Goal: Task Accomplishment & Management: Complete application form

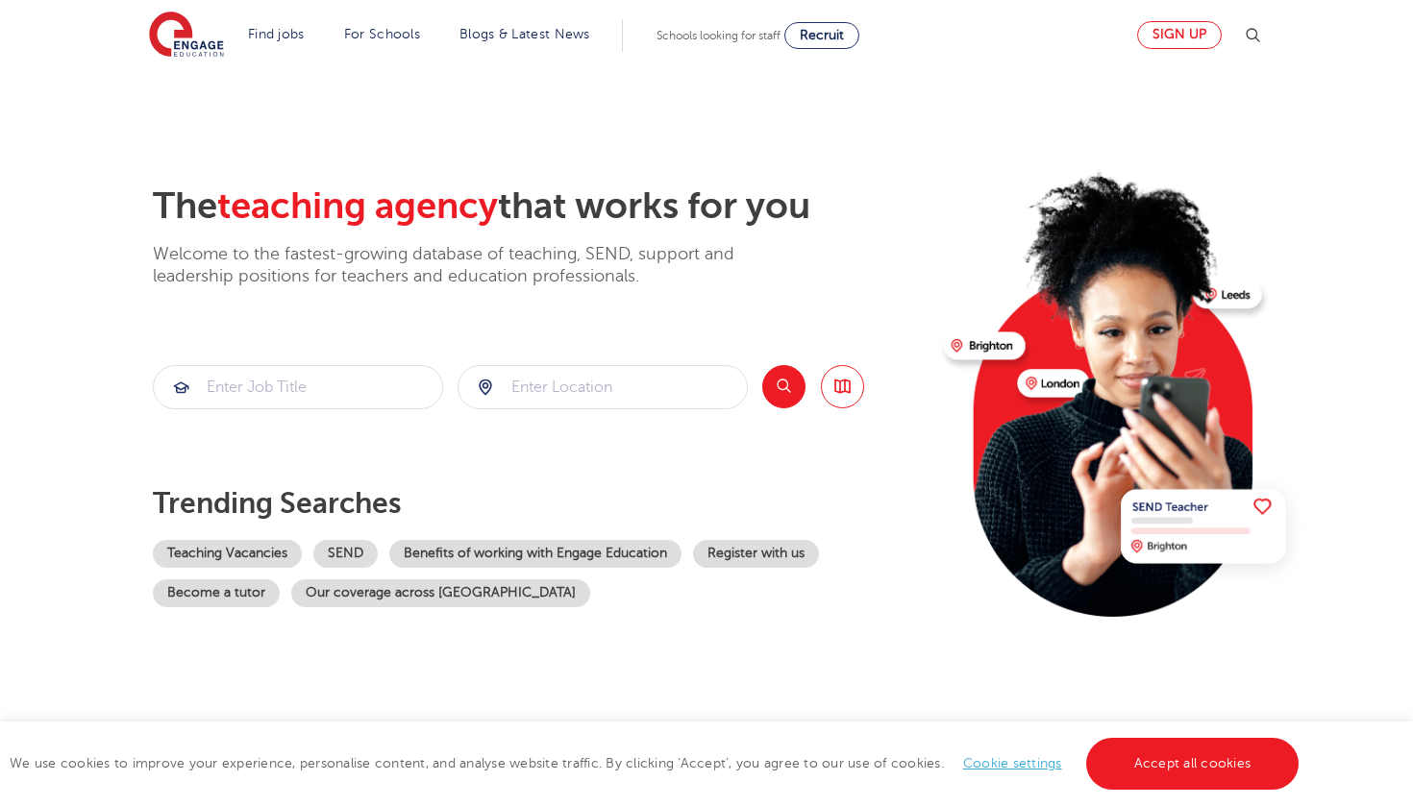
click at [1201, 41] on link "Sign up" at bounding box center [1179, 35] width 85 height 28
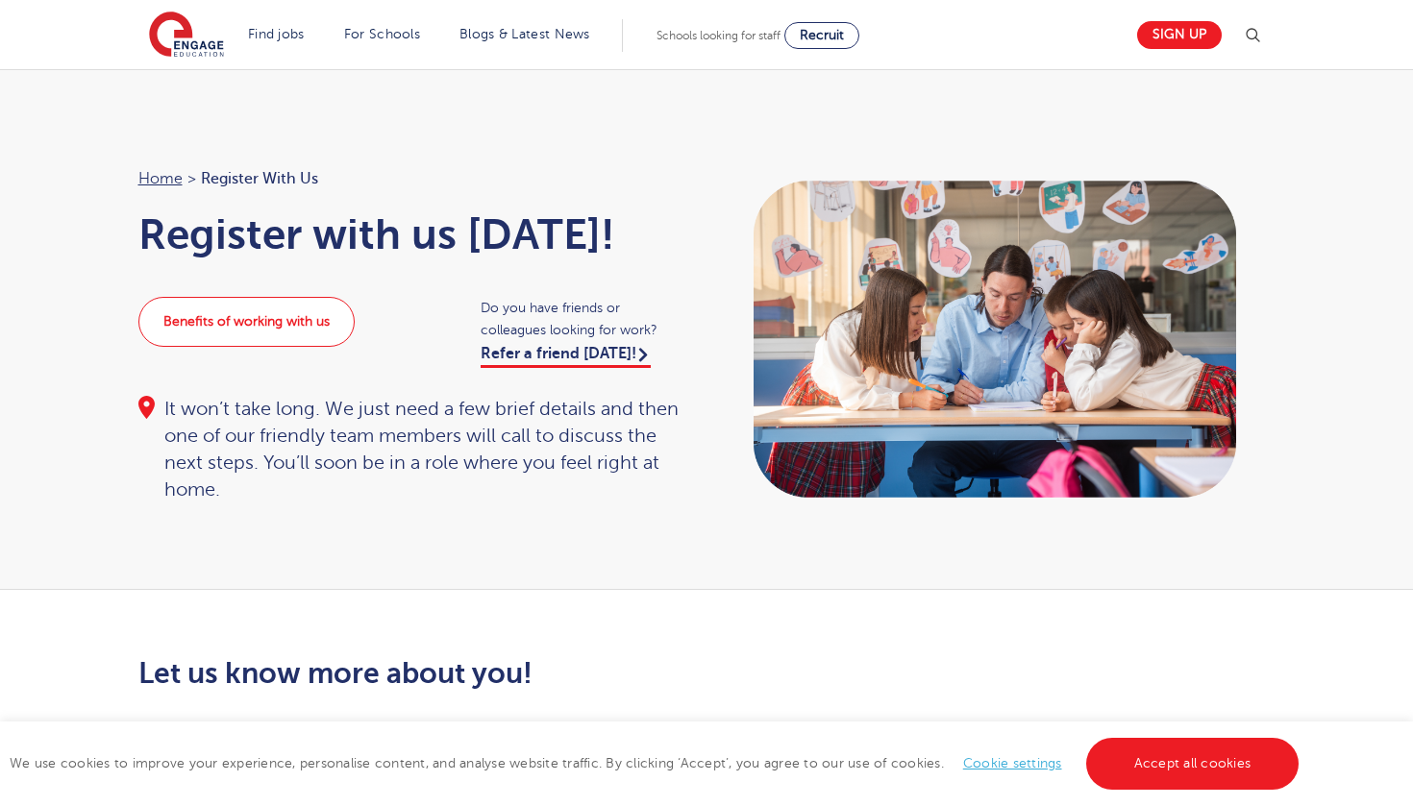
click at [324, 319] on link "Benefits of working with us" at bounding box center [246, 322] width 216 height 50
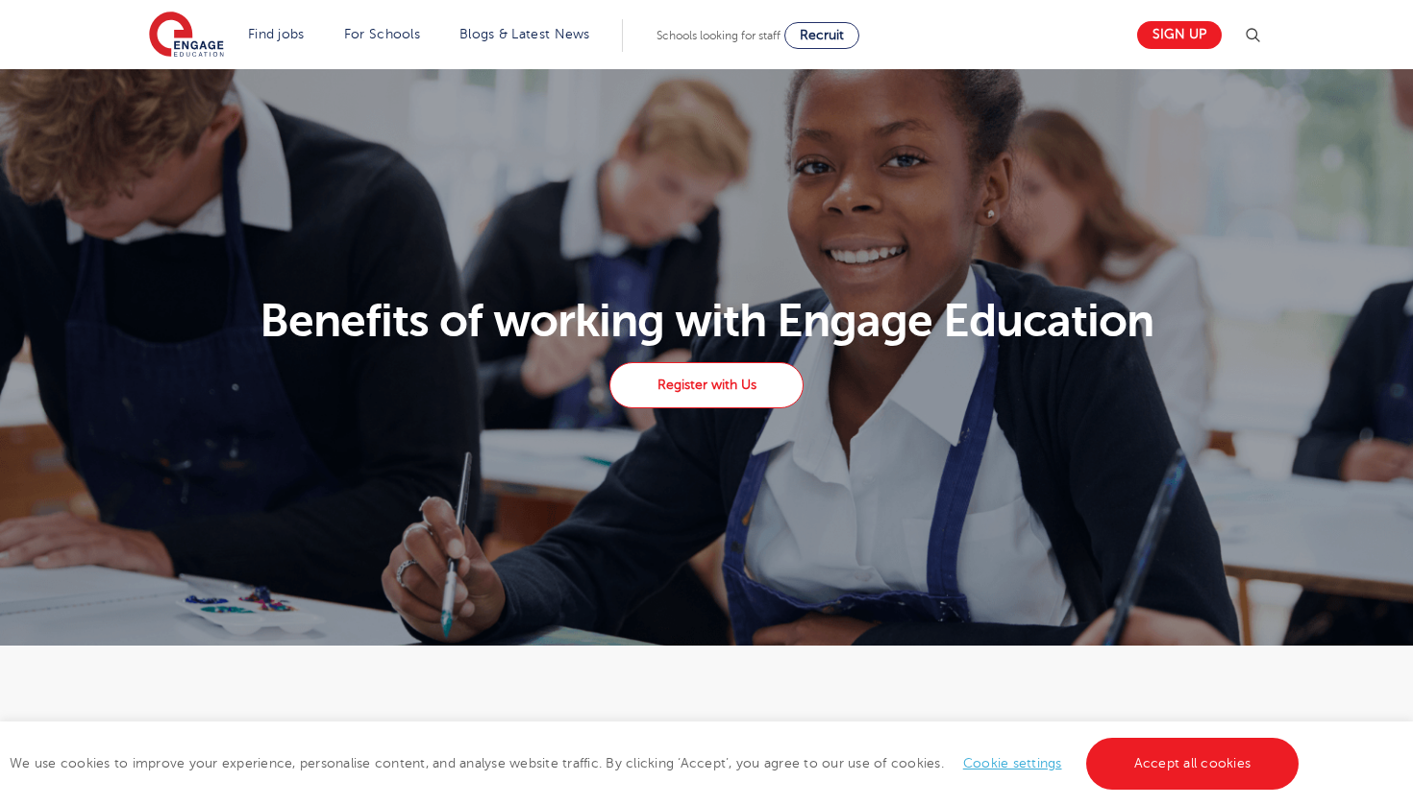
click at [761, 380] on link "Register with Us" at bounding box center [706, 385] width 194 height 46
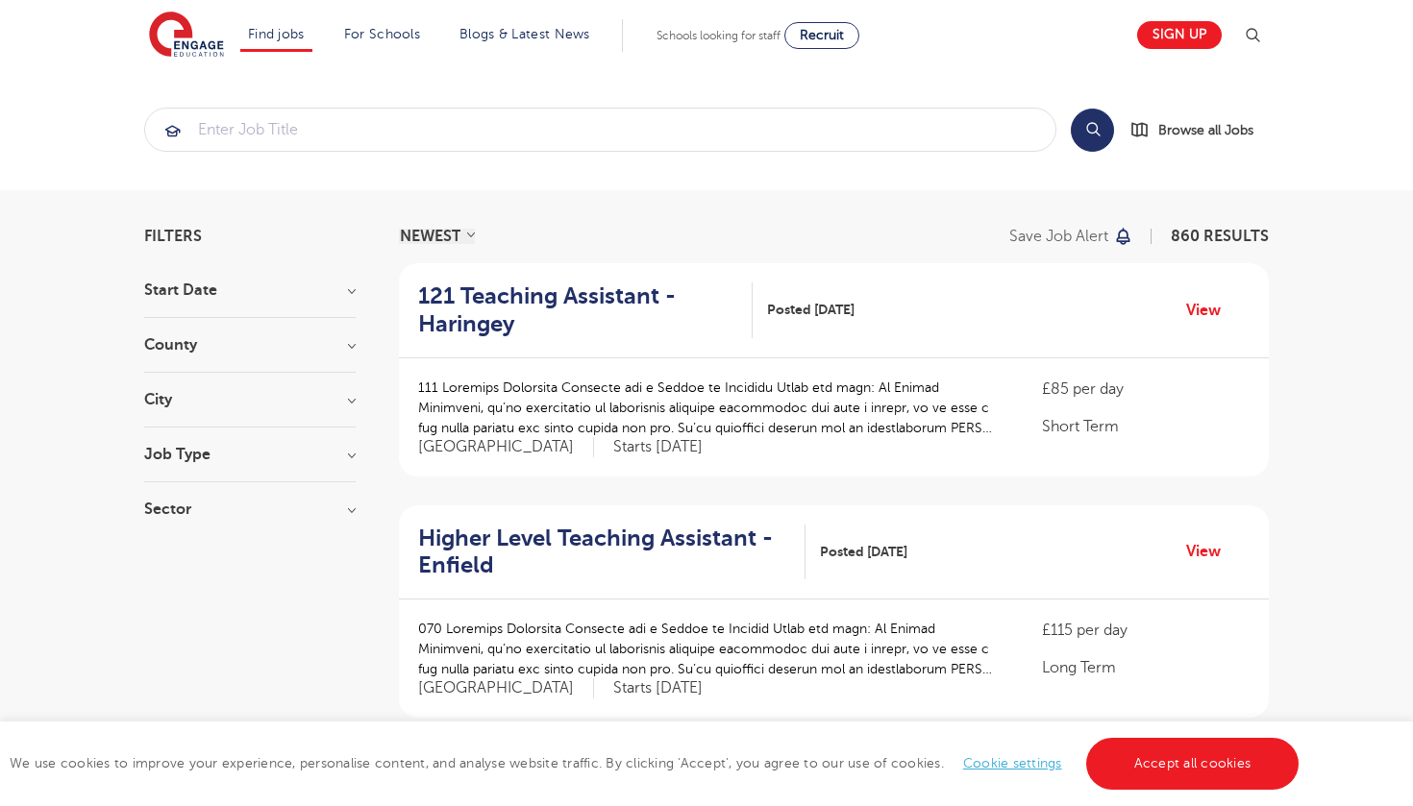
click at [283, 351] on h3 "County" at bounding box center [249, 344] width 211 height 15
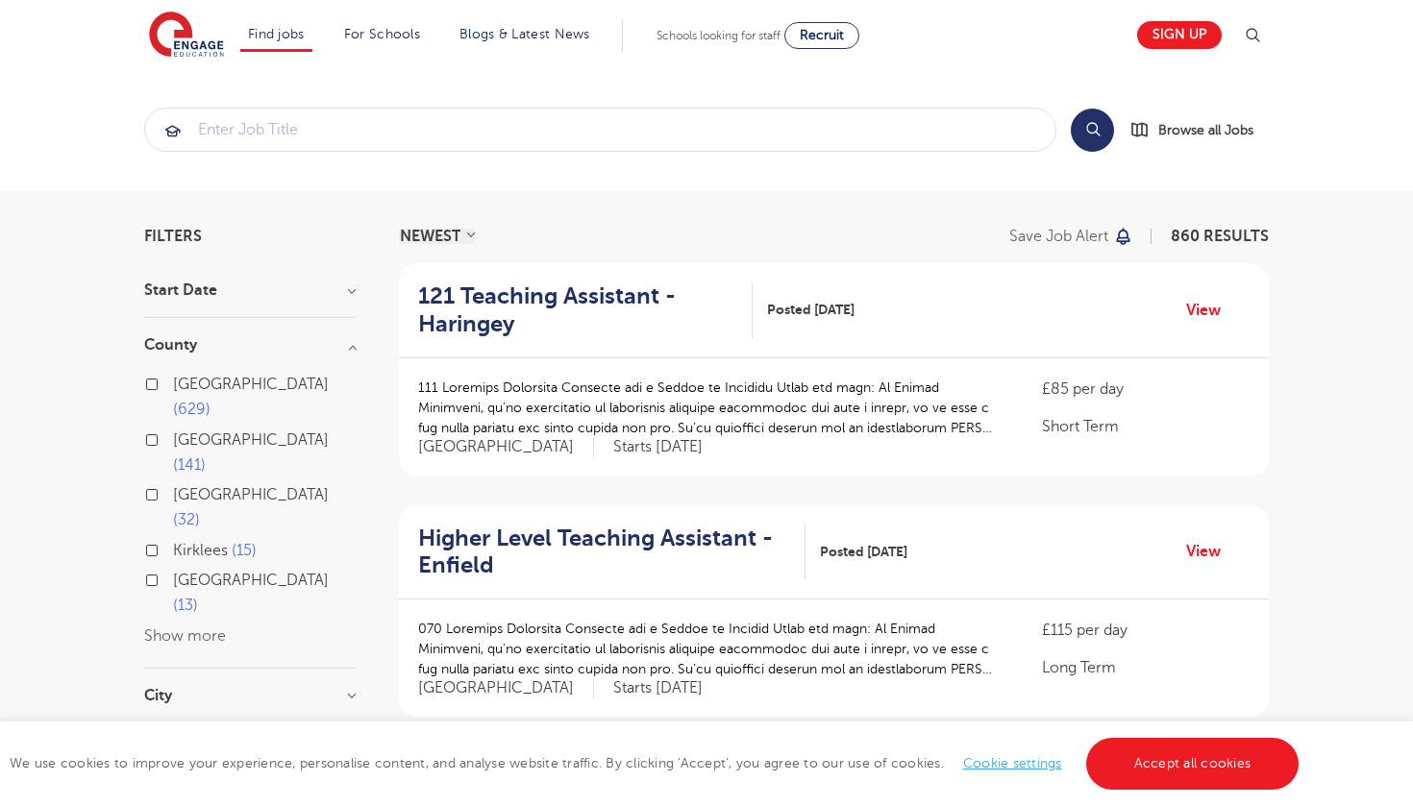
click at [161, 386] on div "London 629" at bounding box center [249, 400] width 211 height 56
click at [234, 573] on section "Start Date County London 629 Hertfordshire 141 Leeds 32 Kirklees 15 East Sussex…" at bounding box center [249, 558] width 211 height 550
click at [254, 688] on h3 "City" at bounding box center [249, 695] width 211 height 15
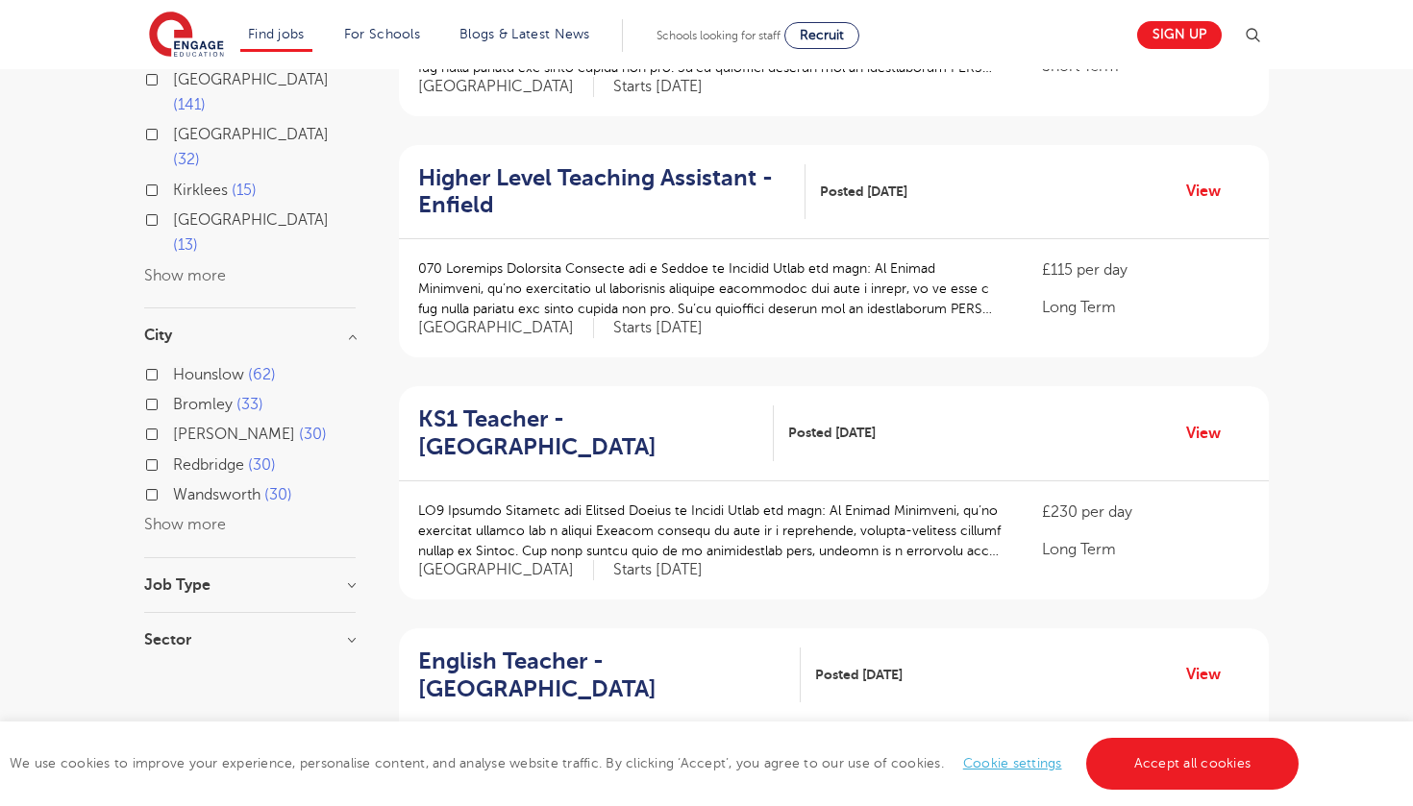
scroll to position [361, 0]
click at [199, 515] on button "Show more" at bounding box center [185, 523] width 82 height 17
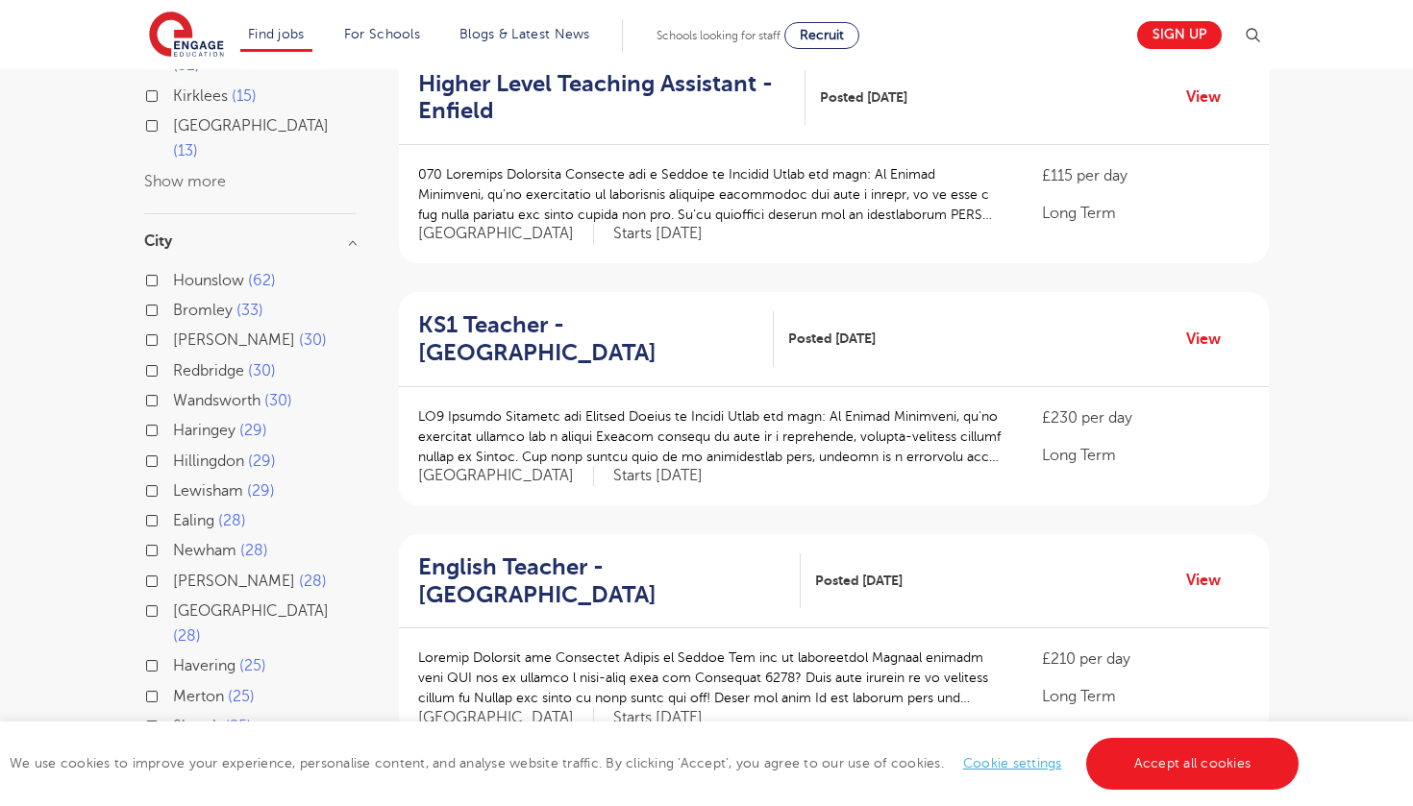
scroll to position [488, 0]
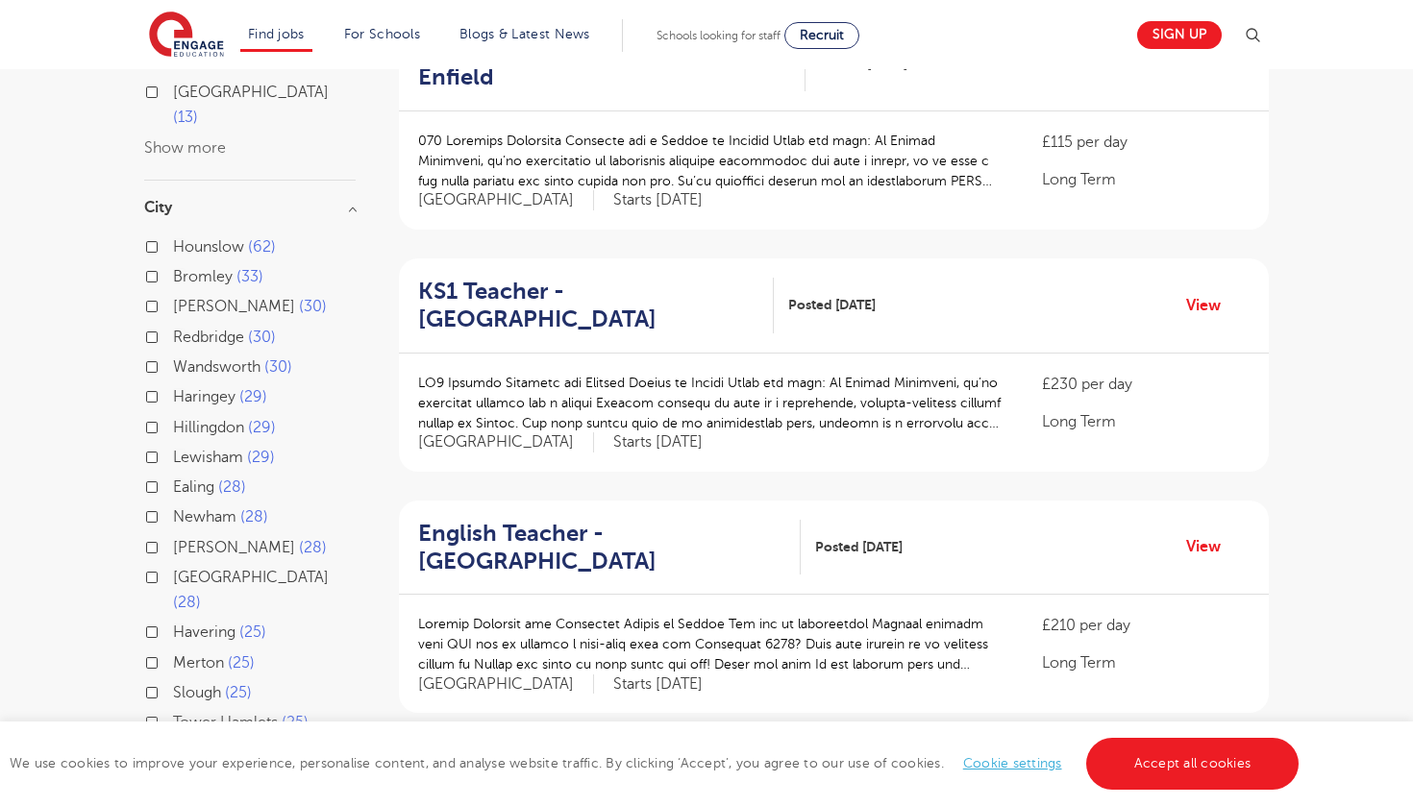
click at [173, 475] on label "Ealing 28" at bounding box center [209, 487] width 73 height 25
click at [173, 479] on input "Ealing 28" at bounding box center [179, 485] width 12 height 12
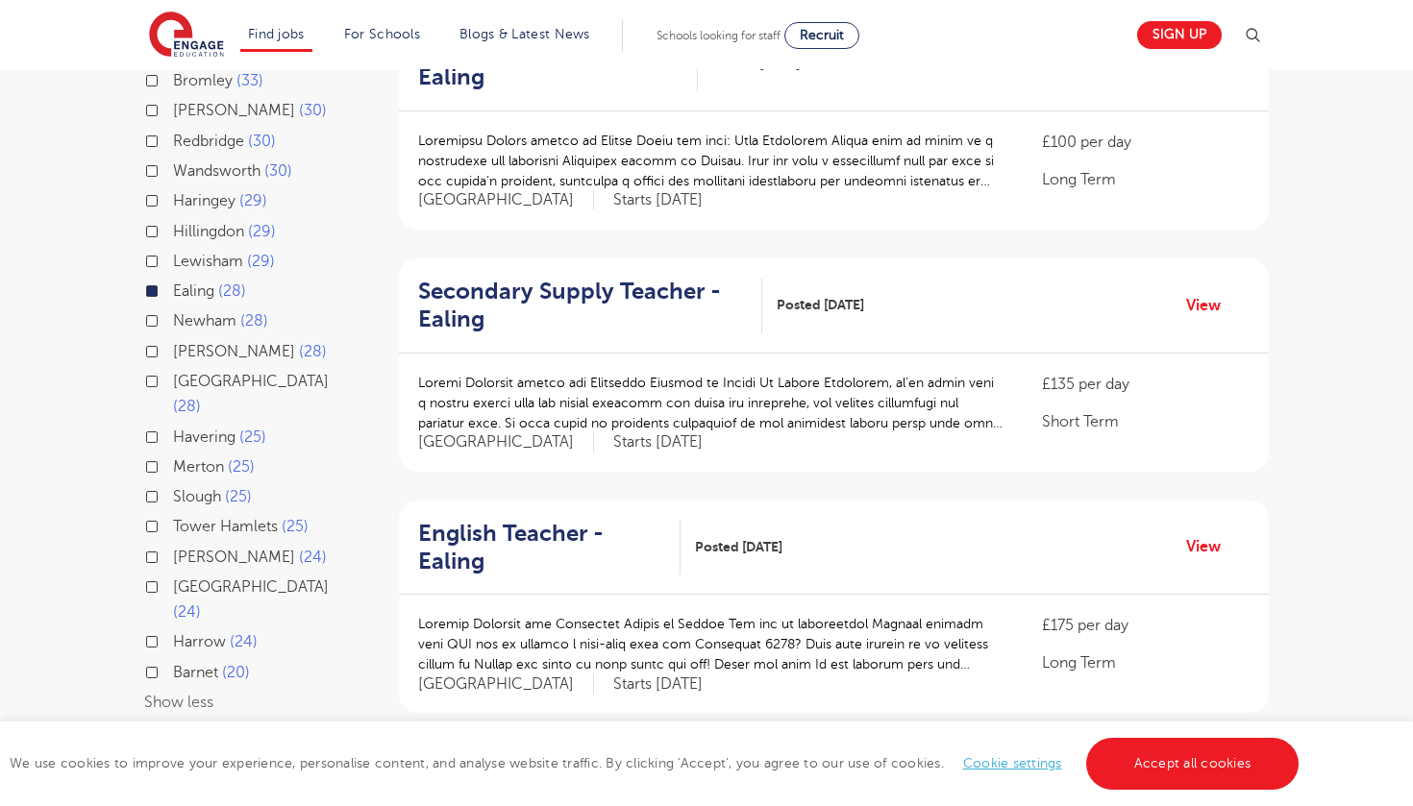
click at [152, 545] on div "Brent 24" at bounding box center [249, 560] width 211 height 30
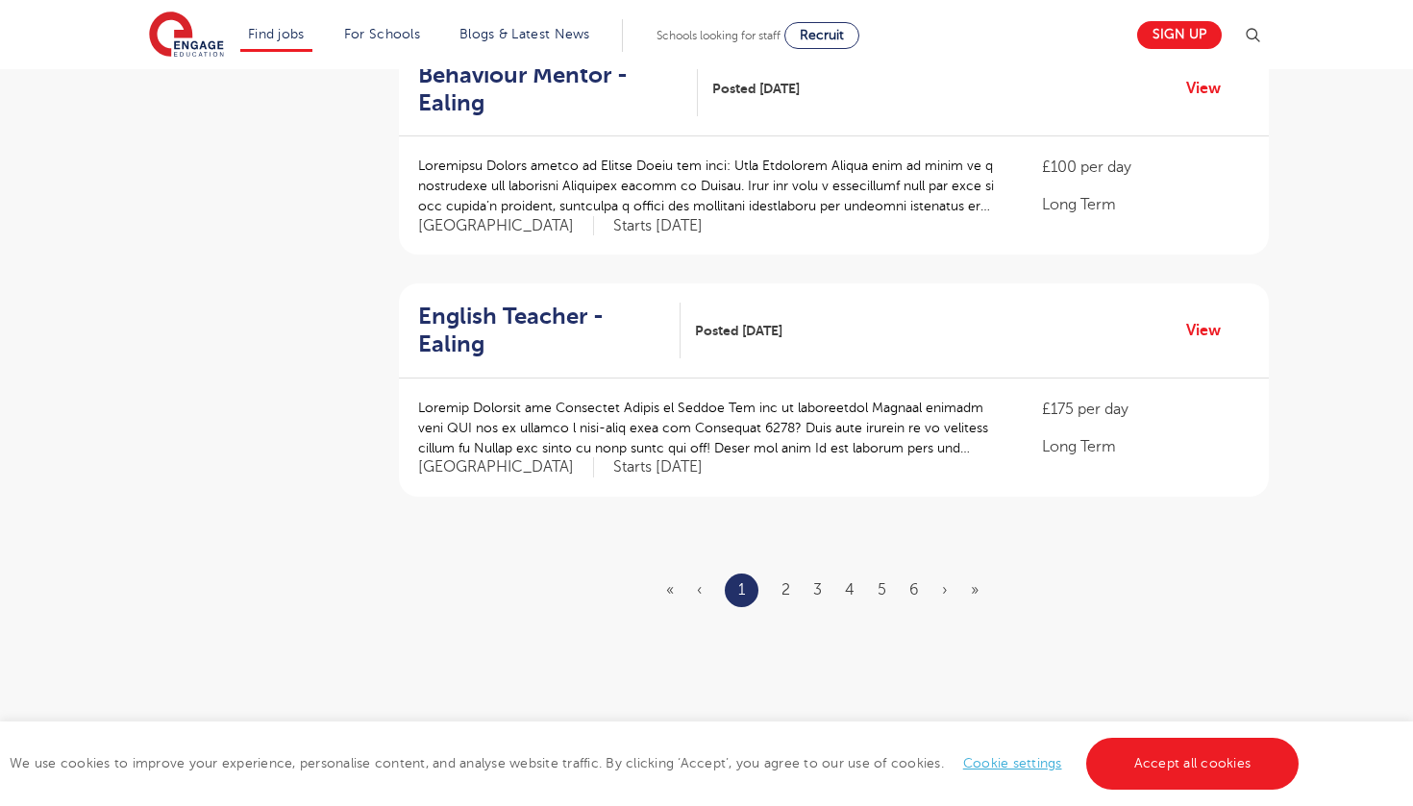
scroll to position [2158, 0]
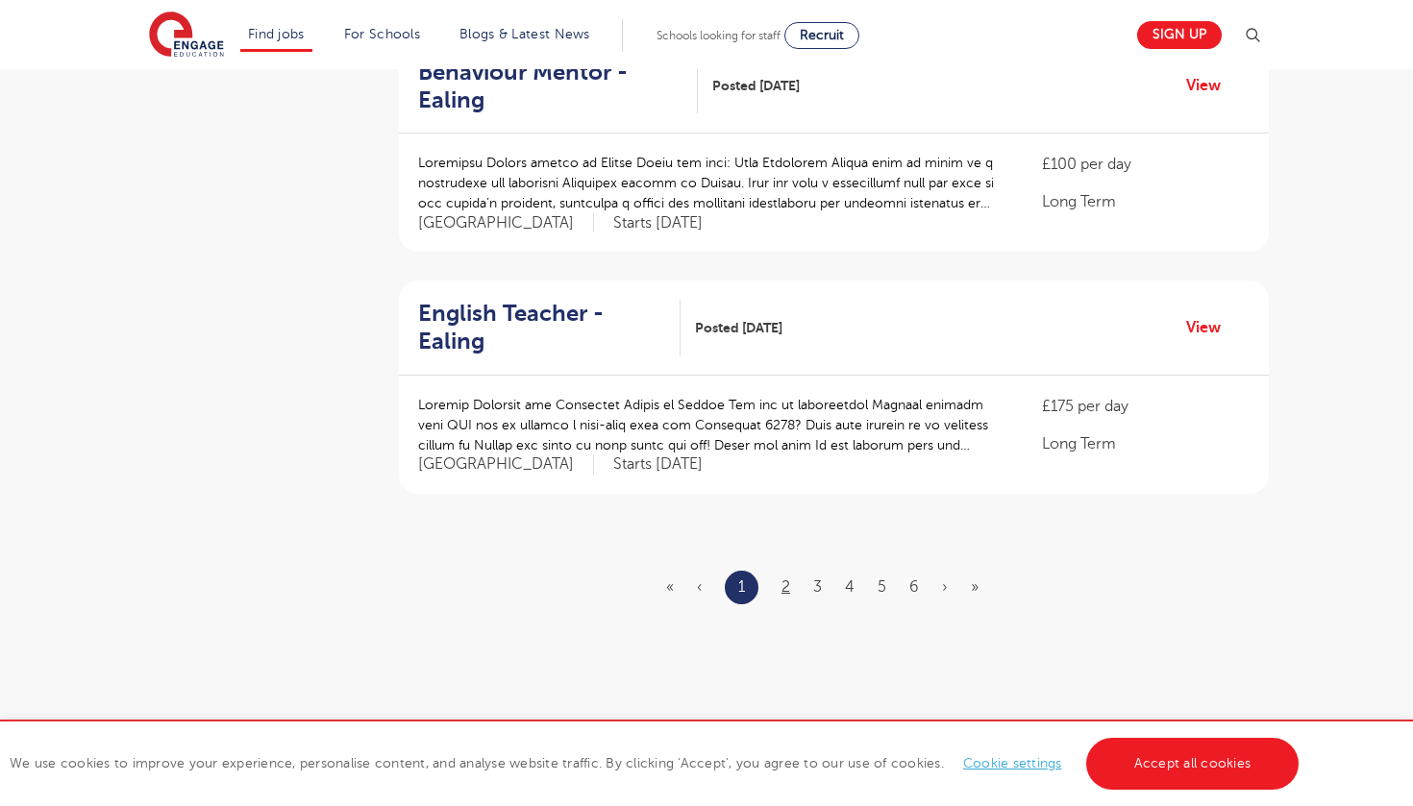
click at [786, 578] on link "2" at bounding box center [785, 586] width 9 height 17
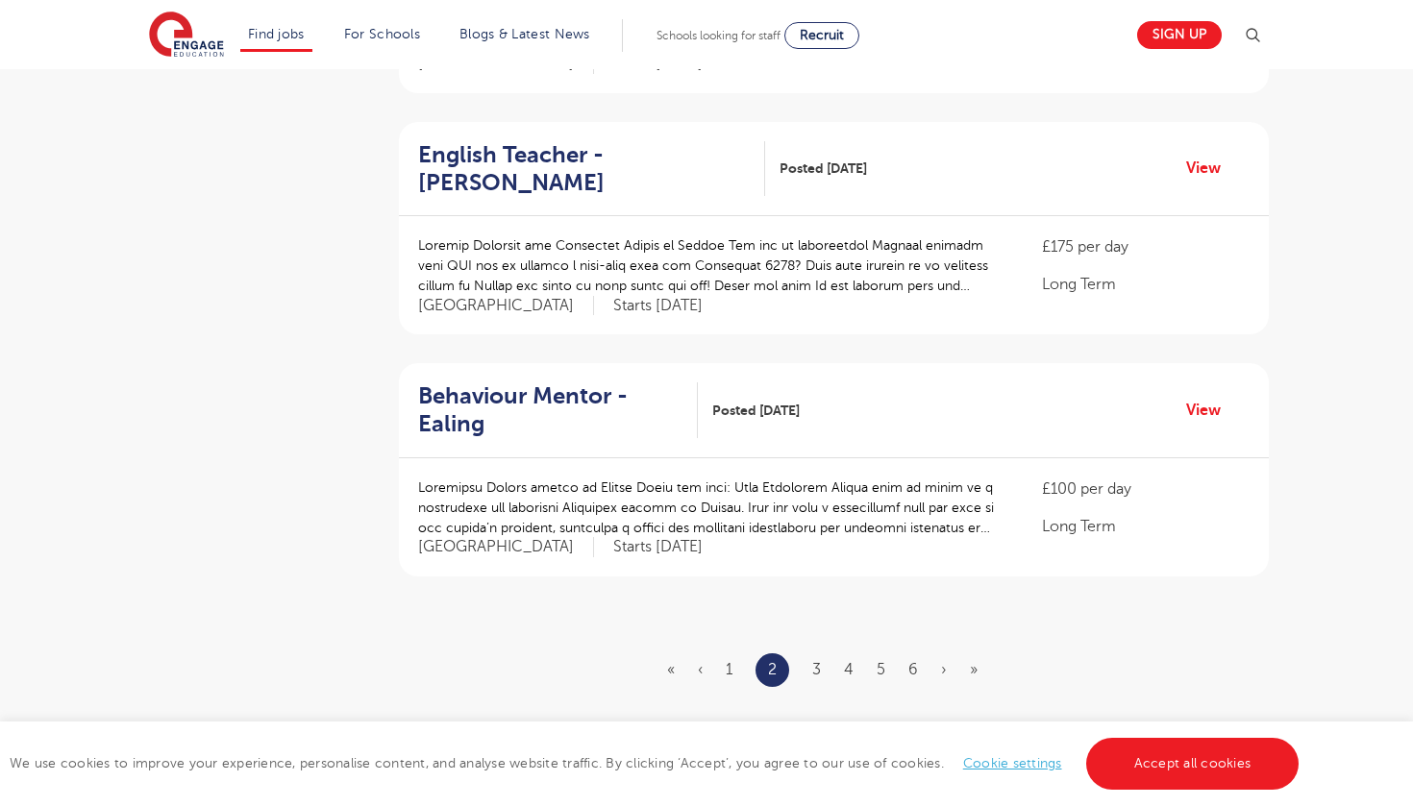
scroll to position [2203, 0]
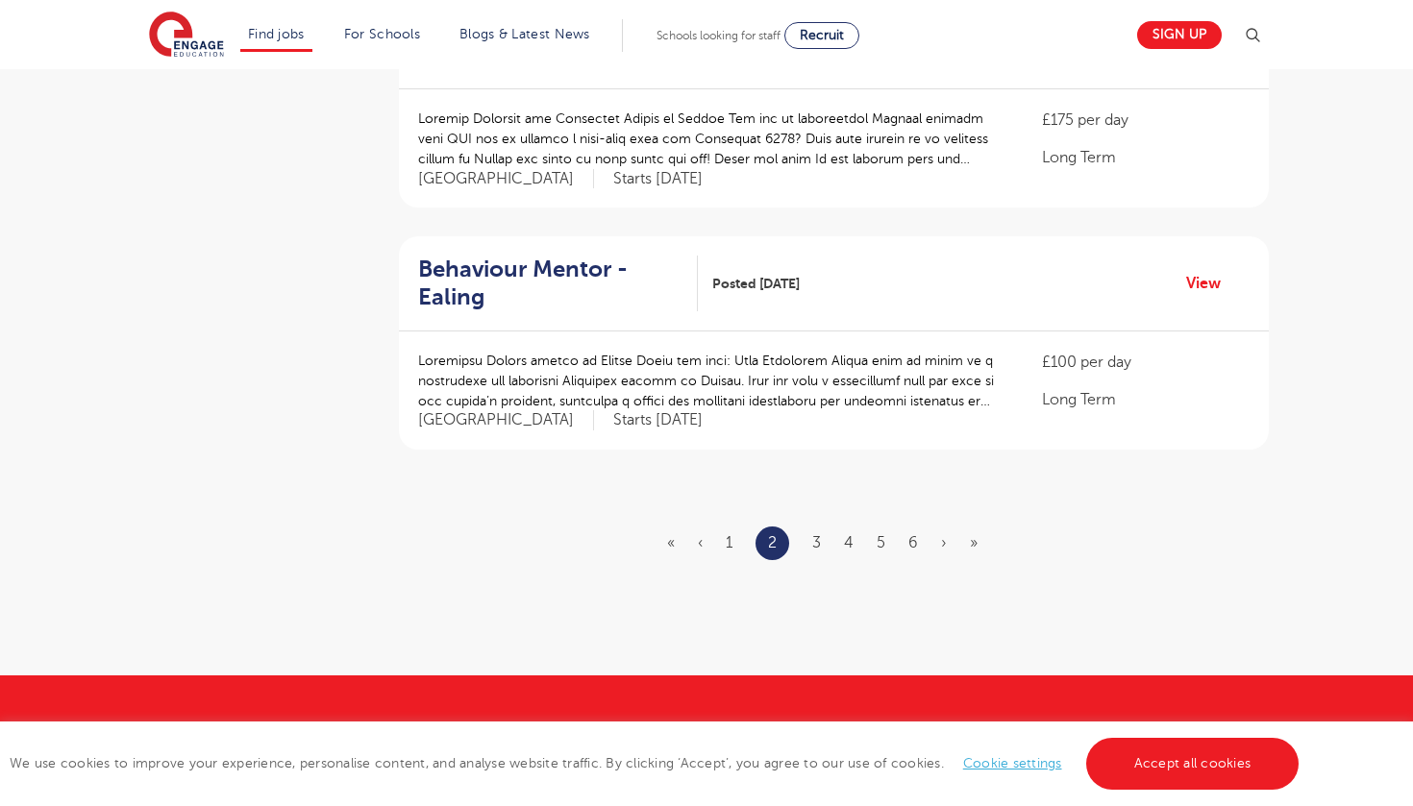
click at [812, 527] on ul "« ‹ 1 2 3 4 5 6 › »" at bounding box center [833, 544] width 333 height 34
click at [816, 534] on link "3" at bounding box center [816, 542] width 9 height 17
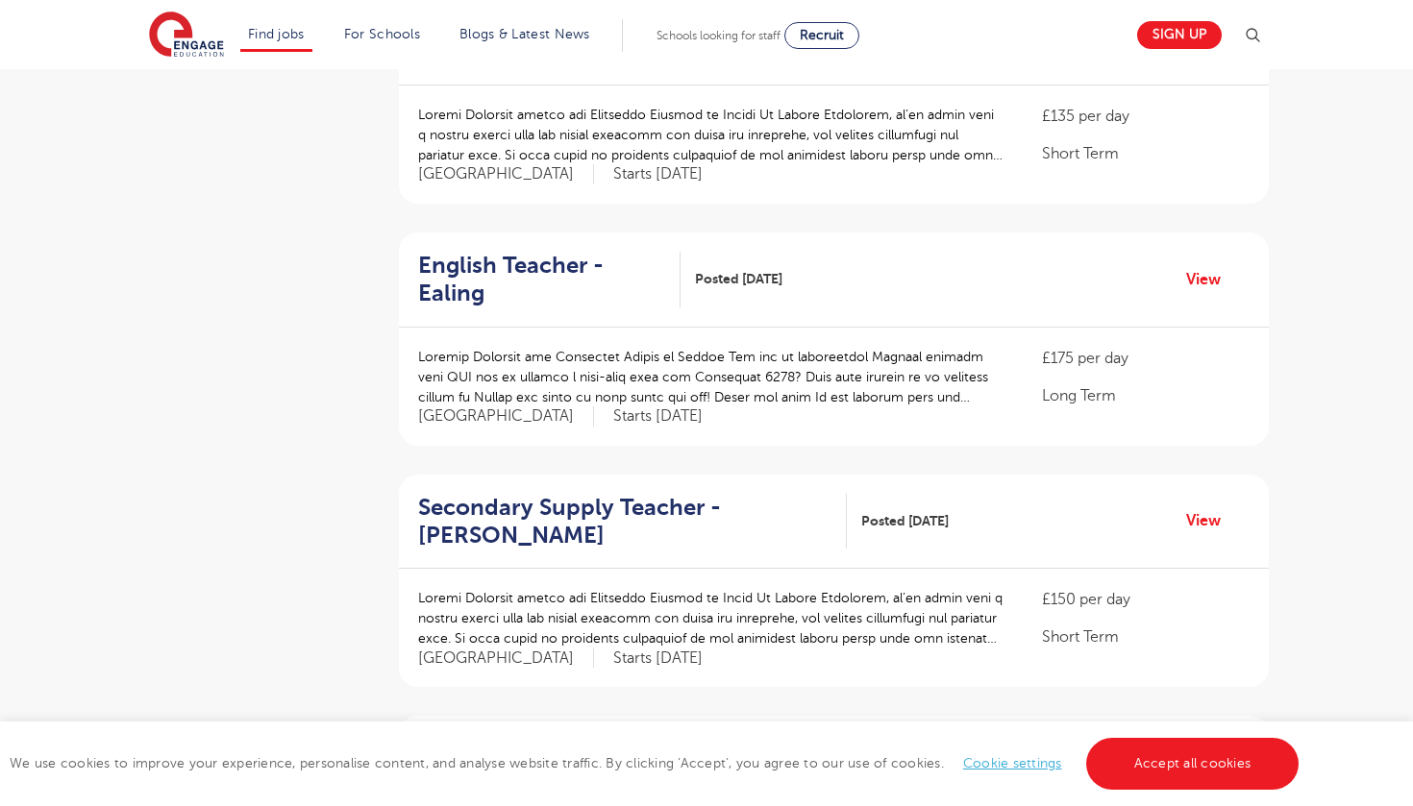
scroll to position [1734, 0]
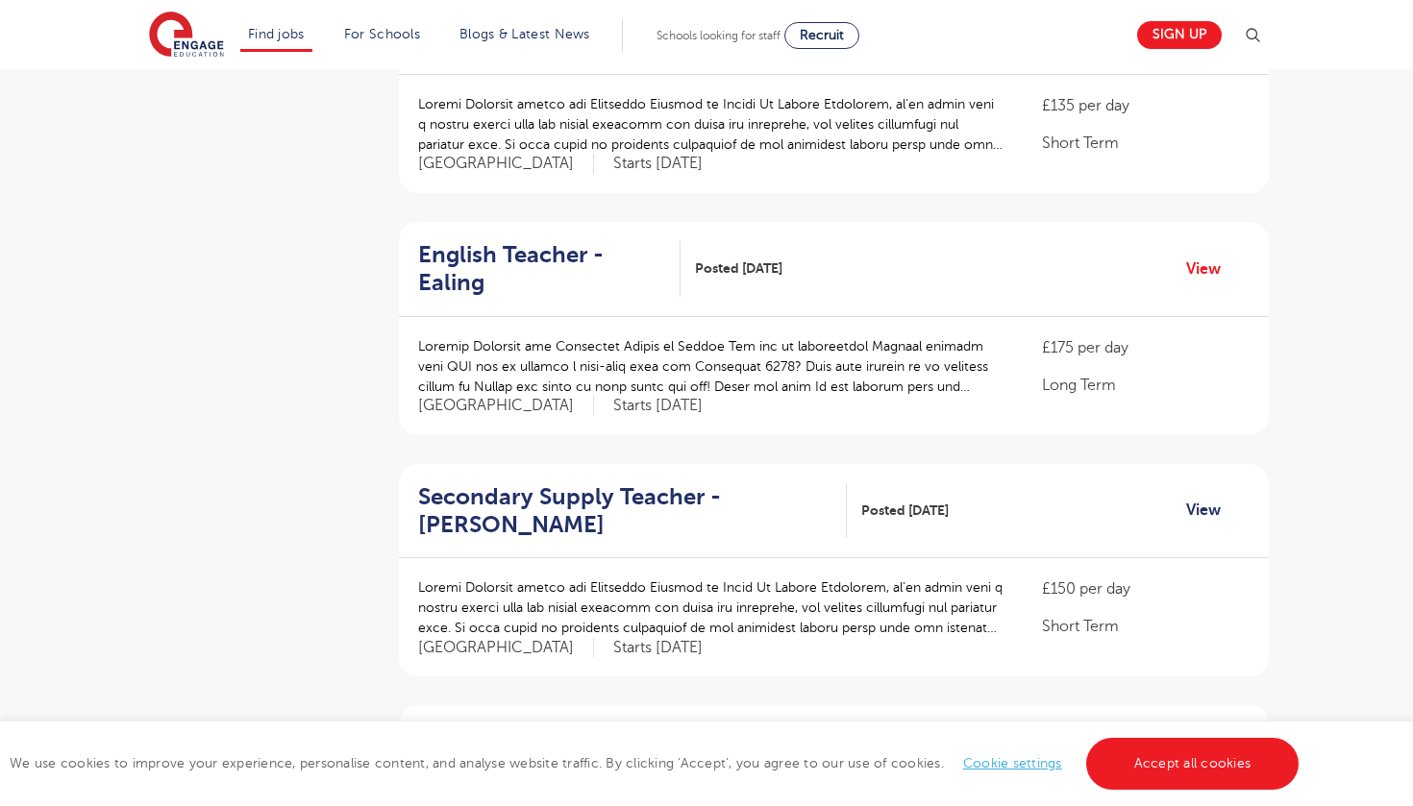
click at [1218, 498] on link "View" at bounding box center [1210, 510] width 49 height 25
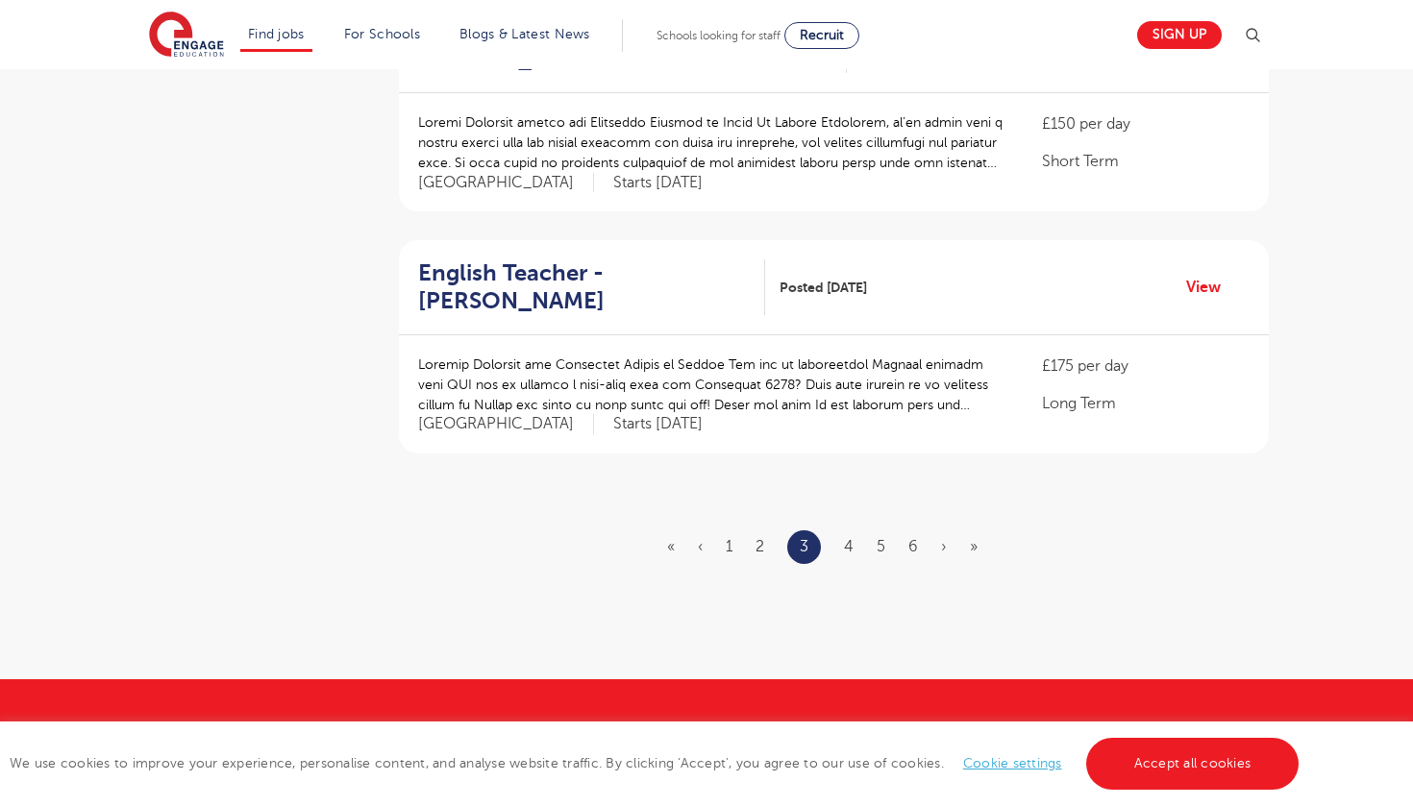
scroll to position [2200, 0]
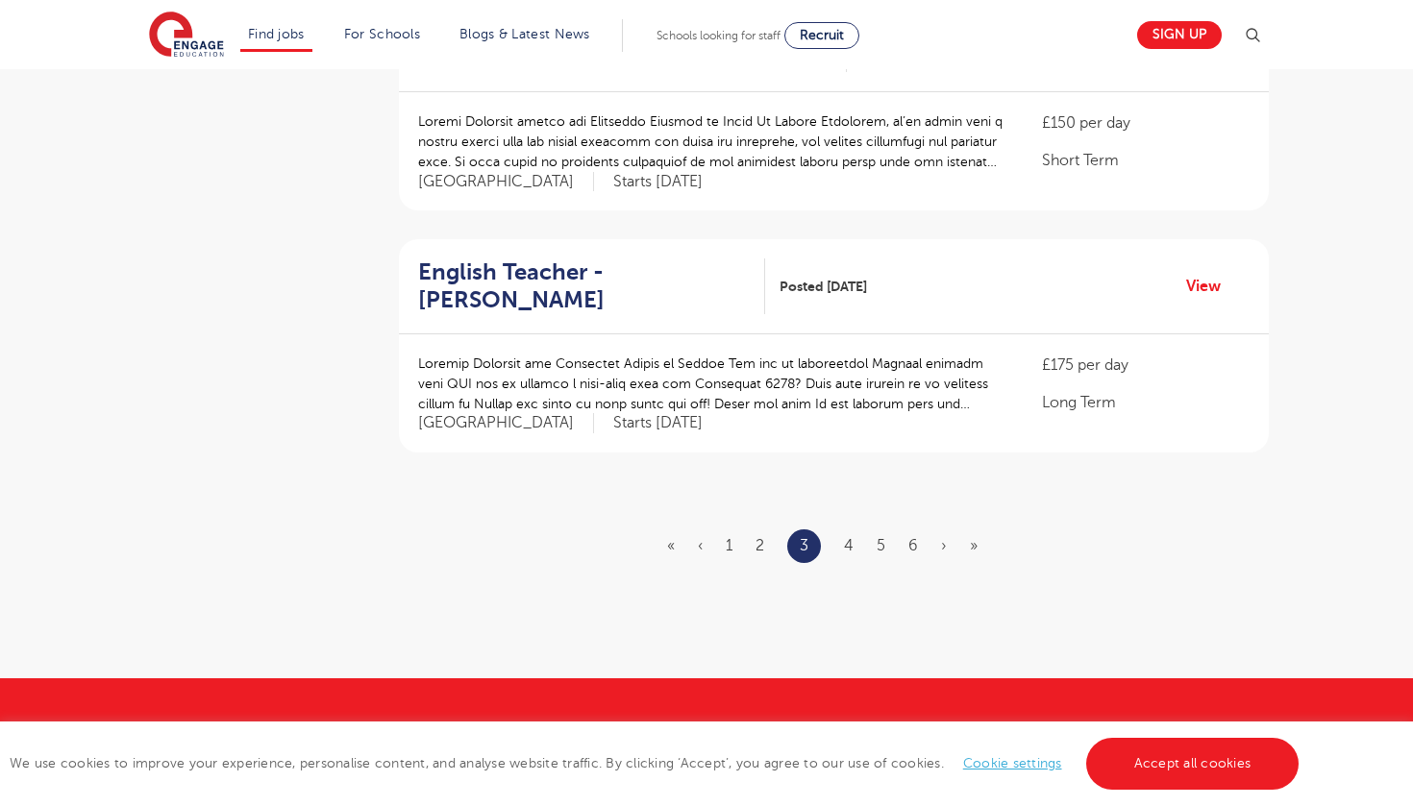
click at [855, 529] on ul "« ‹ 1 2 3 4 5 6 › »" at bounding box center [833, 546] width 333 height 34
click at [854, 529] on ul "« ‹ 1 2 3 4 5 6 › »" at bounding box center [833, 546] width 333 height 34
click at [850, 537] on link "4" at bounding box center [849, 545] width 10 height 17
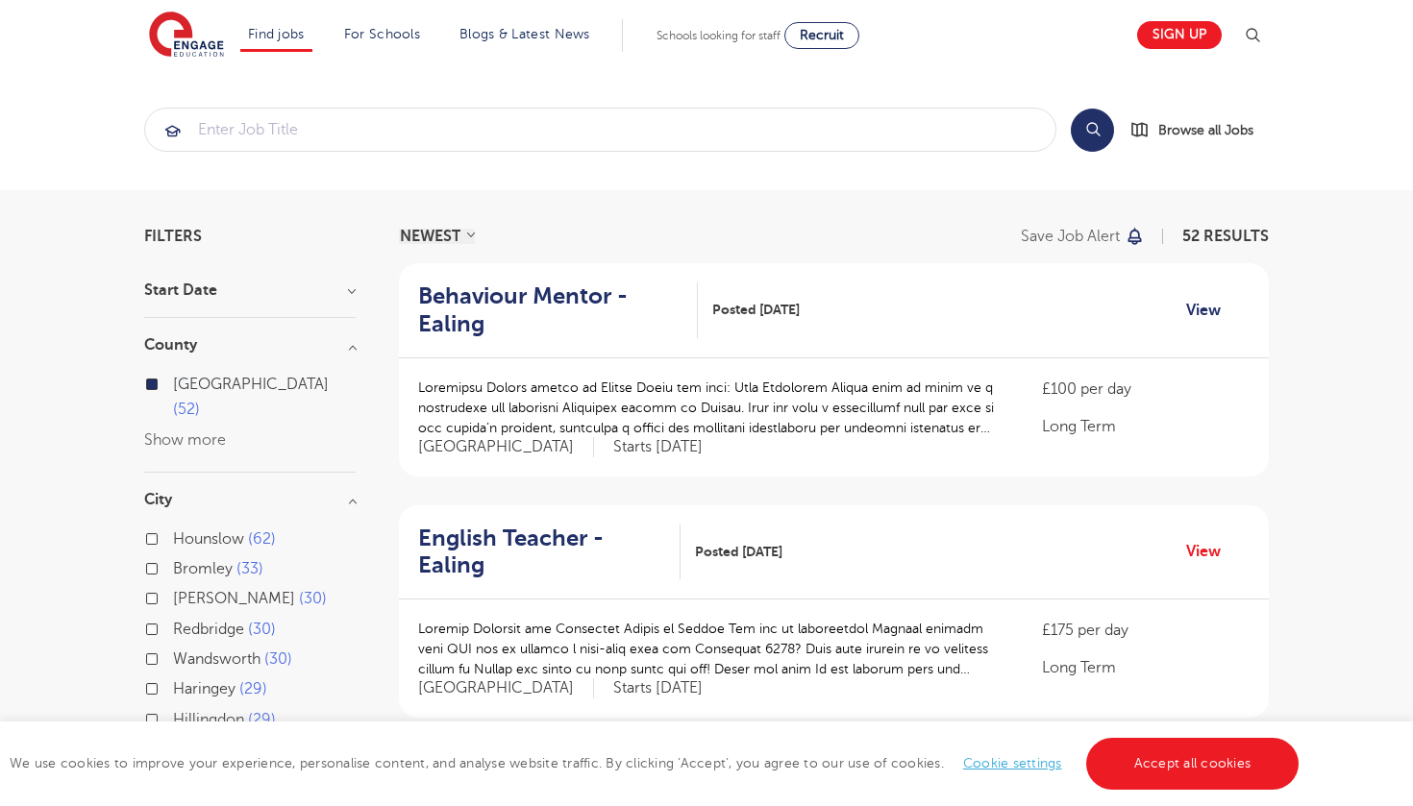
click at [1186, 307] on link "View" at bounding box center [1210, 310] width 49 height 25
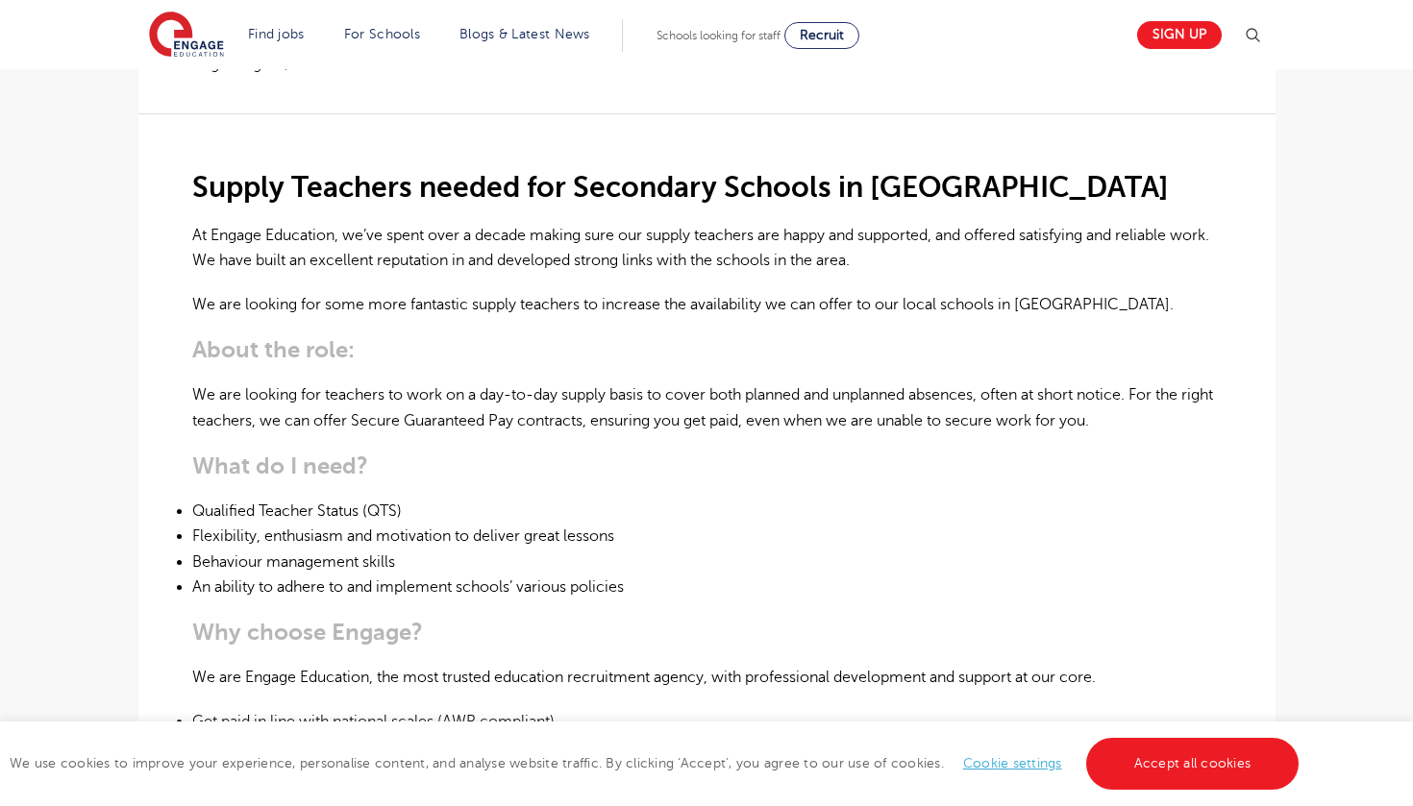
scroll to position [488, 0]
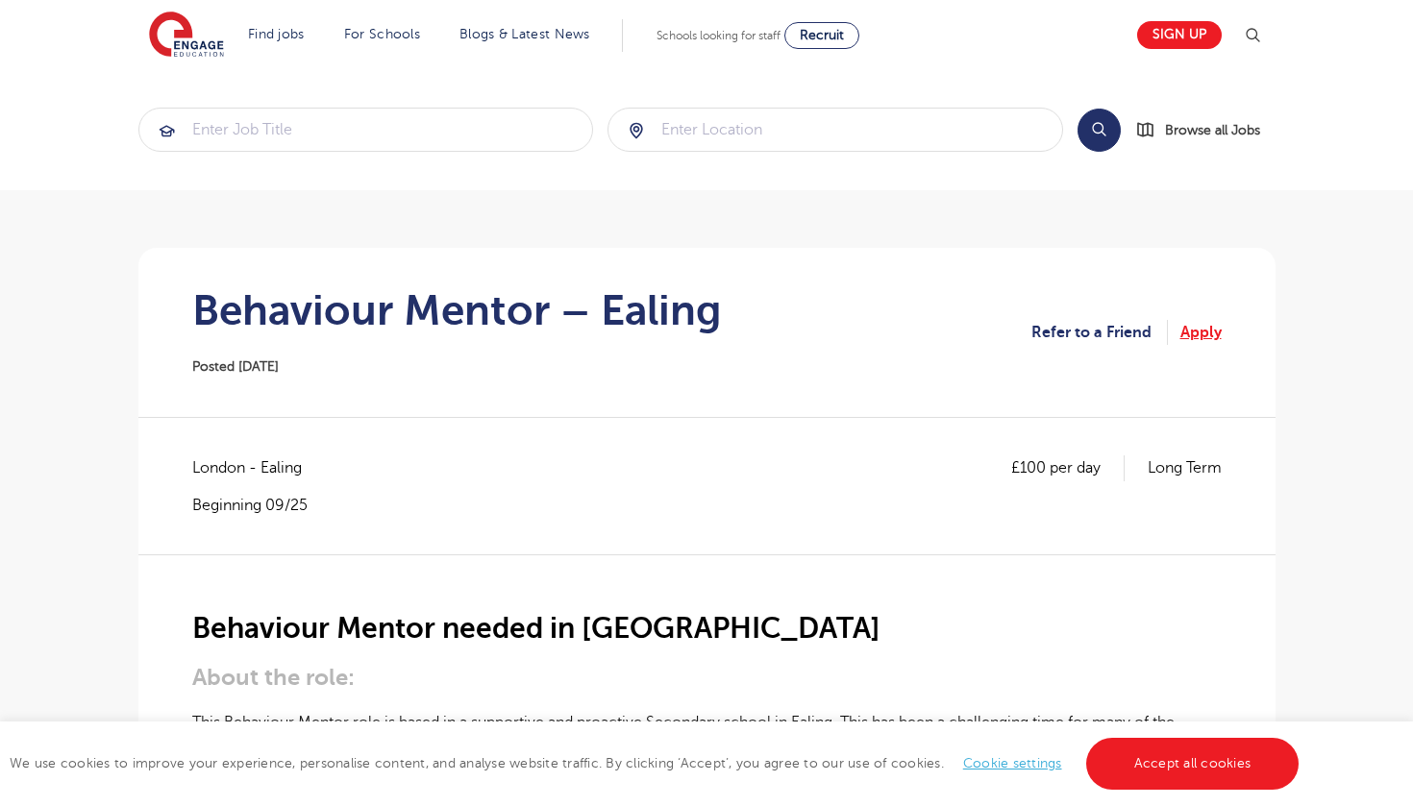
click at [1202, 331] on link "Apply" at bounding box center [1200, 332] width 41 height 25
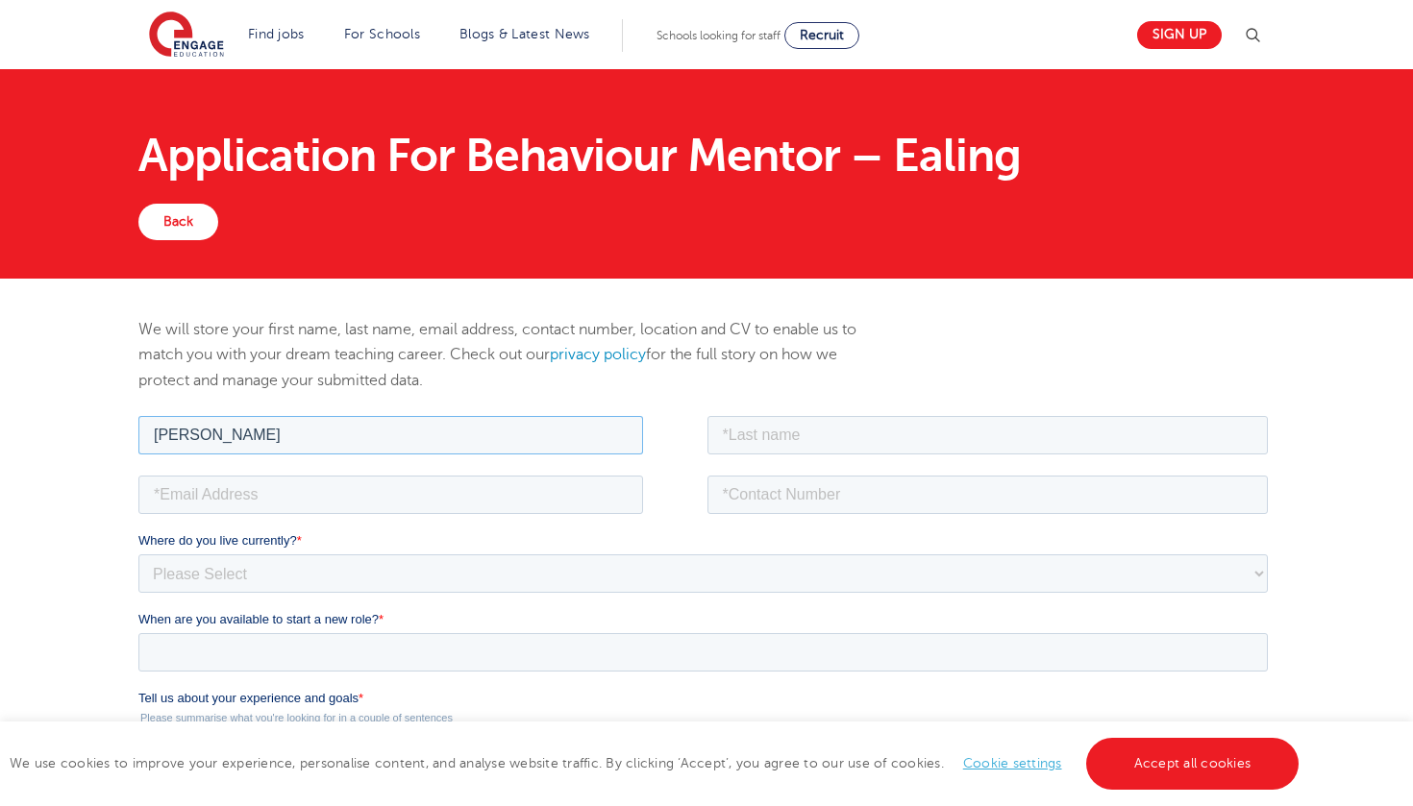
type input "abdirahman"
type input "dahir"
type input "abdirahmandahir974@gmail.com"
type input "0736"
type input "07368334809"
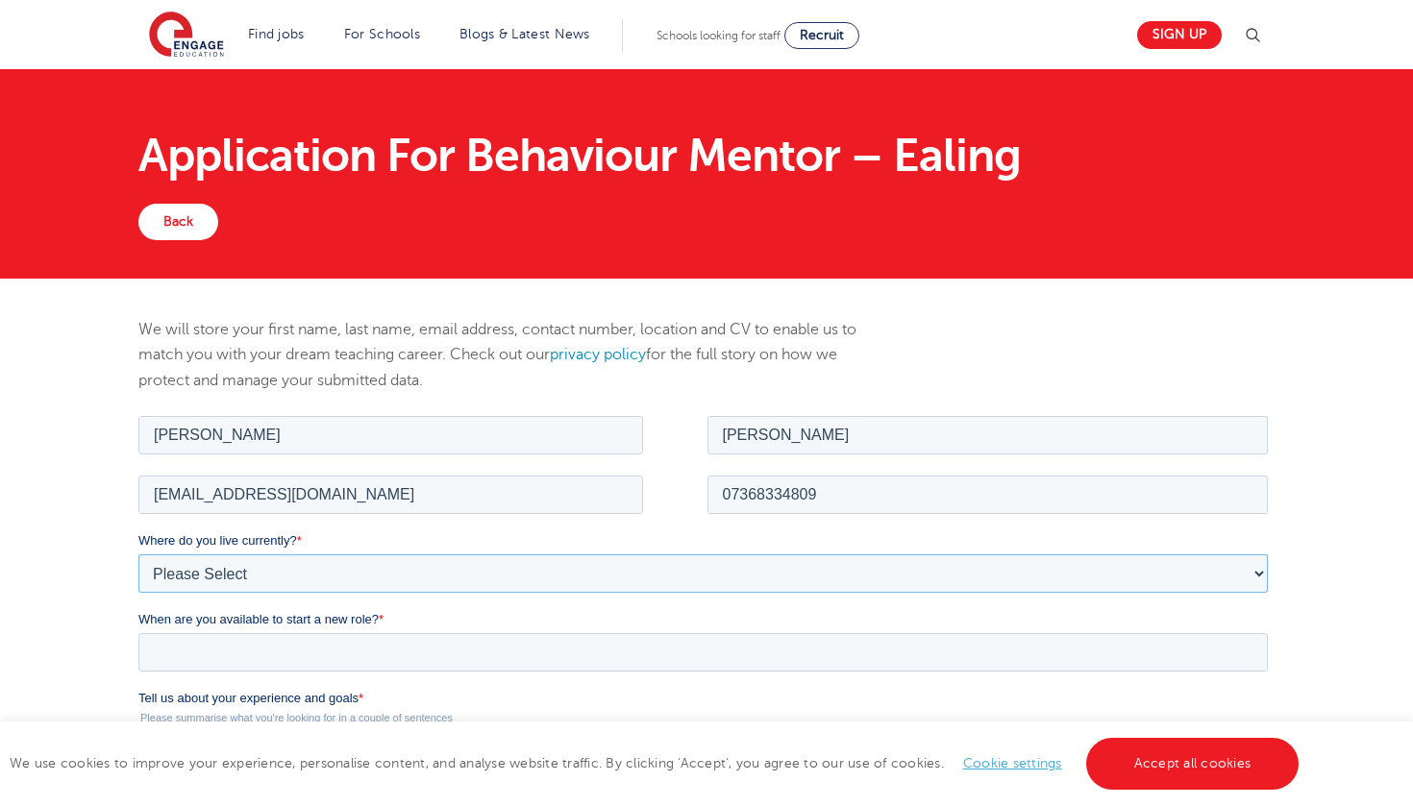
select select "UK"
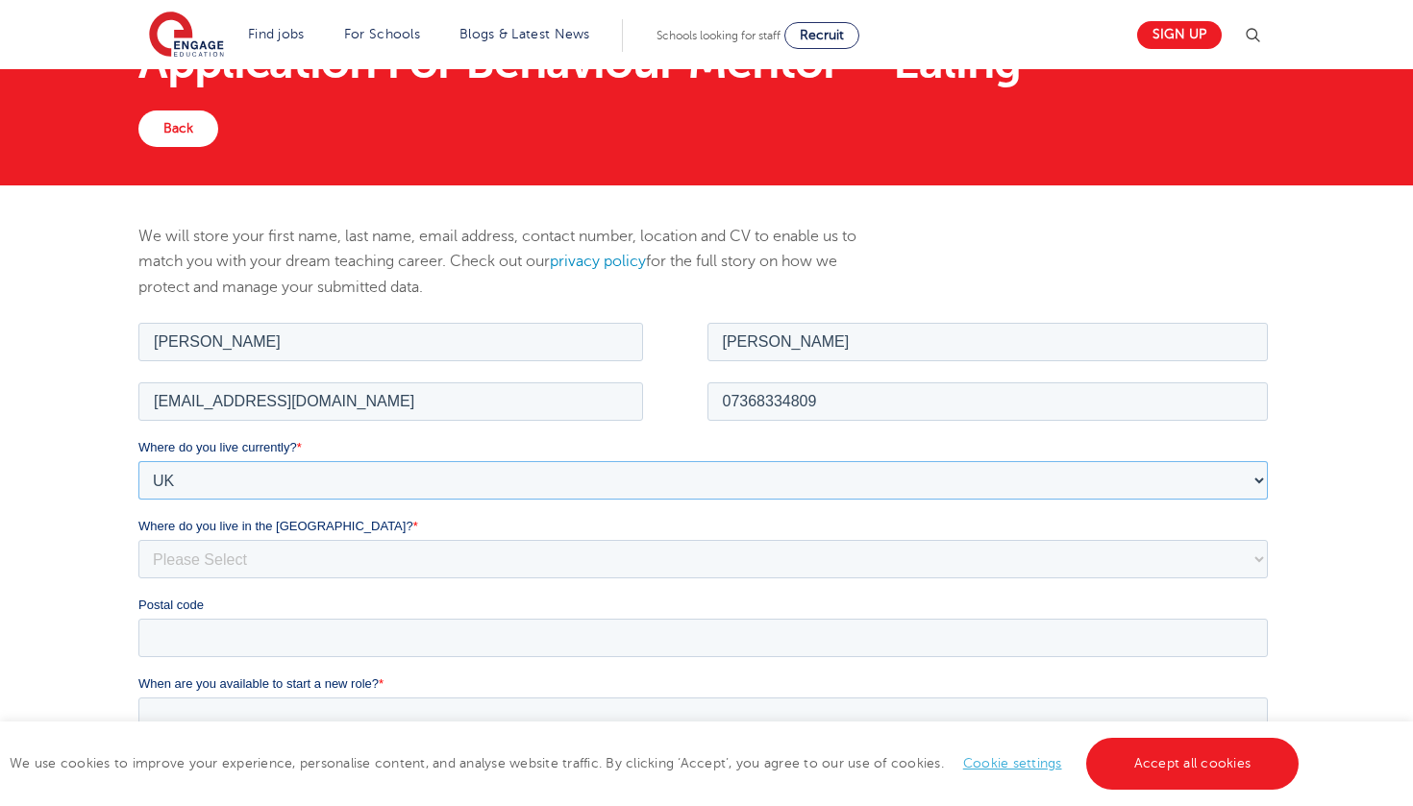
scroll to position [94, 0]
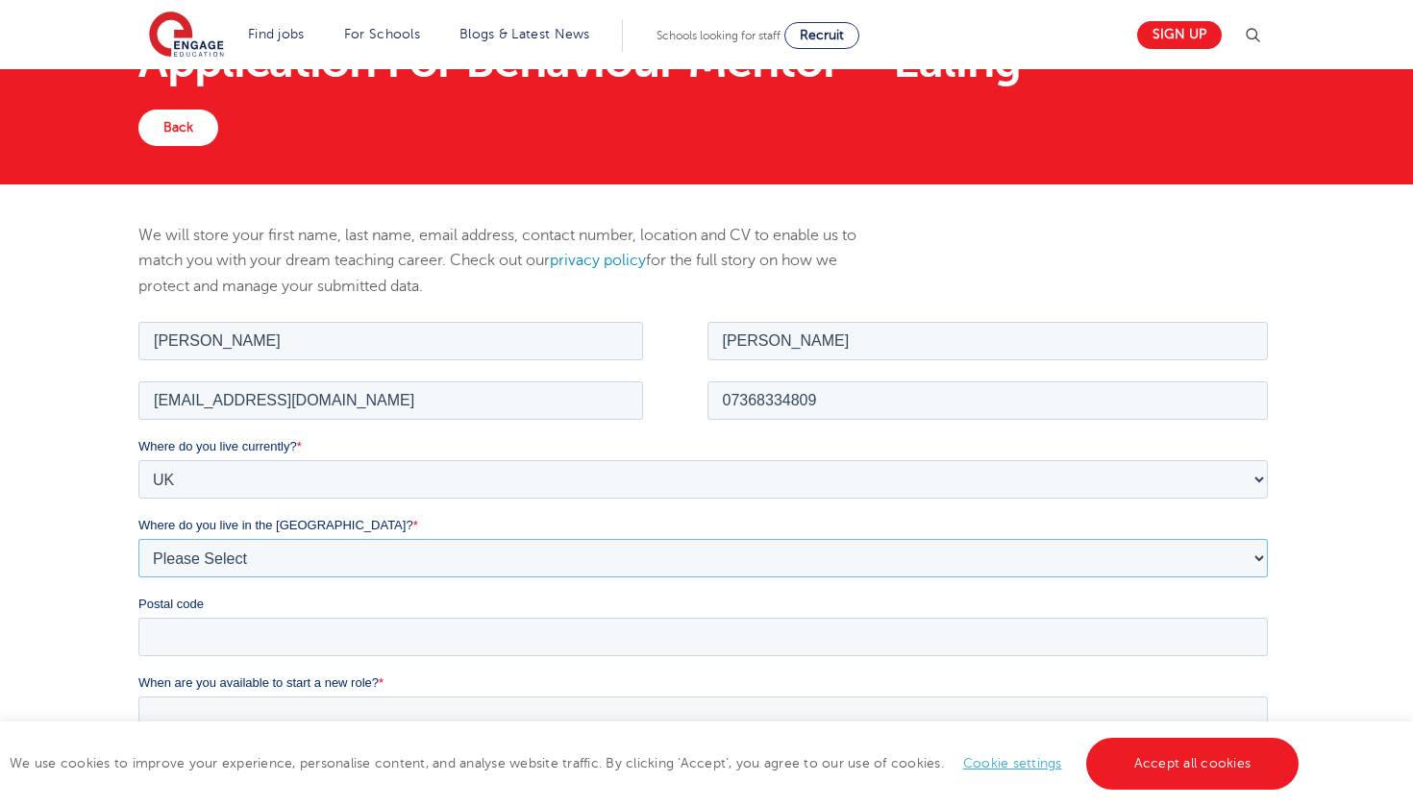
select select "London"
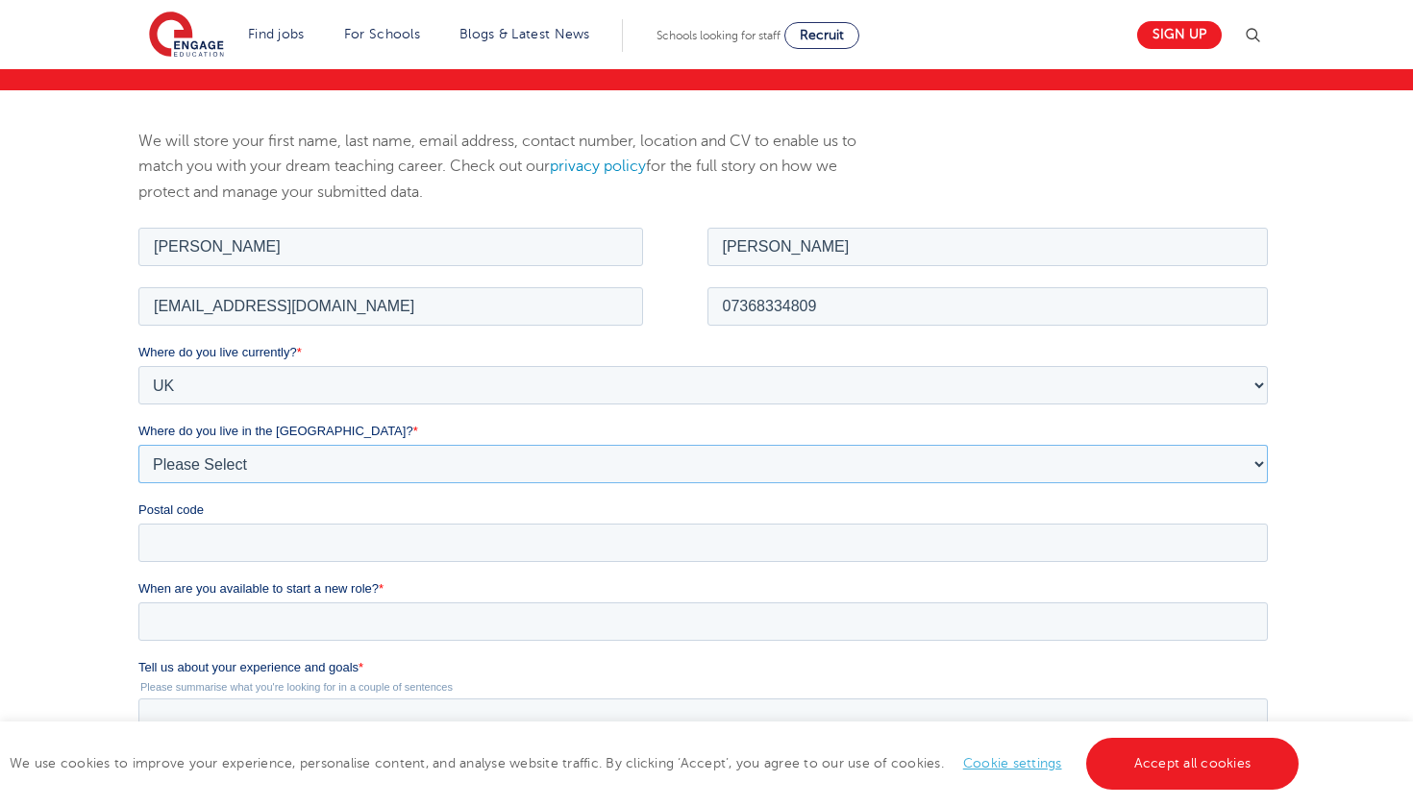
scroll to position [194, 0]
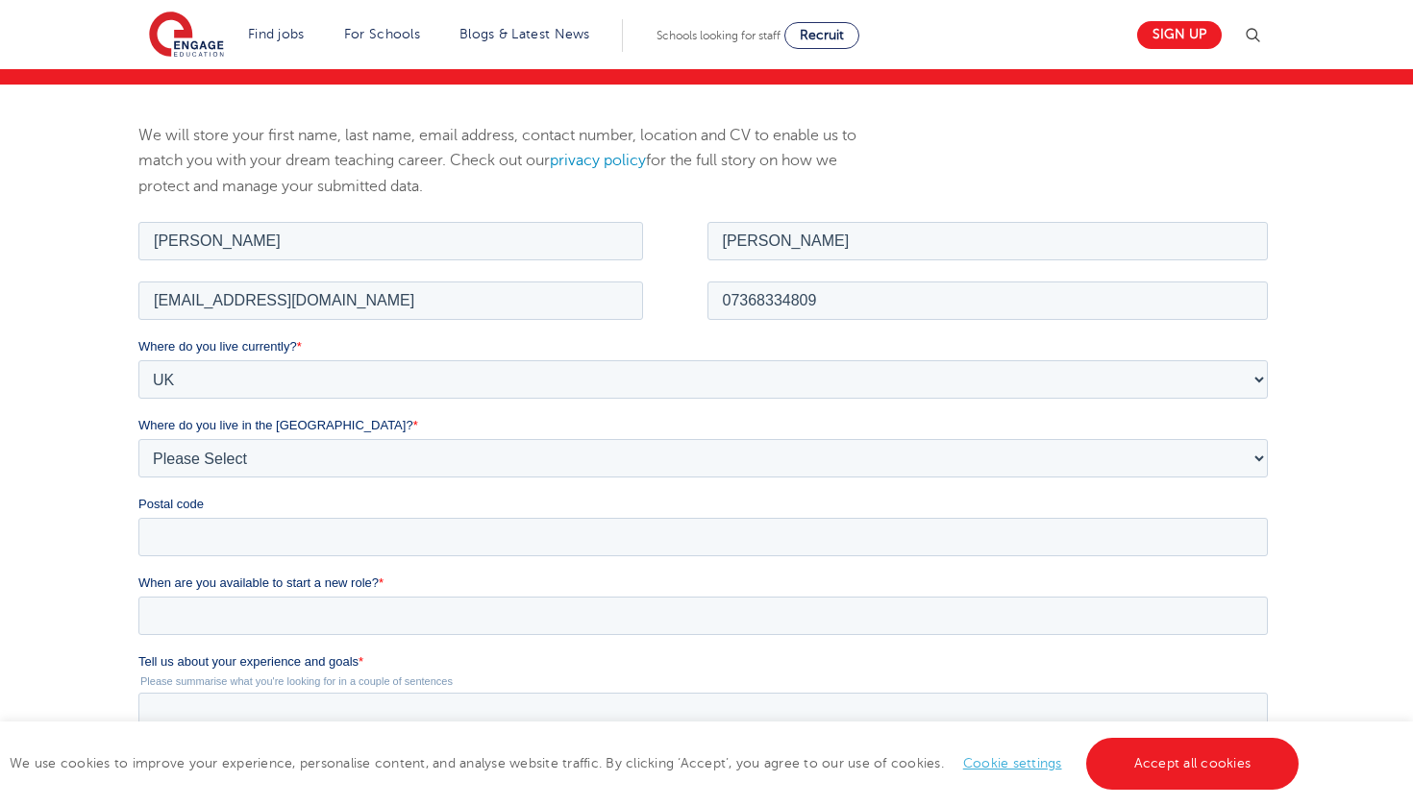
click at [329, 510] on label "Postal code" at bounding box center [705, 503] width 1137 height 19
click at [329, 517] on input "Postal code" at bounding box center [701, 536] width 1129 height 38
click at [194, 540] on input "NW100QB" at bounding box center [701, 536] width 1129 height 38
type input "NW10 0QB"
click at [266, 616] on input "When are you available to start a new role? *" at bounding box center [701, 615] width 1129 height 38
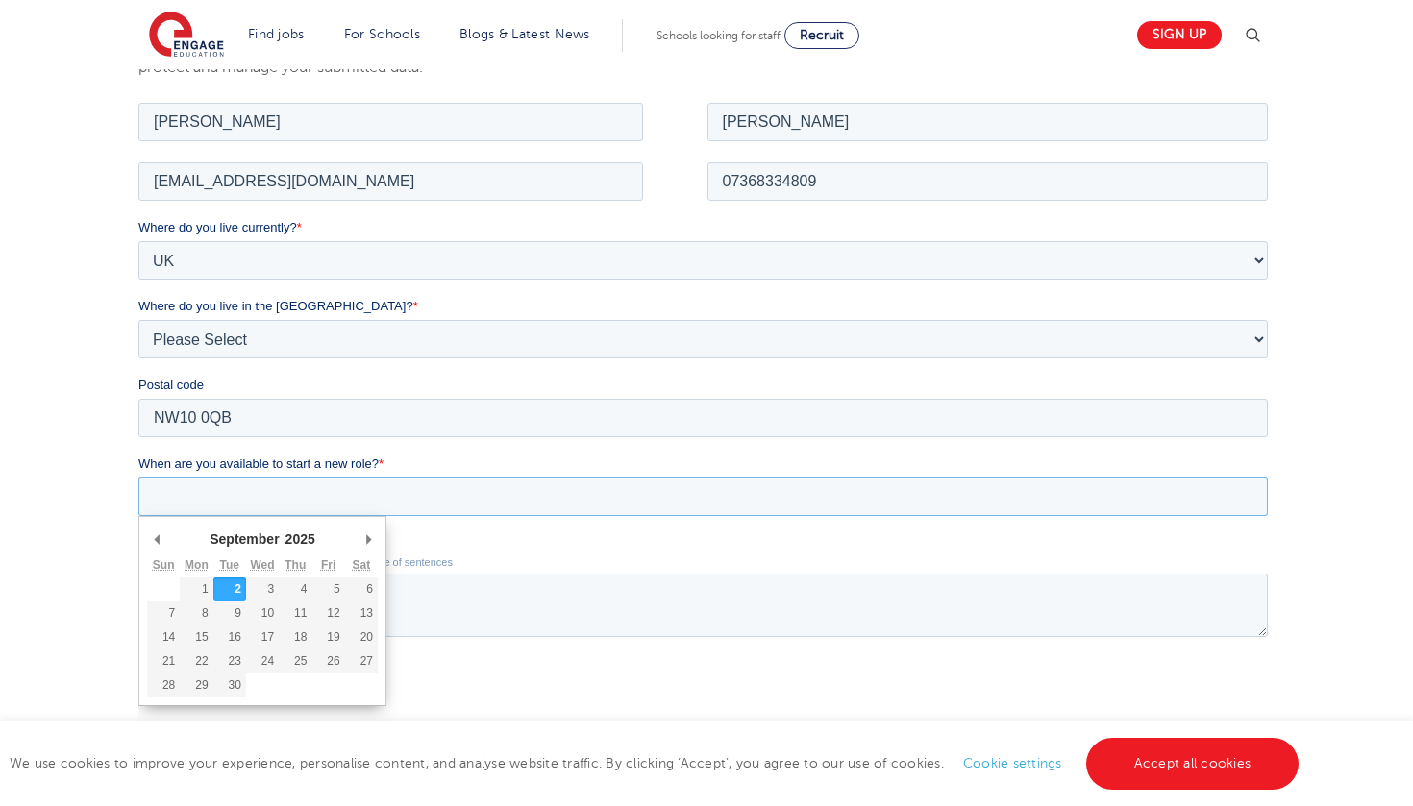
scroll to position [318, 0]
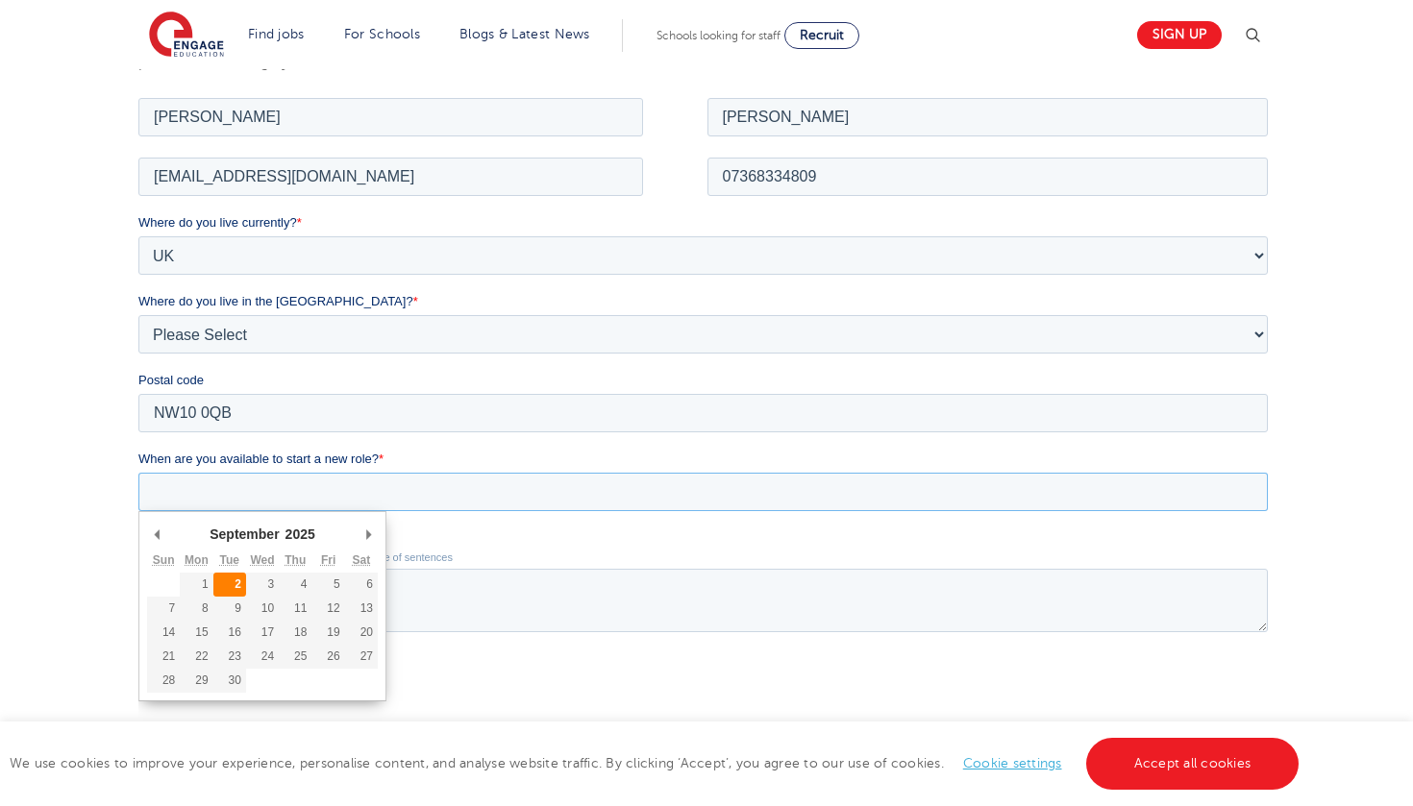
type div "2025-09-02"
type input "2025/09/02"
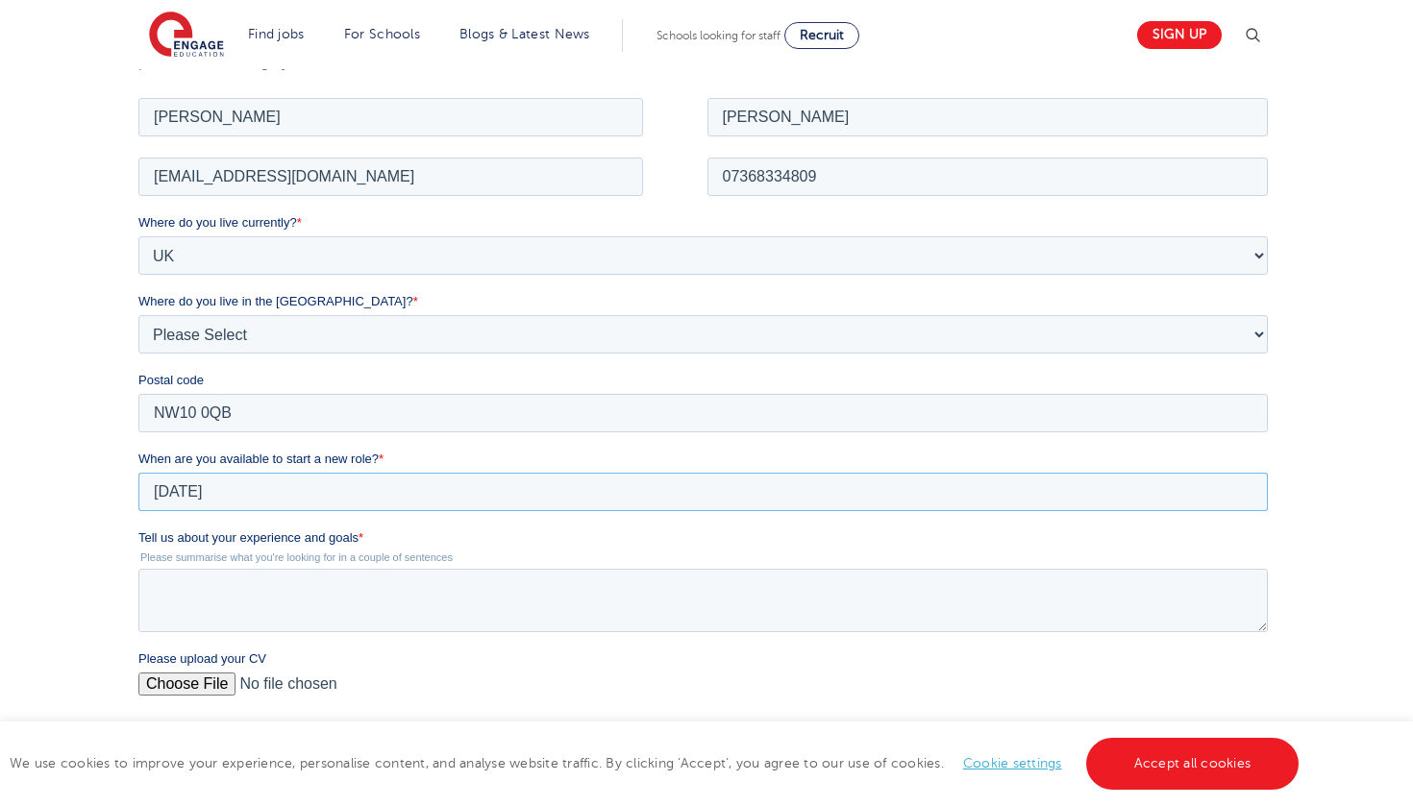
click at [277, 500] on input "2025/09/02" at bounding box center [701, 491] width 1129 height 38
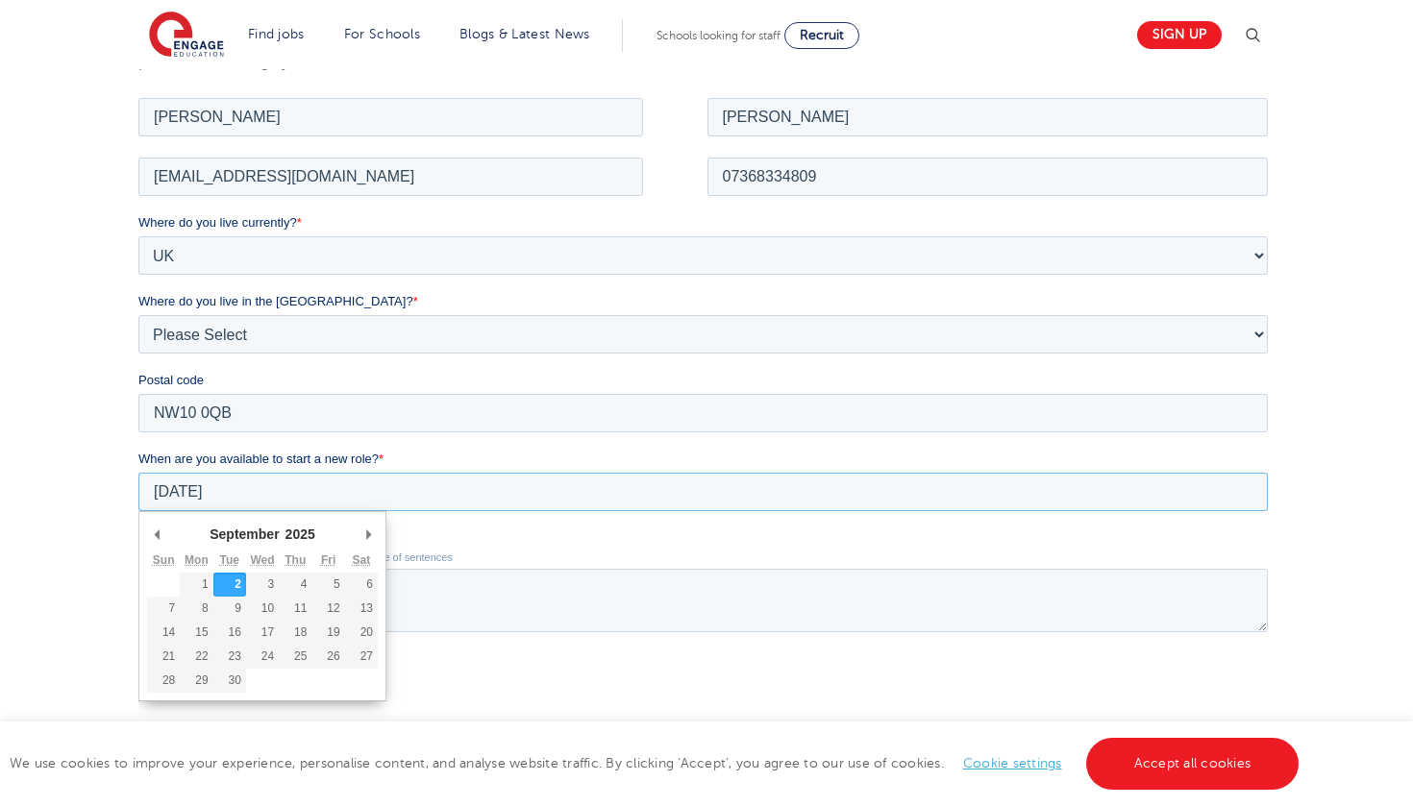
type div "[DATE]"
type input "[DATE]"
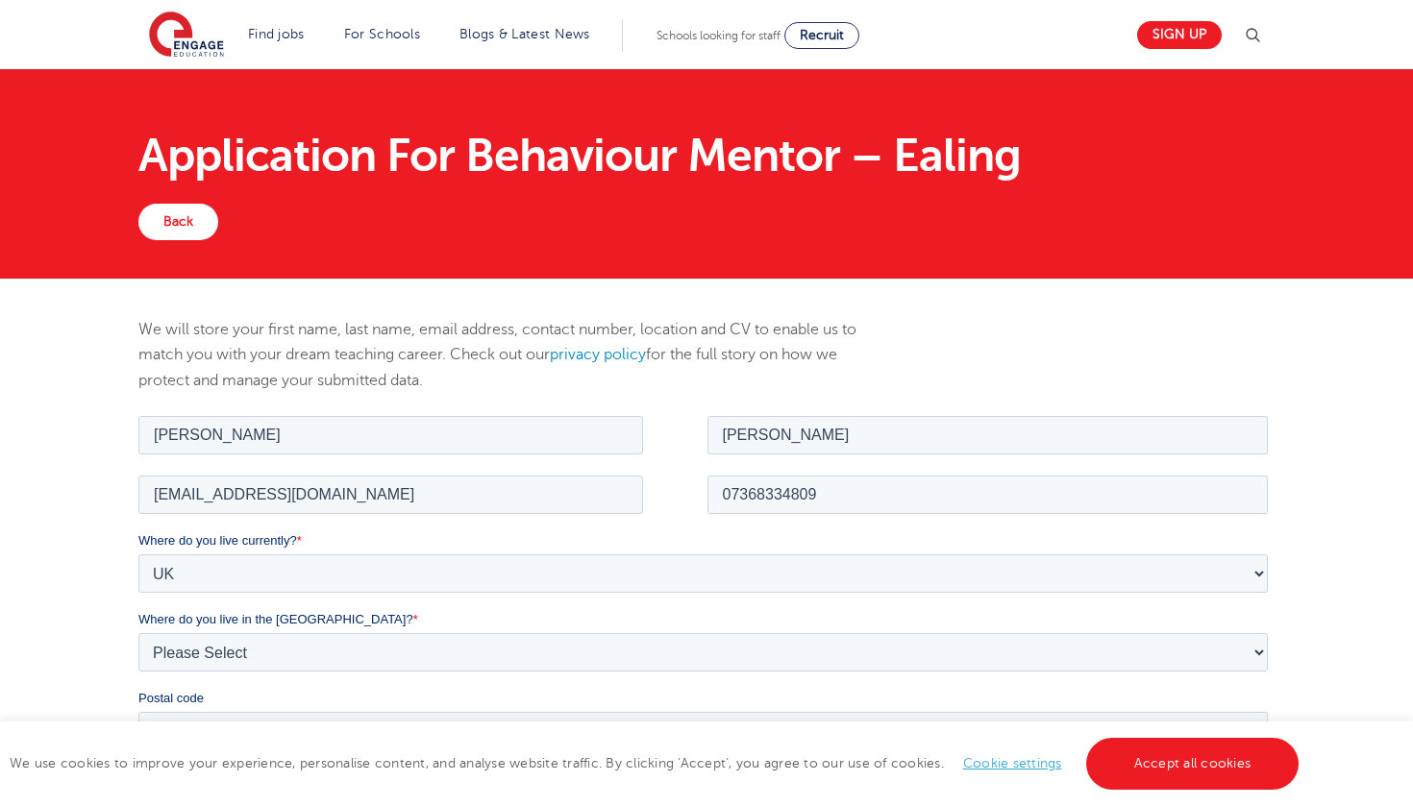
scroll to position [0, 0]
type textarea "t"
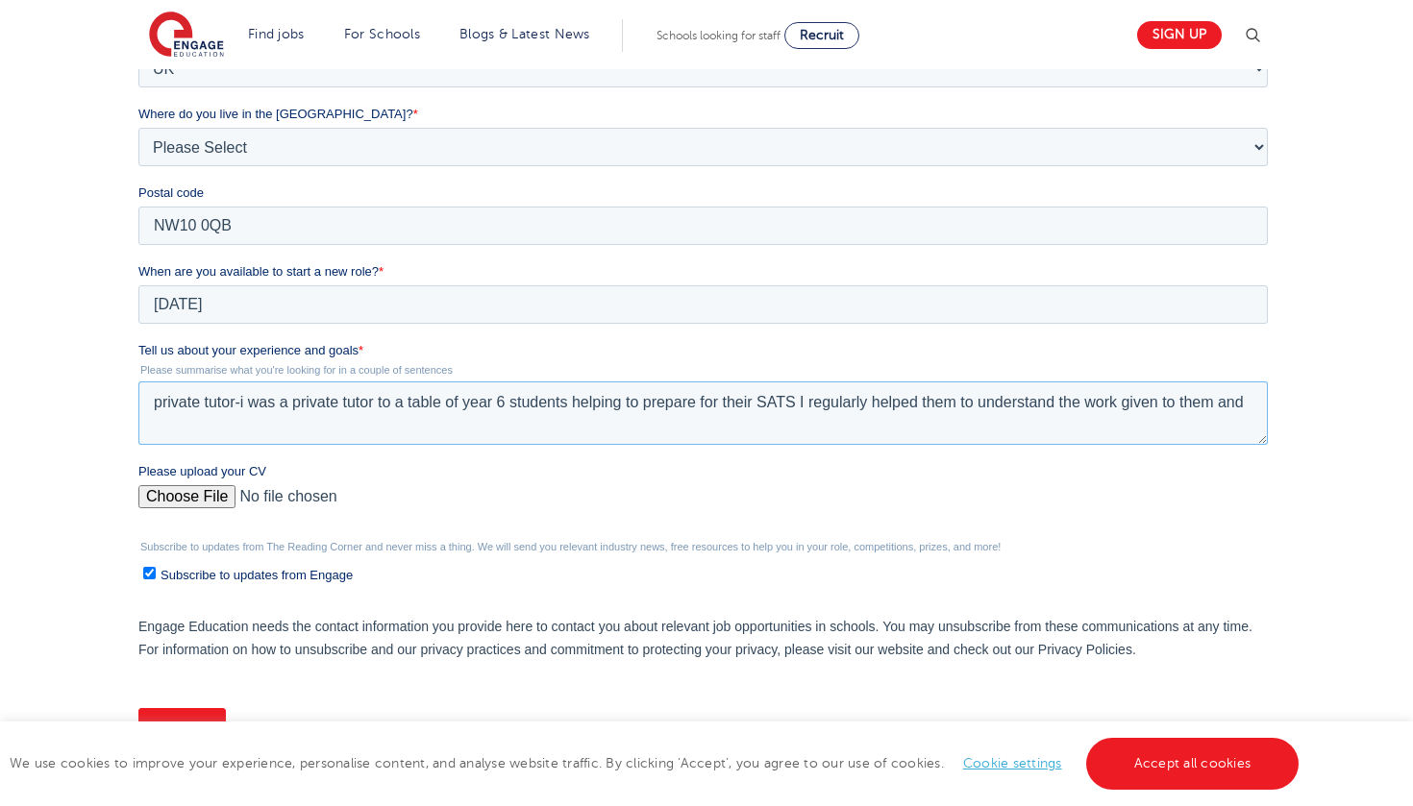
type textarea "private tutor-i was a private tutor to a table of year 6 students helping to pr…"
drag, startPoint x: 203, startPoint y: 425, endPoint x: 152, endPoint y: 406, distance: 54.1
click at [152, 404] on textarea "private tutor-i was a private tutor to a table of year 6 students helping to pr…" at bounding box center [701, 412] width 1129 height 63
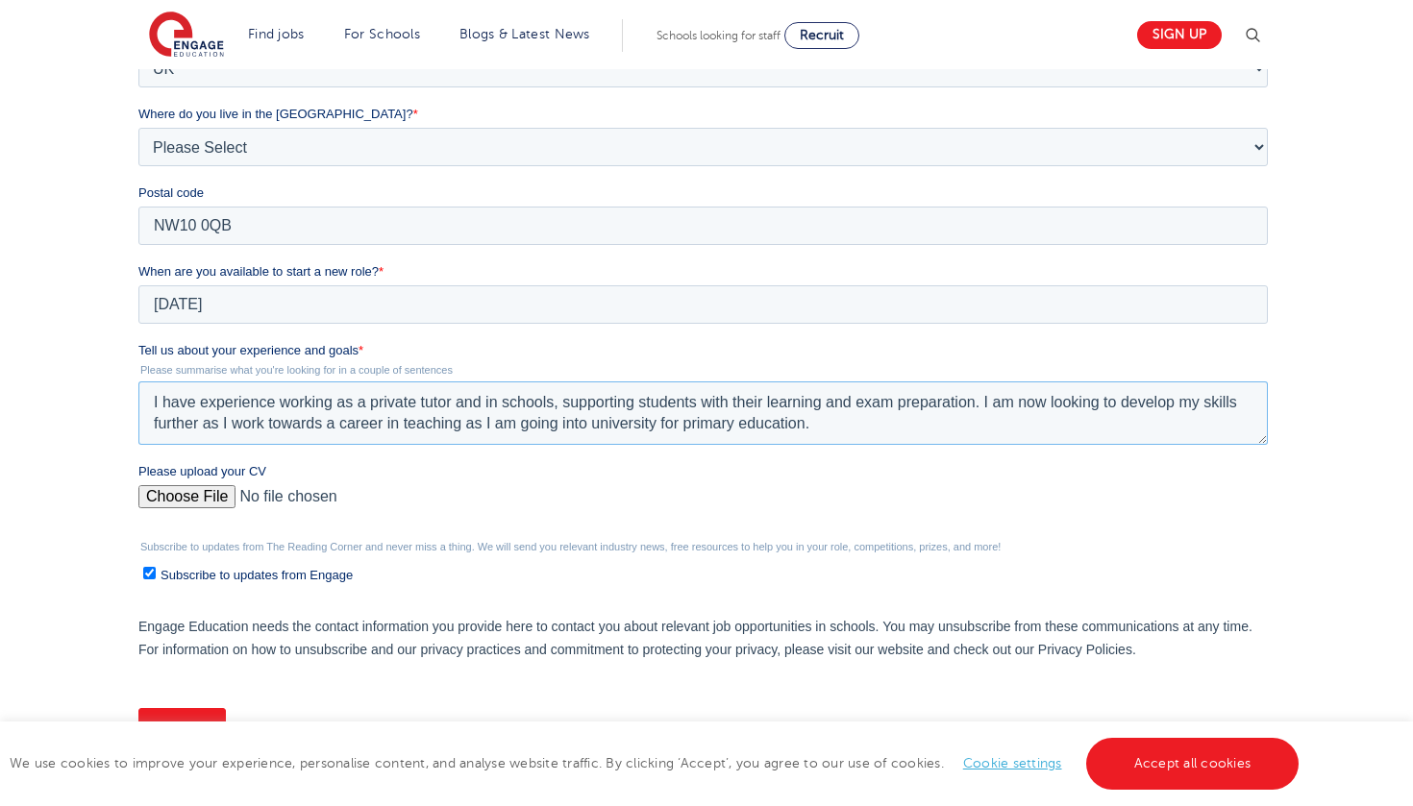
click at [706, 407] on textarea "I have experience working as a private tutor and in schools, supporting student…" at bounding box center [701, 412] width 1129 height 63
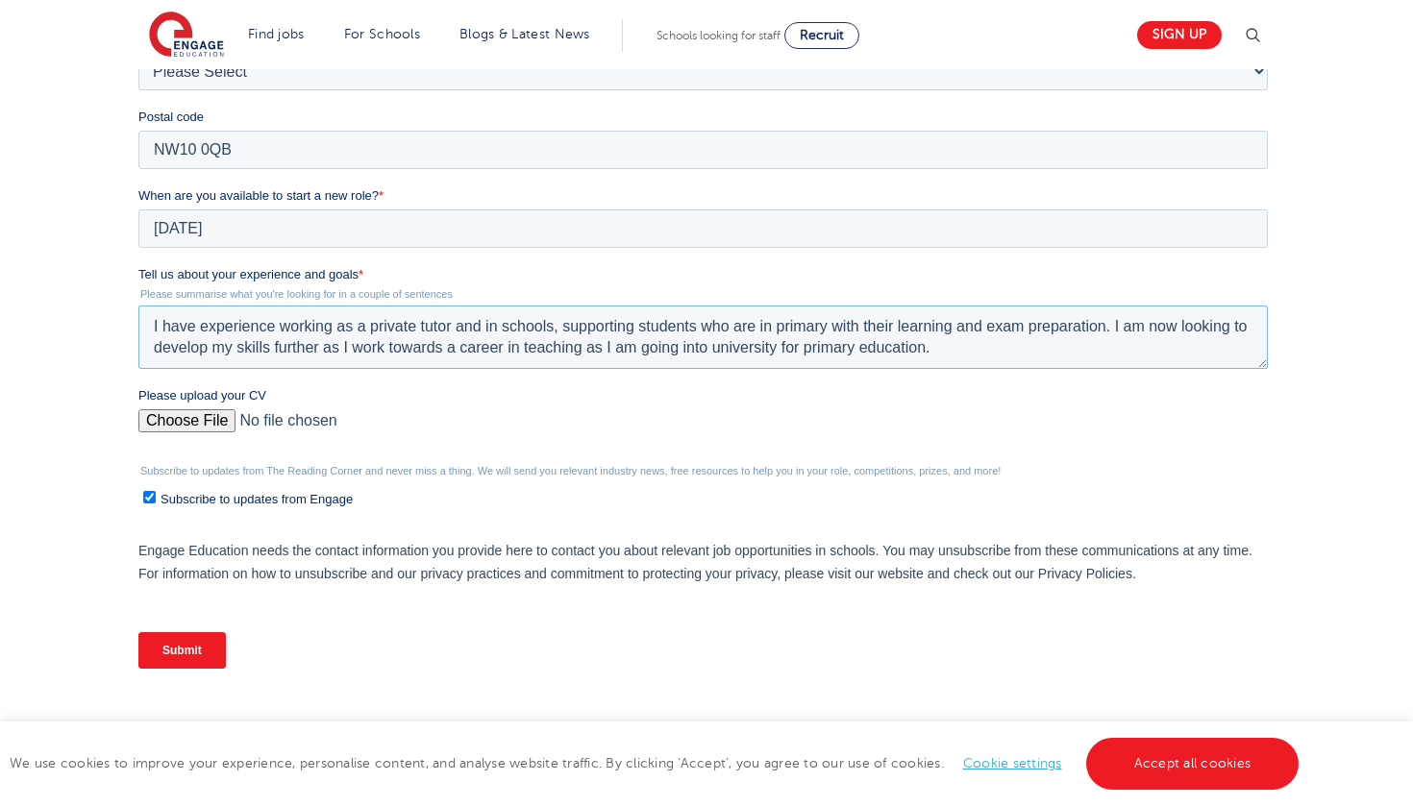
scroll to position [589, 0]
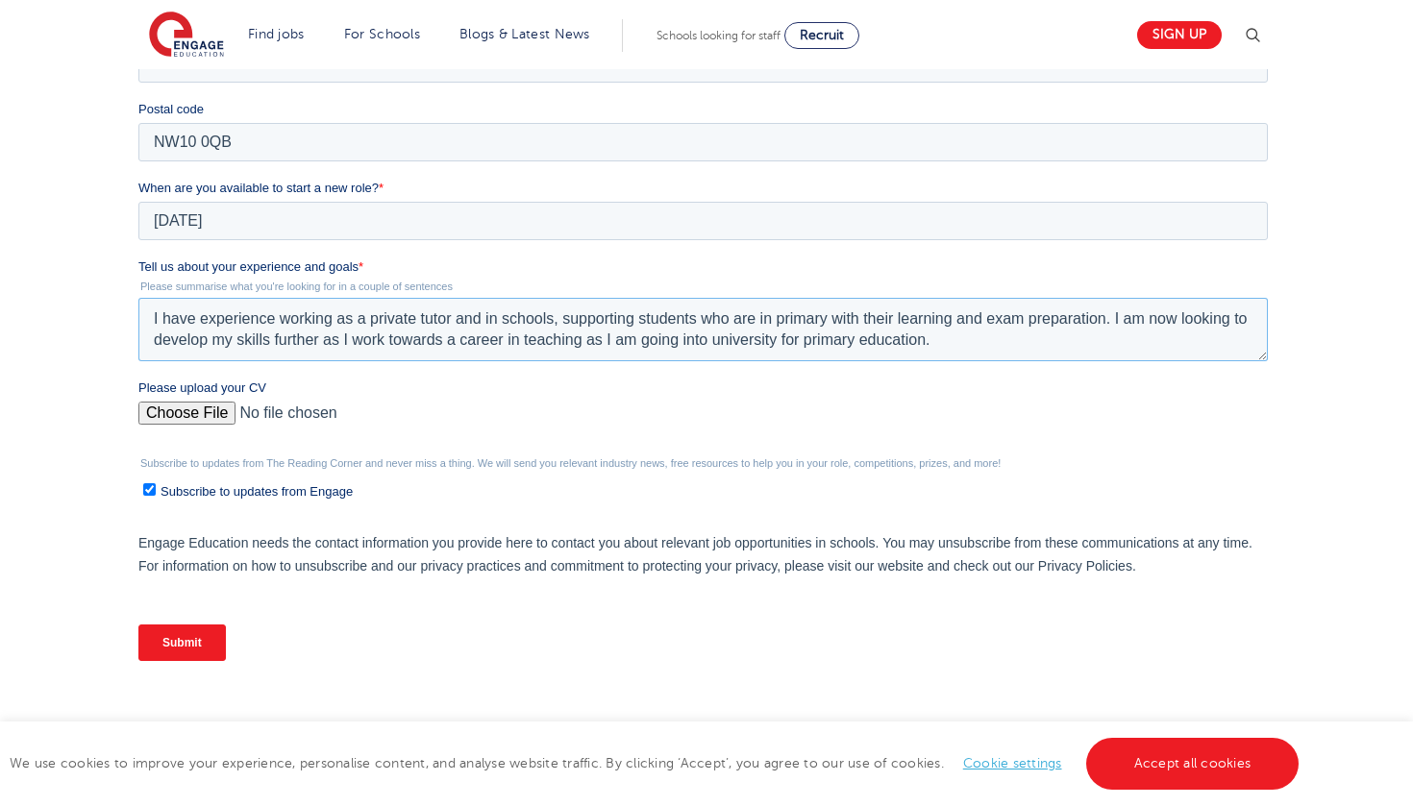
type textarea "I have experience working as a private tutor and in schools, supporting student…"
click at [182, 401] on div "Please upload your CV" at bounding box center [705, 410] width 1137 height 62
click at [193, 410] on input "Please upload your CV" at bounding box center [701, 421] width 1129 height 38
type input "C:\fakepath\CV..pdf"
click at [153, 494] on input "Subscribe to updates from Engage" at bounding box center [148, 489] width 12 height 12
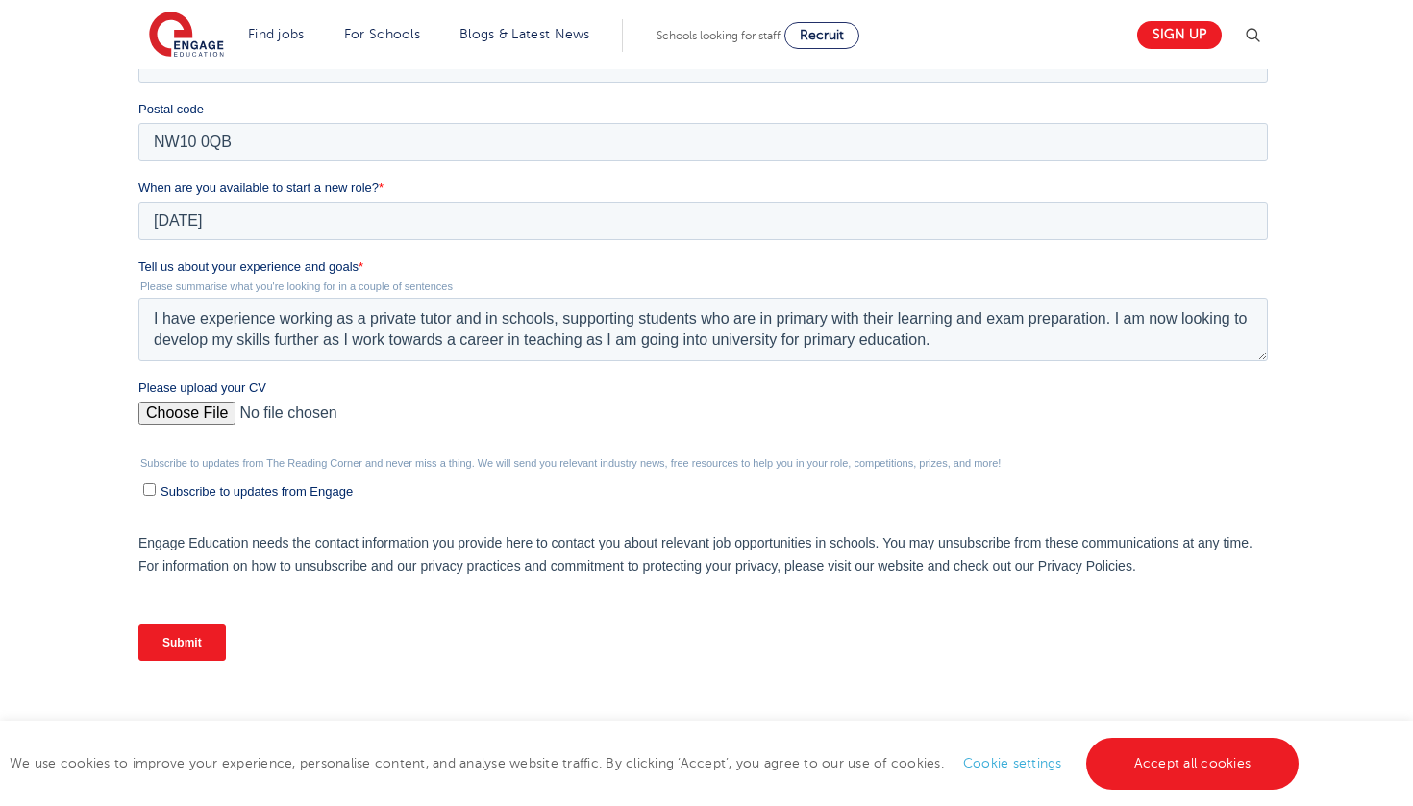
checkbox input "false"
click at [174, 644] on input "Submit" at bounding box center [180, 643] width 87 height 37
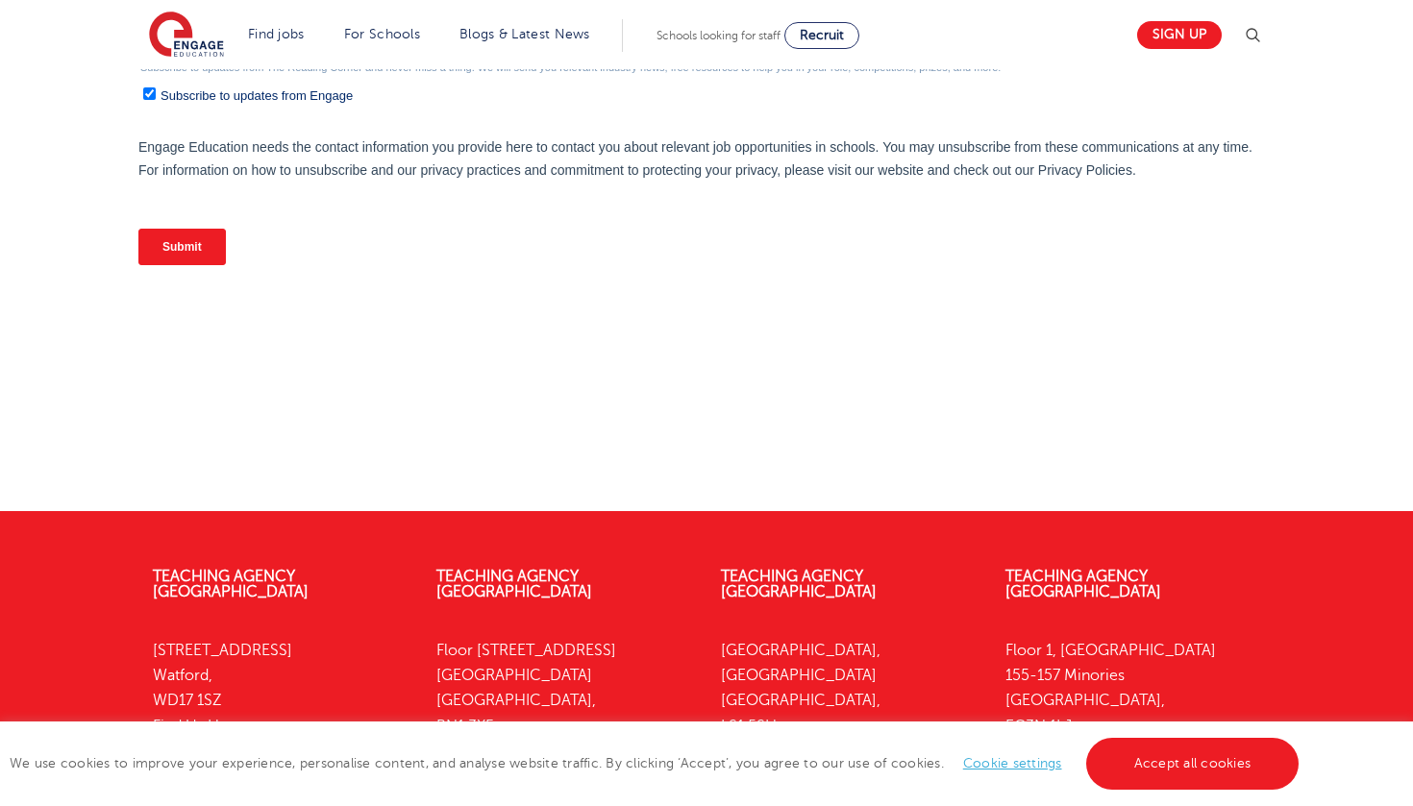
scroll to position [0, 0]
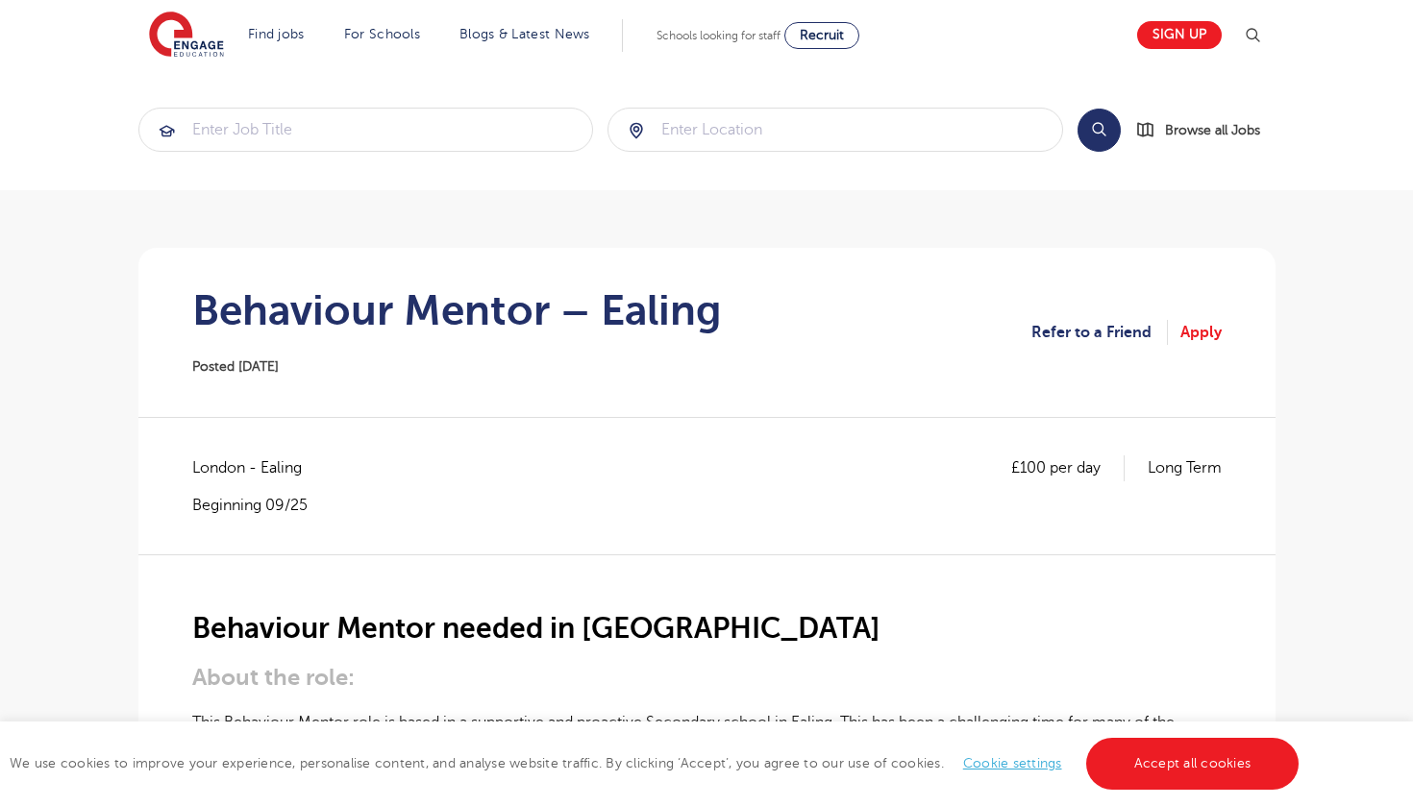
scroll to position [4, 0]
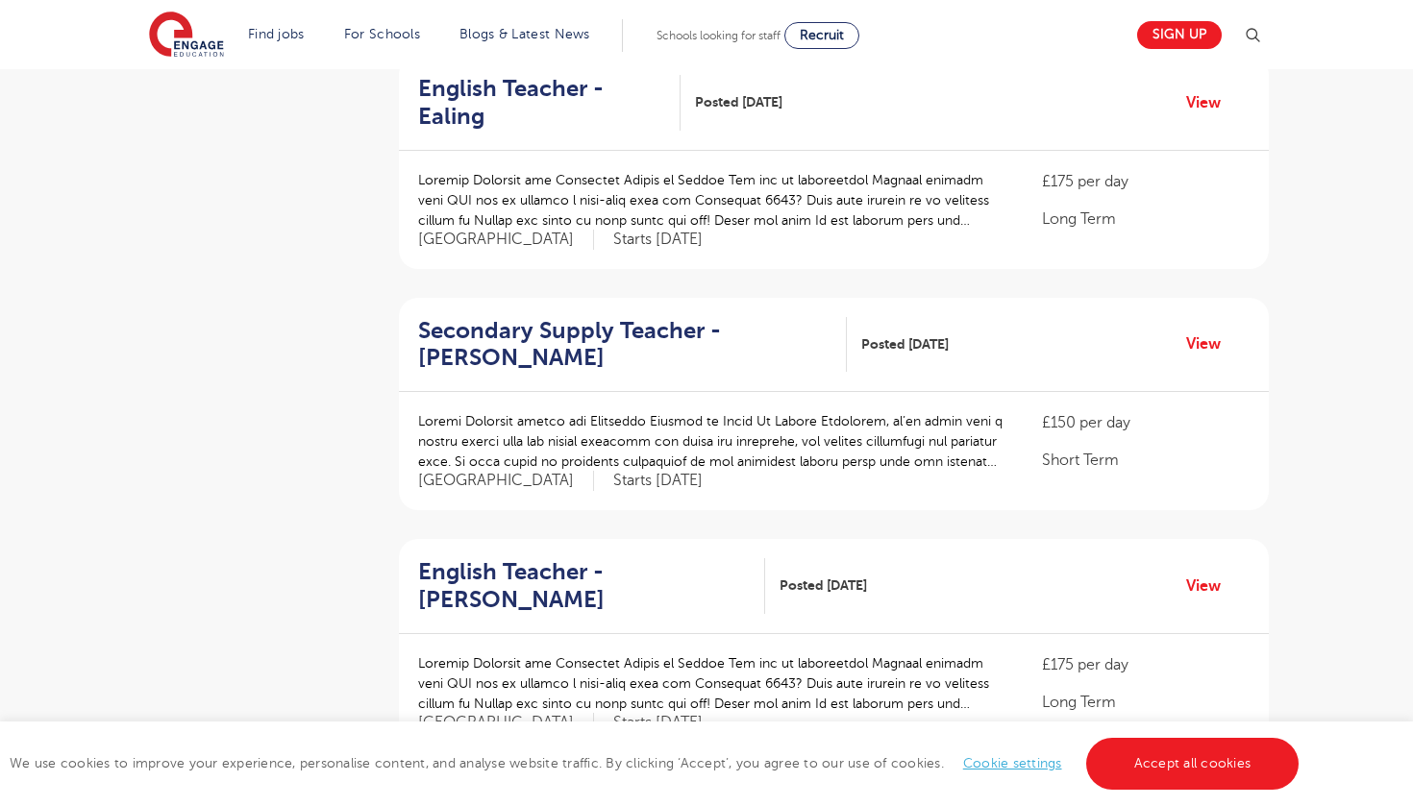
scroll to position [1422, 0]
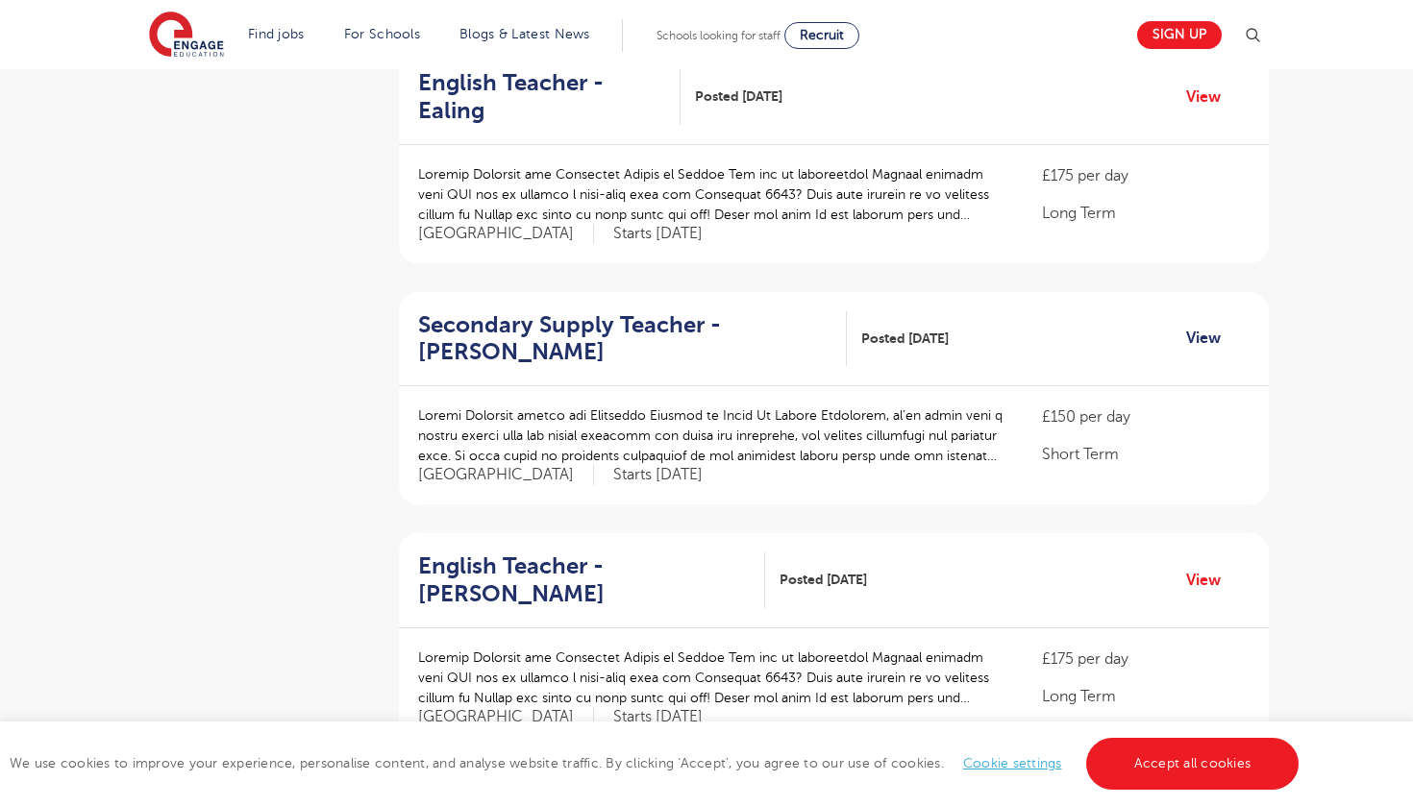
click at [1192, 326] on link "View" at bounding box center [1210, 338] width 49 height 25
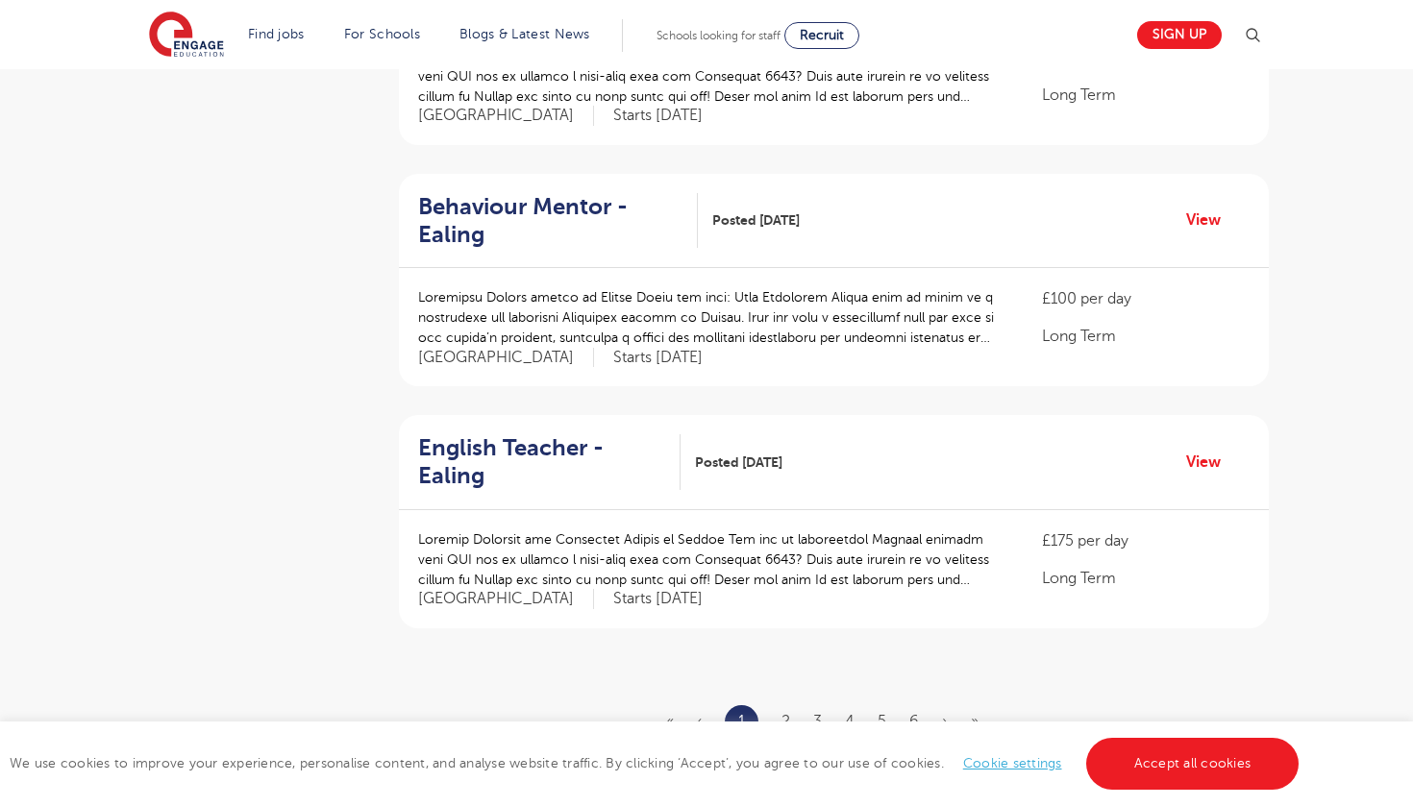
scroll to position [2032, 0]
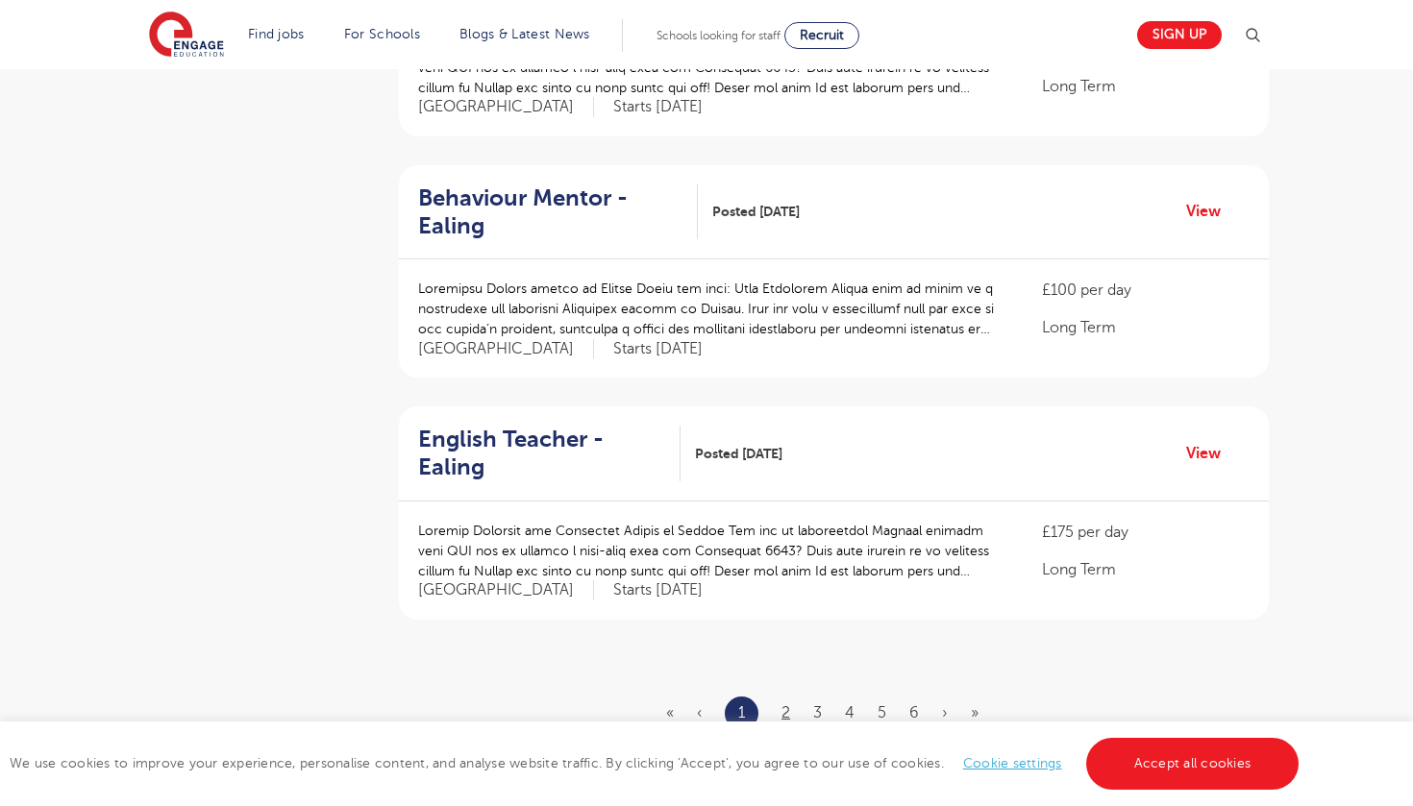
click at [790, 704] on link "2" at bounding box center [785, 712] width 9 height 17
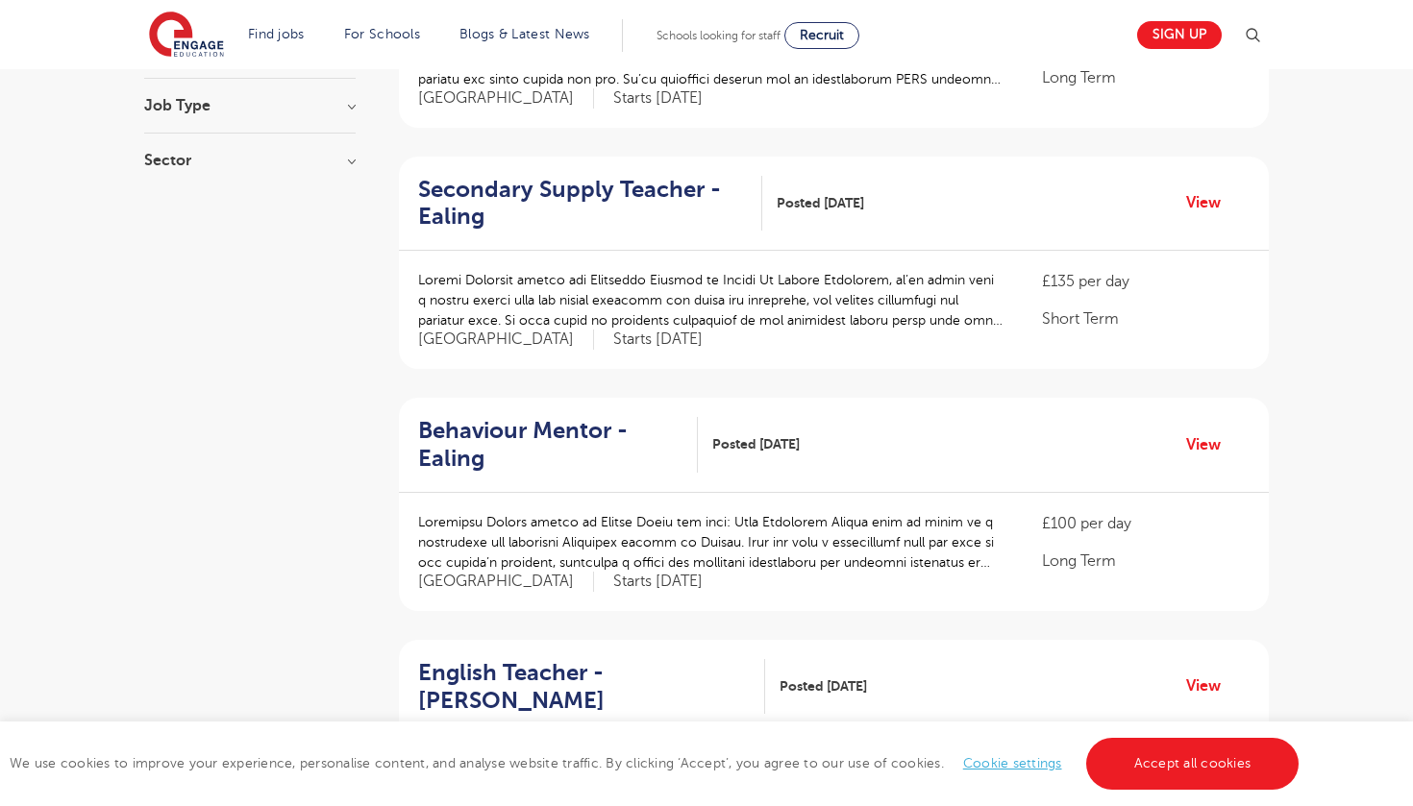
scroll to position [345, 0]
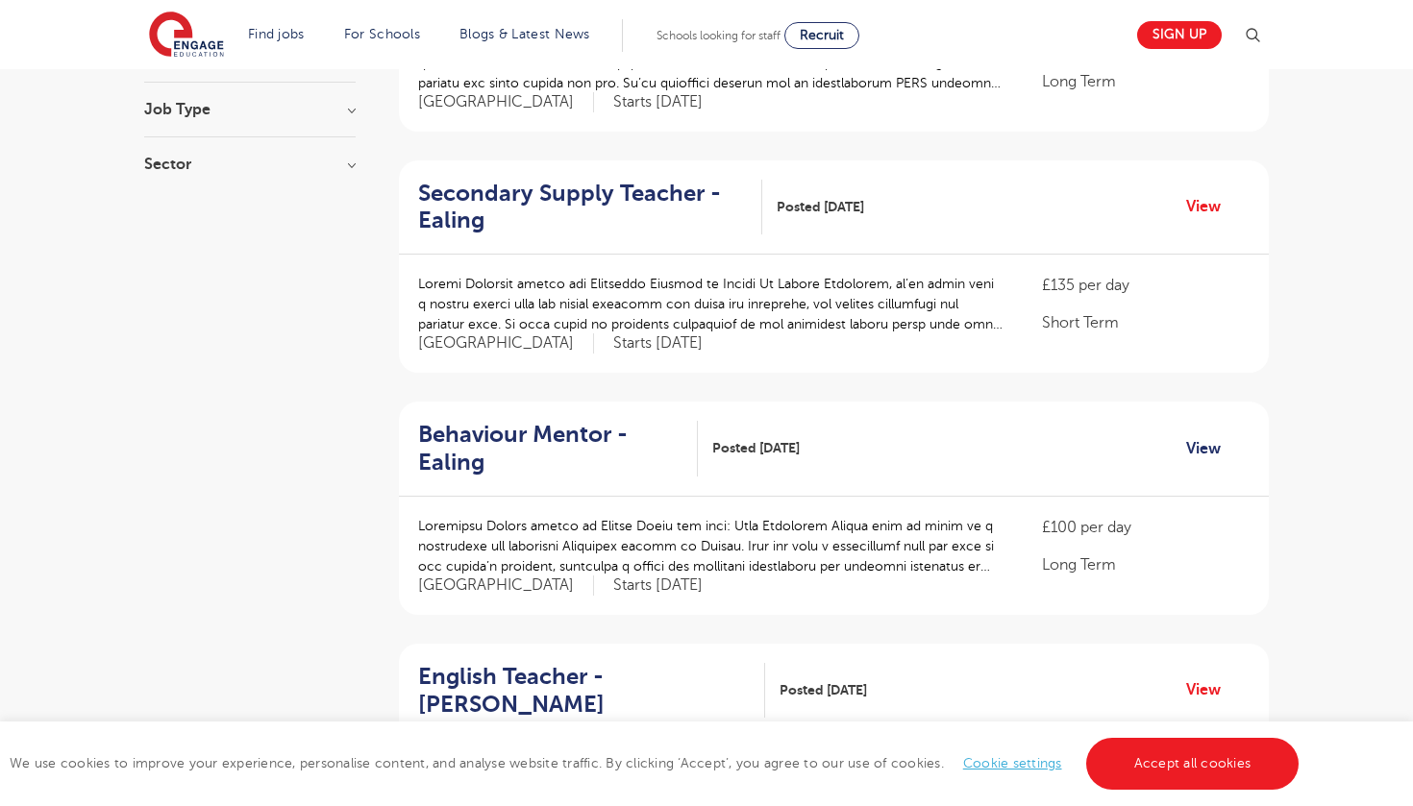
click at [1196, 455] on link "View" at bounding box center [1210, 448] width 49 height 25
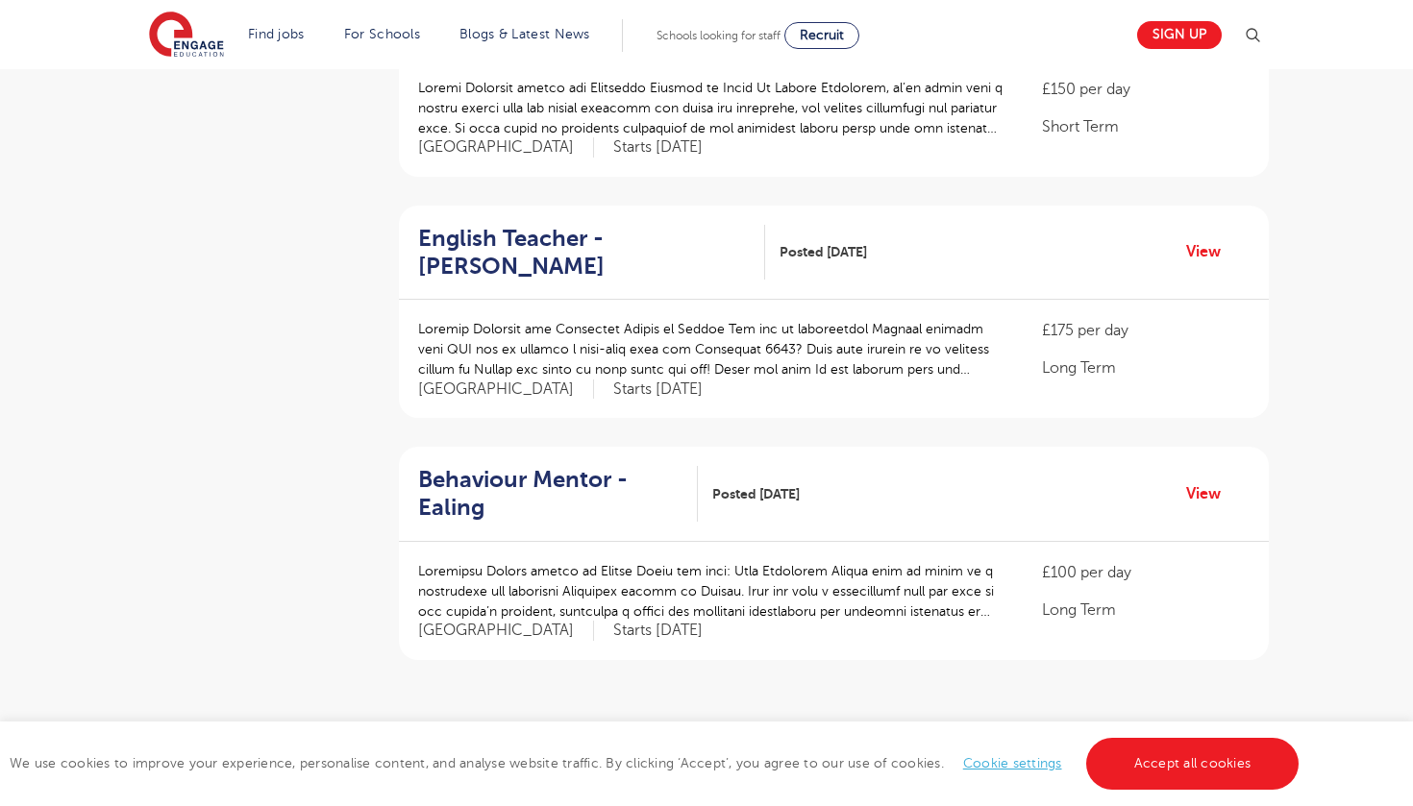
scroll to position [1989, 0]
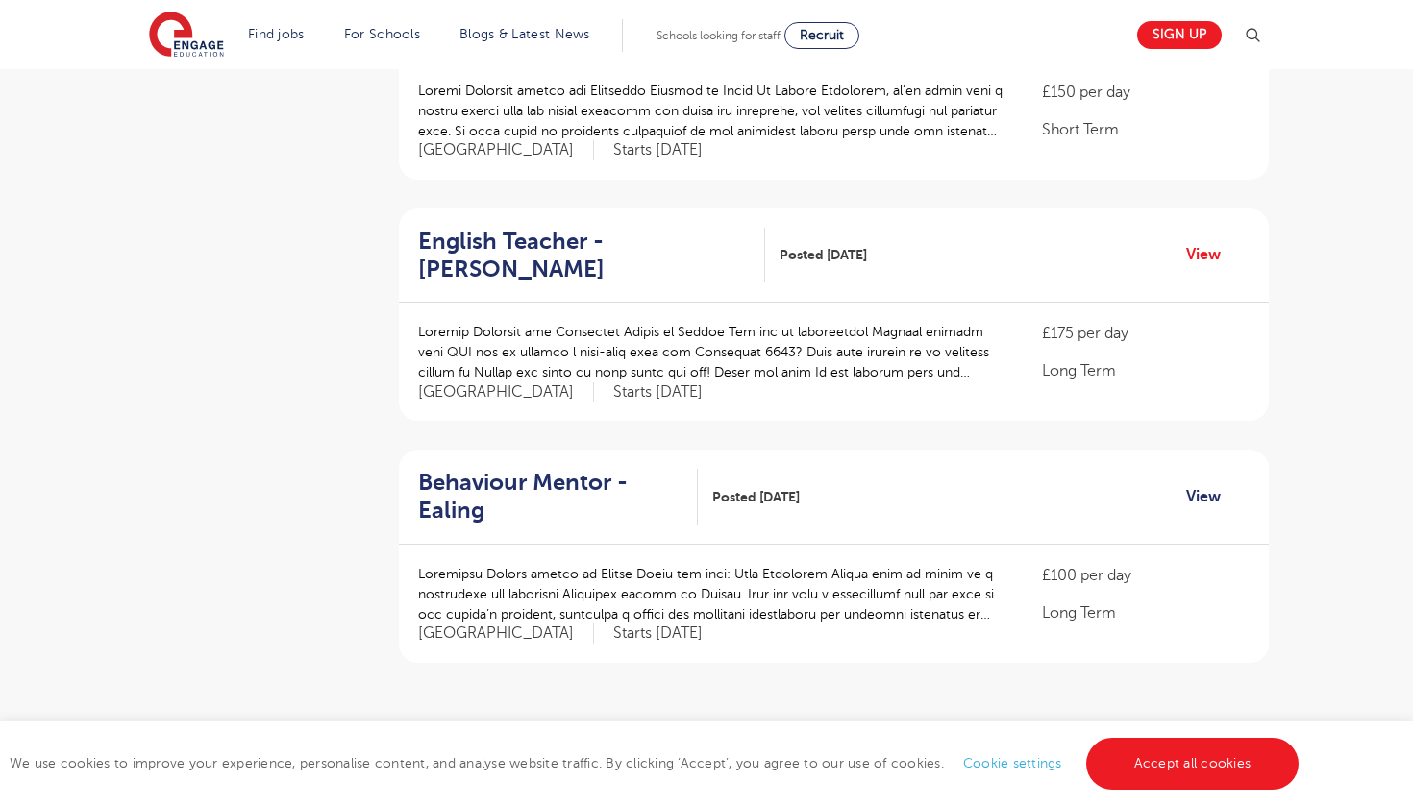
click at [1224, 484] on link "View" at bounding box center [1210, 496] width 49 height 25
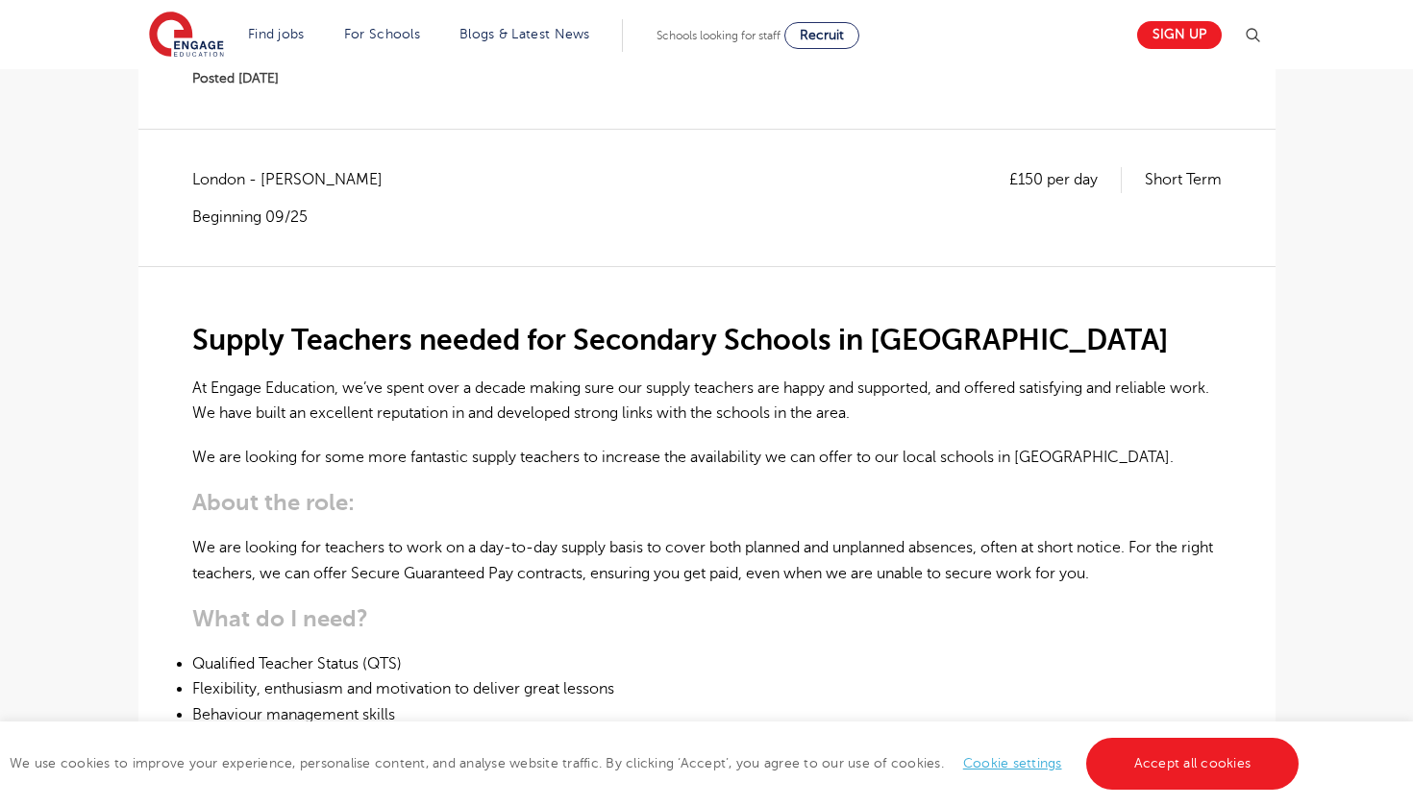
scroll to position [378, 0]
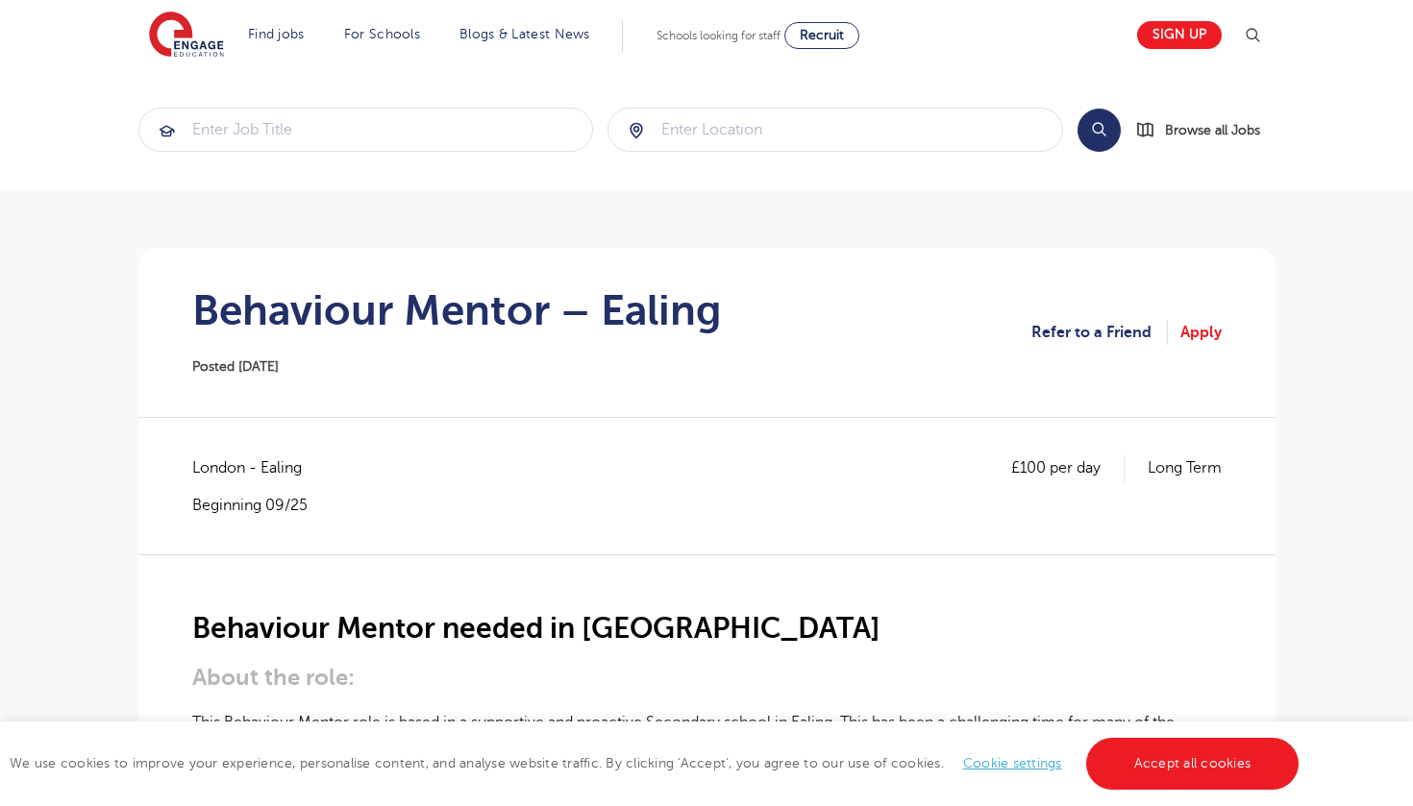
scroll to position [8, 0]
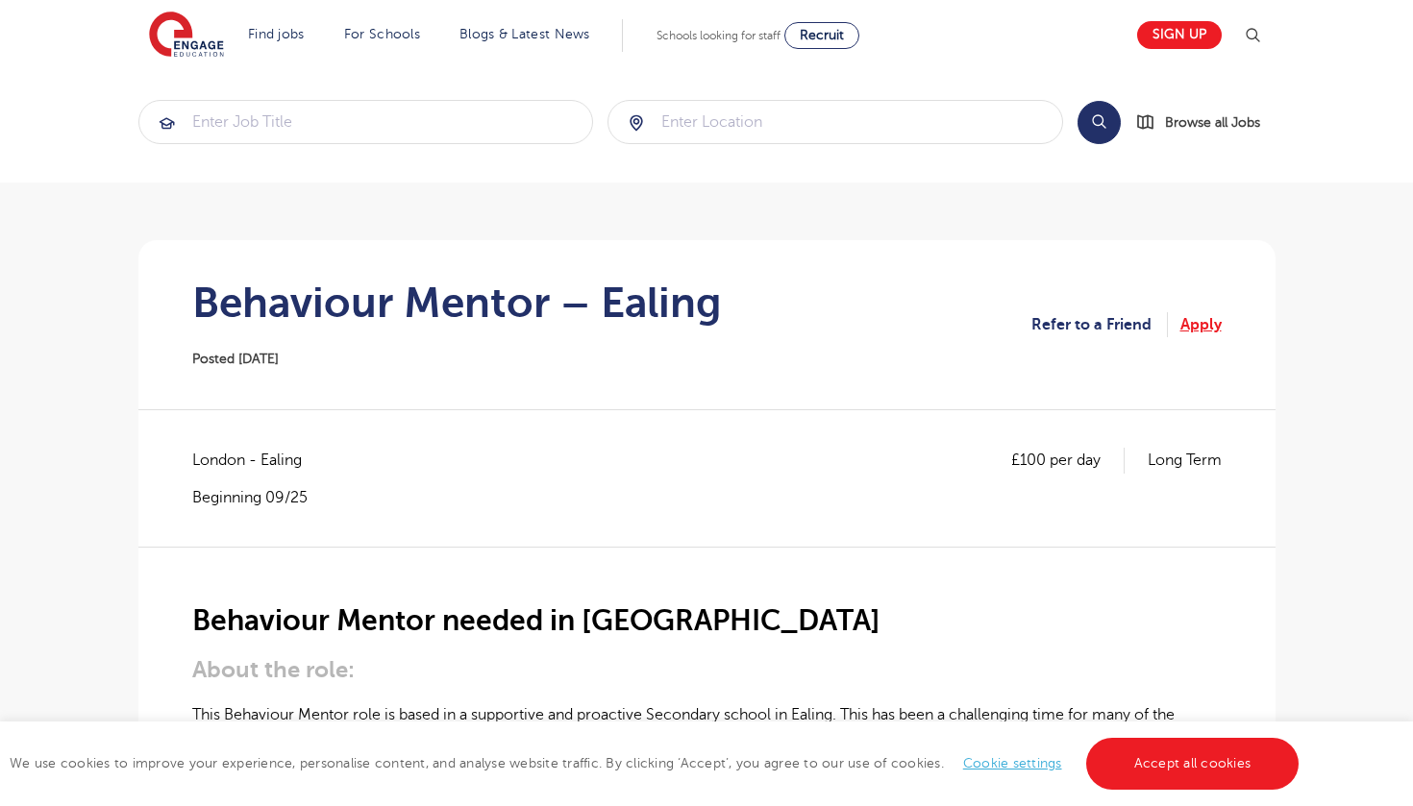
click at [1204, 329] on link "Apply" at bounding box center [1200, 324] width 41 height 25
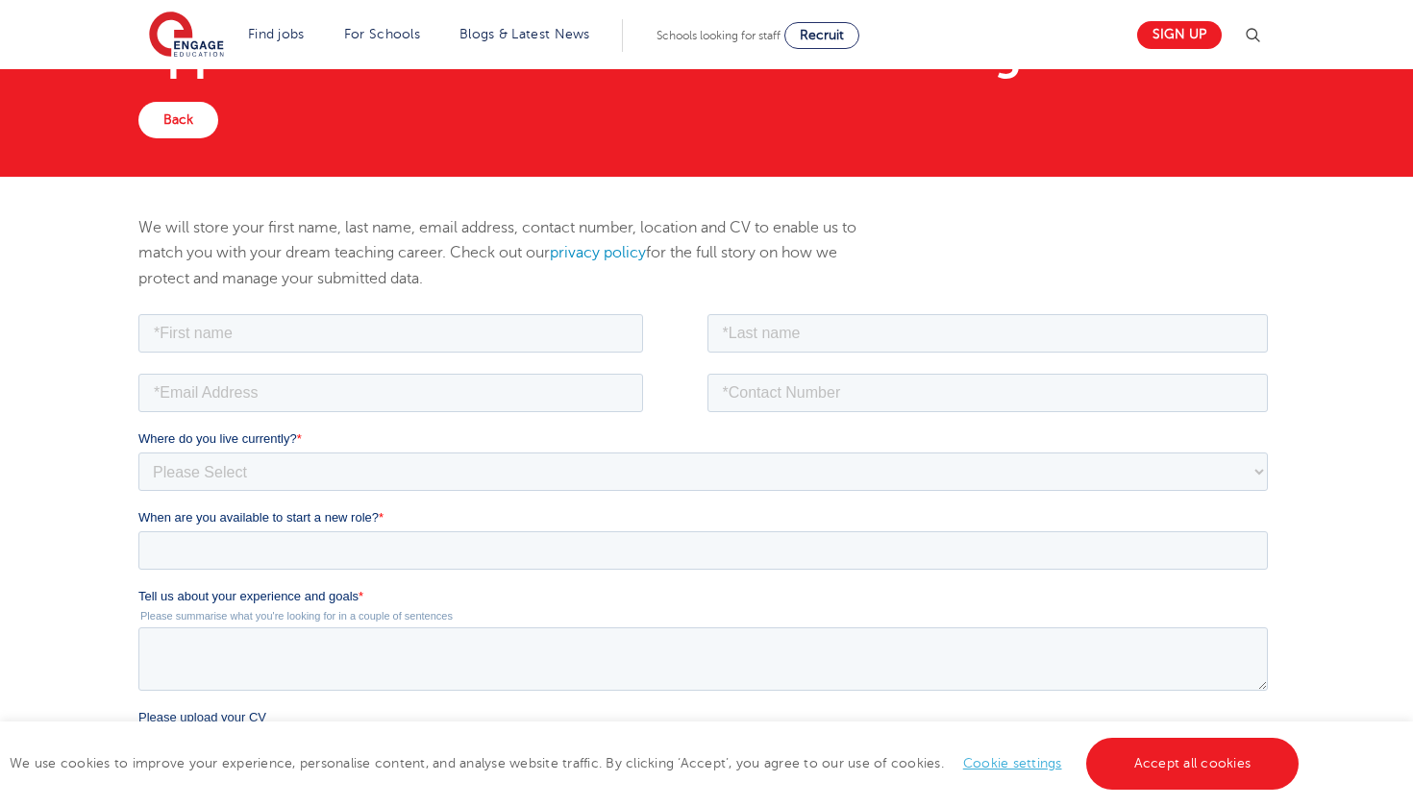
scroll to position [104, 0]
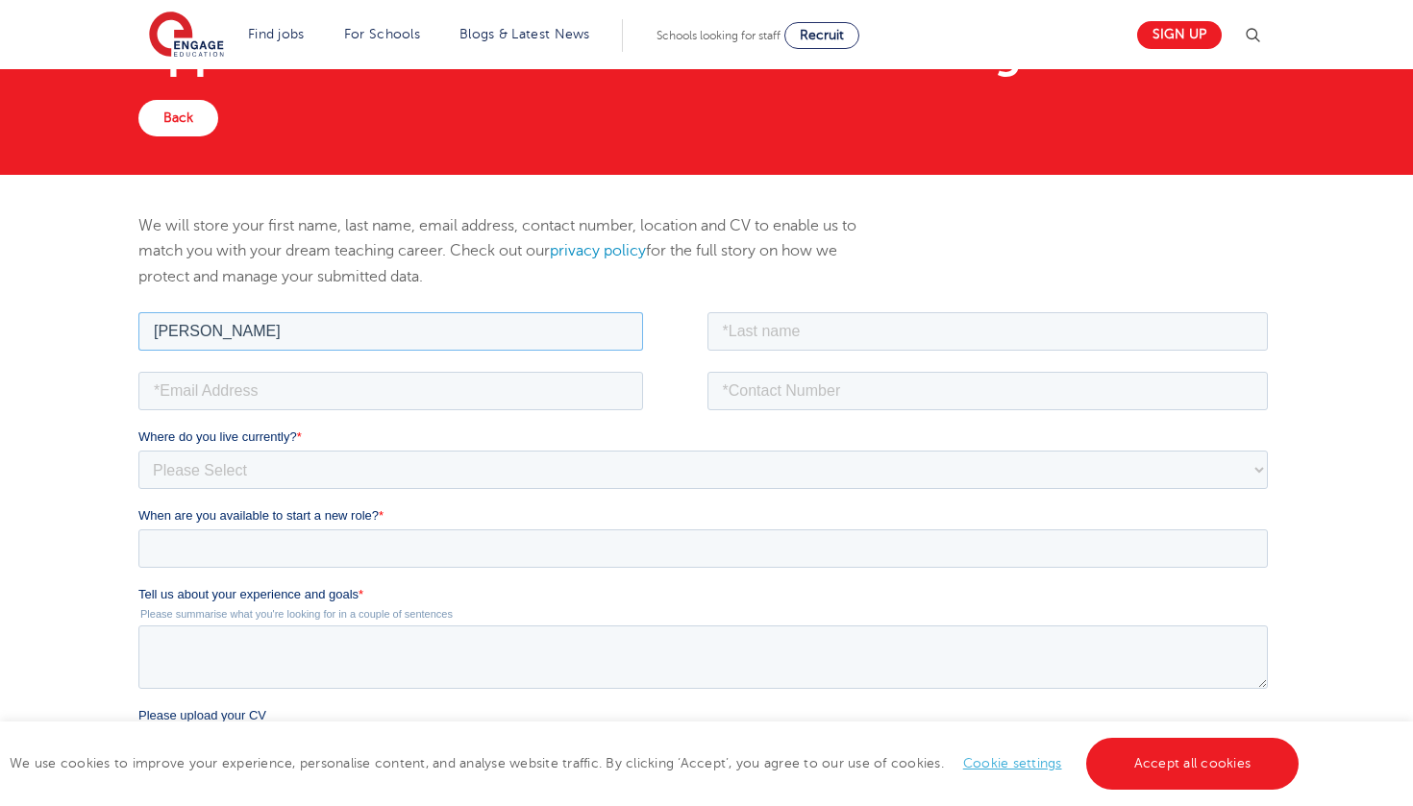
type input "[PERSON_NAME]"
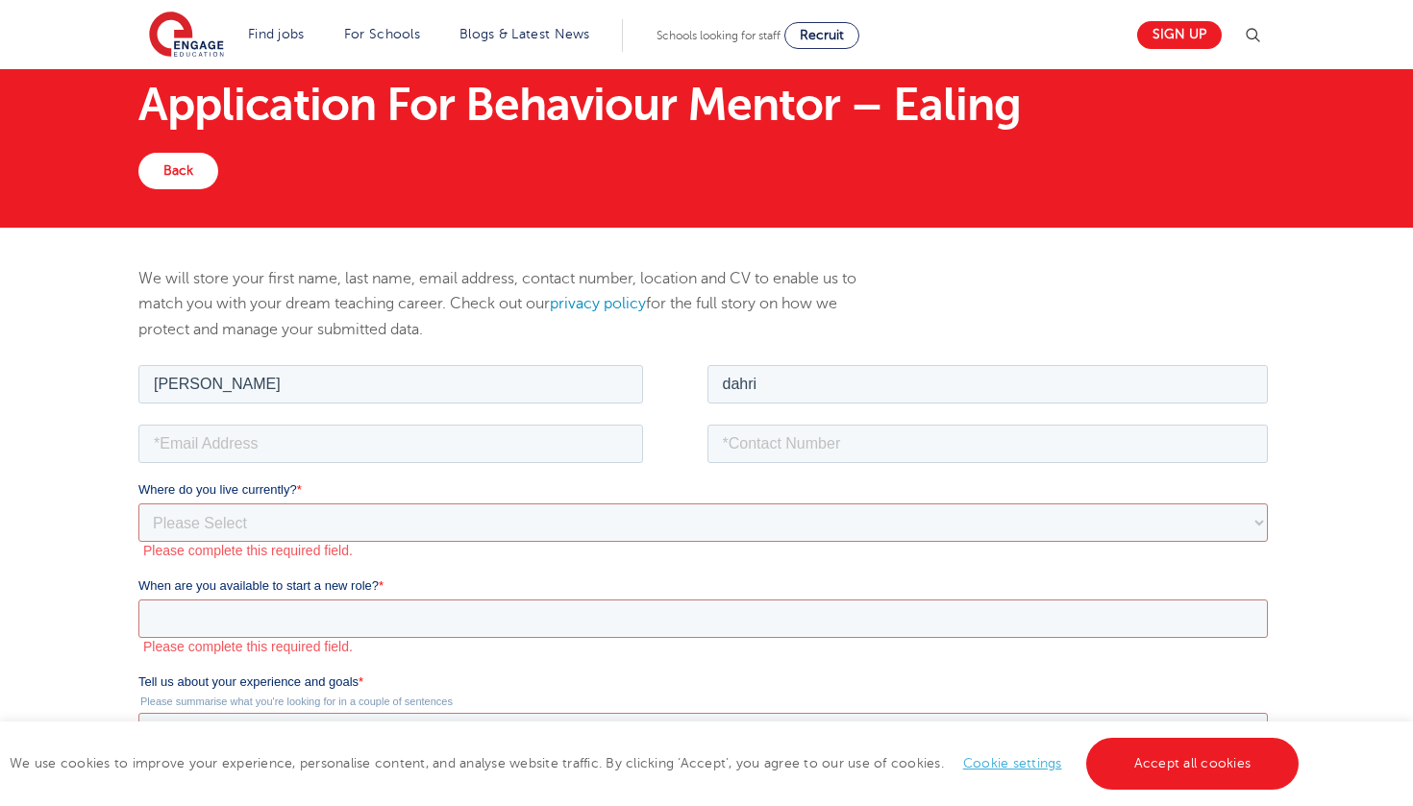
scroll to position [0, 0]
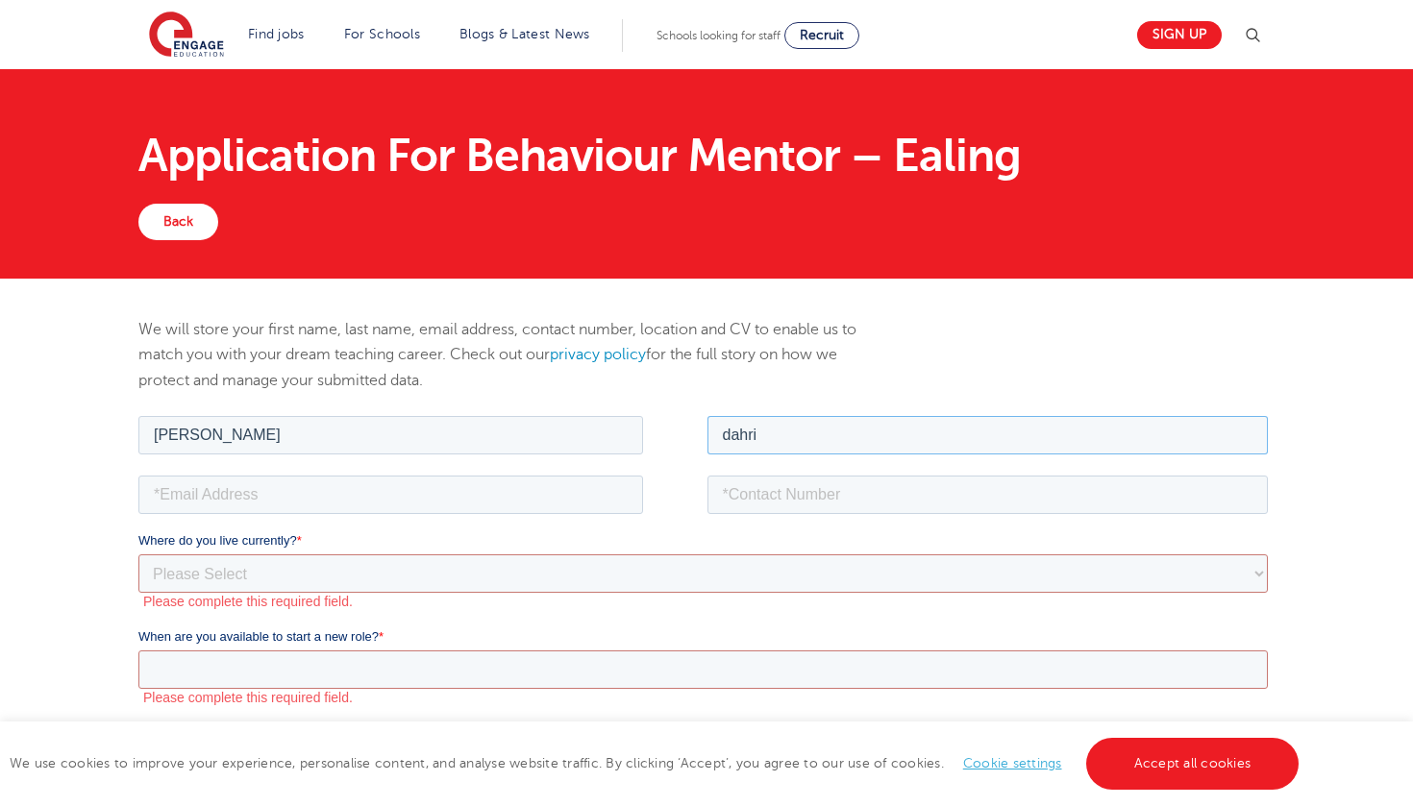
click at [933, 444] on input "dahri" at bounding box center [986, 434] width 561 height 38
type input "dahir"
type input "abdirahmandahir974@gmail.com"
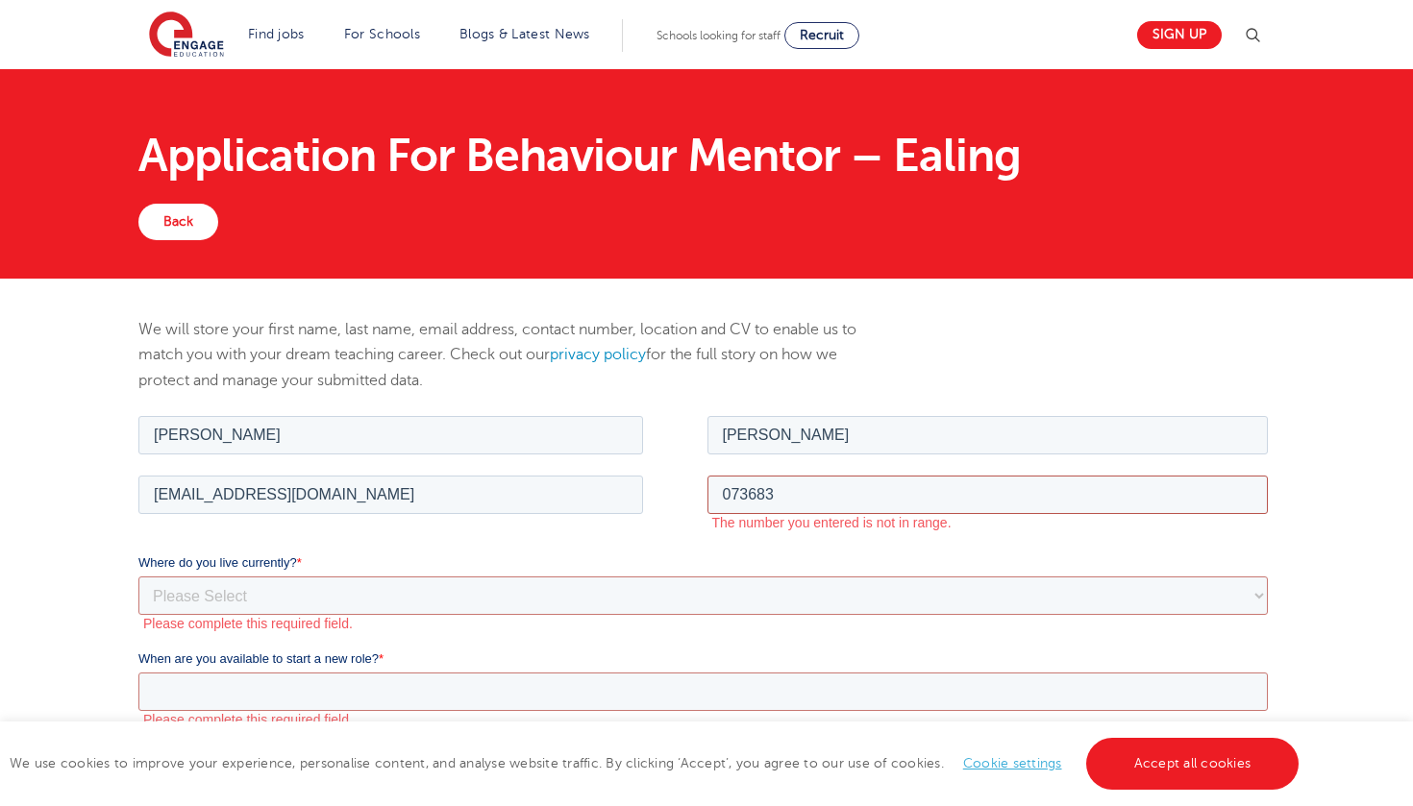
type input "0736833"
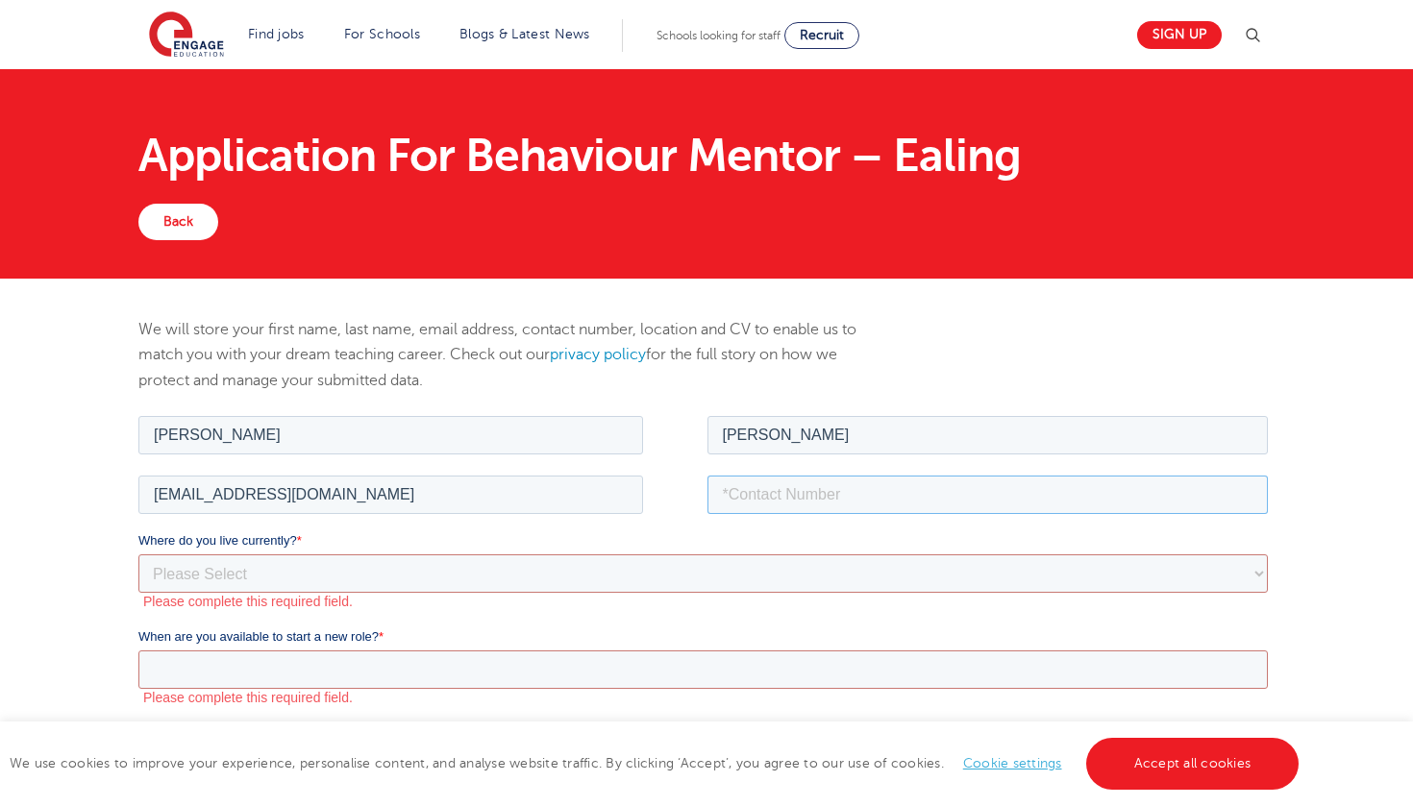
type input "07368334809"
select select "UK"
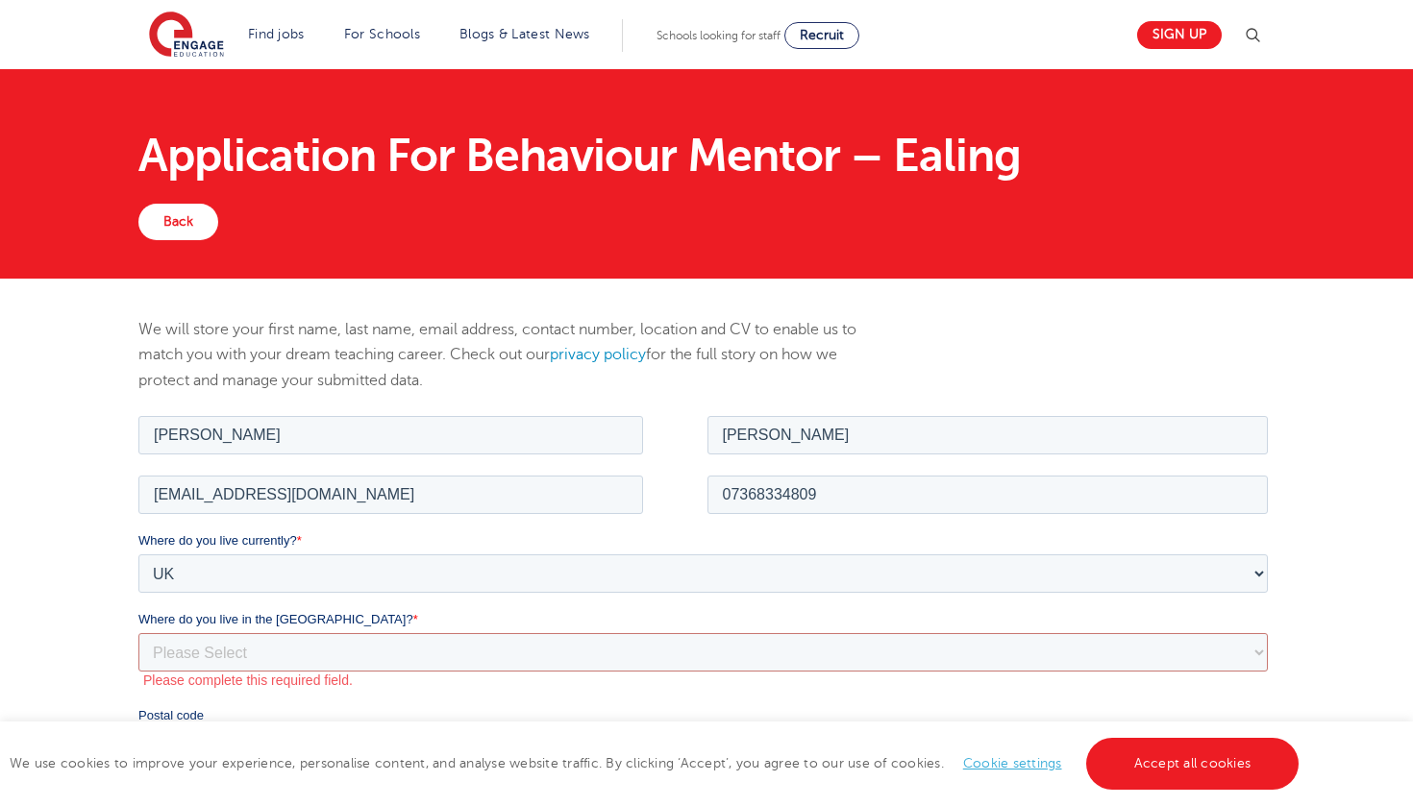
click at [710, 678] on label "Please complete this required field." at bounding box center [708, 679] width 1132 height 17
select select "City of London"
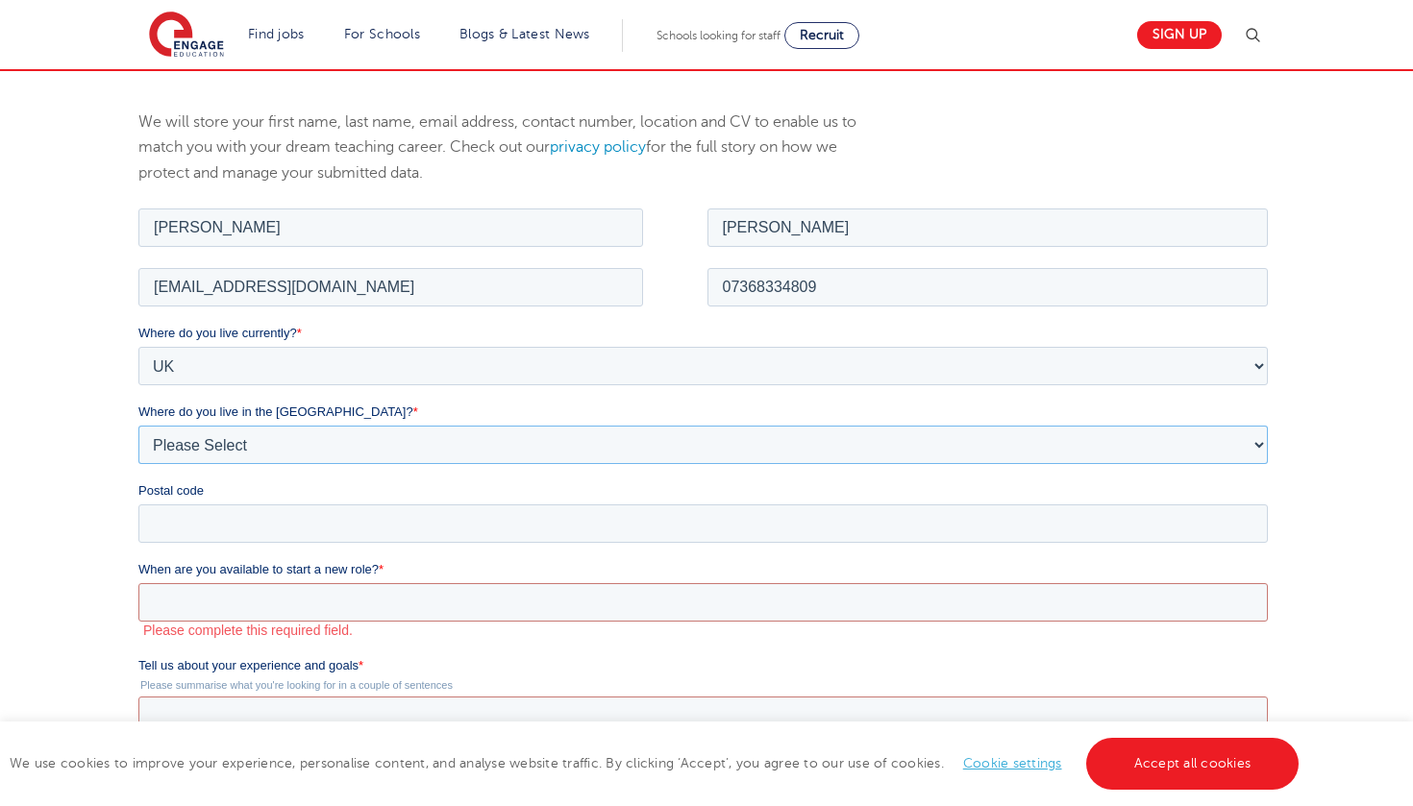
scroll to position [235, 0]
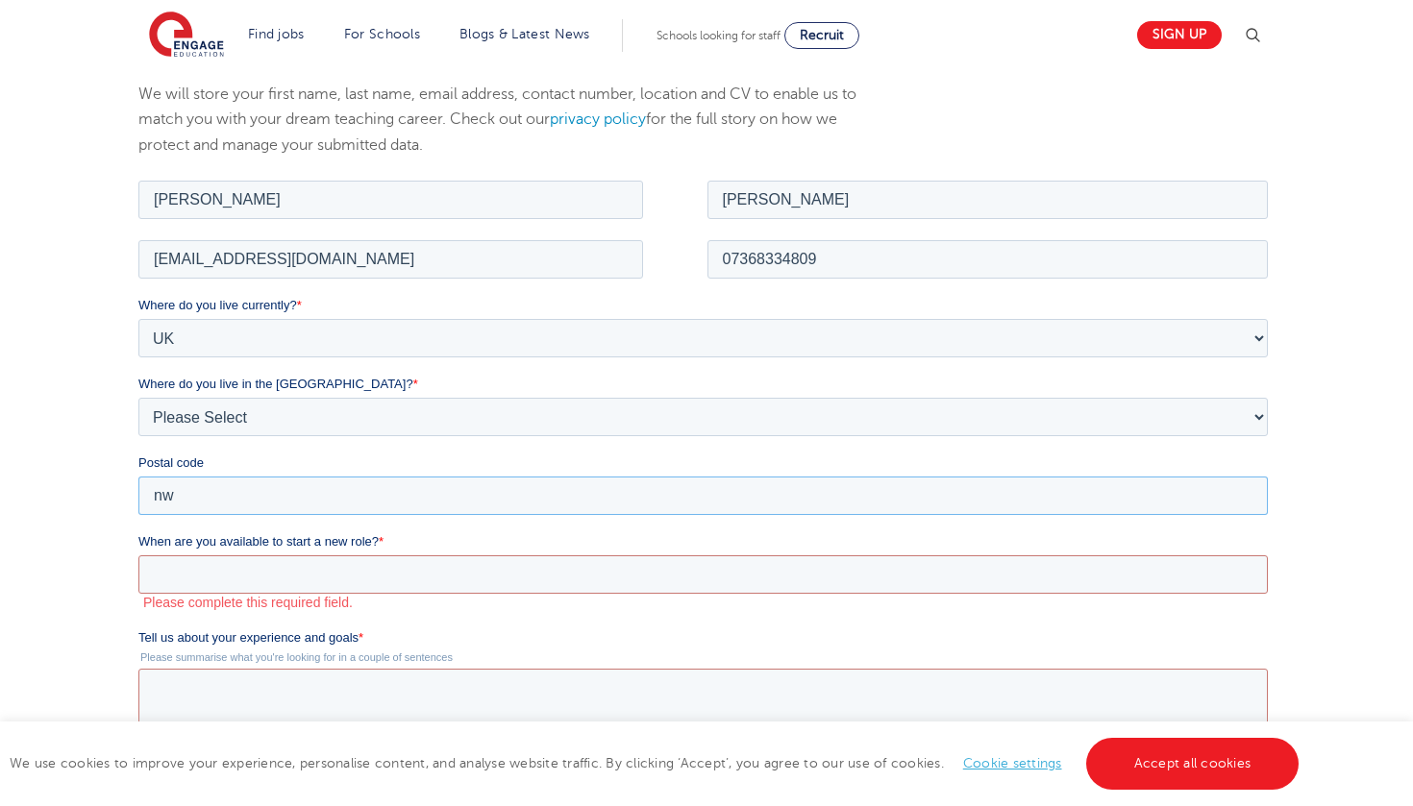
type input "n"
type input "NW10 0QB"
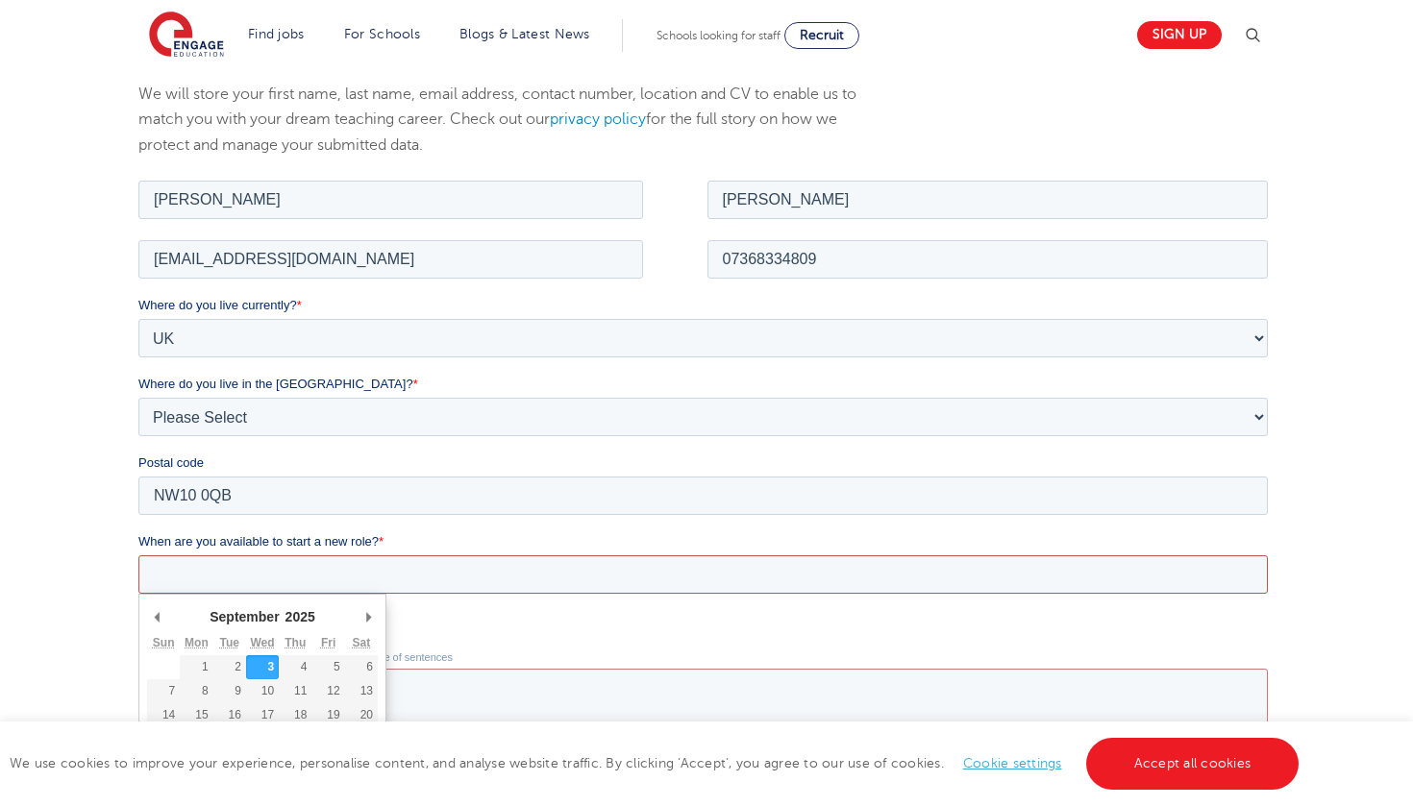
click at [252, 555] on input "When are you available to start a new role? *" at bounding box center [701, 573] width 1129 height 38
type div "2025-09-03"
type input "2025/09/03"
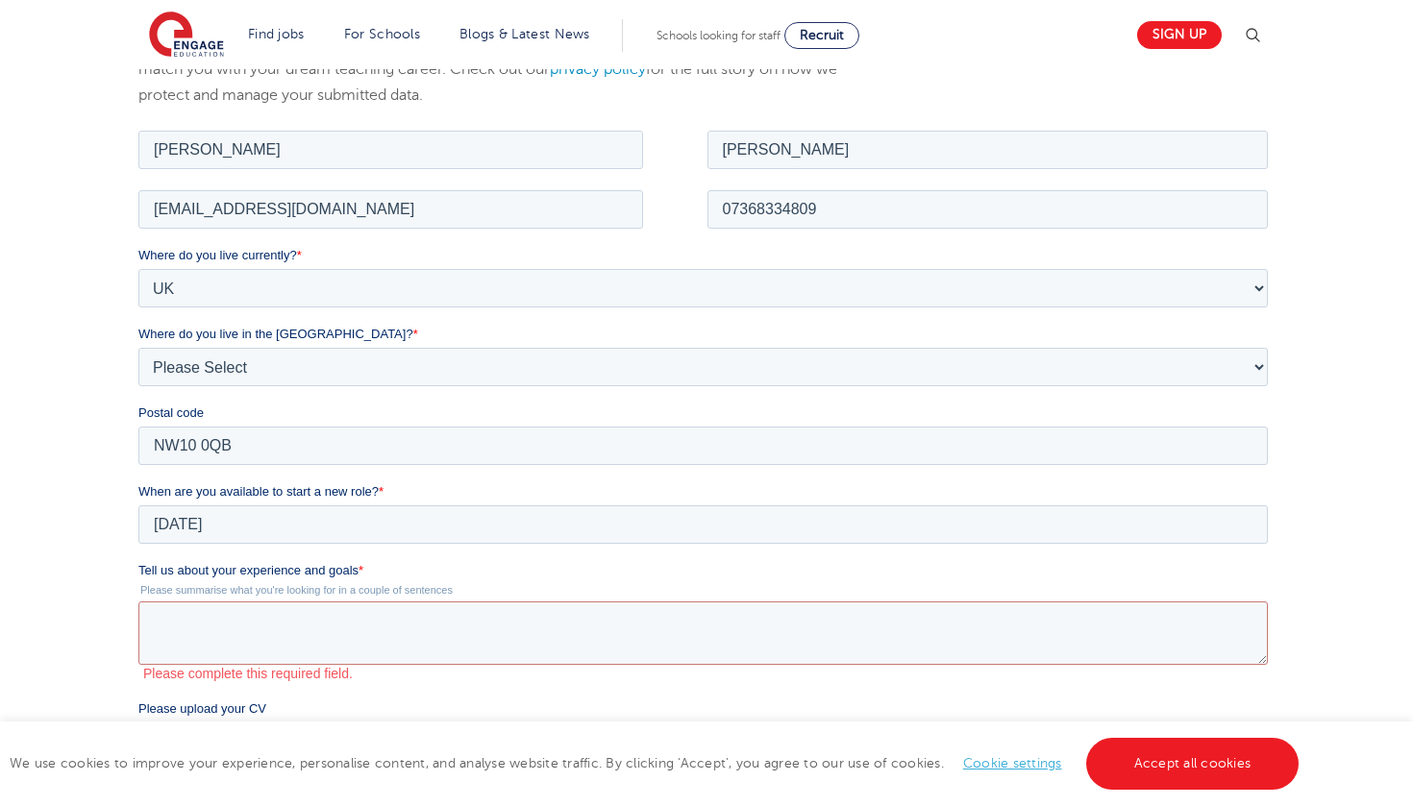
scroll to position [306, 0]
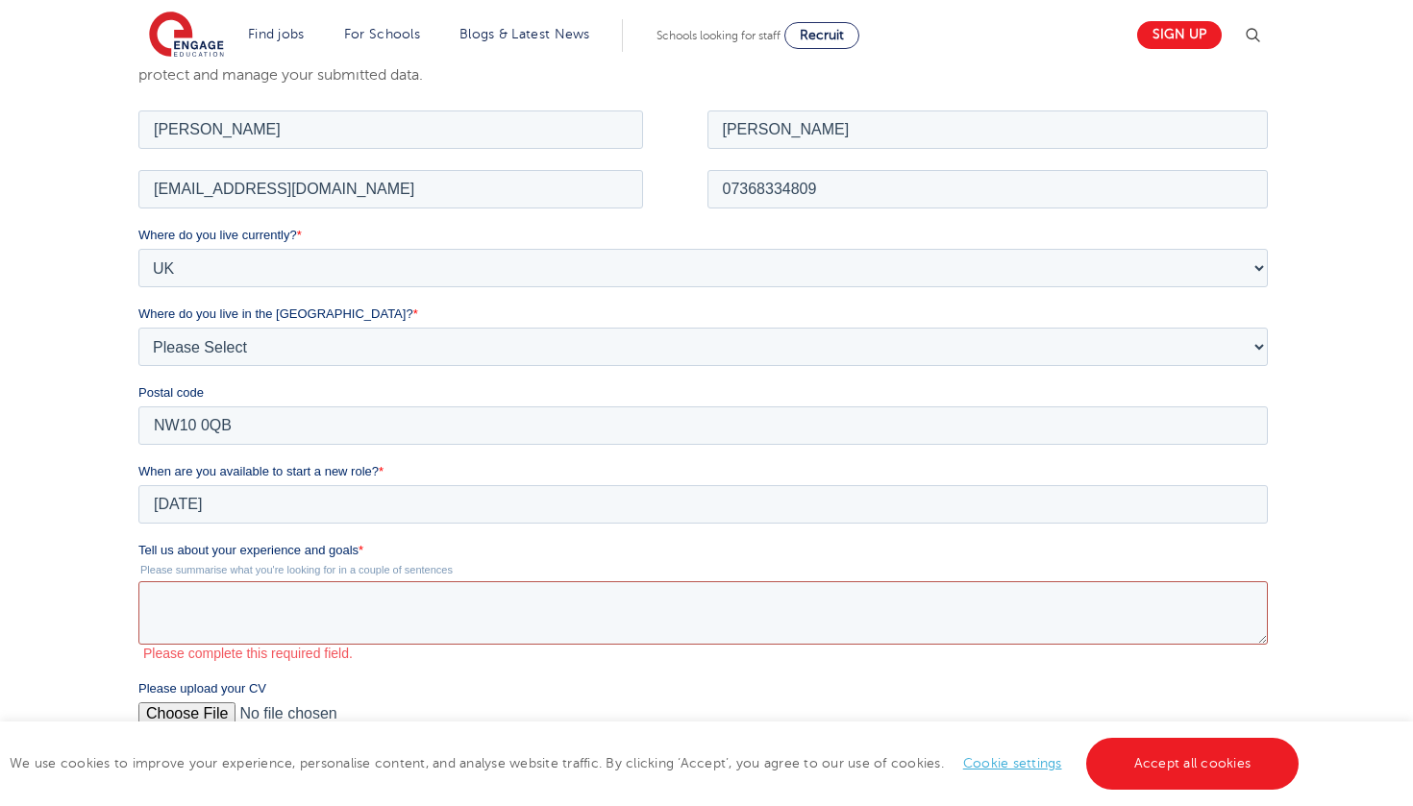
click at [285, 612] on textarea "Tell us about your experience and goals *" at bounding box center [701, 611] width 1129 height 63
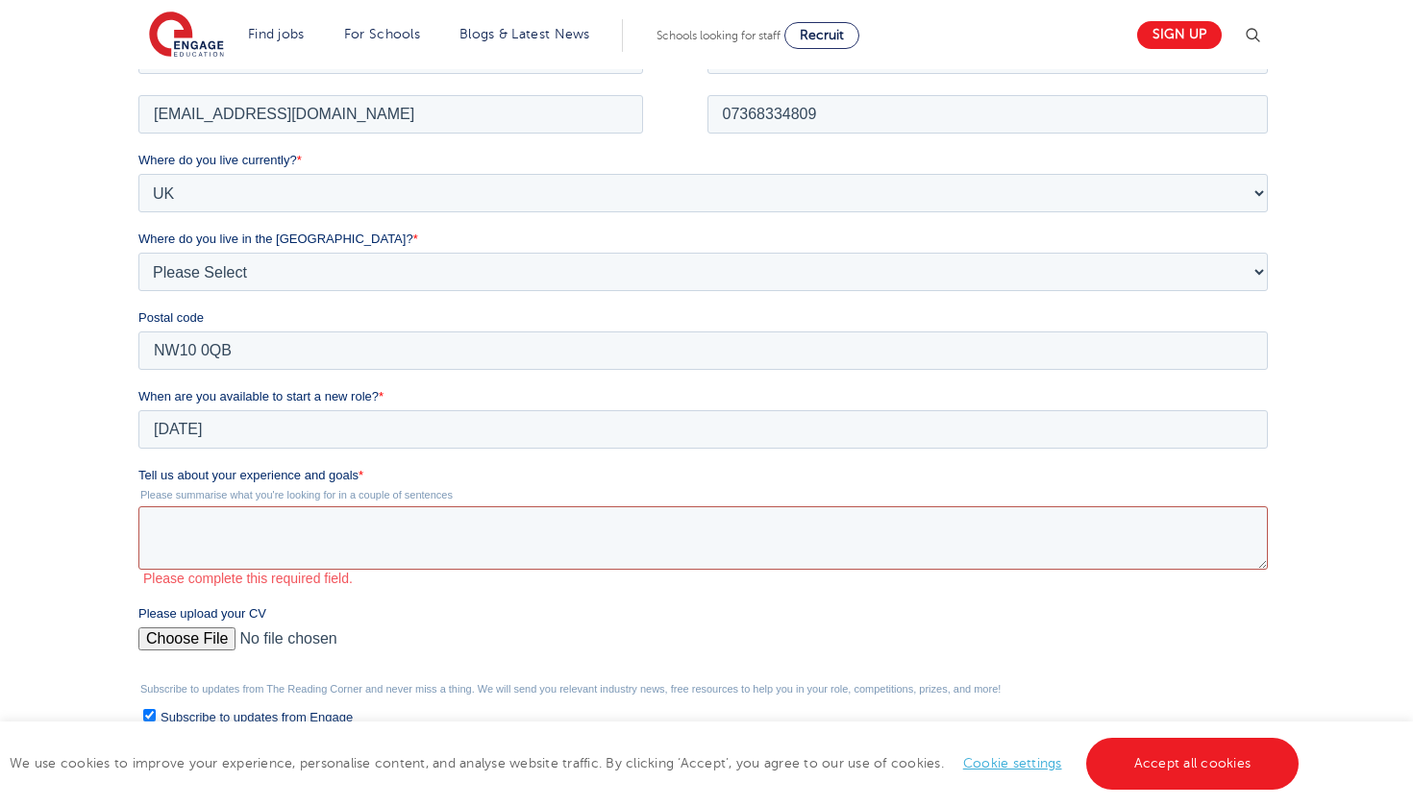
scroll to position [381, 0]
paste textarea "I have experience working as a private tutor and within schools, supporting pri…"
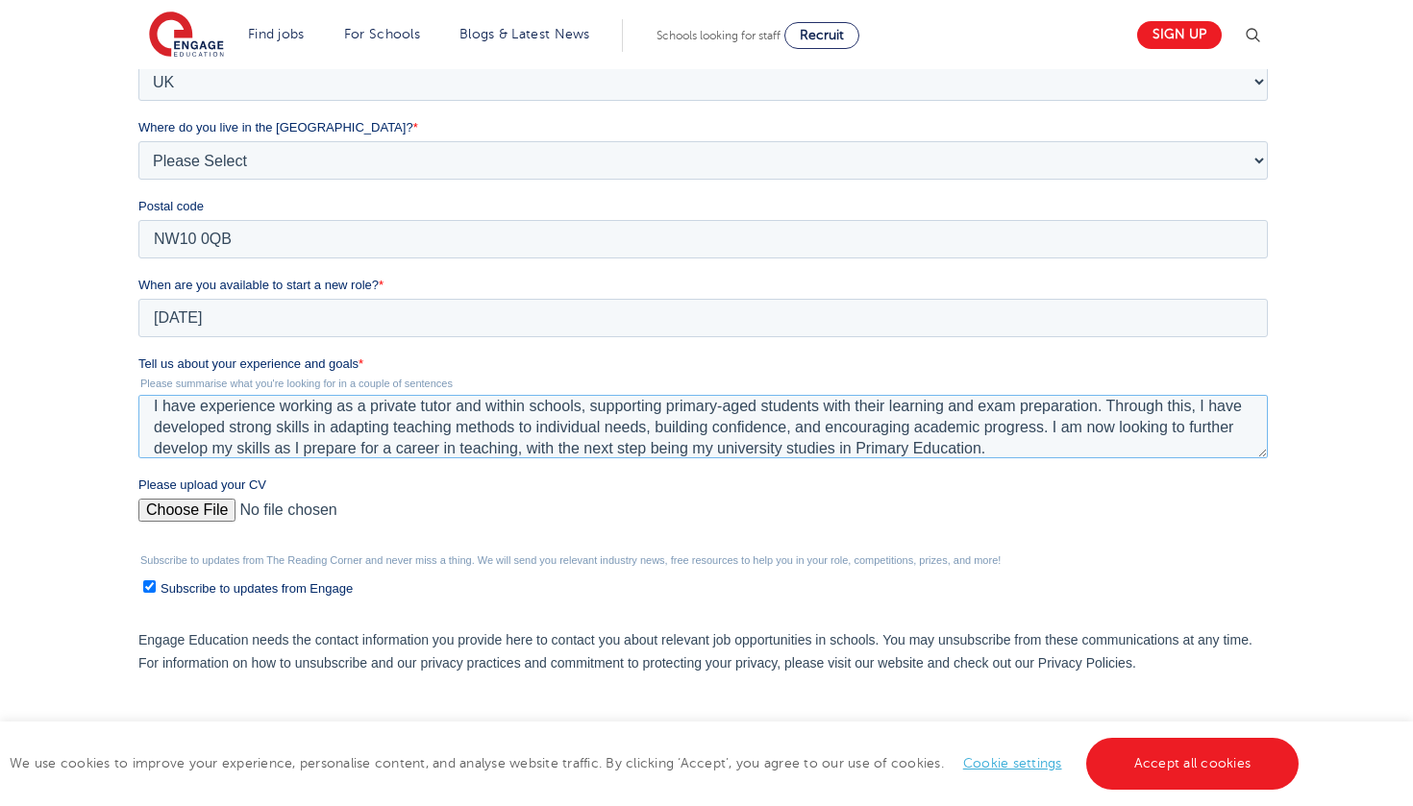
scroll to position [512, 0]
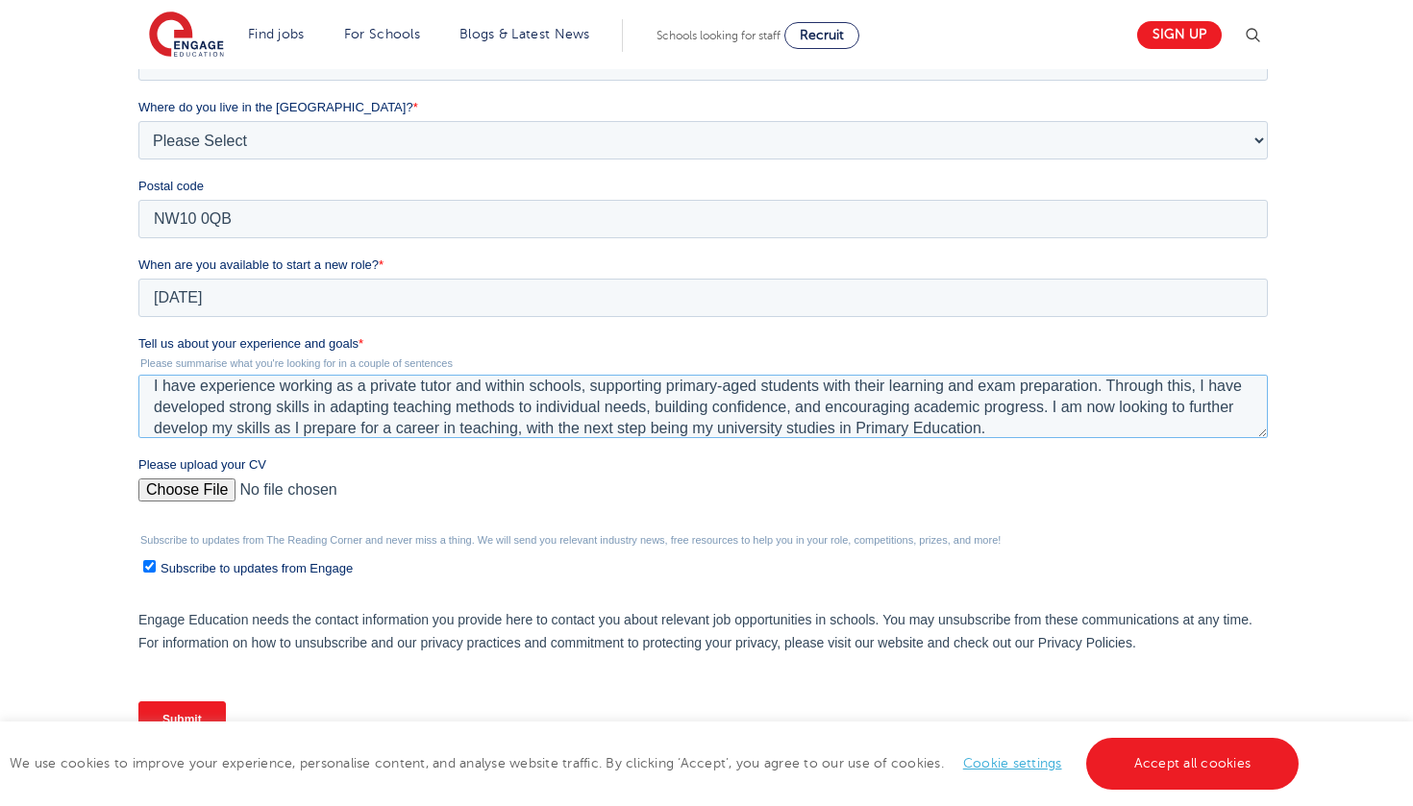
type textarea "I have experience working as a private tutor and within schools, supporting pri…"
click at [185, 496] on input "Please upload your CV" at bounding box center [701, 498] width 1129 height 38
type input "C:\fakepath\CV..pdf"
click at [1139, 762] on link "Accept all cookies" at bounding box center [1192, 764] width 213 height 52
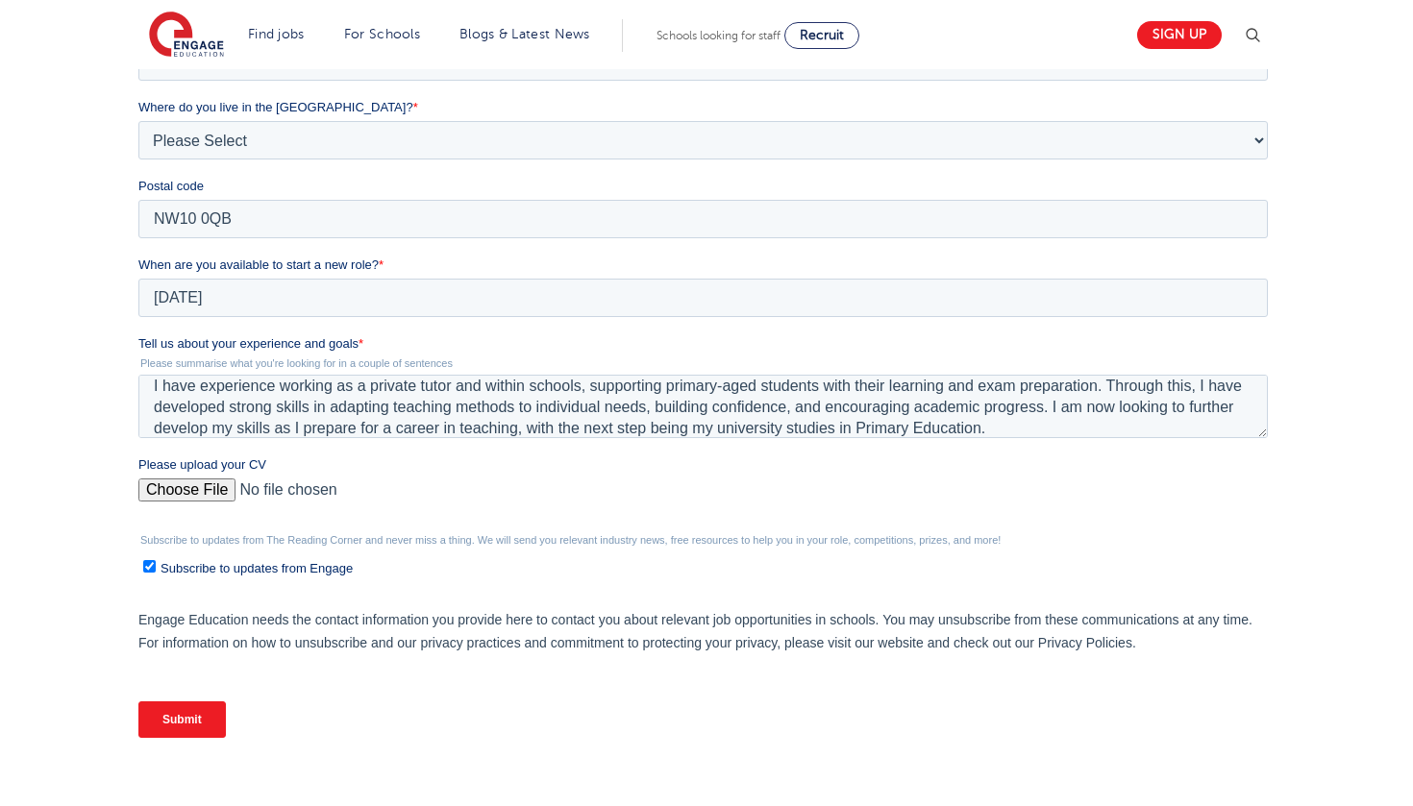
click at [187, 708] on input "Submit" at bounding box center [180, 719] width 87 height 37
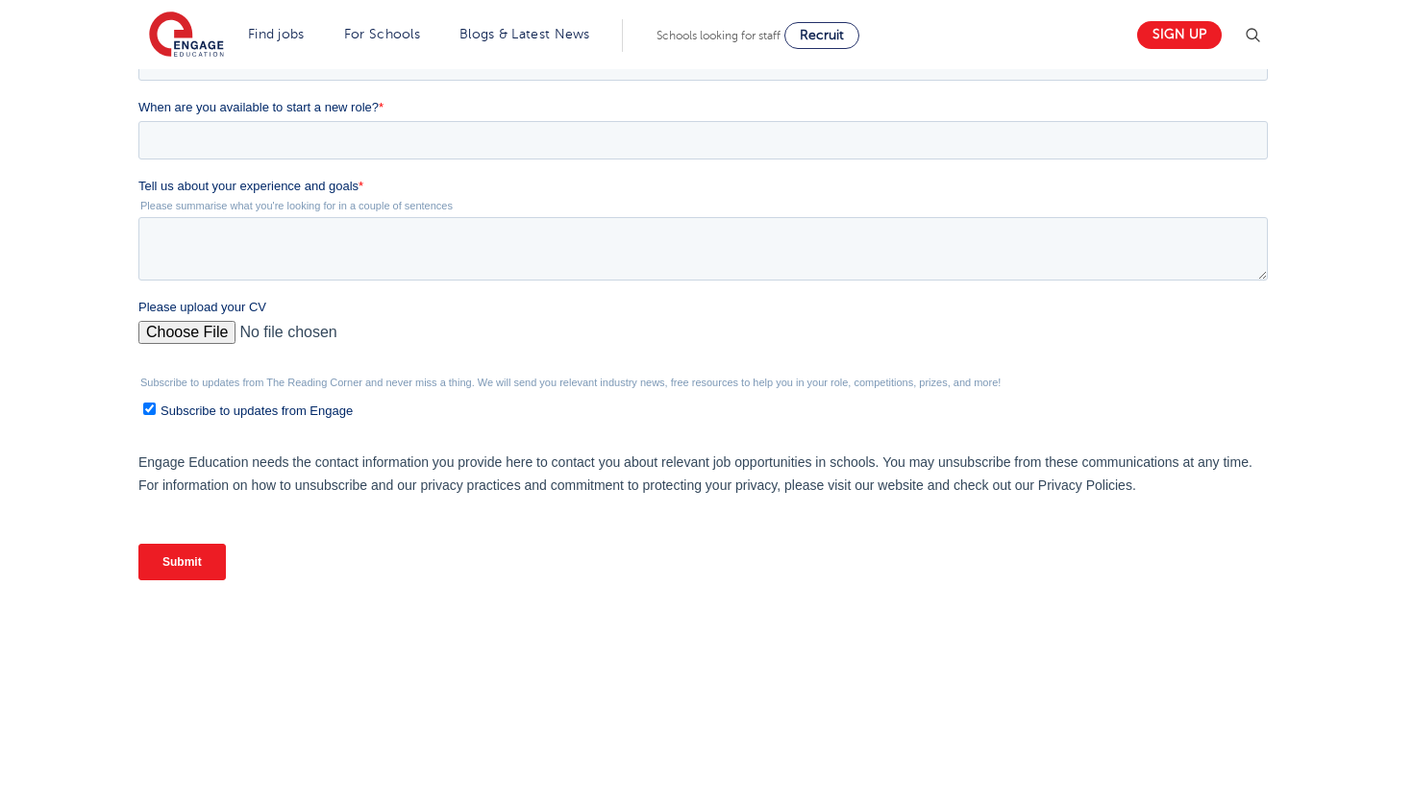
scroll to position [0, 0]
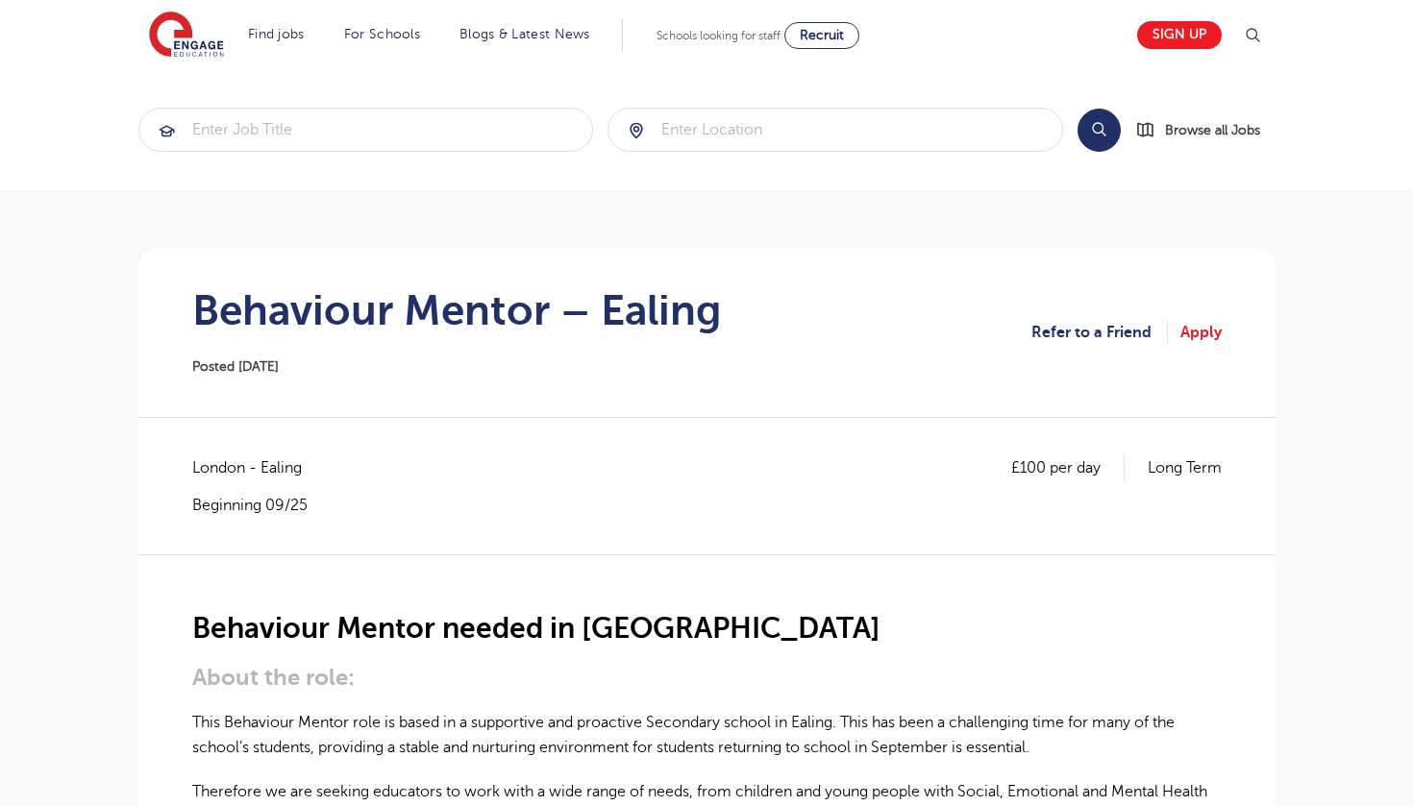
scroll to position [8, 0]
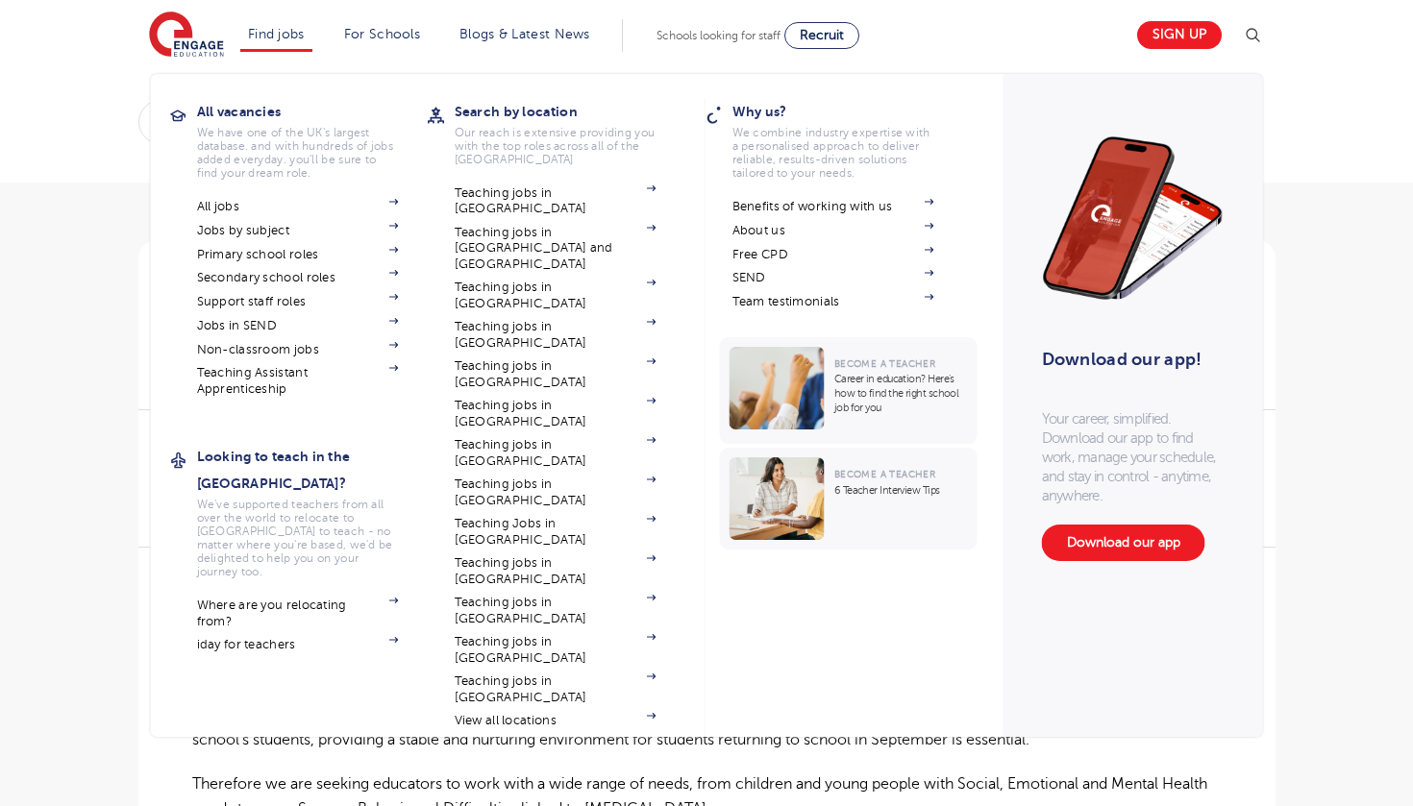
click at [302, 36] on link "Find jobs" at bounding box center [276, 34] width 57 height 14
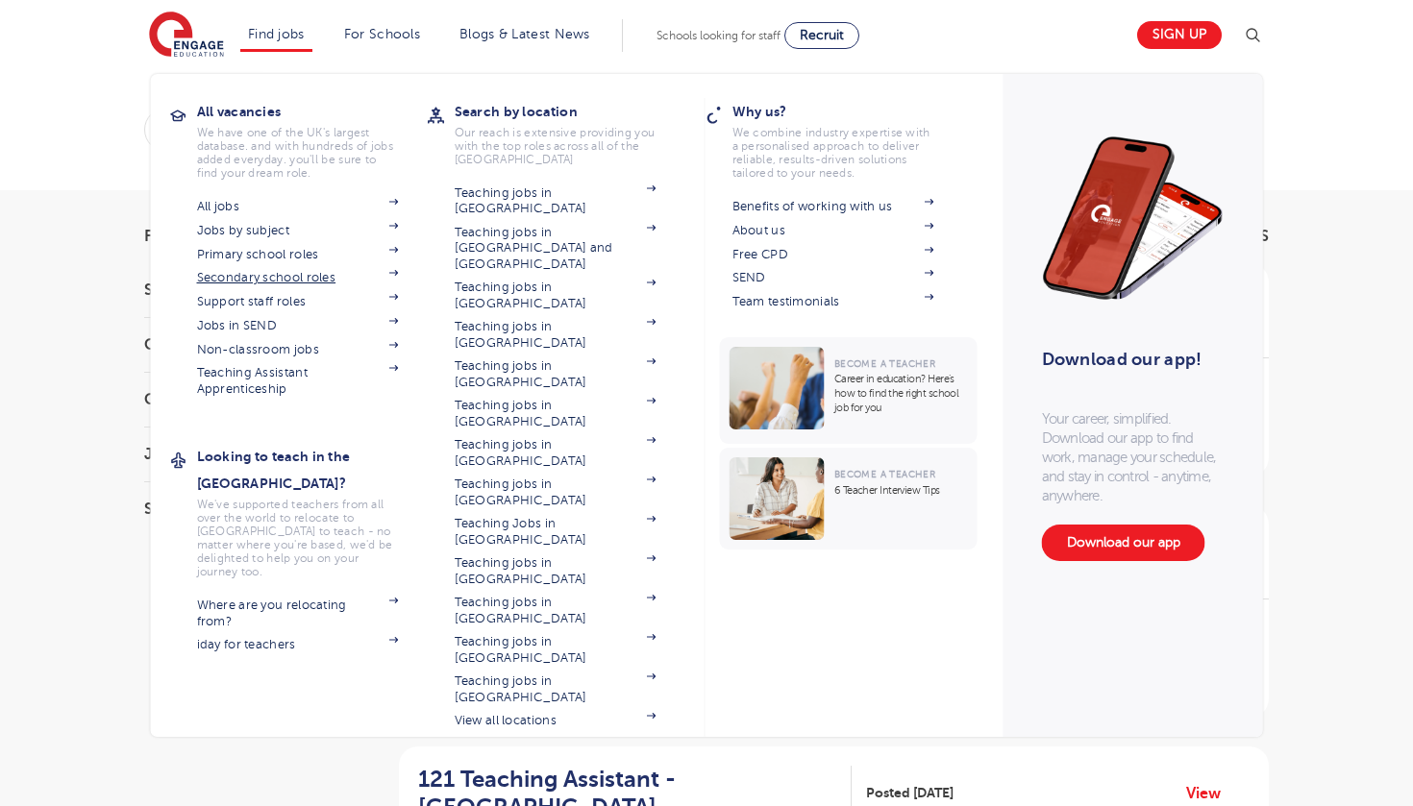
click at [312, 274] on link "Secondary school roles" at bounding box center [298, 277] width 202 height 15
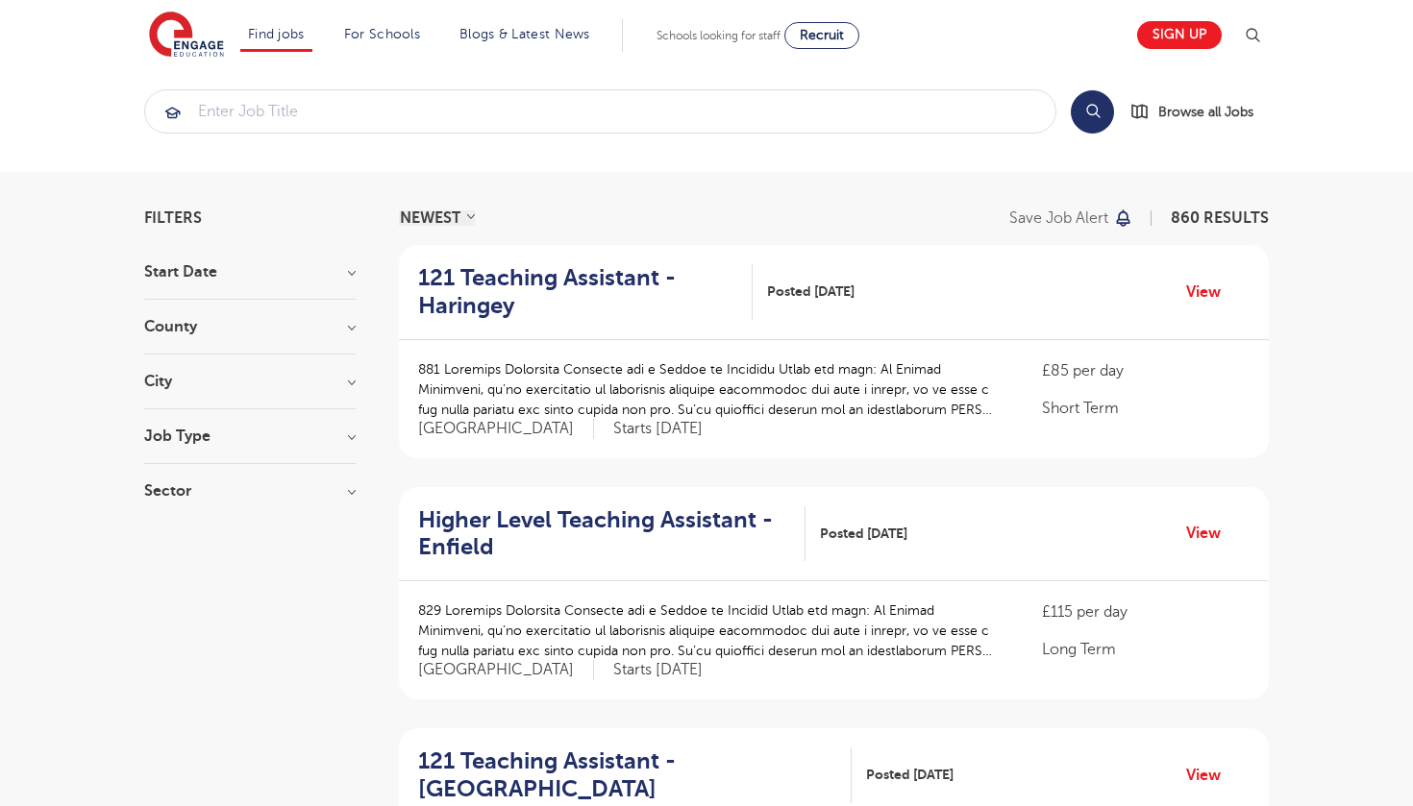
scroll to position [17, 0]
click at [310, 305] on section "Start Date September 86 November 3 October 1 Show more County London 629 Hertfo…" at bounding box center [249, 392] width 211 height 254
click at [323, 322] on h3 "County" at bounding box center [249, 327] width 211 height 15
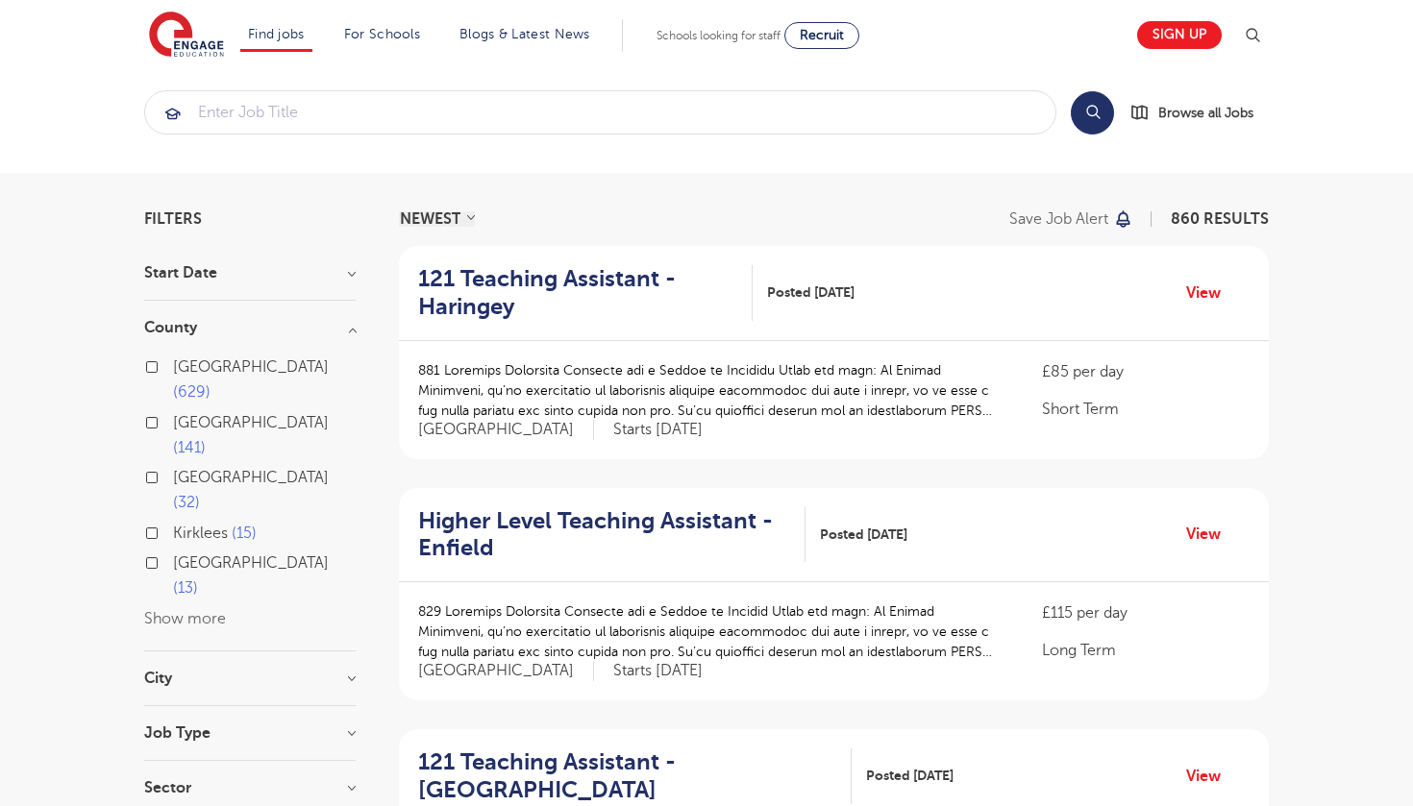
click at [167, 359] on div "London 629" at bounding box center [249, 383] width 211 height 56
click at [221, 564] on section "Start Date County London 629 Hertfordshire 141 Leeds 32 Kirklees 15 East Sussex…" at bounding box center [249, 540] width 211 height 550
click at [291, 671] on h3 "City" at bounding box center [249, 678] width 211 height 15
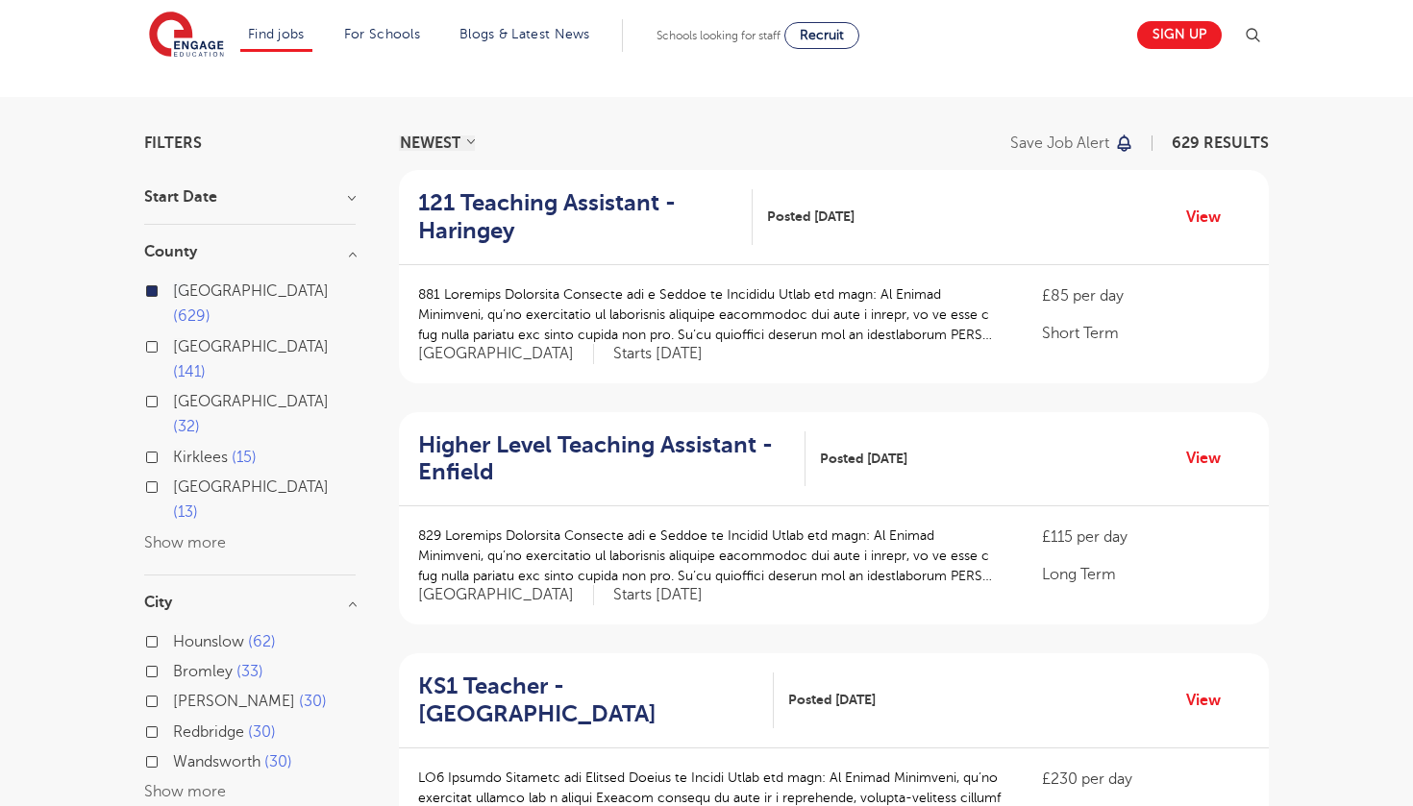
scroll to position [107, 0]
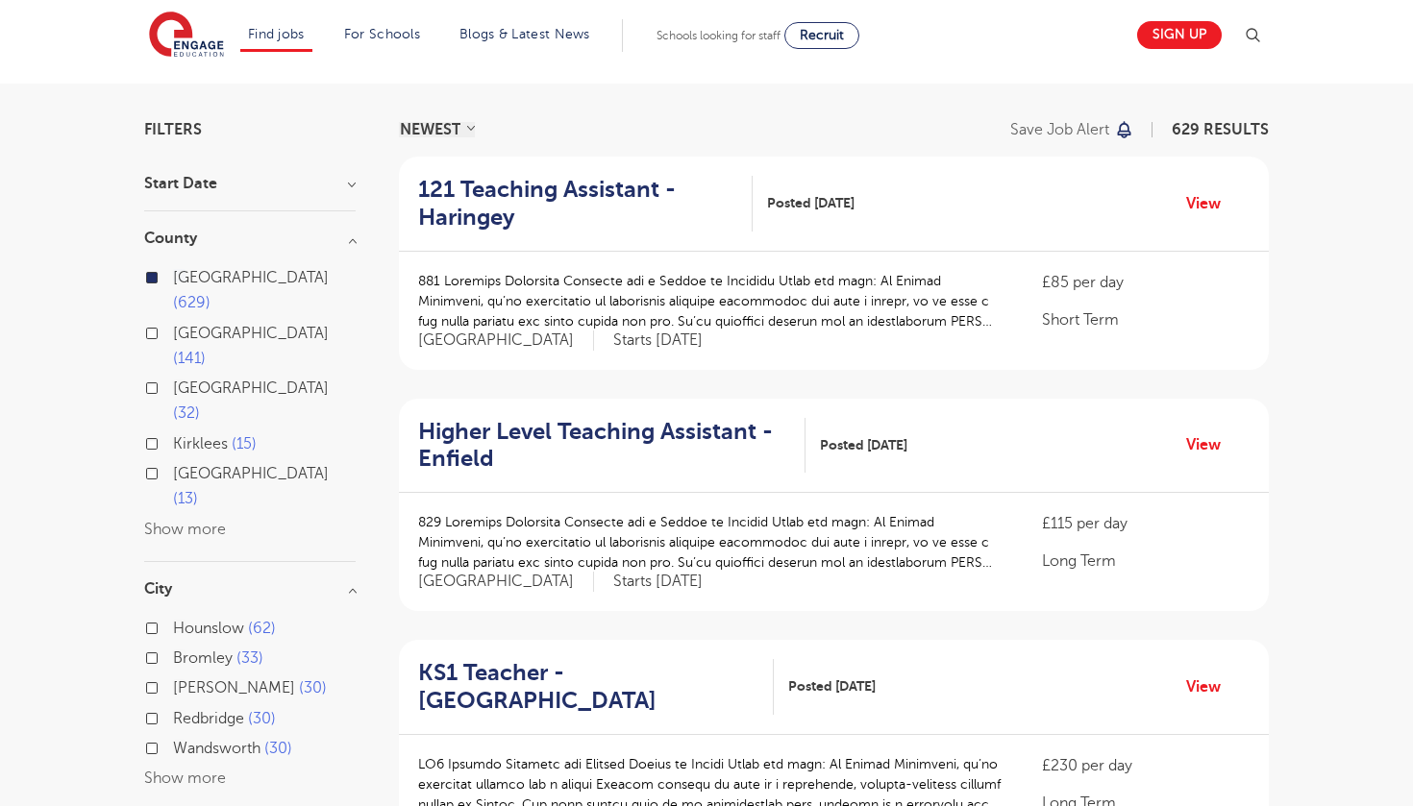
click at [205, 770] on button "Show more" at bounding box center [185, 778] width 82 height 17
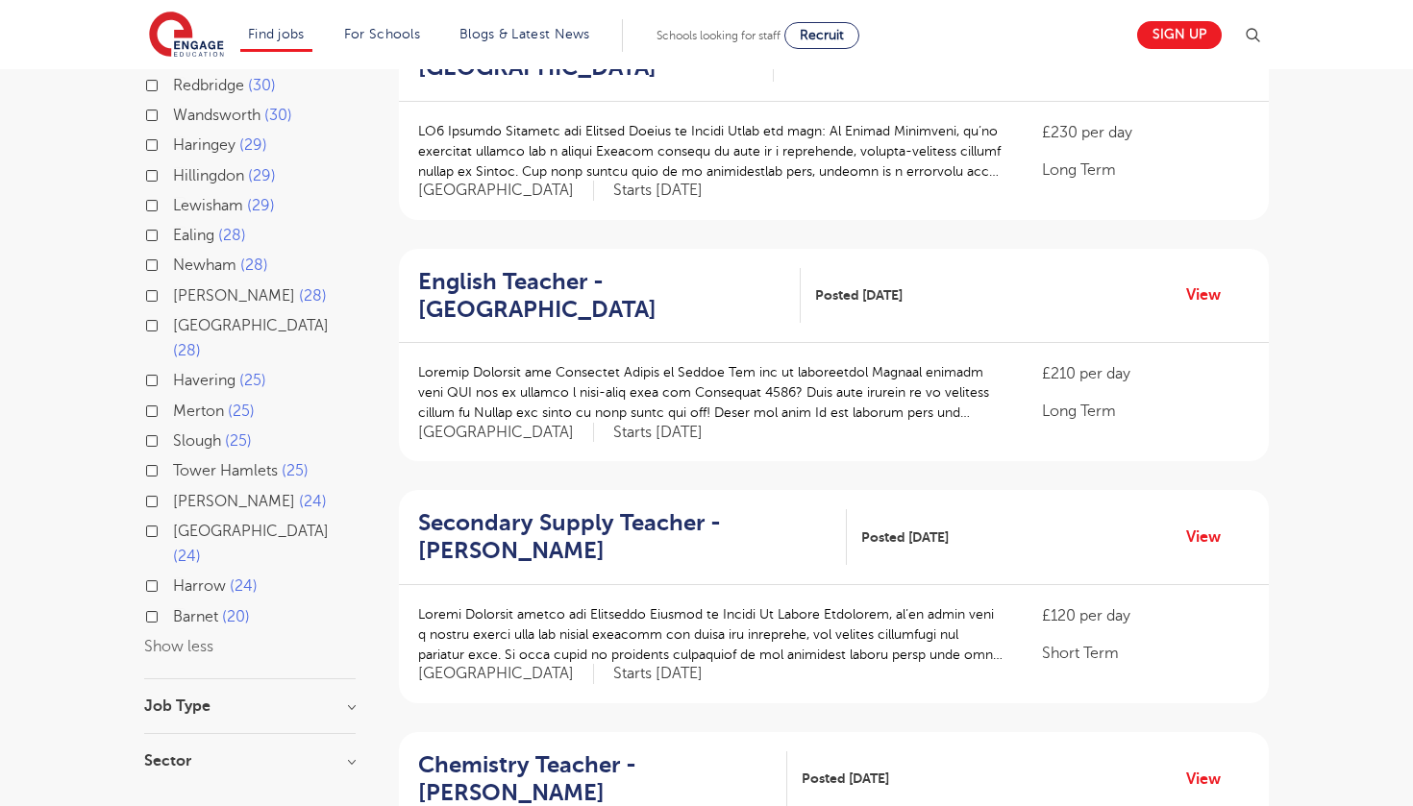
scroll to position [741, 0]
click at [173, 573] on label "Harrow 24" at bounding box center [215, 585] width 85 height 25
click at [173, 577] on input "Harrow 24" at bounding box center [179, 583] width 12 height 12
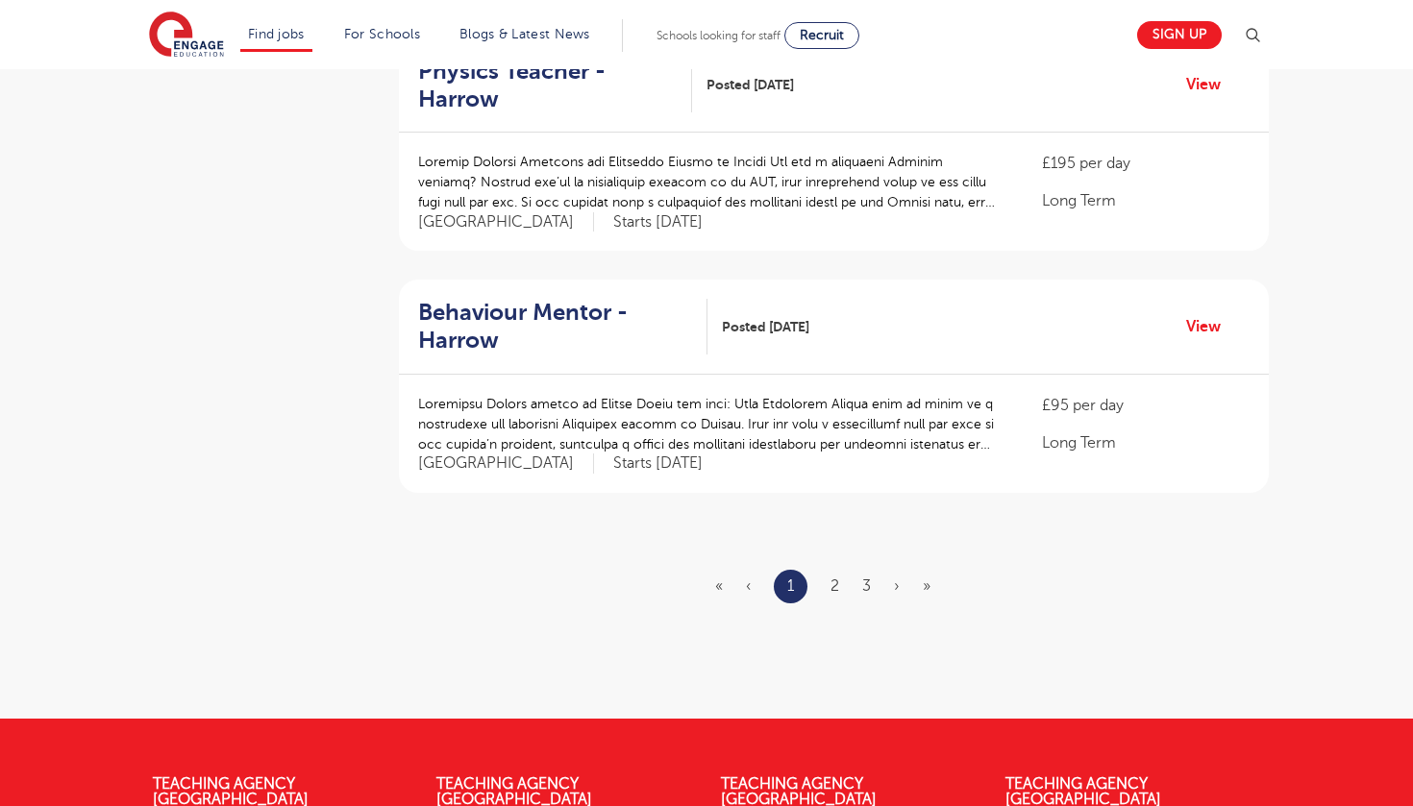
scroll to position [2155, 0]
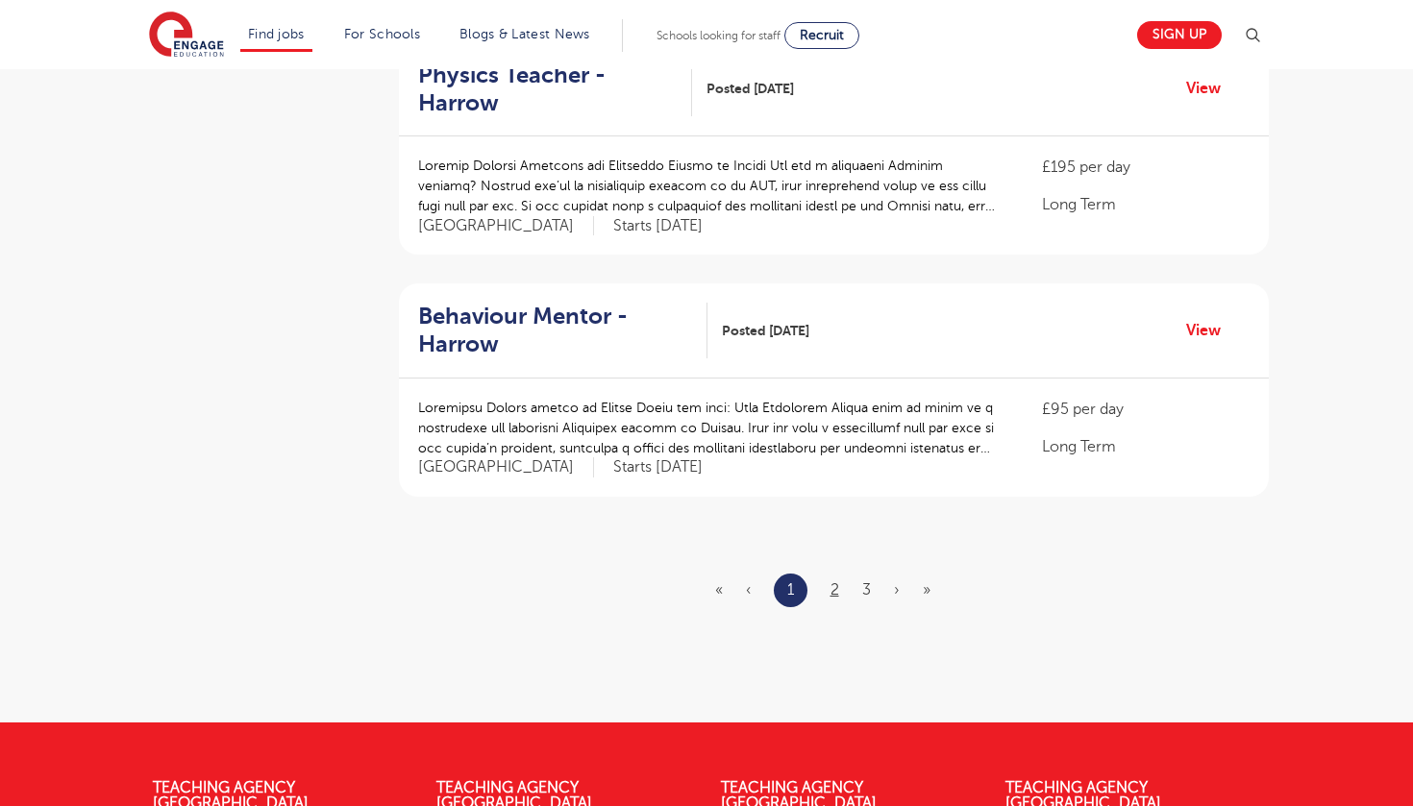
click at [830, 581] on link "2" at bounding box center [834, 589] width 9 height 17
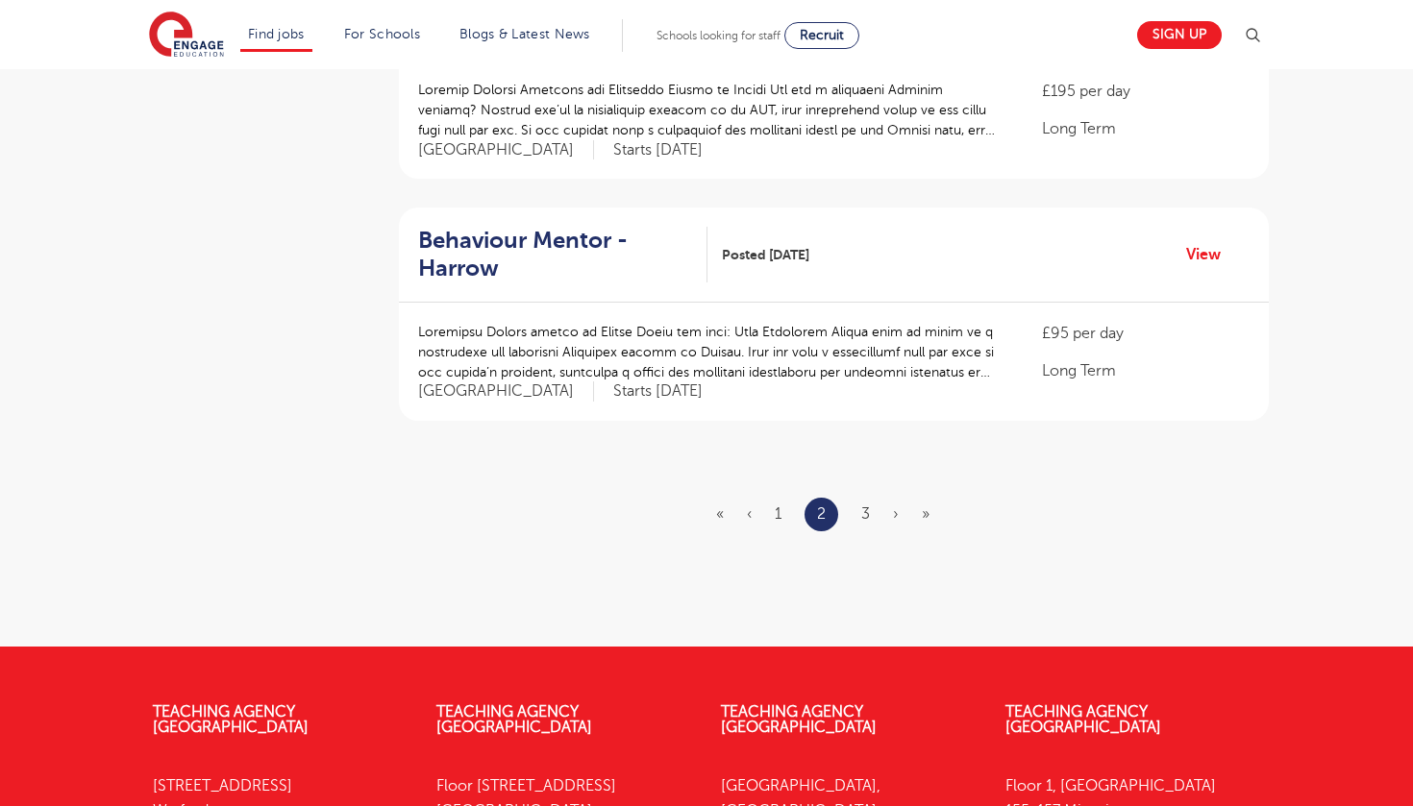
scroll to position [2246, 0]
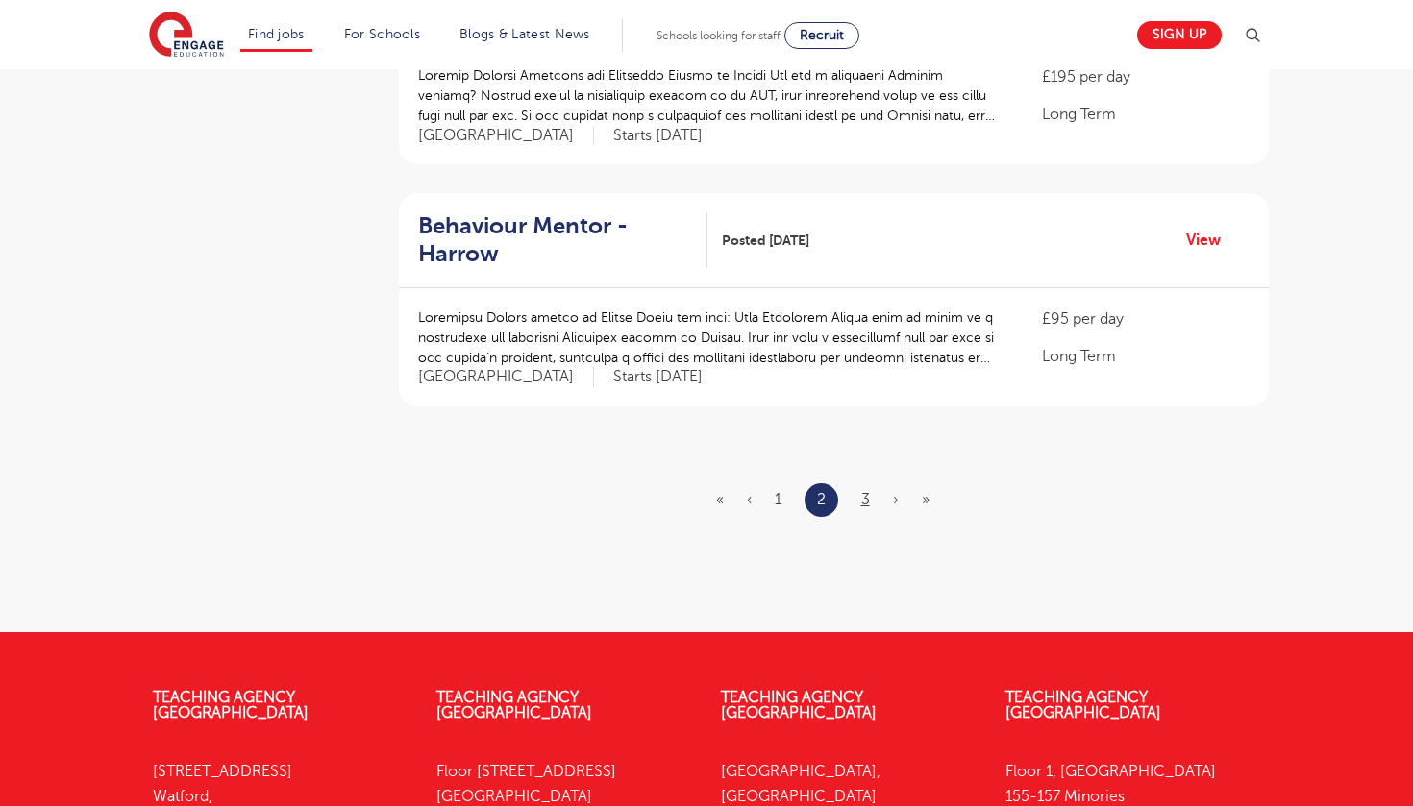
click at [869, 491] on link "3" at bounding box center [865, 499] width 9 height 17
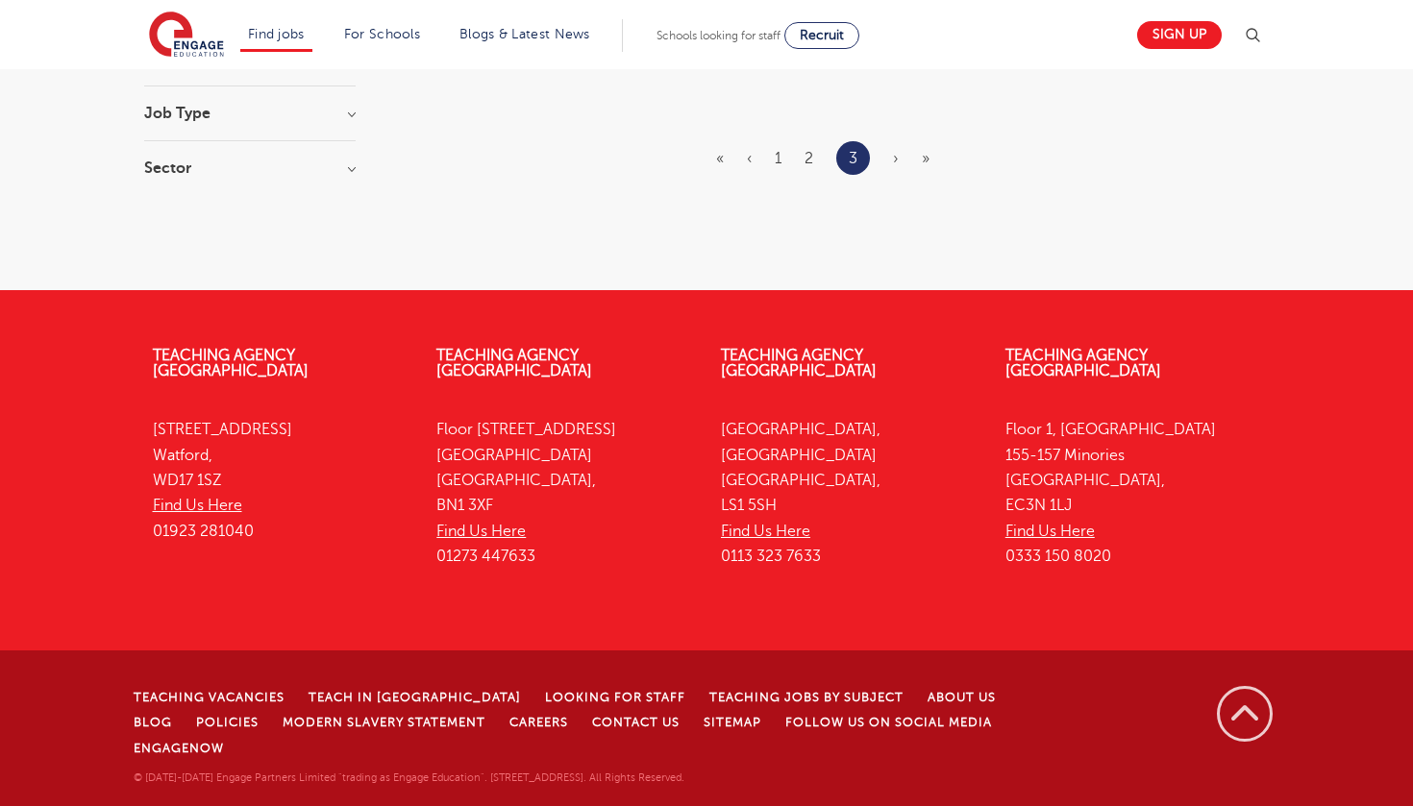
scroll to position [0, 0]
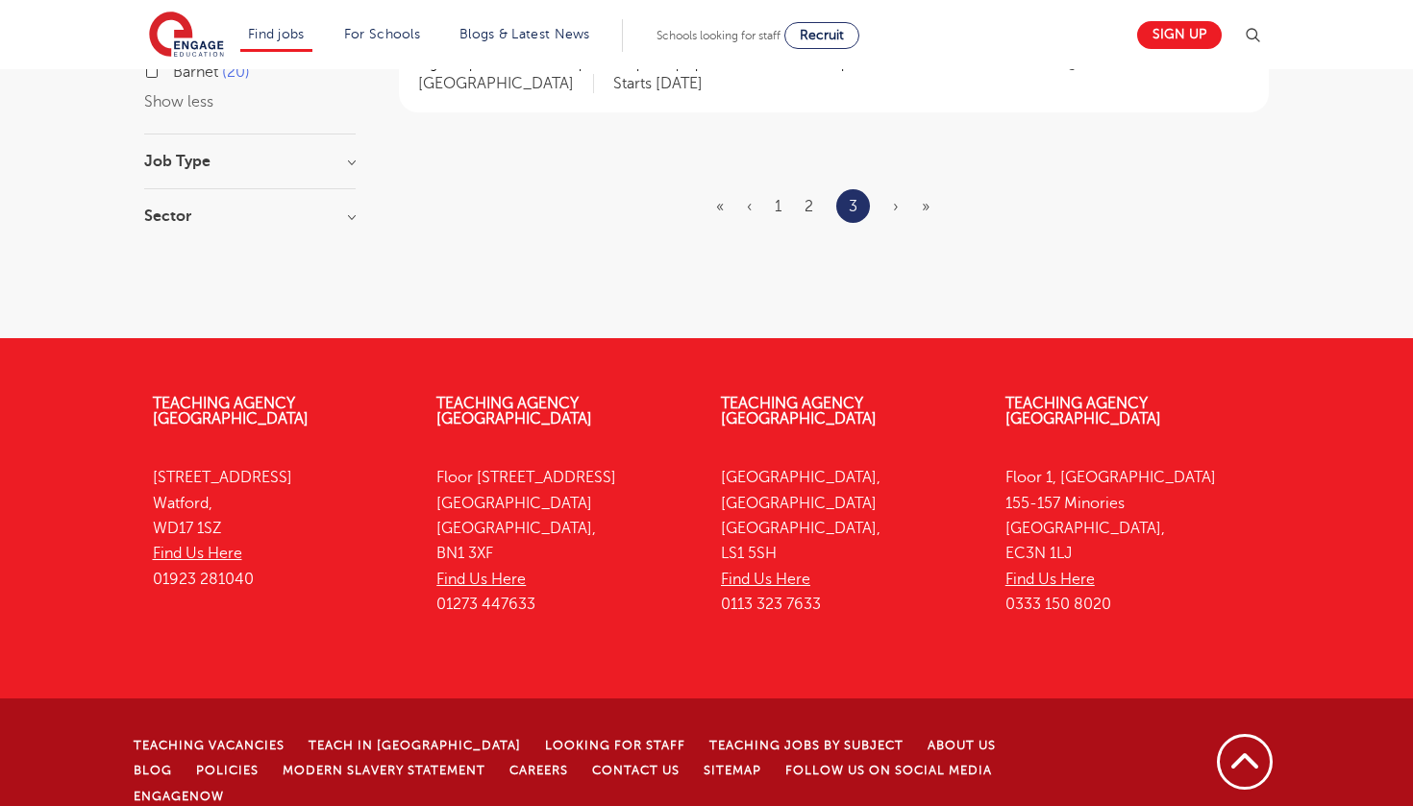
scroll to position [1088, 0]
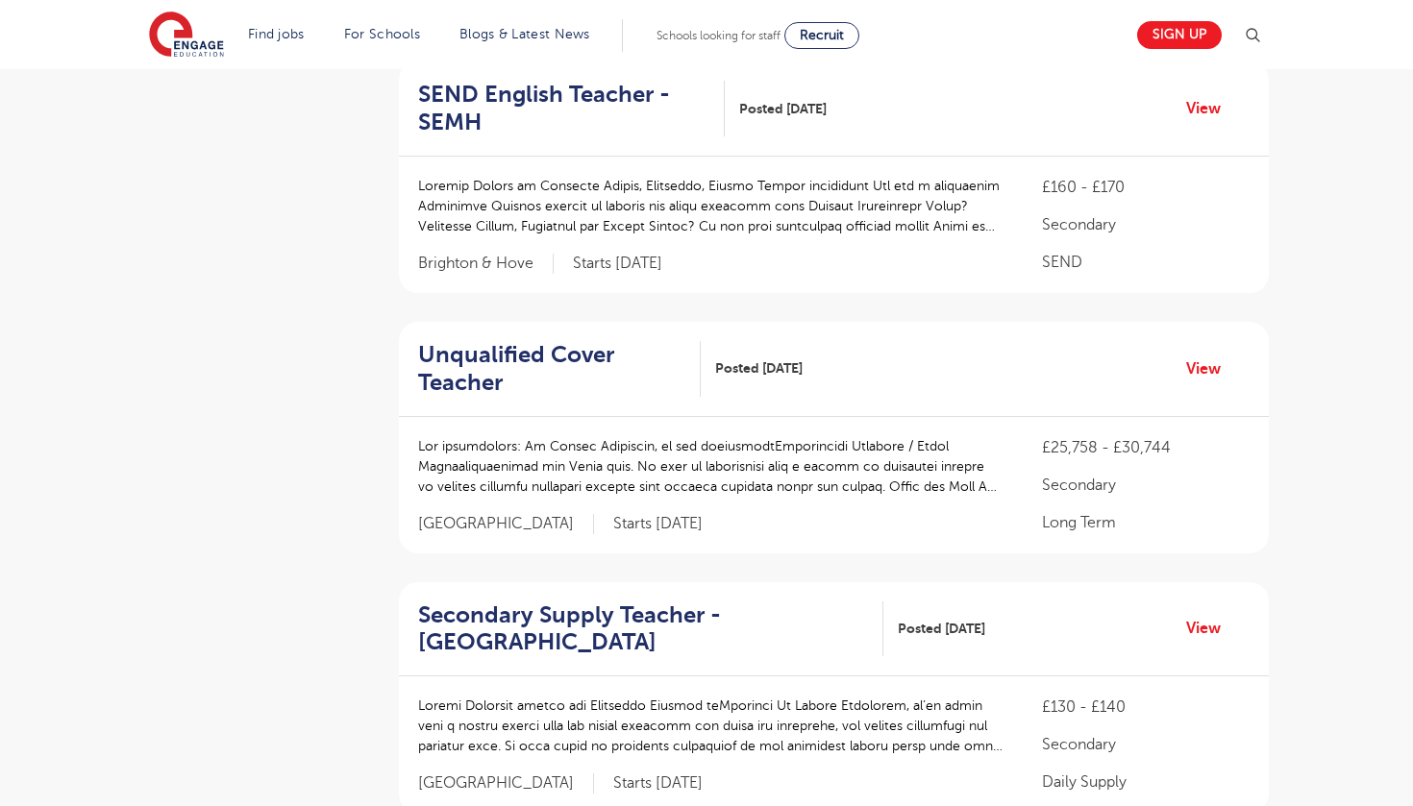
scroll to position [697, 0]
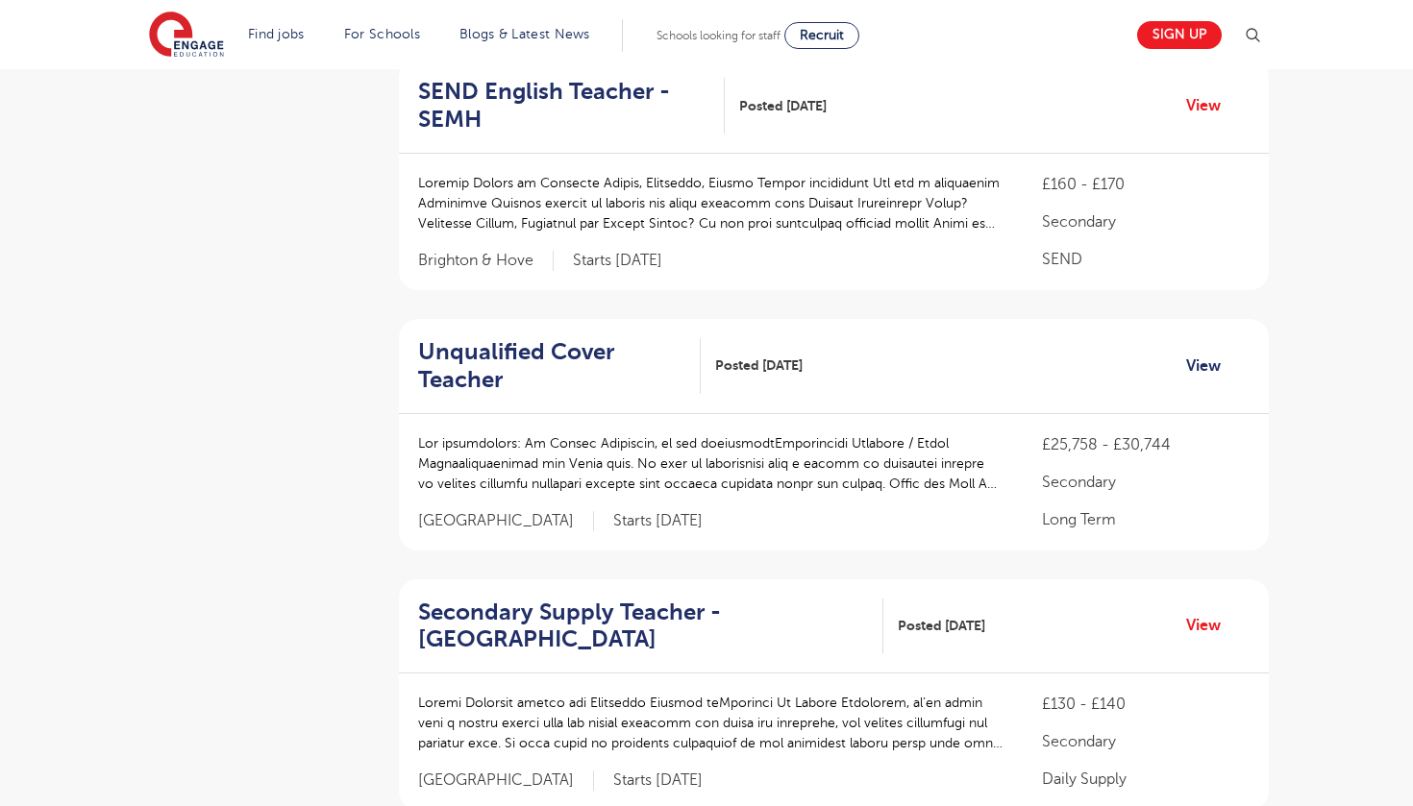
click at [1191, 366] on link "View" at bounding box center [1210, 366] width 49 height 25
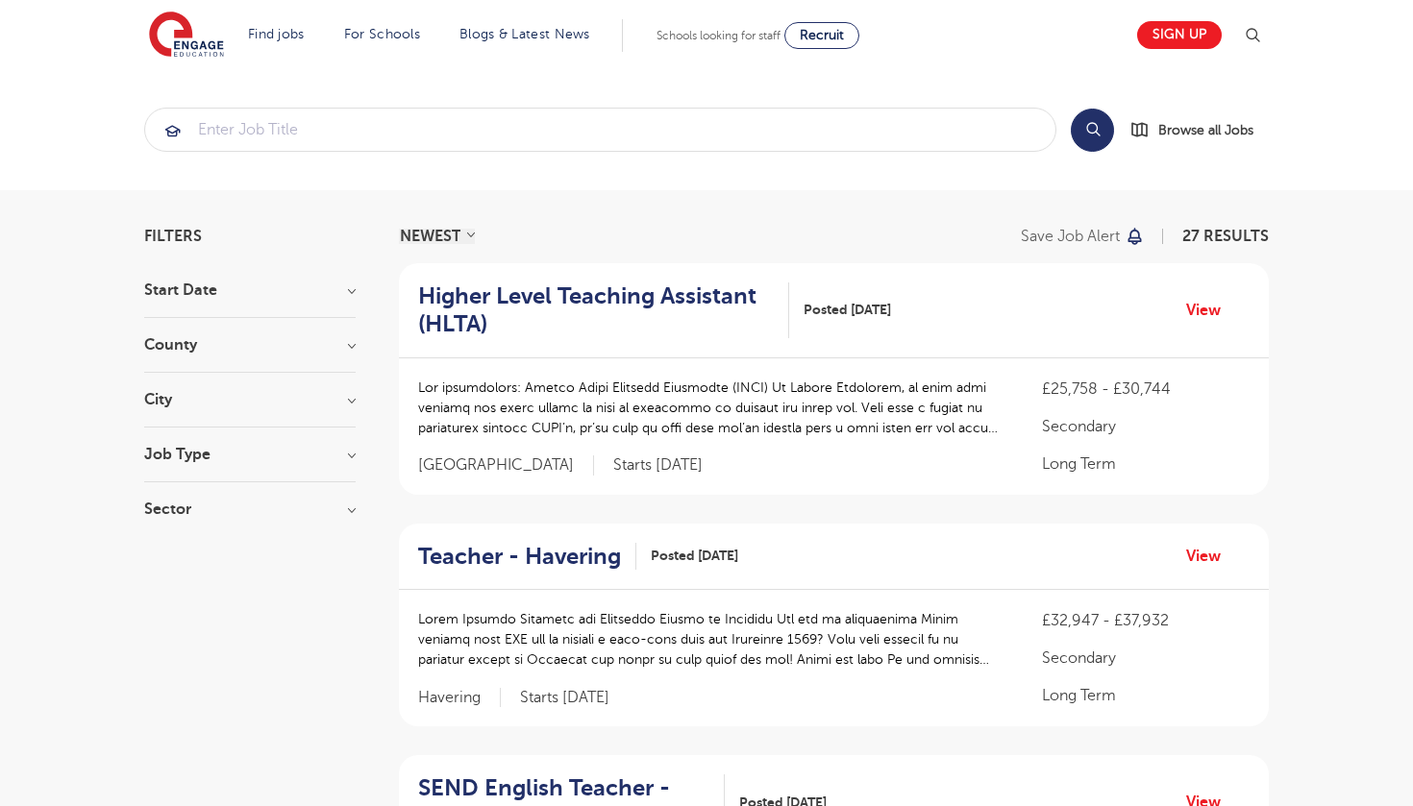
scroll to position [0, 0]
click at [259, 346] on h3 "County" at bounding box center [249, 344] width 211 height 15
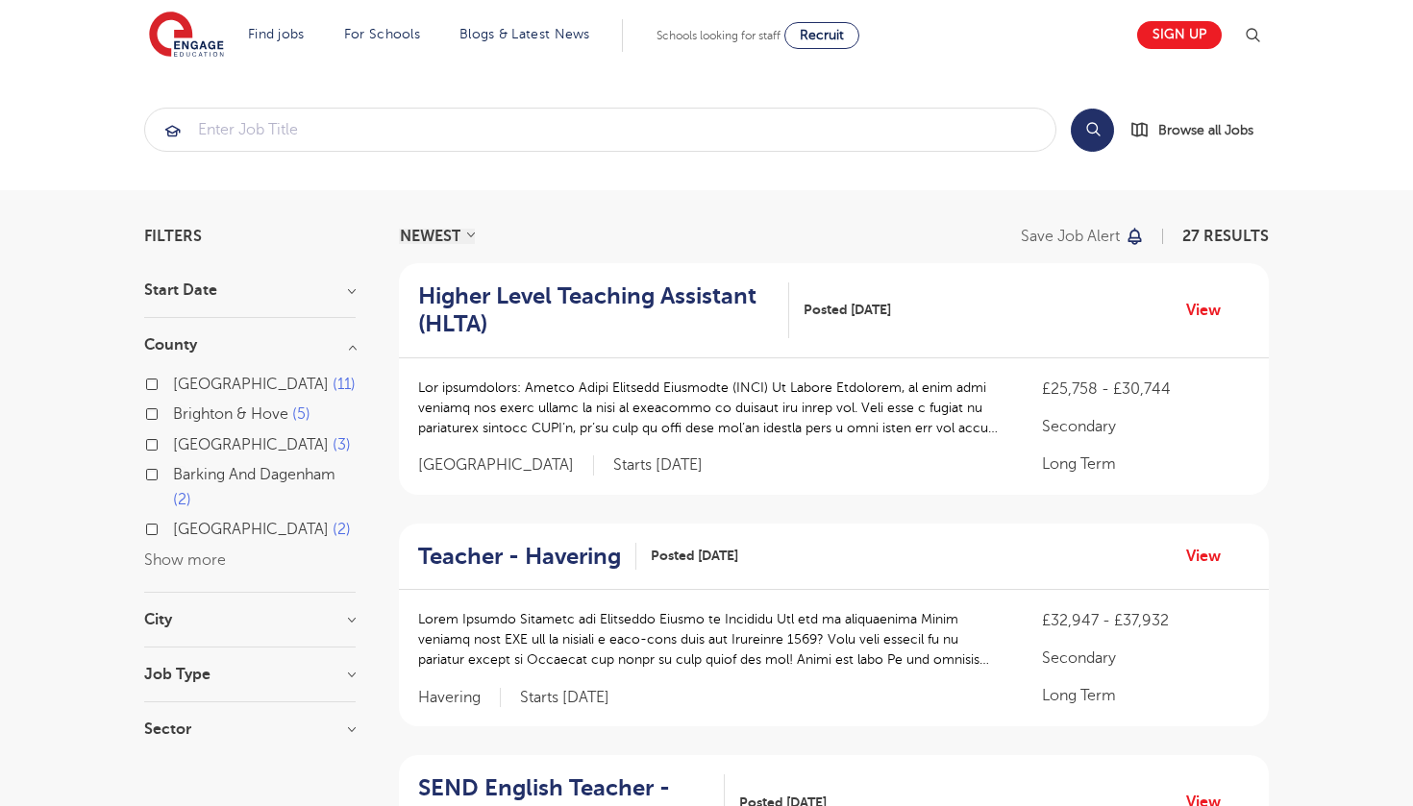
click at [188, 612] on h3 "City" at bounding box center [249, 619] width 211 height 15
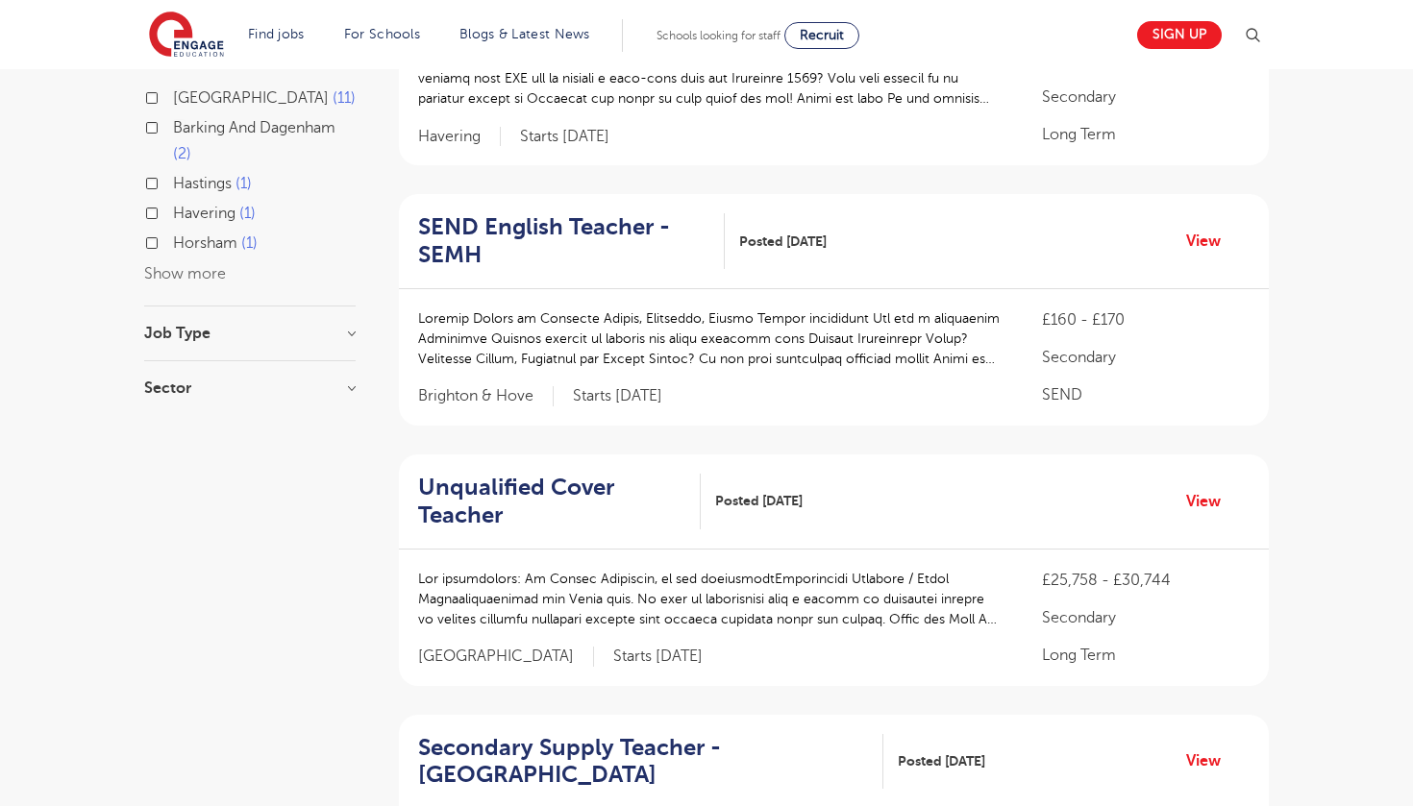
scroll to position [550, 0]
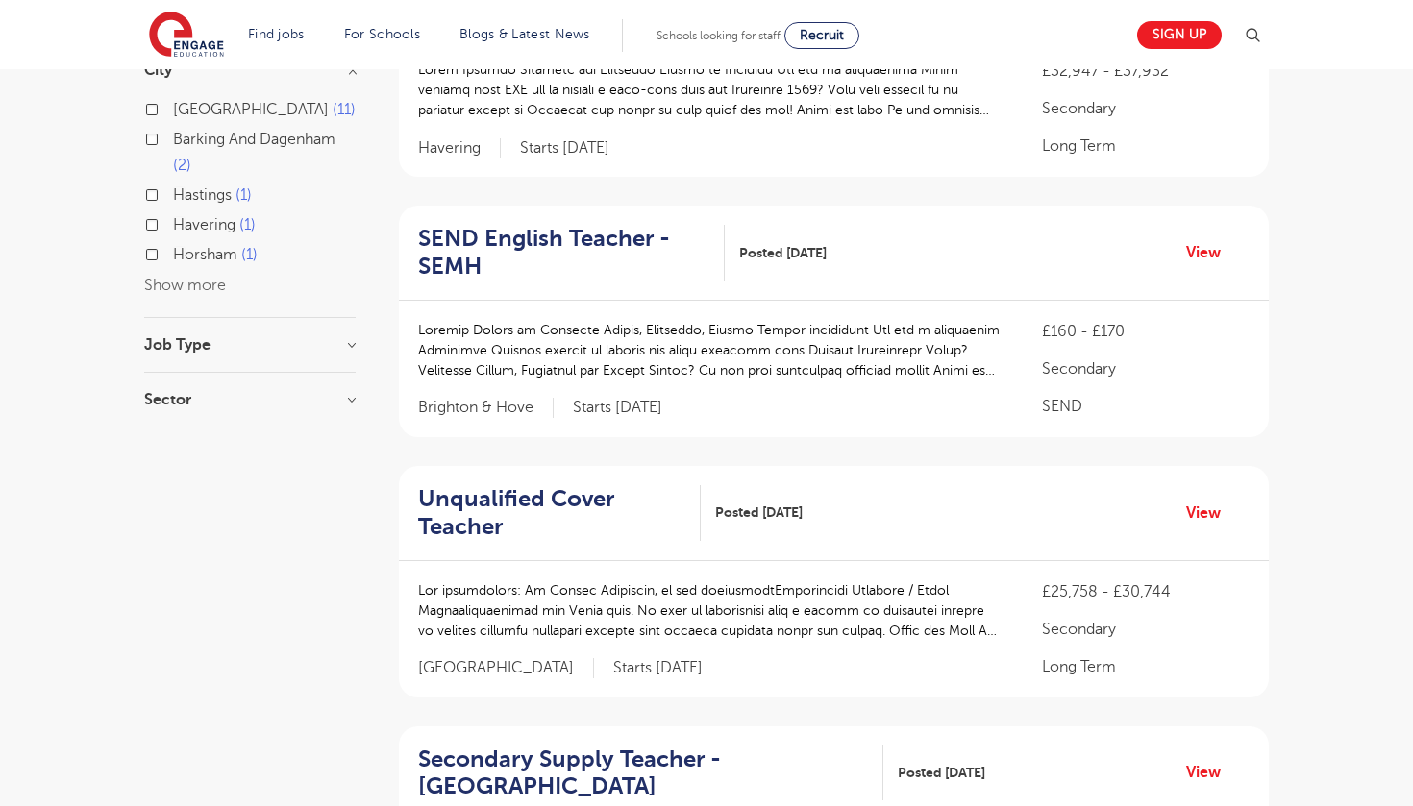
click at [193, 283] on button "Show more" at bounding box center [185, 285] width 82 height 17
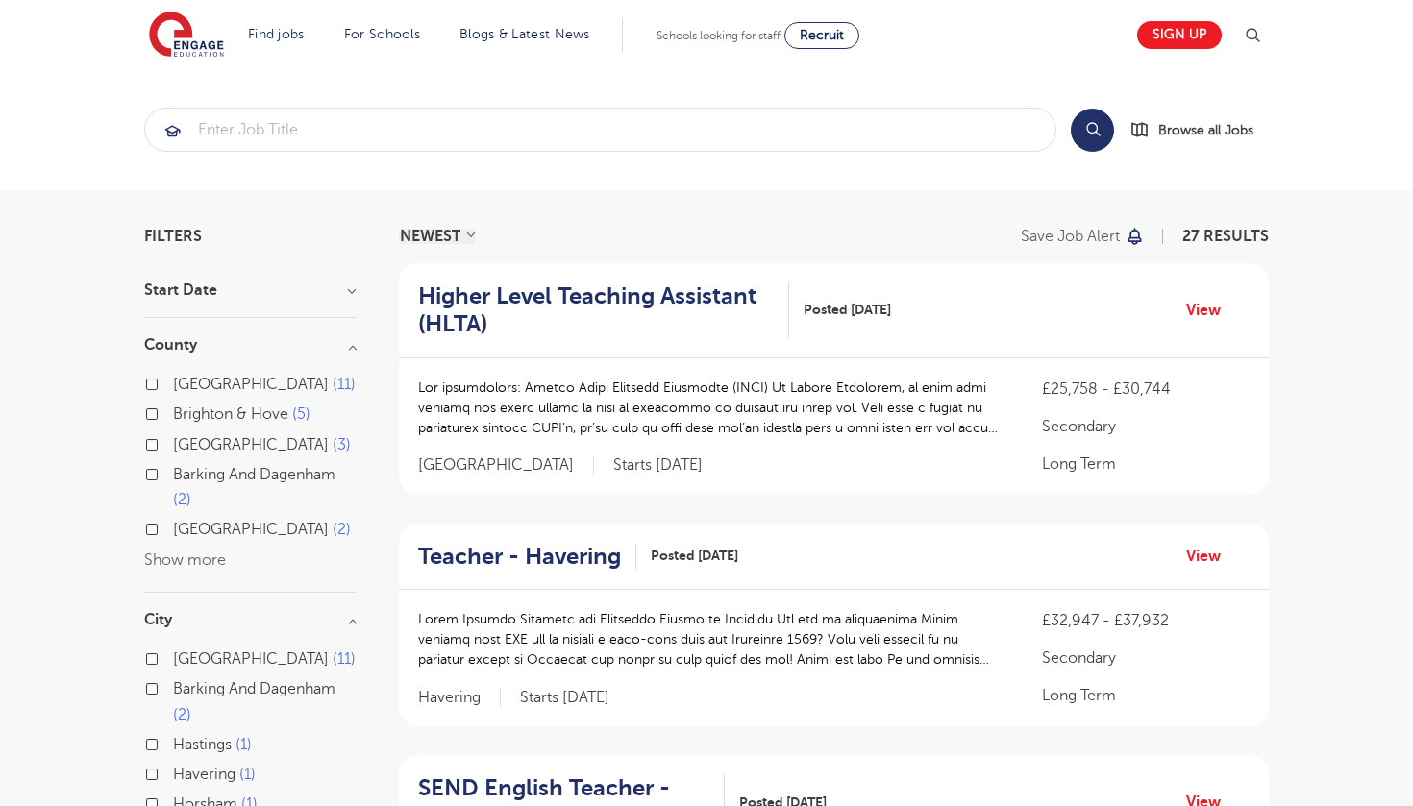
scroll to position [0, 0]
click at [196, 556] on button "Show more" at bounding box center [185, 560] width 82 height 17
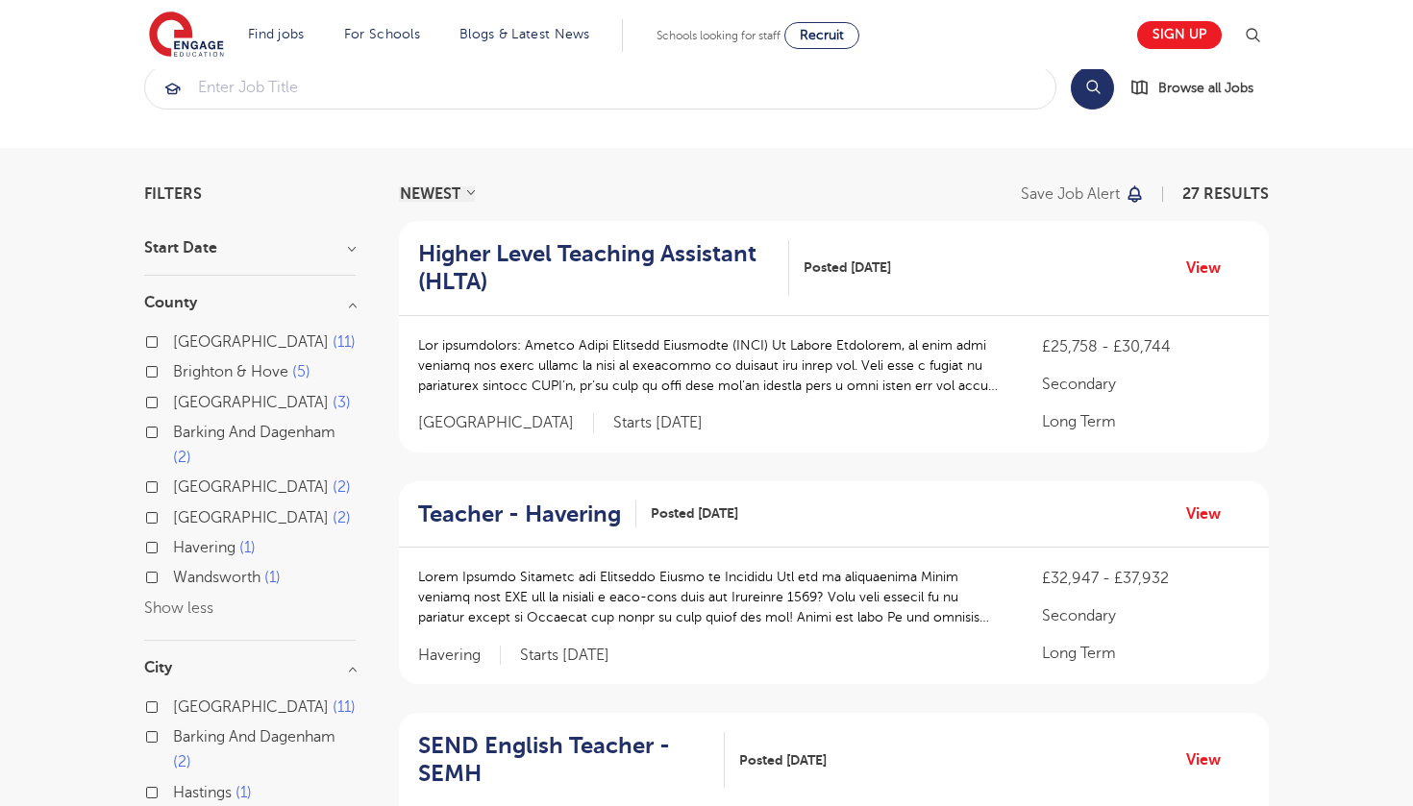
scroll to position [57, 0]
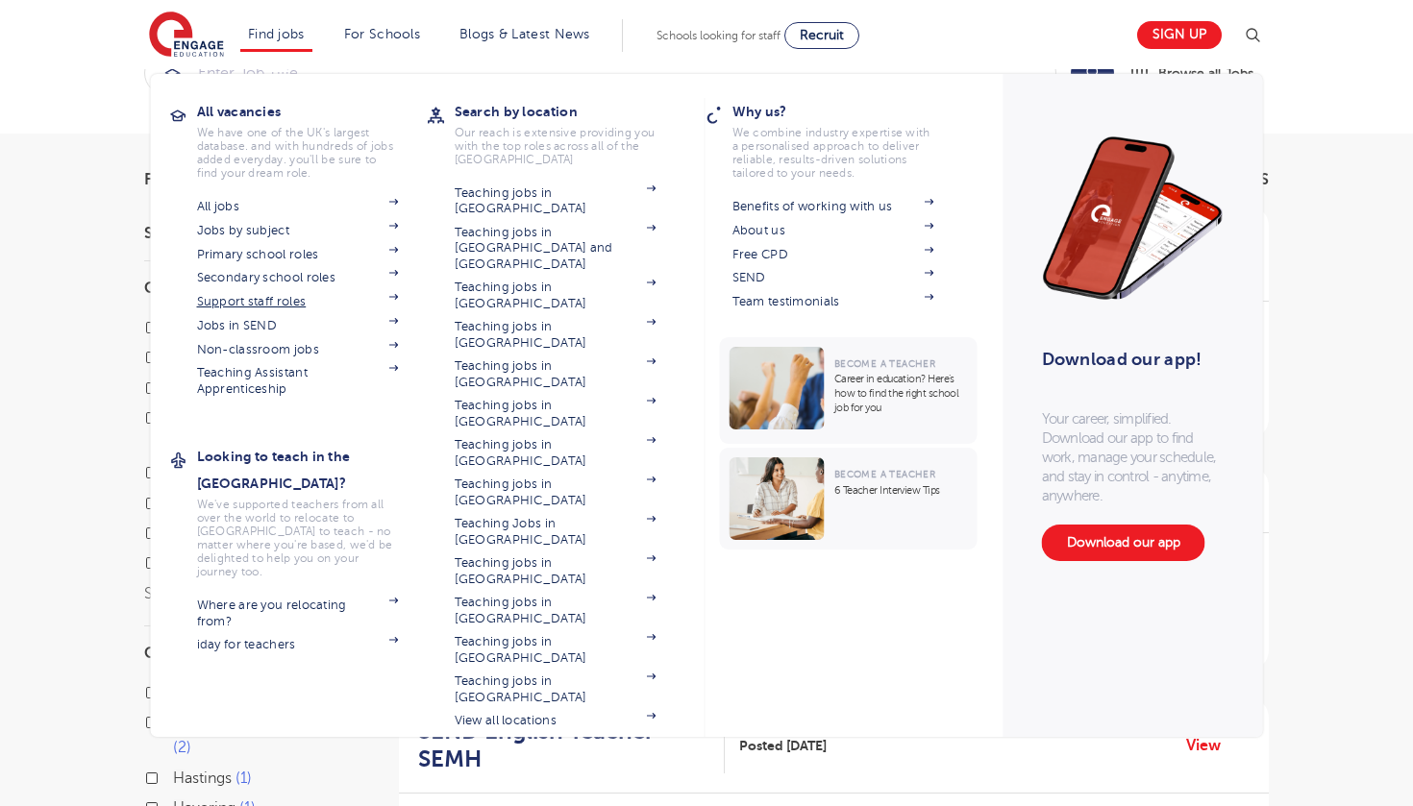
click at [304, 305] on link "Support staff roles" at bounding box center [298, 301] width 202 height 15
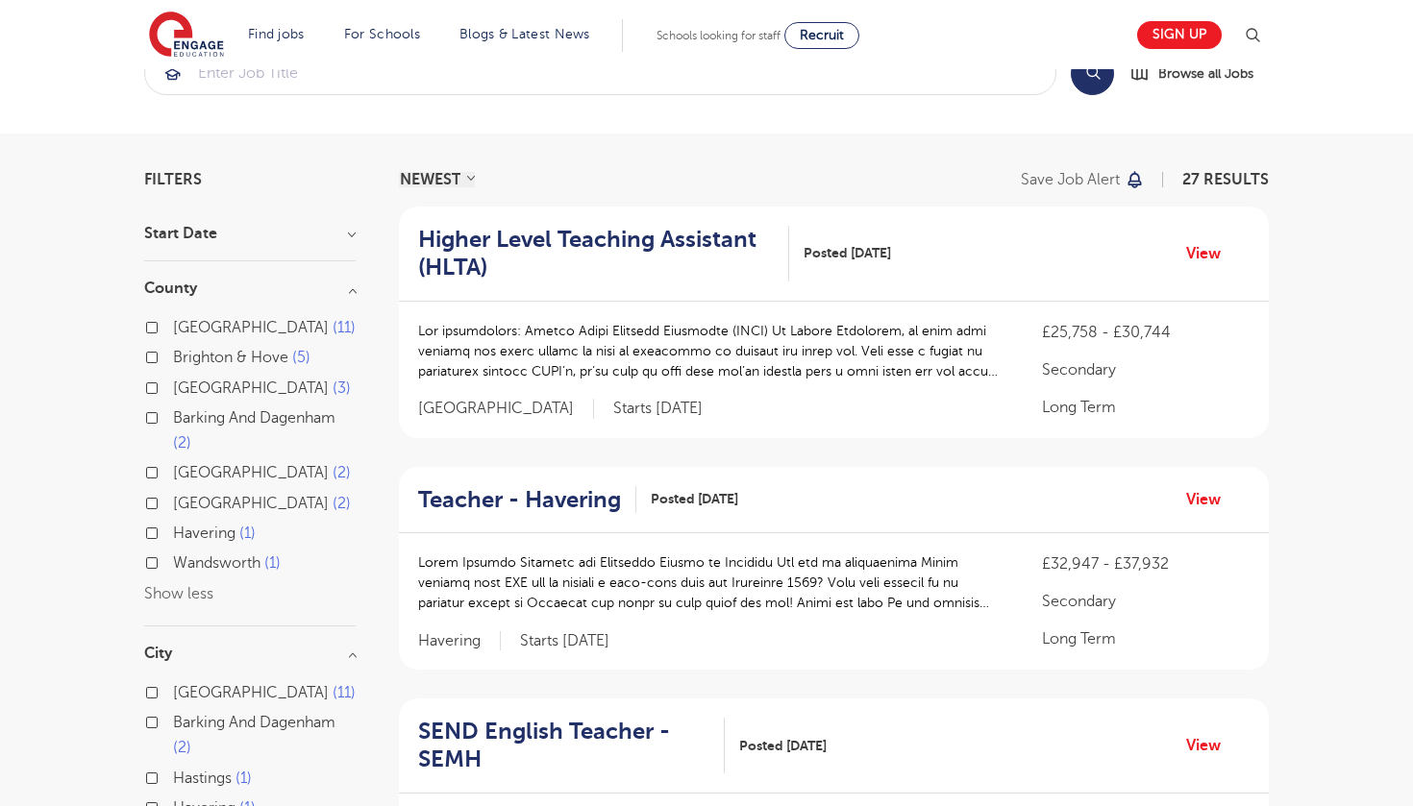
click at [387, 5] on section "Find jobs All vacancies We have one of the UK's largest database. and with hund…" at bounding box center [637, 35] width 976 height 70
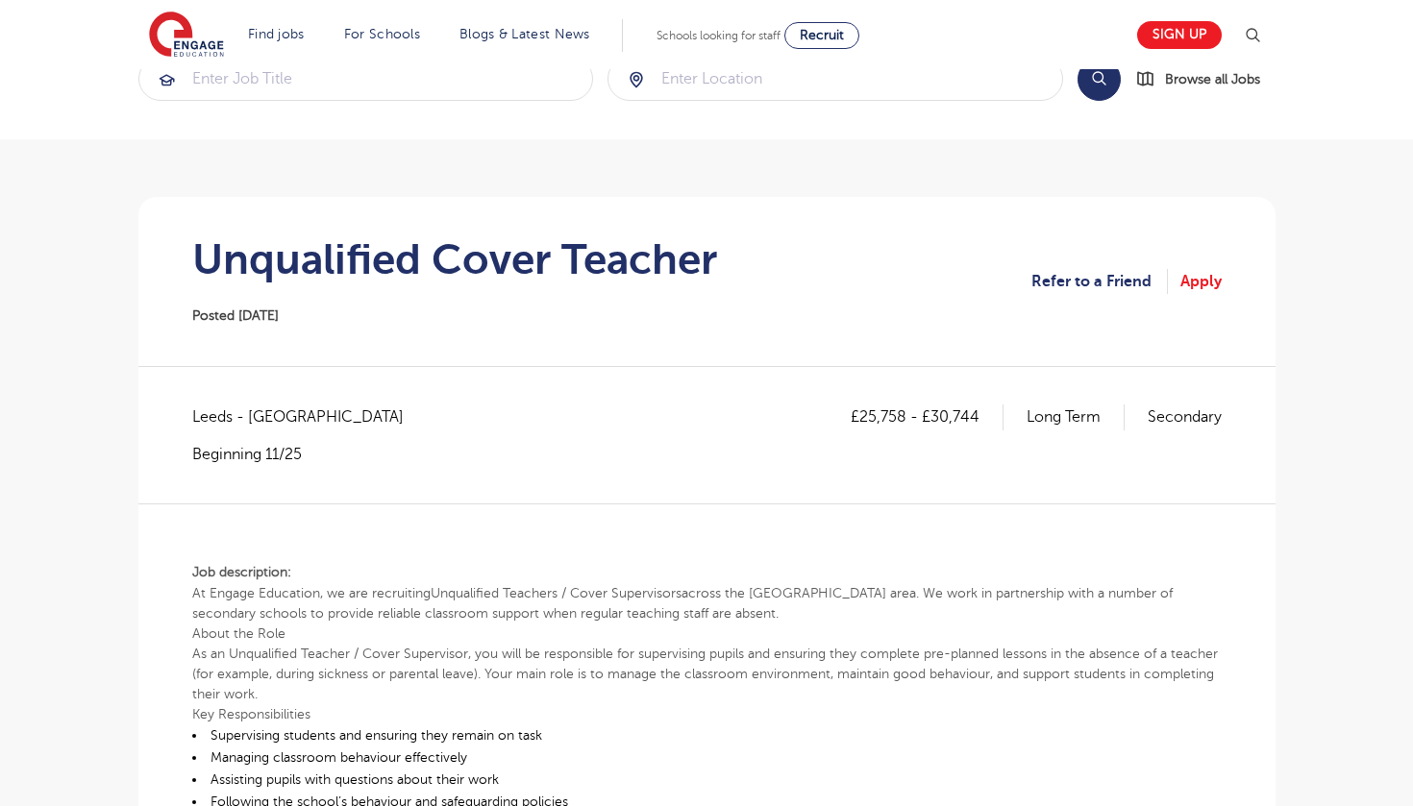
scroll to position [51, 0]
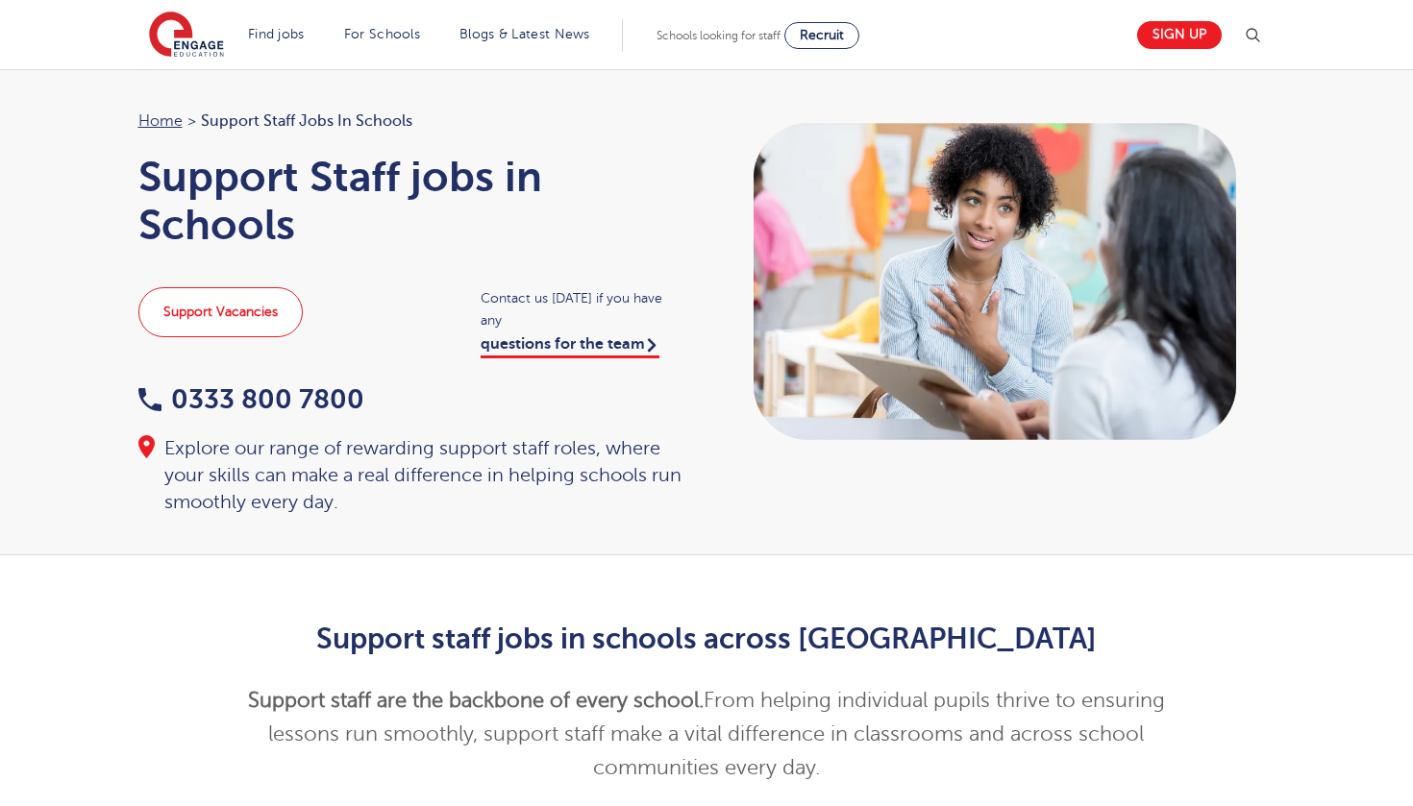
click at [266, 300] on link "Support Vacancies" at bounding box center [220, 312] width 164 height 50
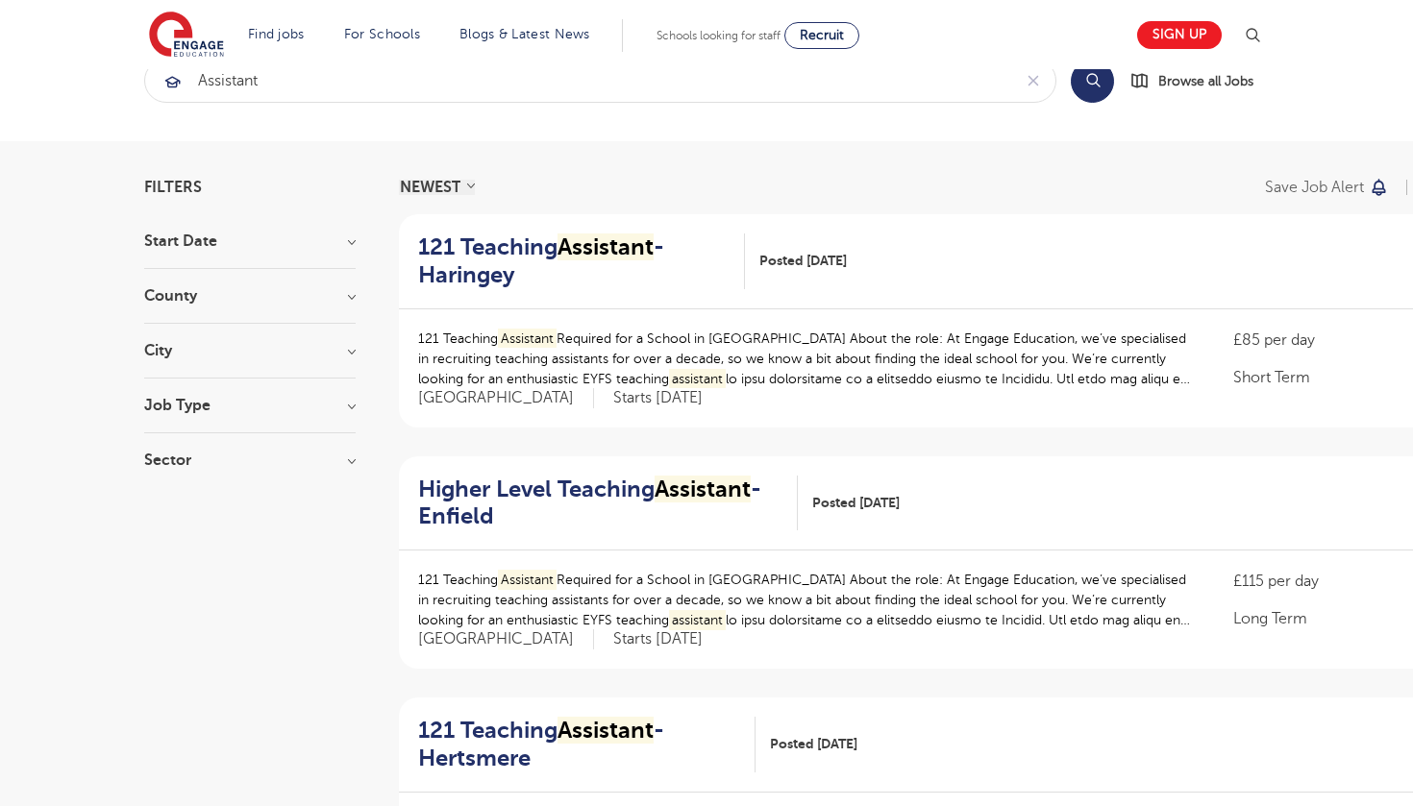
scroll to position [50, 0]
click at [231, 293] on h3 "County" at bounding box center [249, 294] width 211 height 15
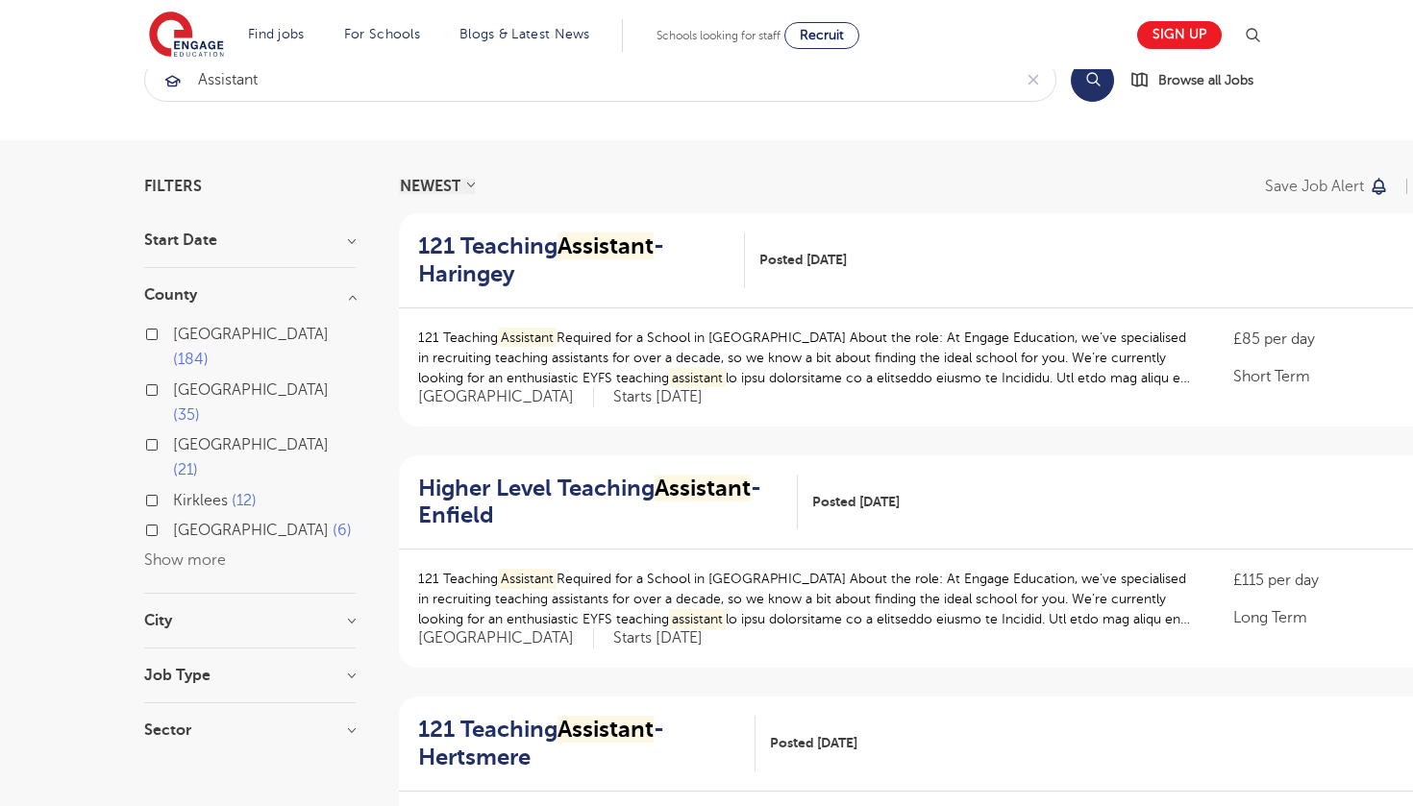
click at [159, 334] on div "London 184" at bounding box center [249, 350] width 211 height 56
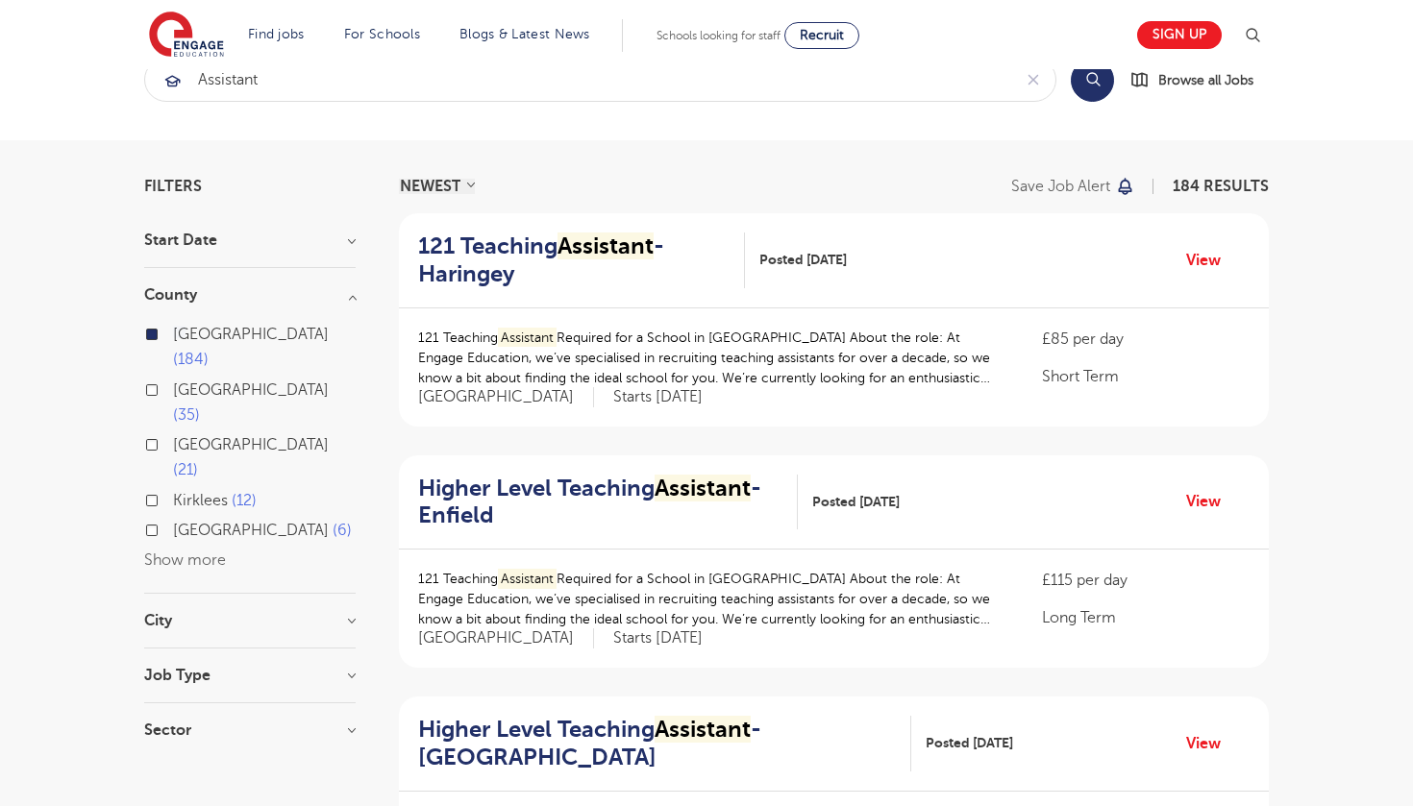
click at [251, 613] on h3 "City" at bounding box center [249, 620] width 211 height 15
click at [199, 801] on button "Show more" at bounding box center [185, 809] width 82 height 17
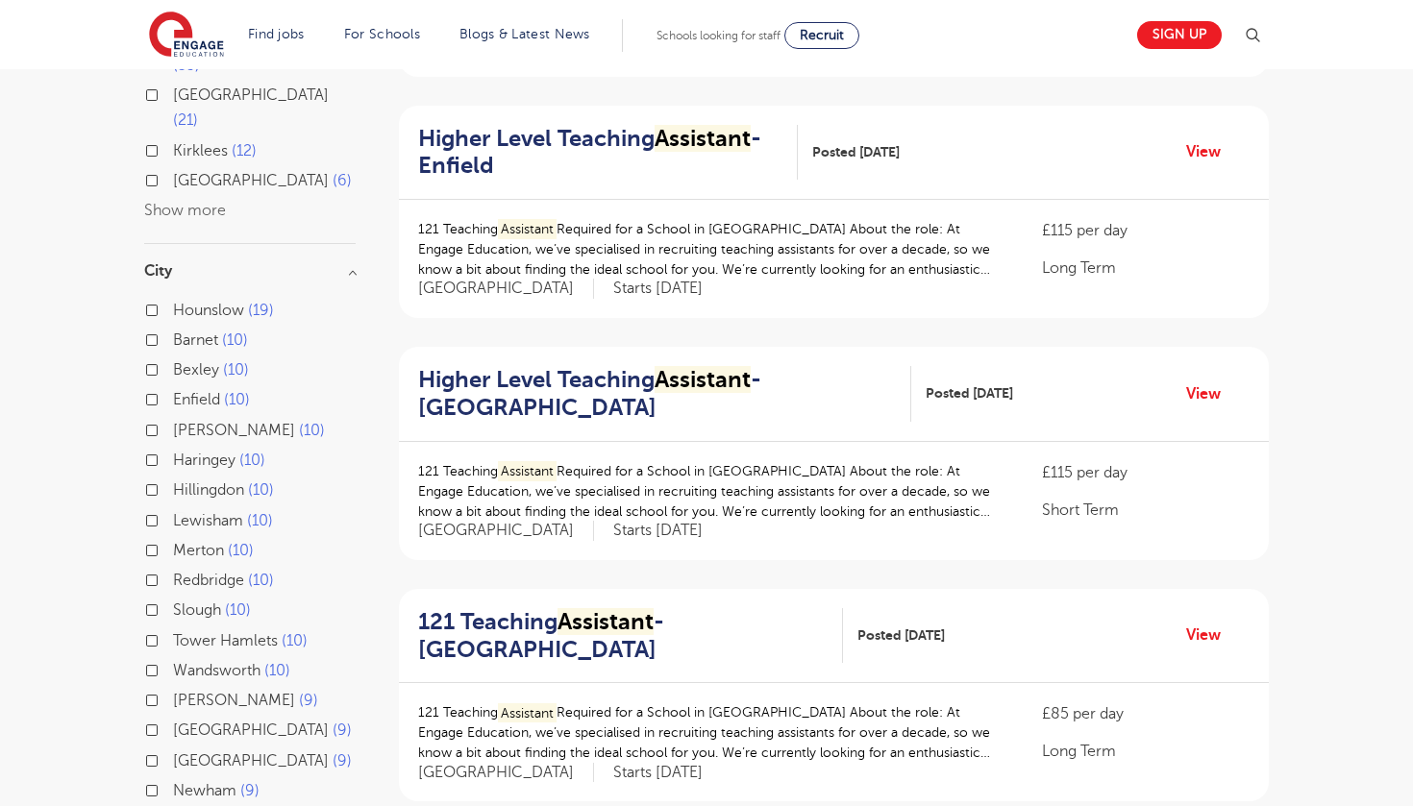
scroll to position [411, 0]
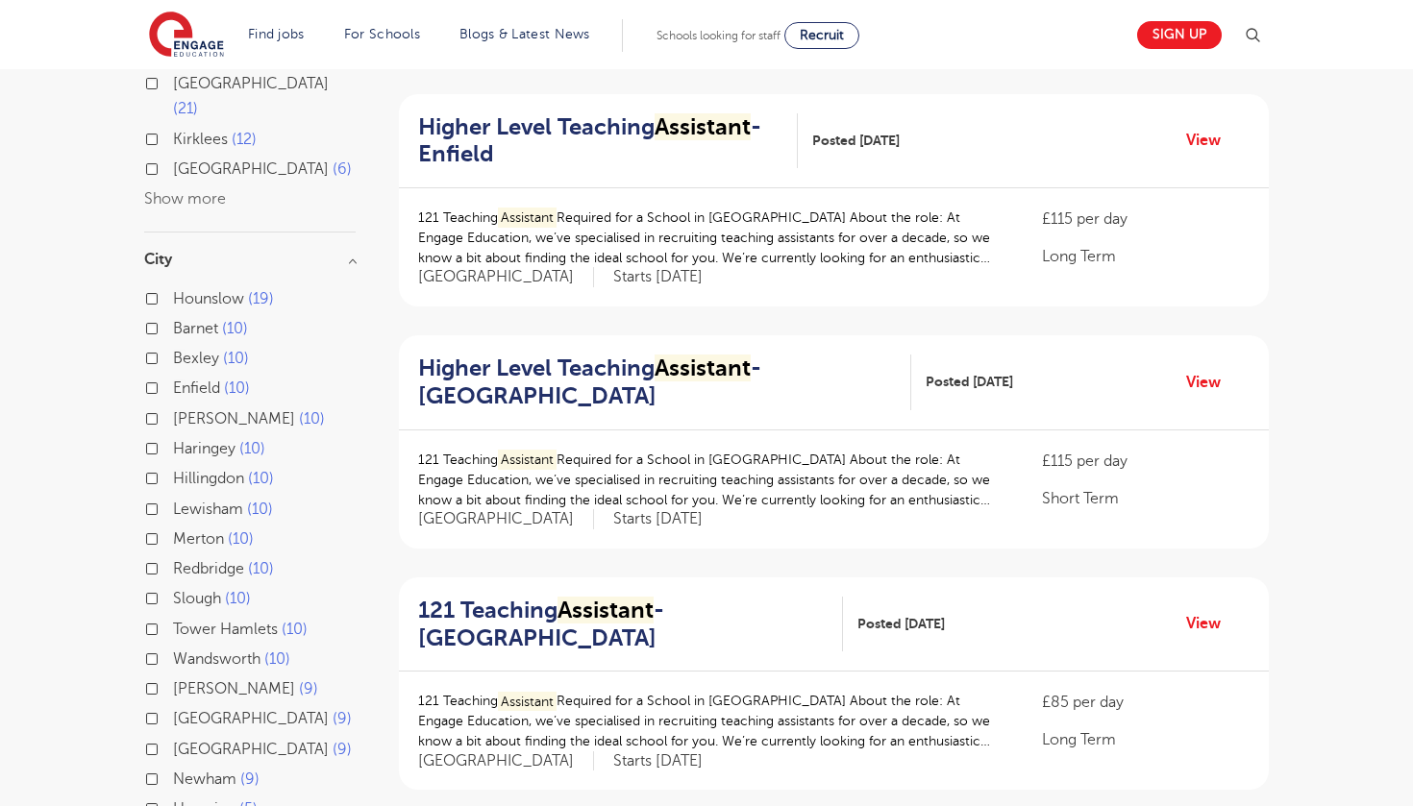
click at [151, 677] on div "Brent 9" at bounding box center [249, 692] width 211 height 30
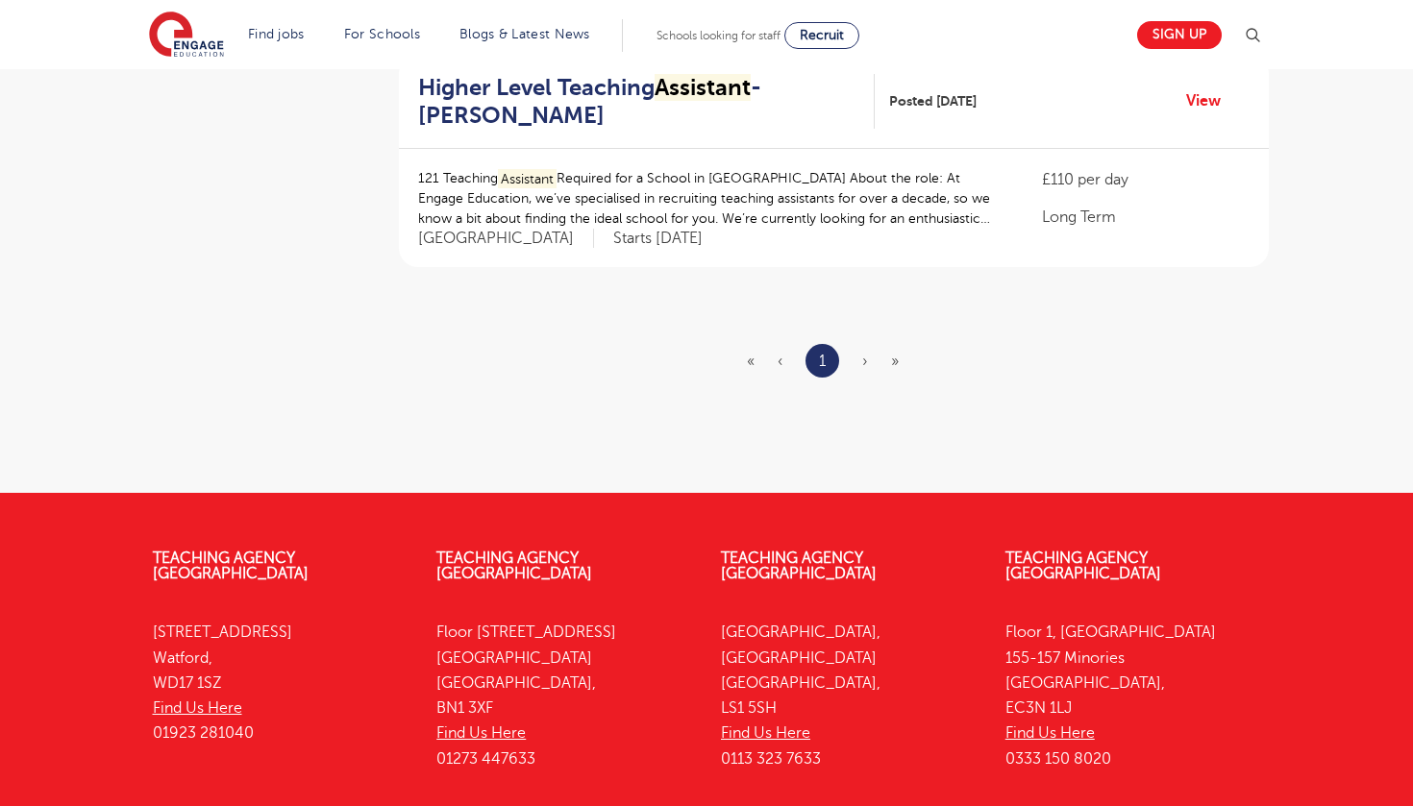
scroll to position [2141, 0]
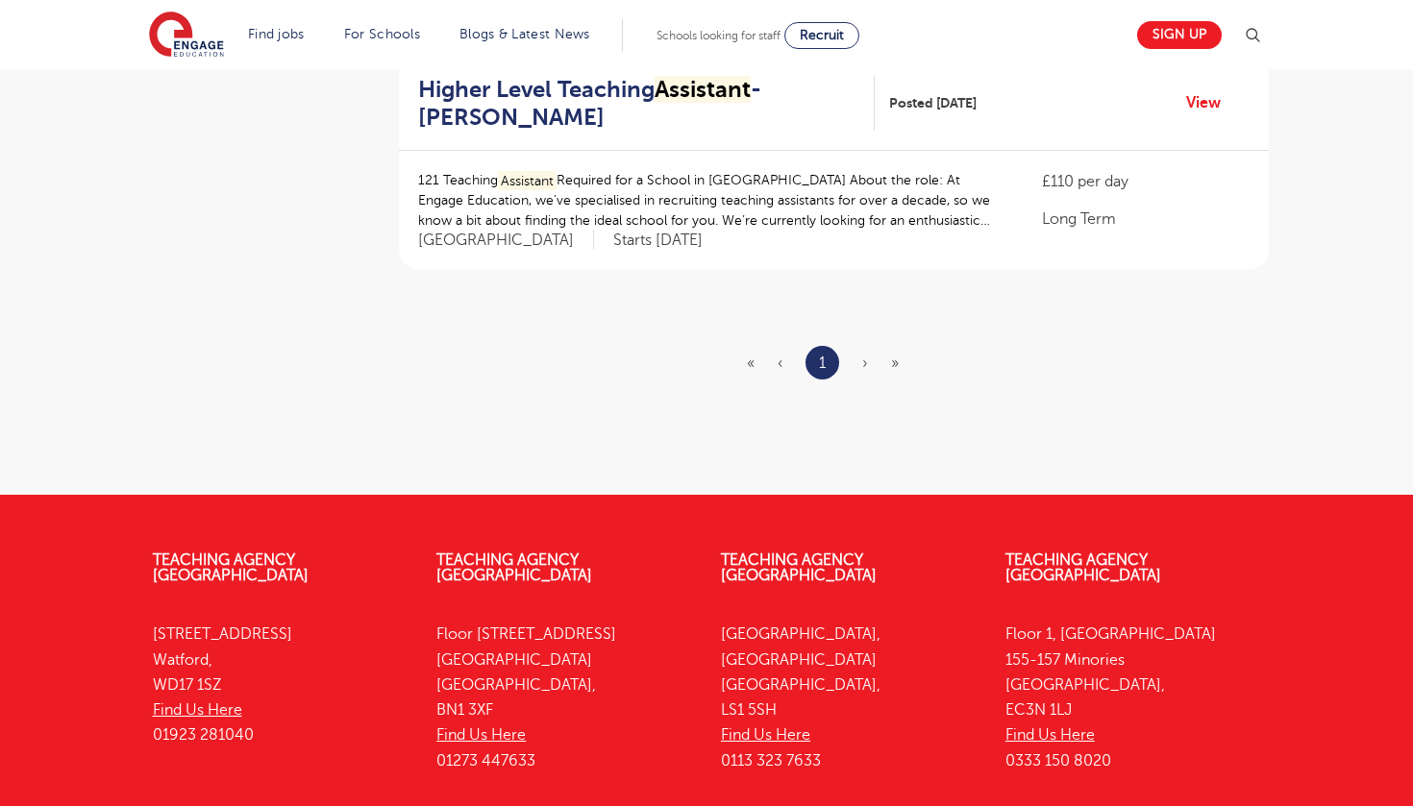
click at [862, 362] on ul "« ‹ 1 › »" at bounding box center [834, 363] width 175 height 34
click at [867, 355] on span "›" at bounding box center [865, 363] width 6 height 17
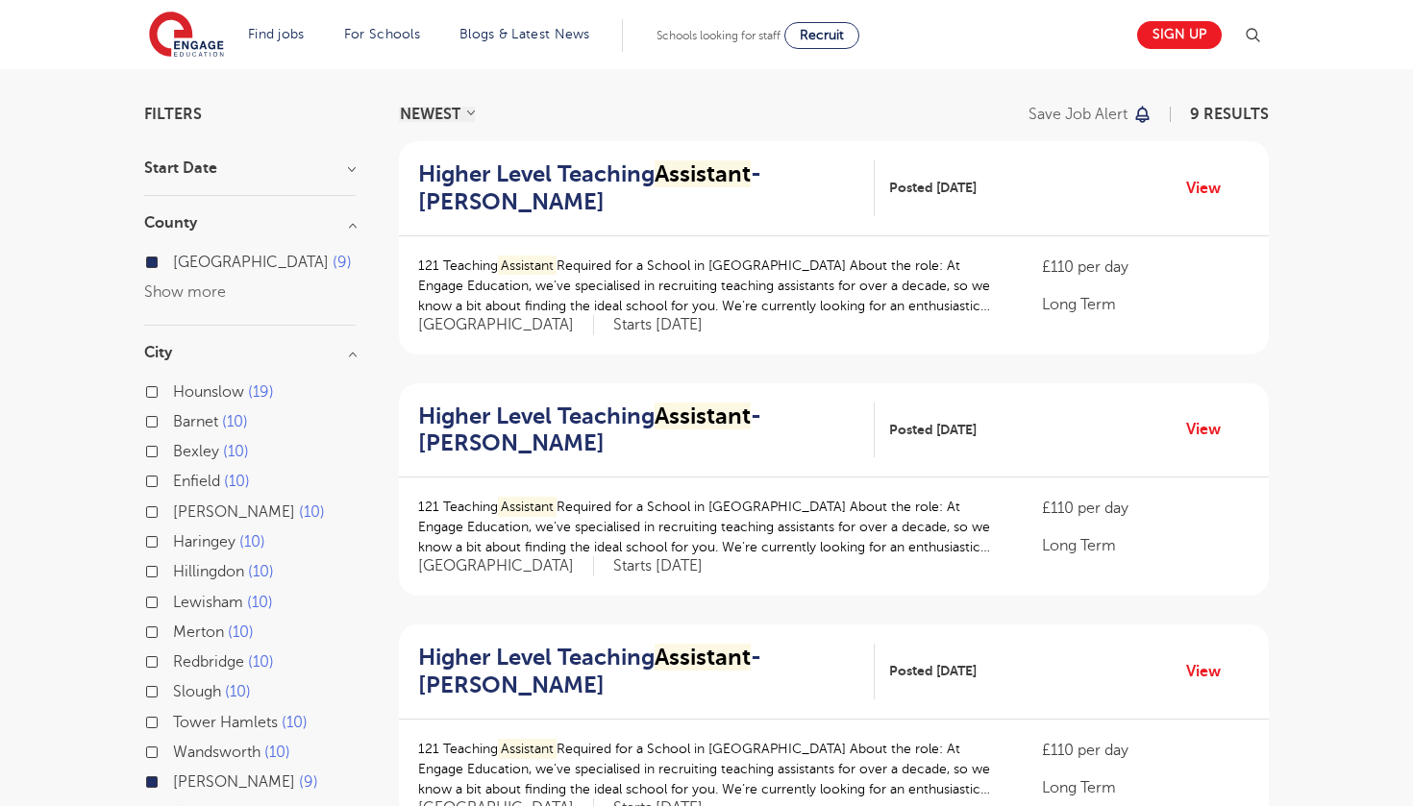
scroll to position [84, 0]
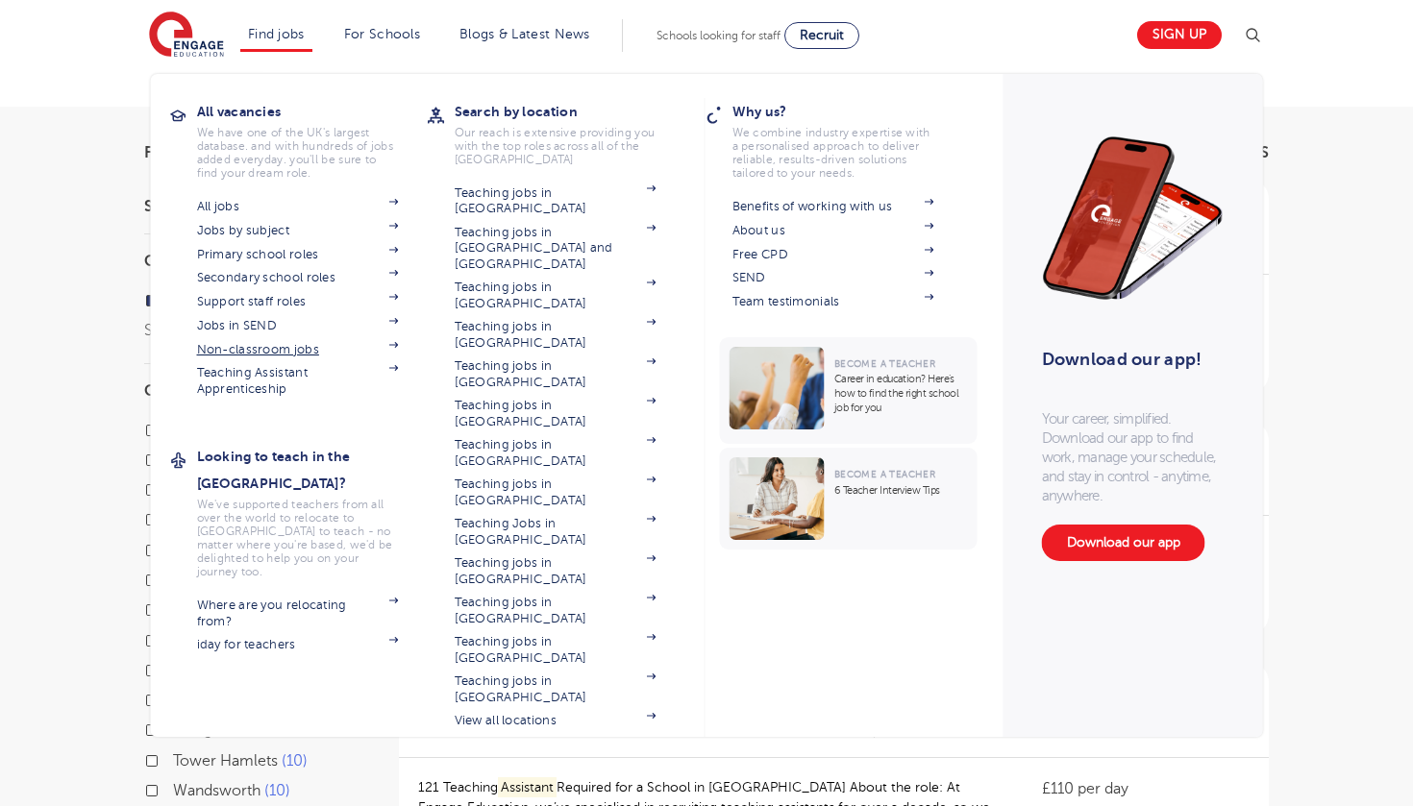
click at [297, 345] on link "Non-classroom jobs" at bounding box center [298, 349] width 202 height 15
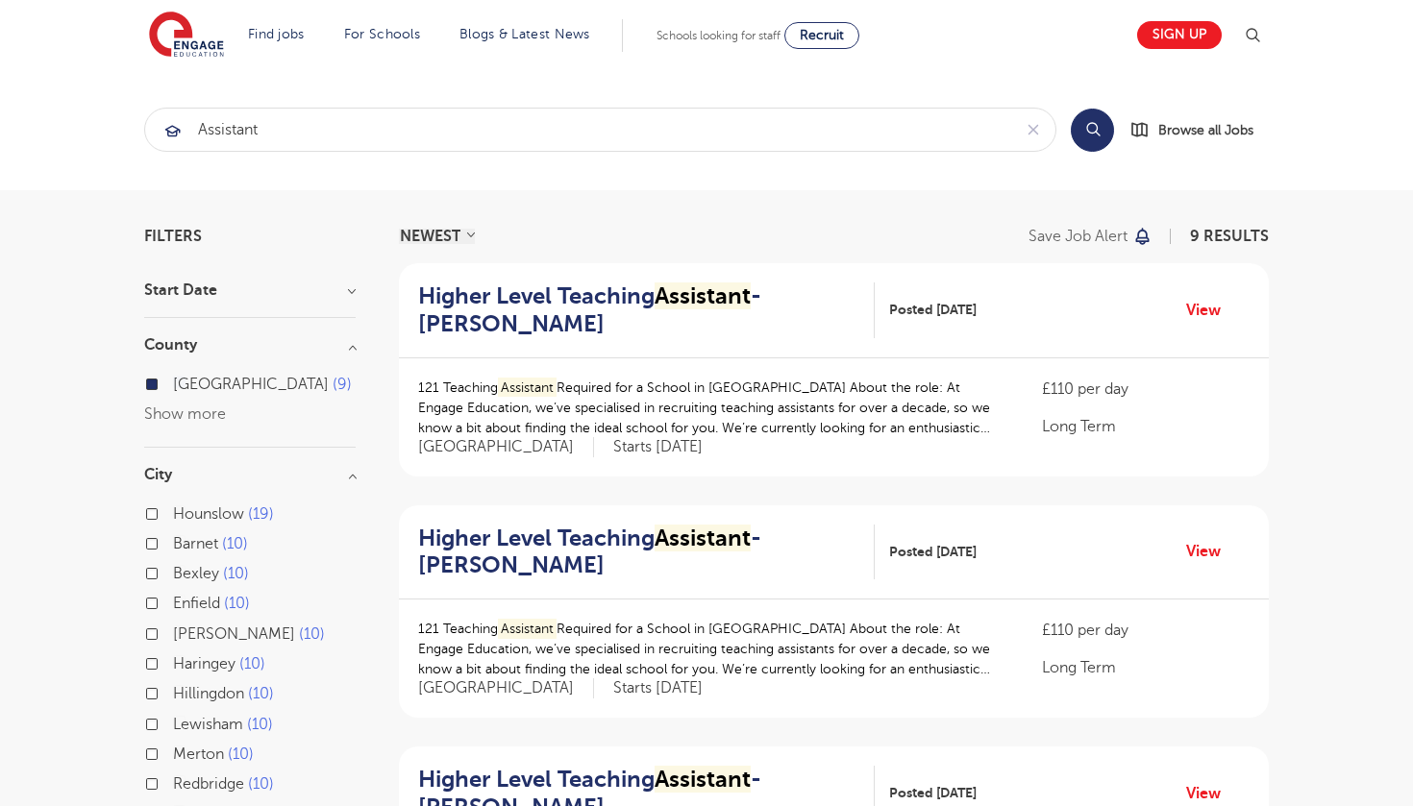
scroll to position [0, 0]
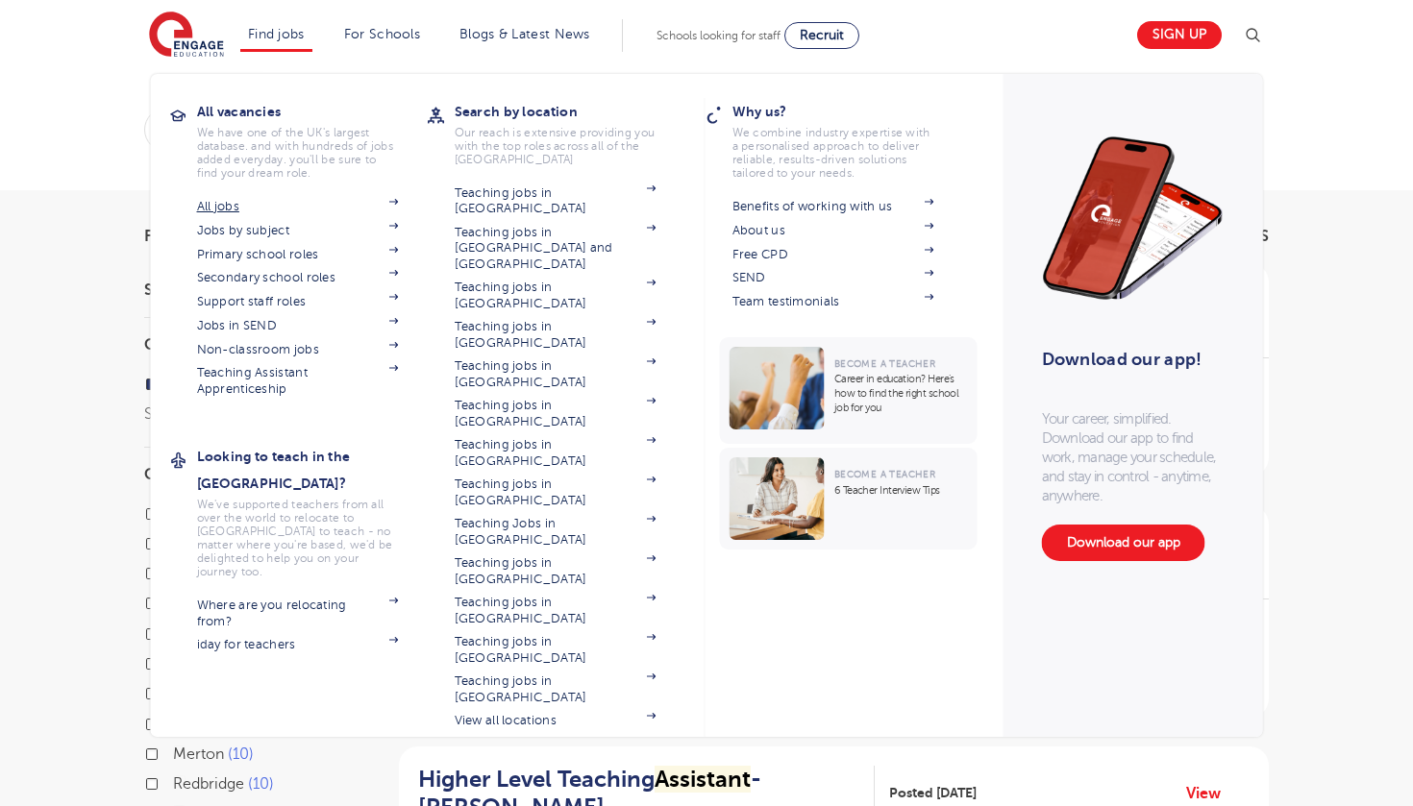
click at [245, 209] on link "All jobs" at bounding box center [298, 206] width 202 height 15
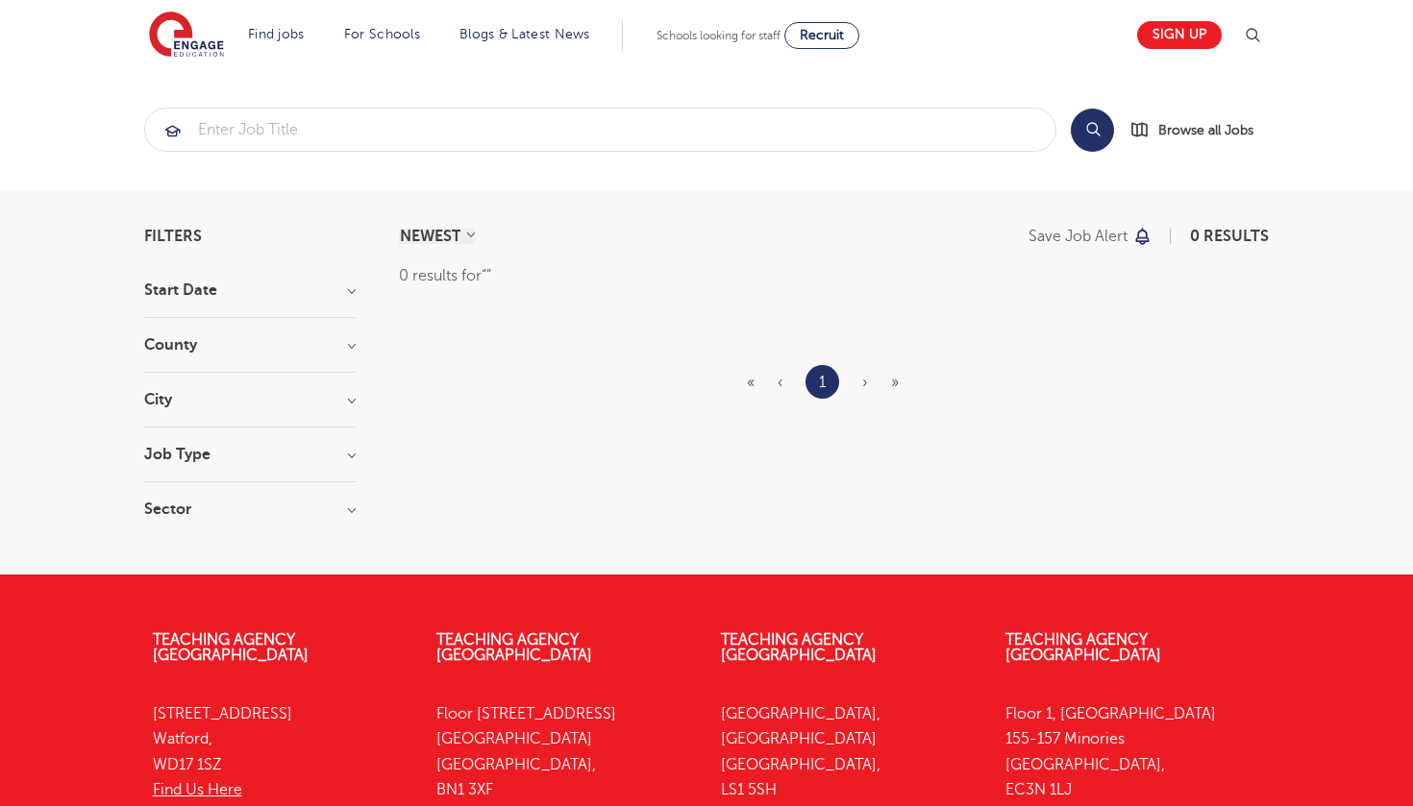
click at [272, 300] on div "Start Date" at bounding box center [249, 301] width 211 height 36
click at [339, 289] on h3 "Start Date" at bounding box center [249, 290] width 211 height 15
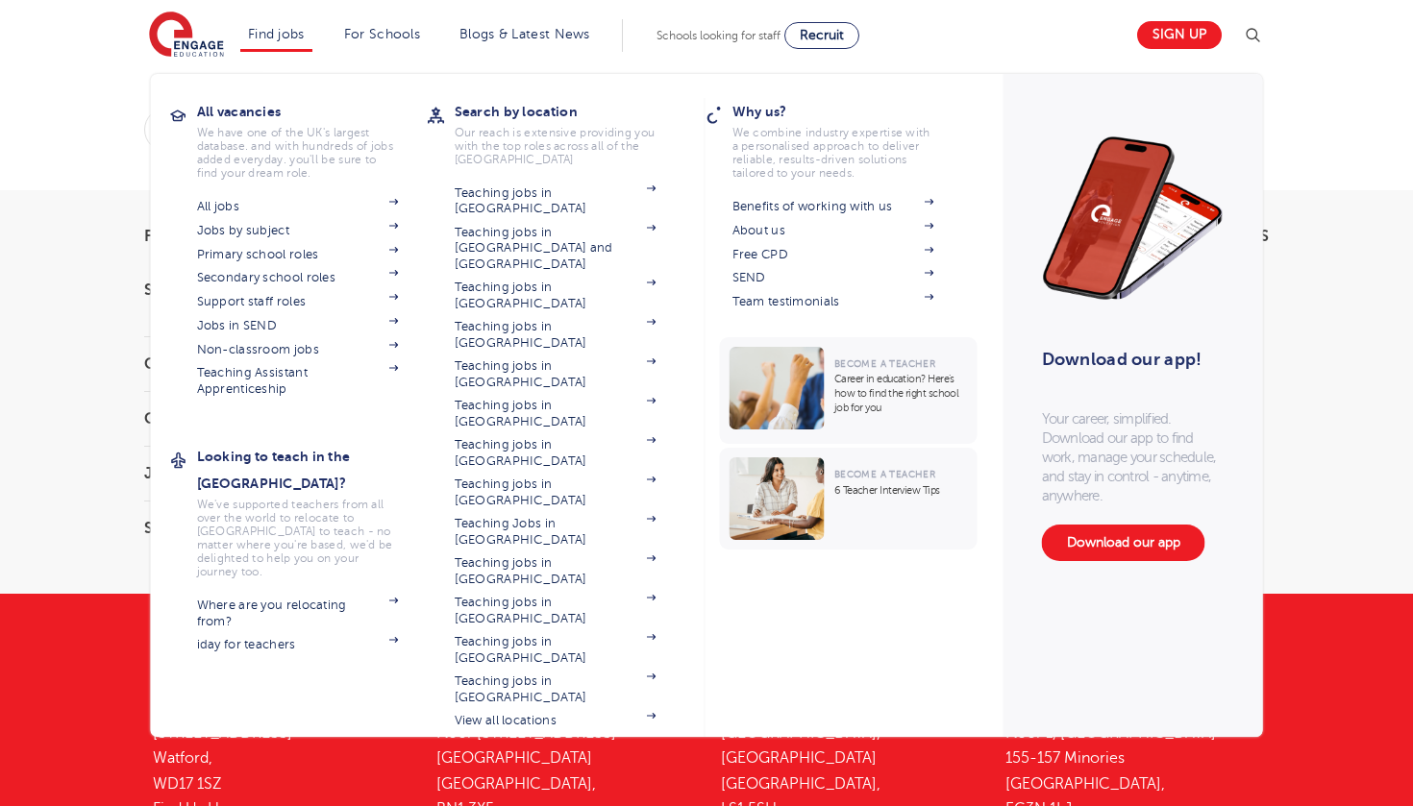
click at [275, 21] on li "Find jobs All vacancies We have one of the UK's largest database. and with hund…" at bounding box center [276, 35] width 72 height 33
click at [261, 254] on link "Primary school roles" at bounding box center [298, 254] width 202 height 15
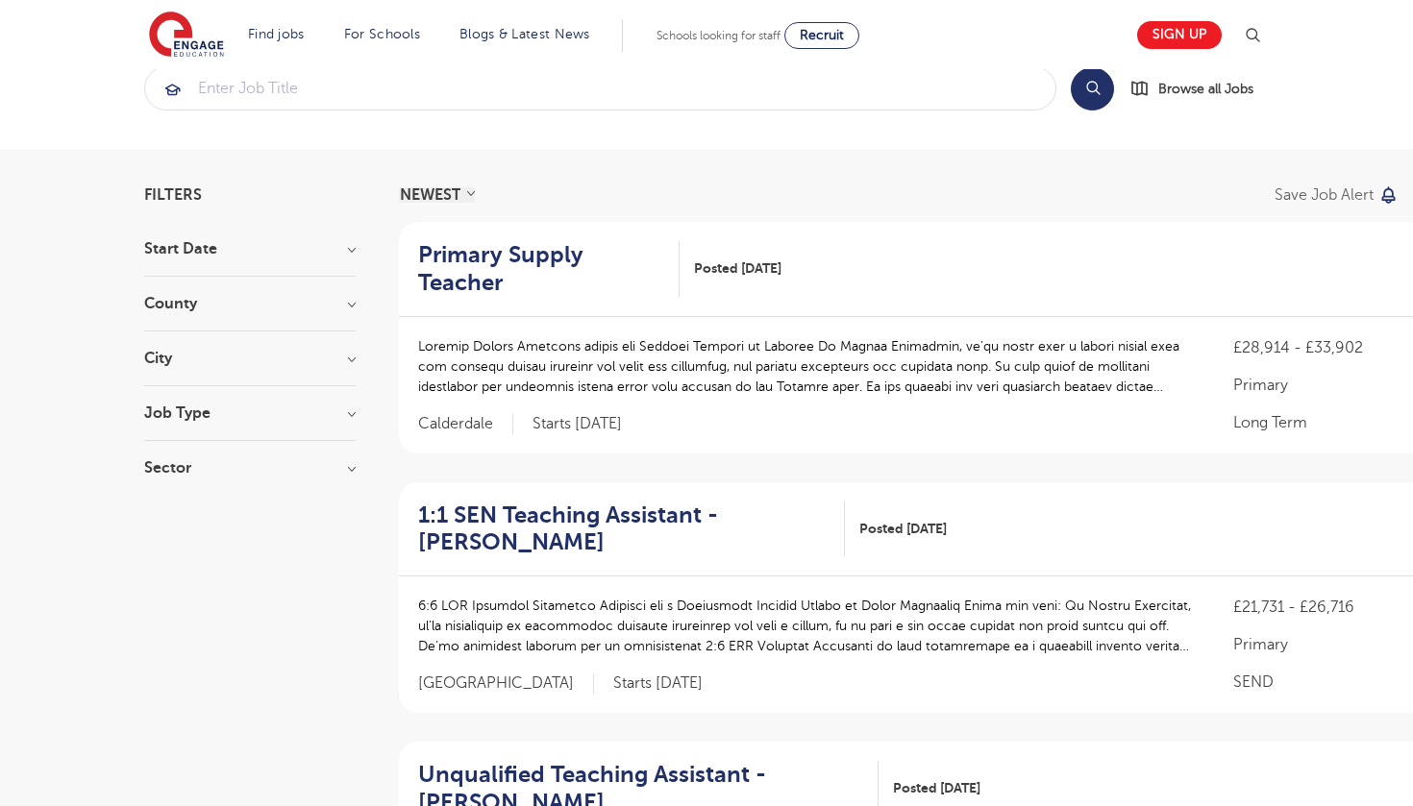
scroll to position [40, 0]
click at [628, 256] on h2 "Primary Supply Teacher" at bounding box center [541, 270] width 246 height 56
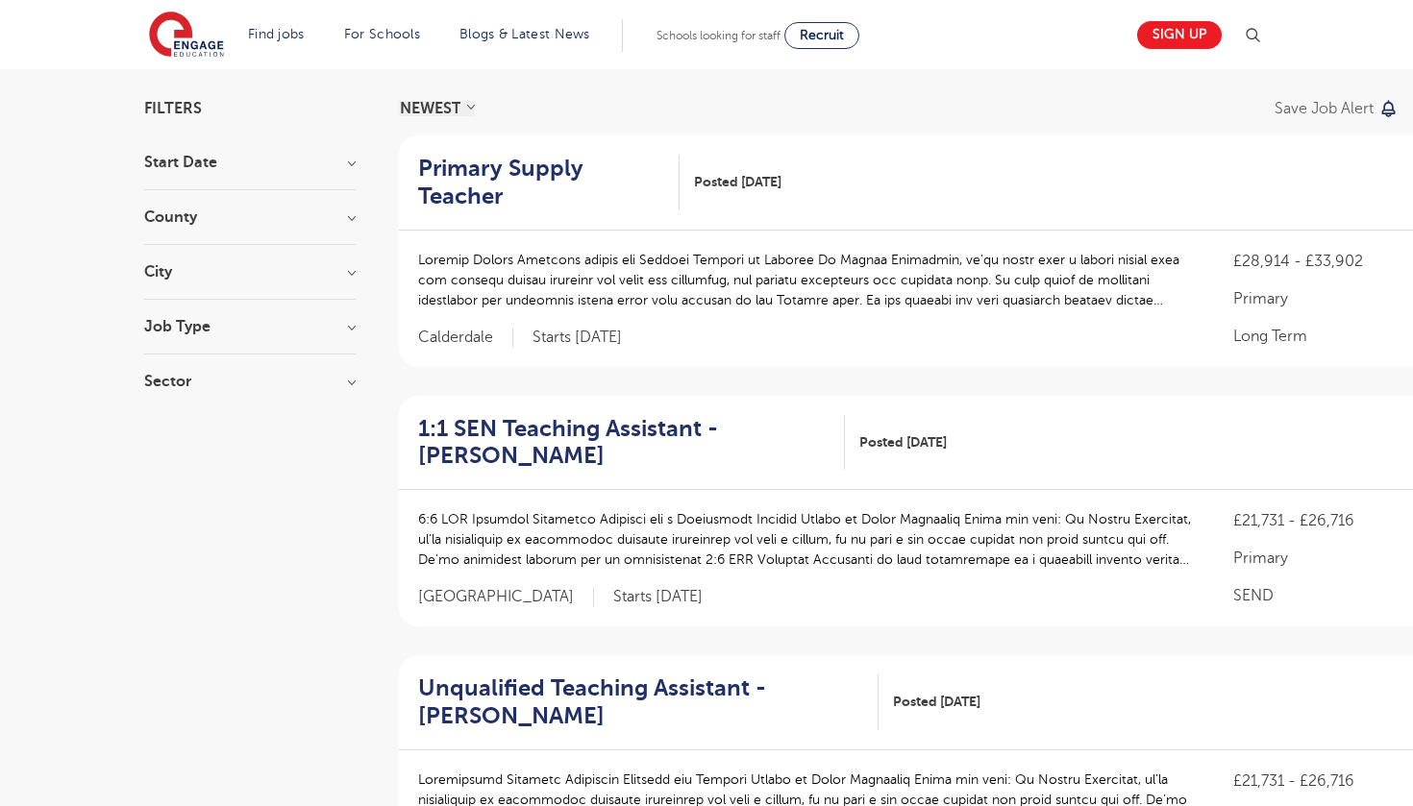
scroll to position [181, 0]
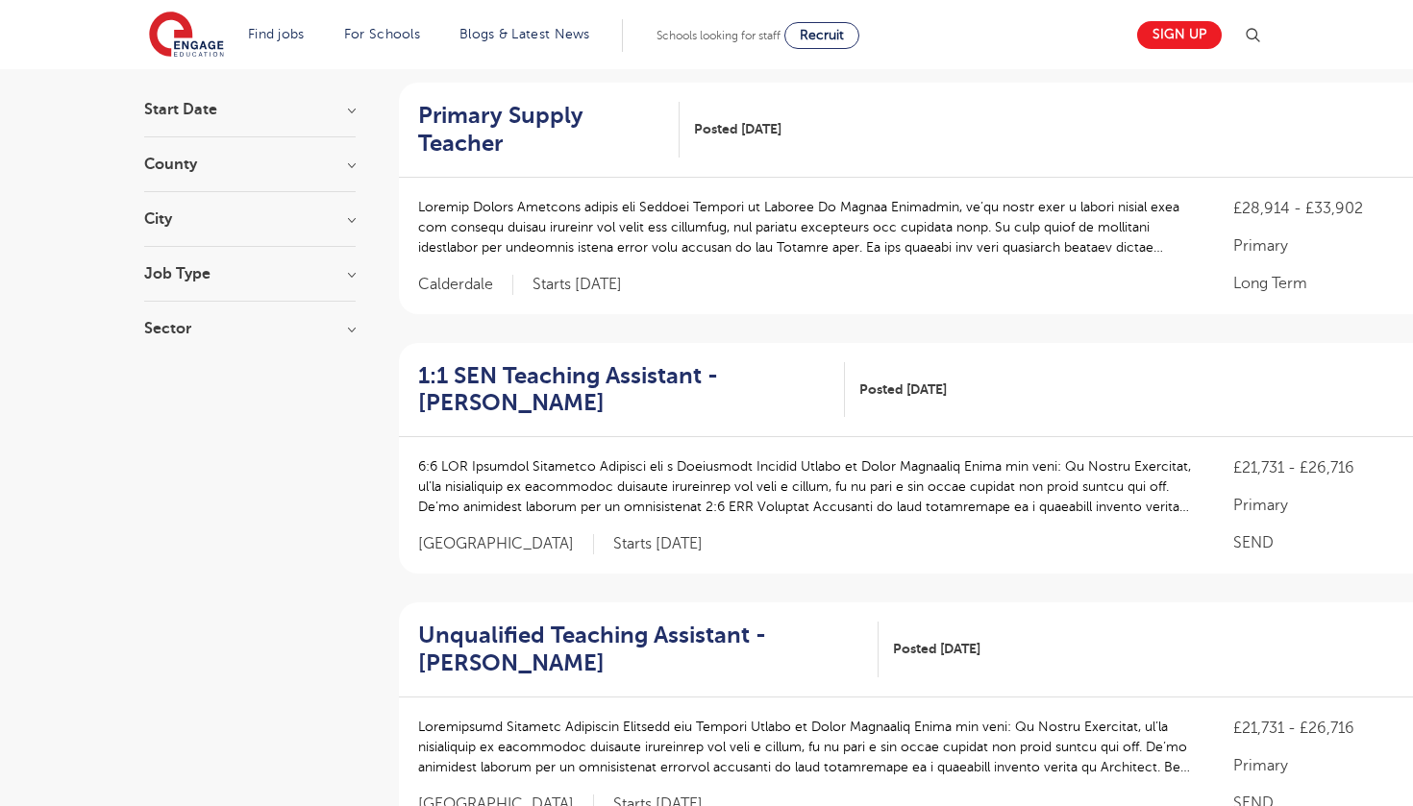
click at [181, 161] on h3 "County" at bounding box center [249, 164] width 211 height 15
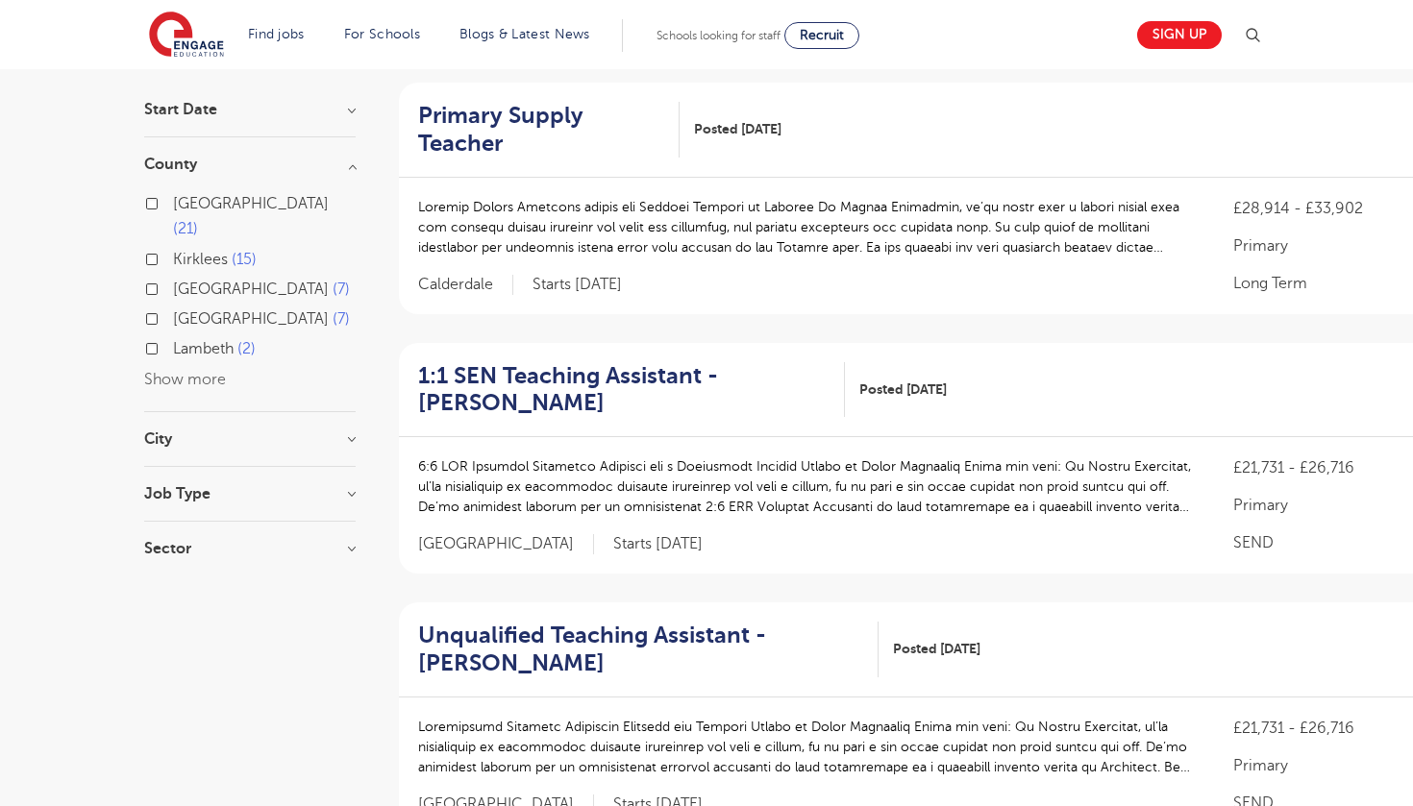
click at [187, 371] on button "Show more" at bounding box center [185, 379] width 82 height 17
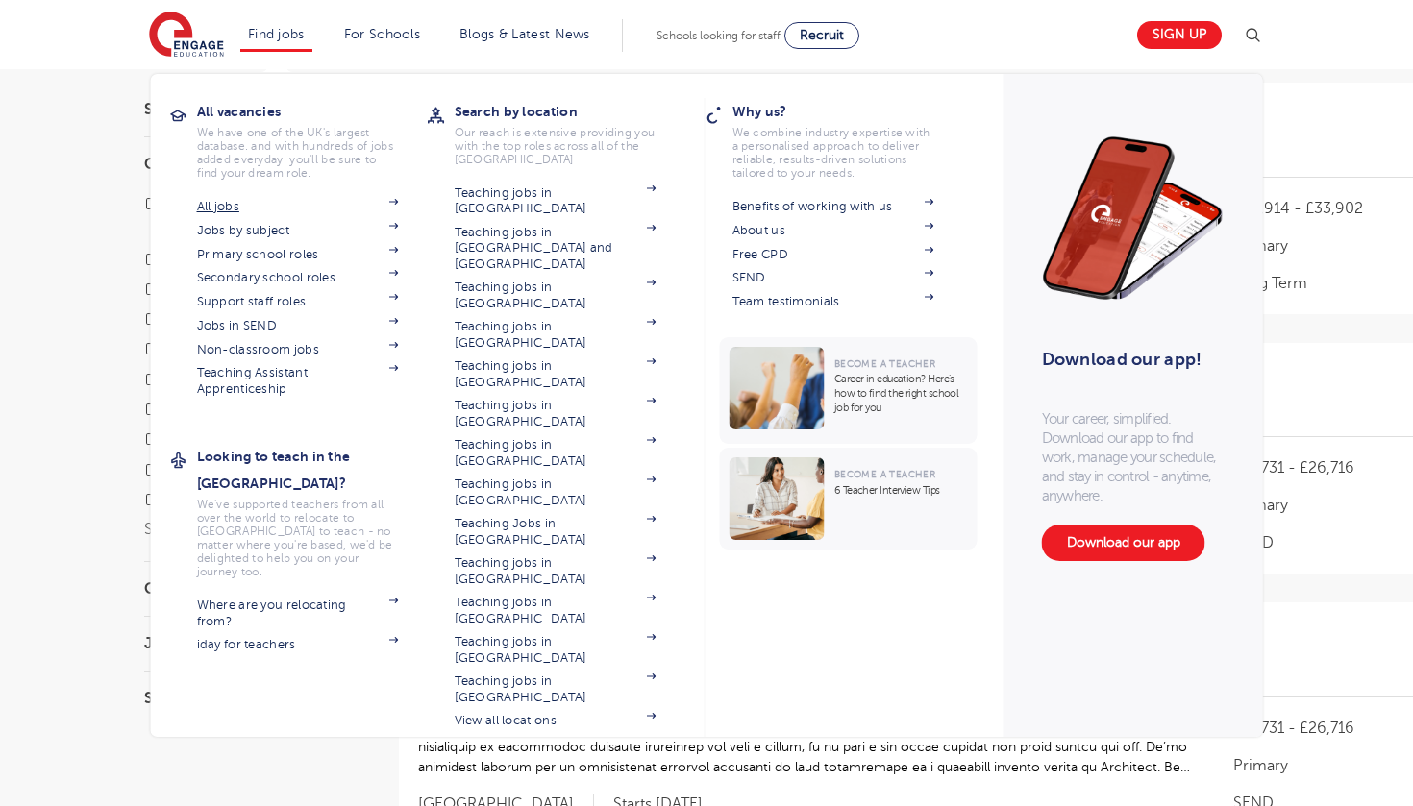
click at [269, 202] on link "All jobs" at bounding box center [298, 206] width 202 height 15
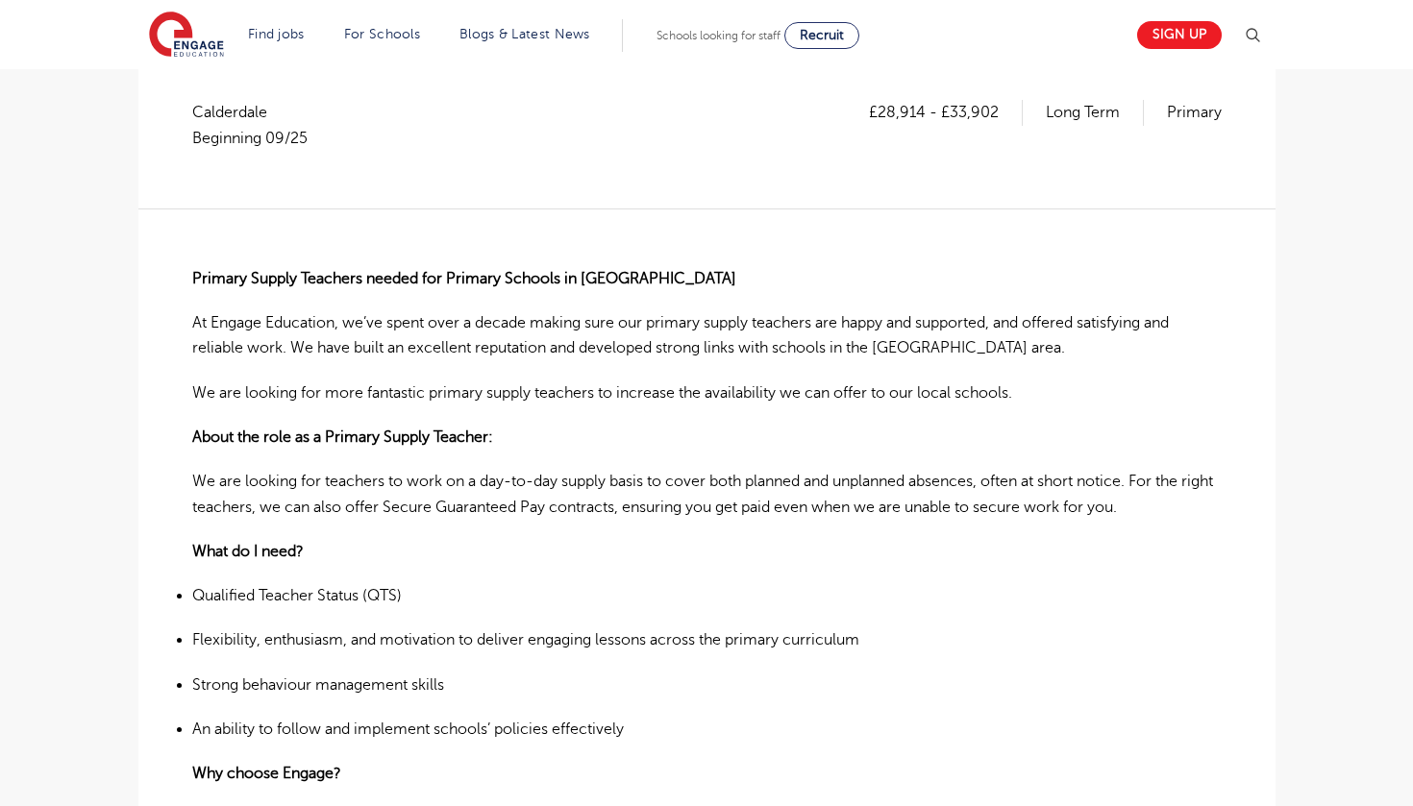
scroll to position [446, 0]
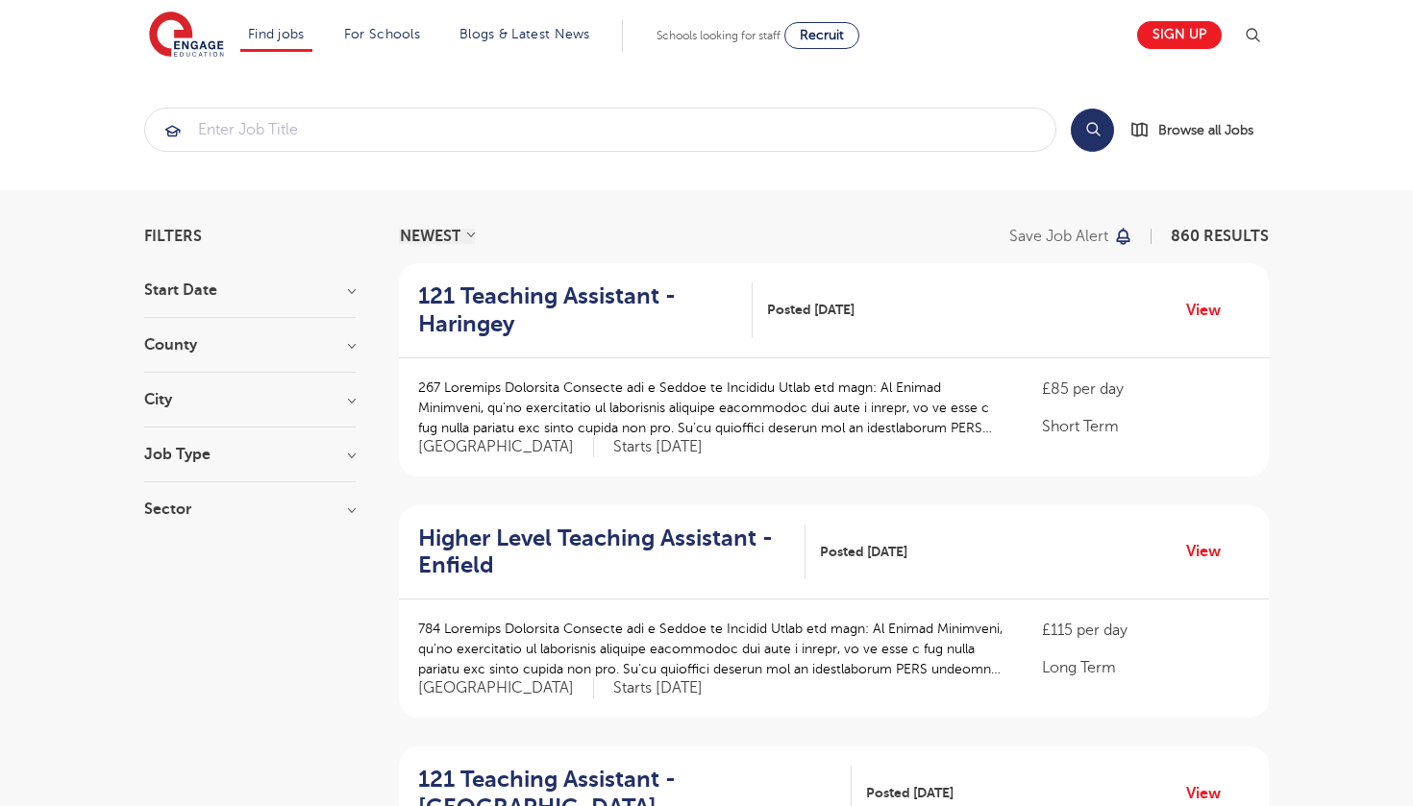
click at [212, 280] on section "Filters Start Date September 86 November 3 October 1 Show more County London 62…" at bounding box center [249, 383] width 211 height 308
click at [235, 349] on h3 "County" at bounding box center [249, 344] width 211 height 15
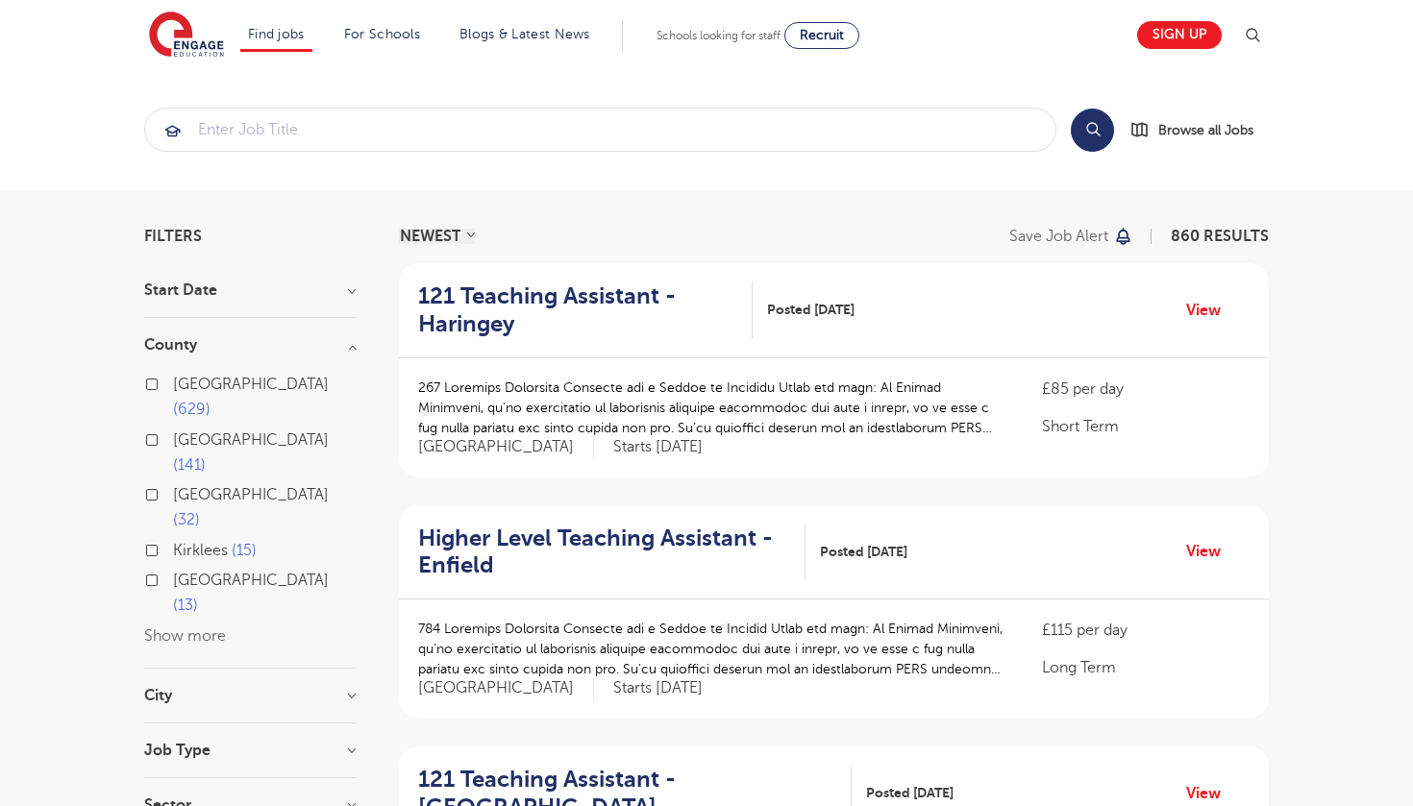
click at [173, 389] on label "London 629" at bounding box center [264, 397] width 183 height 51
click at [173, 388] on input "London 629" at bounding box center [179, 382] width 12 height 12
click at [267, 688] on h3 "City" at bounding box center [249, 695] width 211 height 15
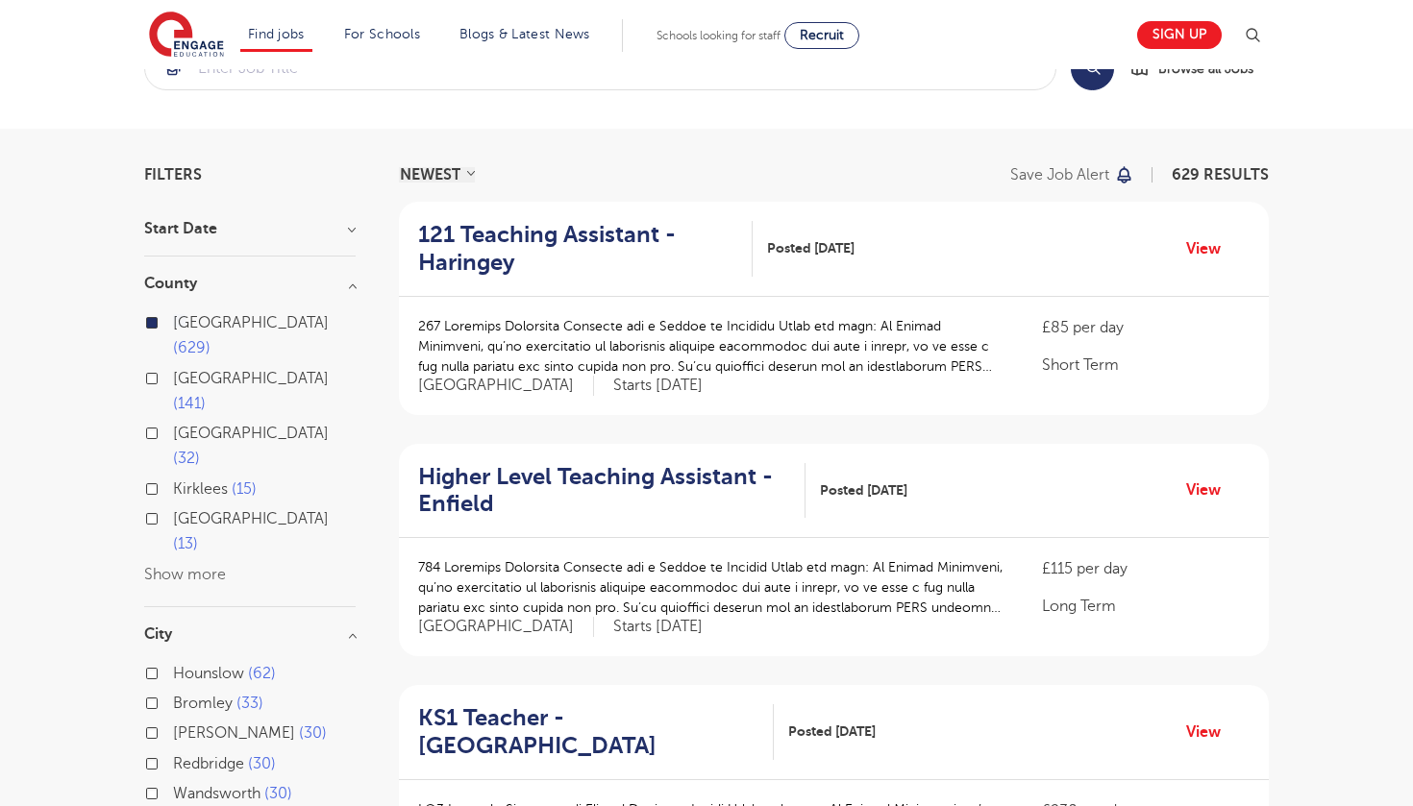
scroll to position [282, 0]
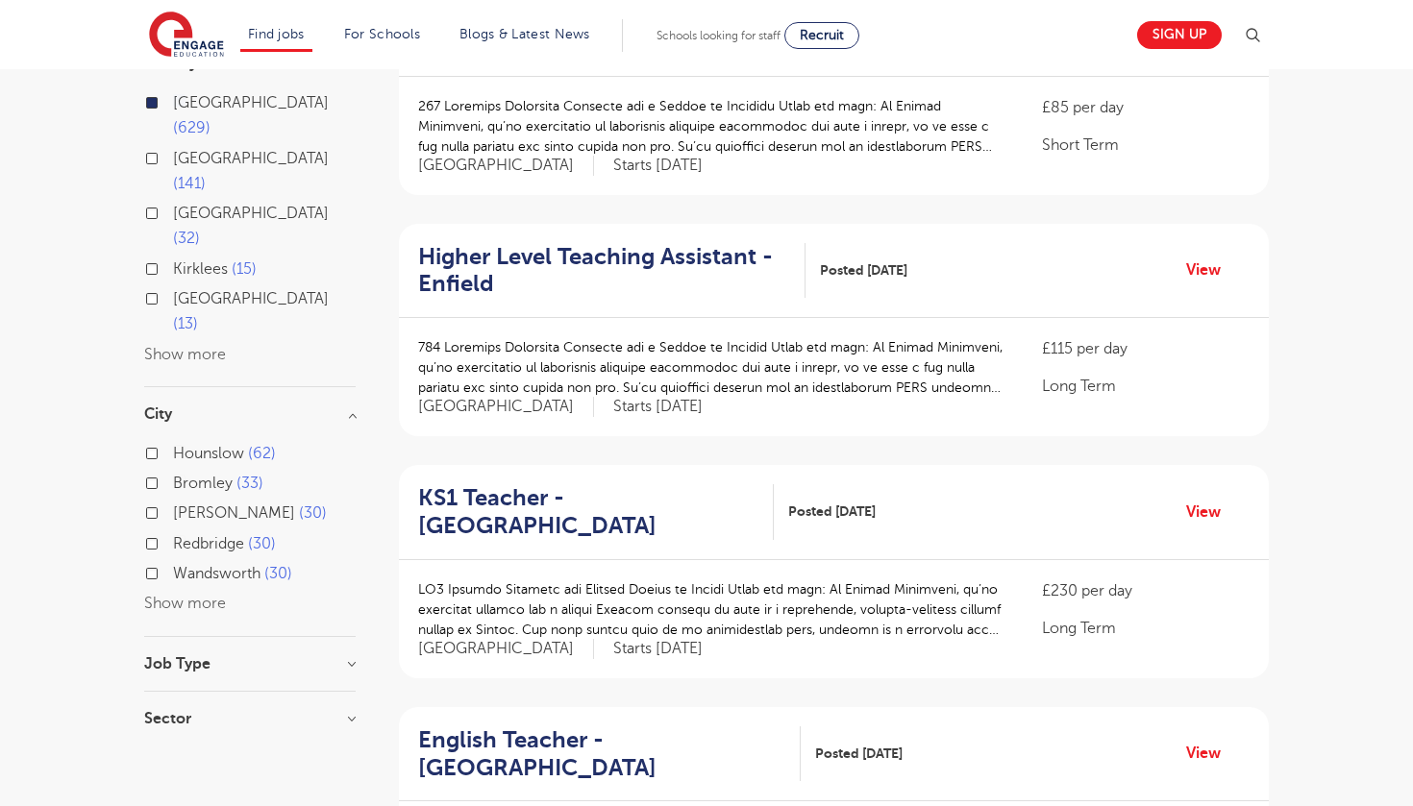
click at [187, 595] on button "Show more" at bounding box center [185, 603] width 82 height 17
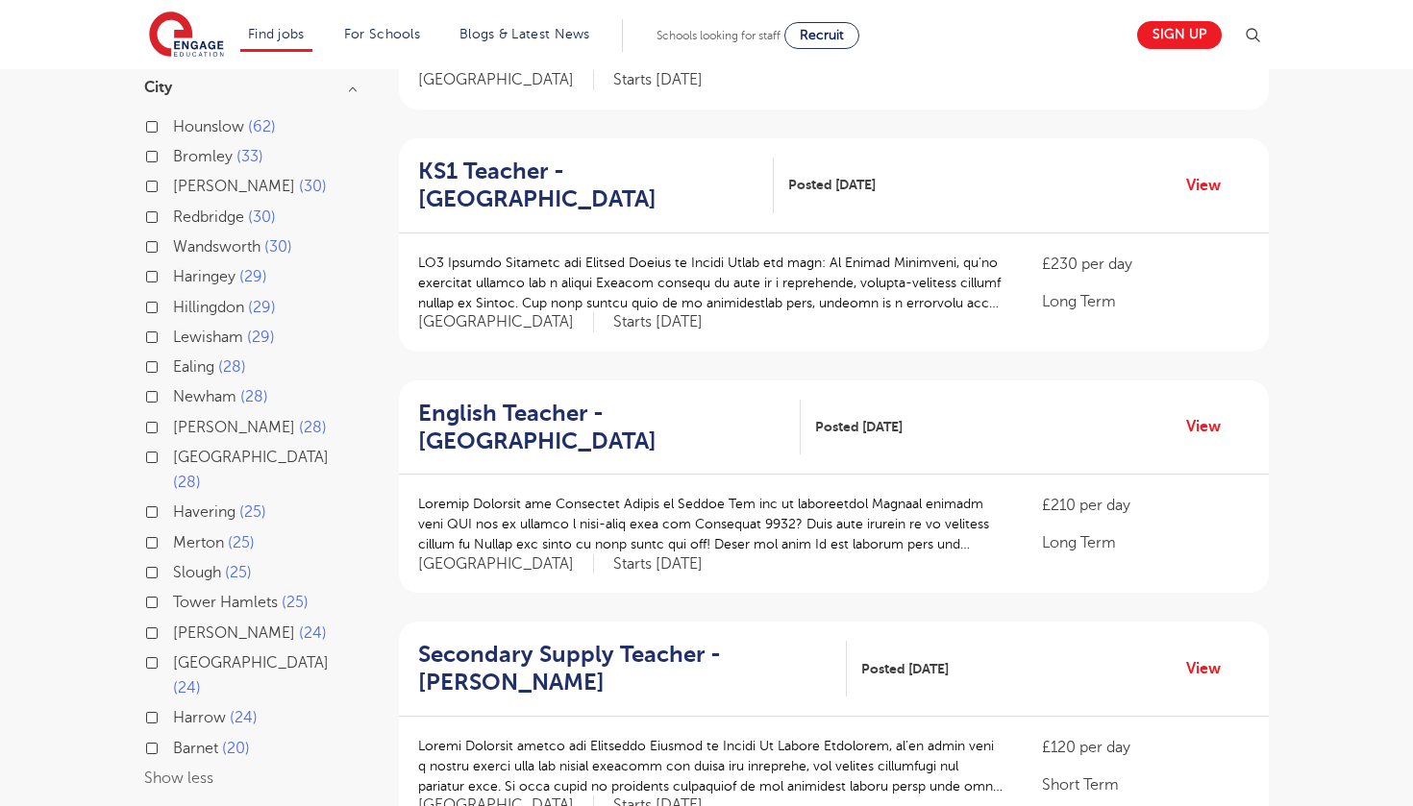
scroll to position [612, 0]
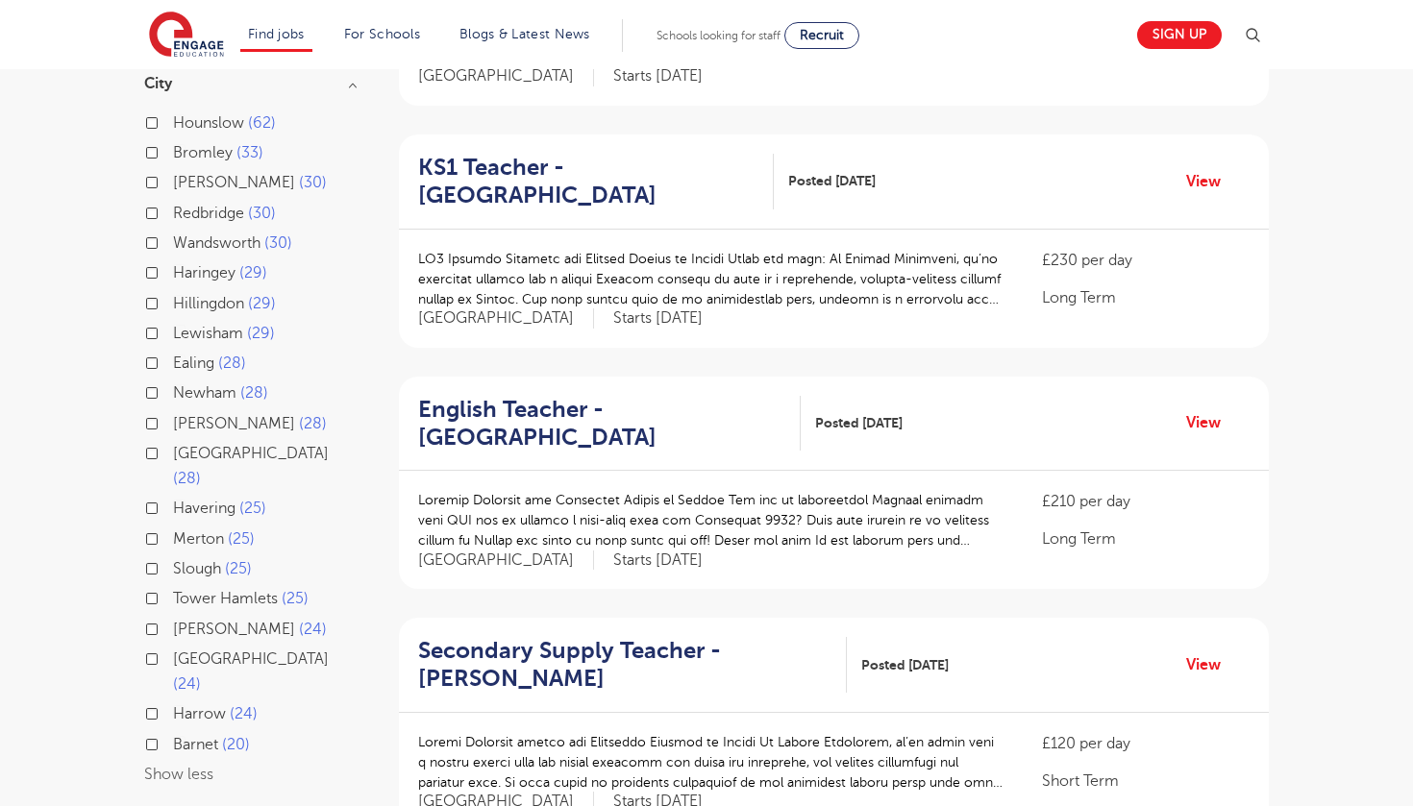
click at [173, 701] on label "Harrow 24" at bounding box center [215, 713] width 85 height 25
click at [173, 705] on input "Harrow 24" at bounding box center [179, 711] width 12 height 12
checkbox input "true"
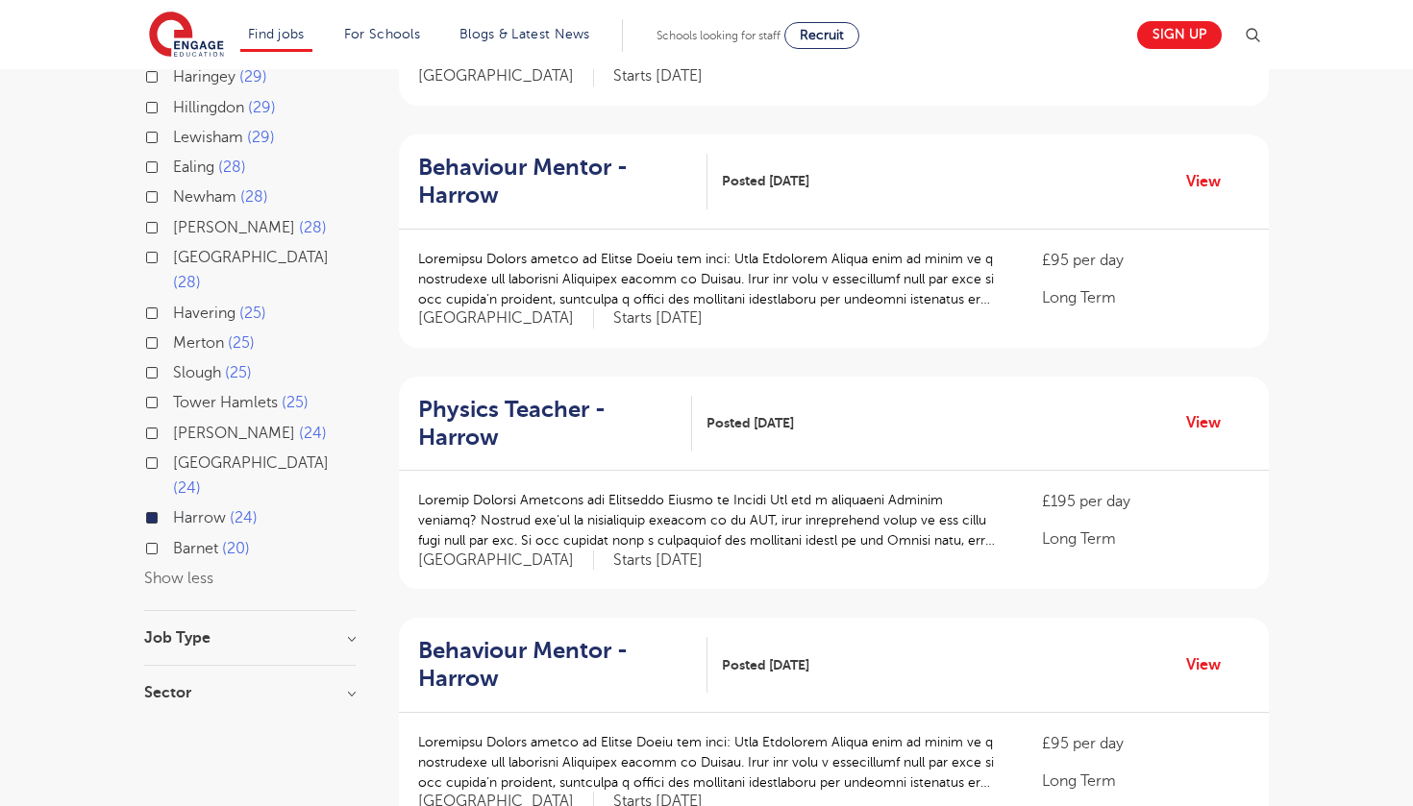
click at [173, 421] on label "[PERSON_NAME] 24" at bounding box center [250, 433] width 154 height 25
click at [173, 425] on input "[PERSON_NAME] 24" at bounding box center [179, 431] width 12 height 12
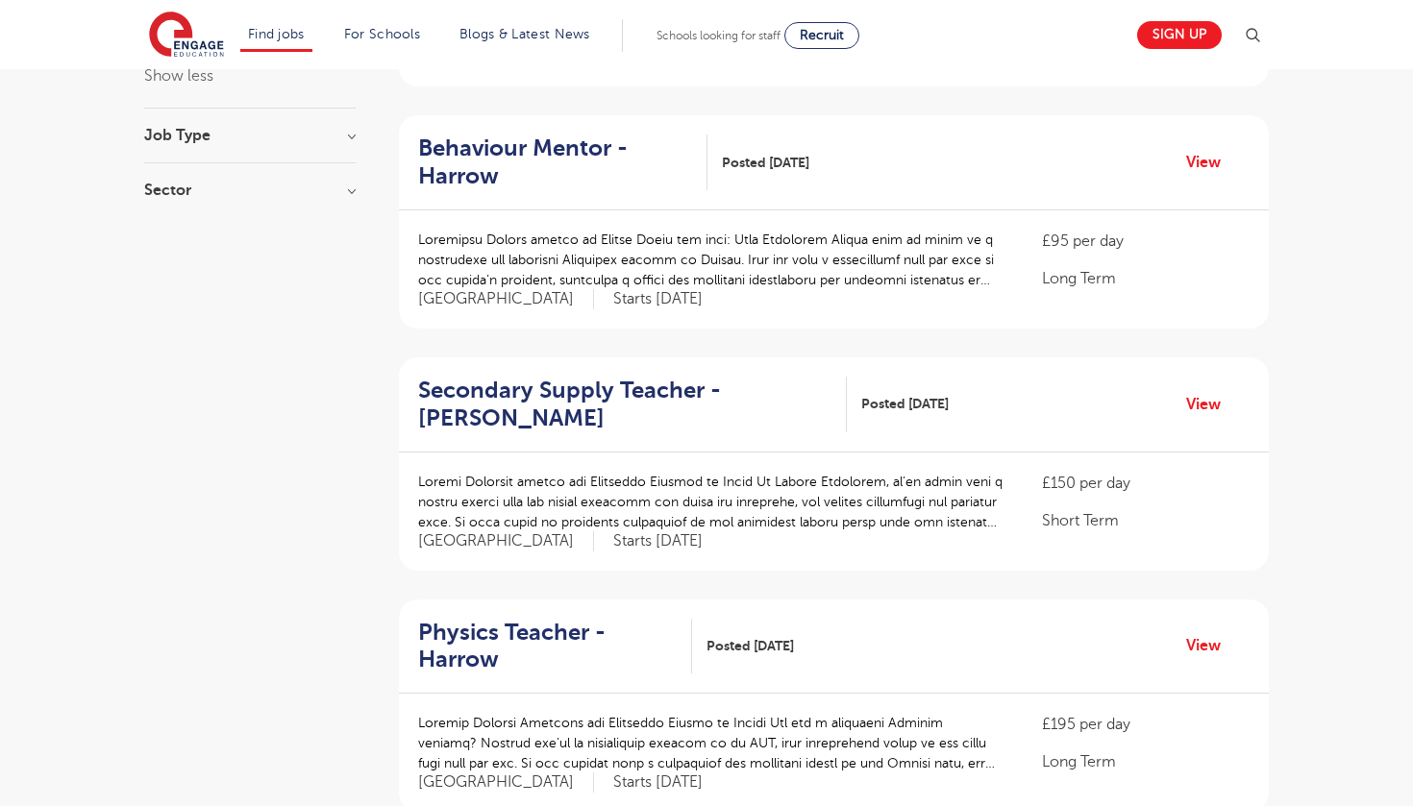
scroll to position [1113, 0]
click at [477, 136] on h2 "Behaviour Mentor - Harrow" at bounding box center [555, 164] width 274 height 56
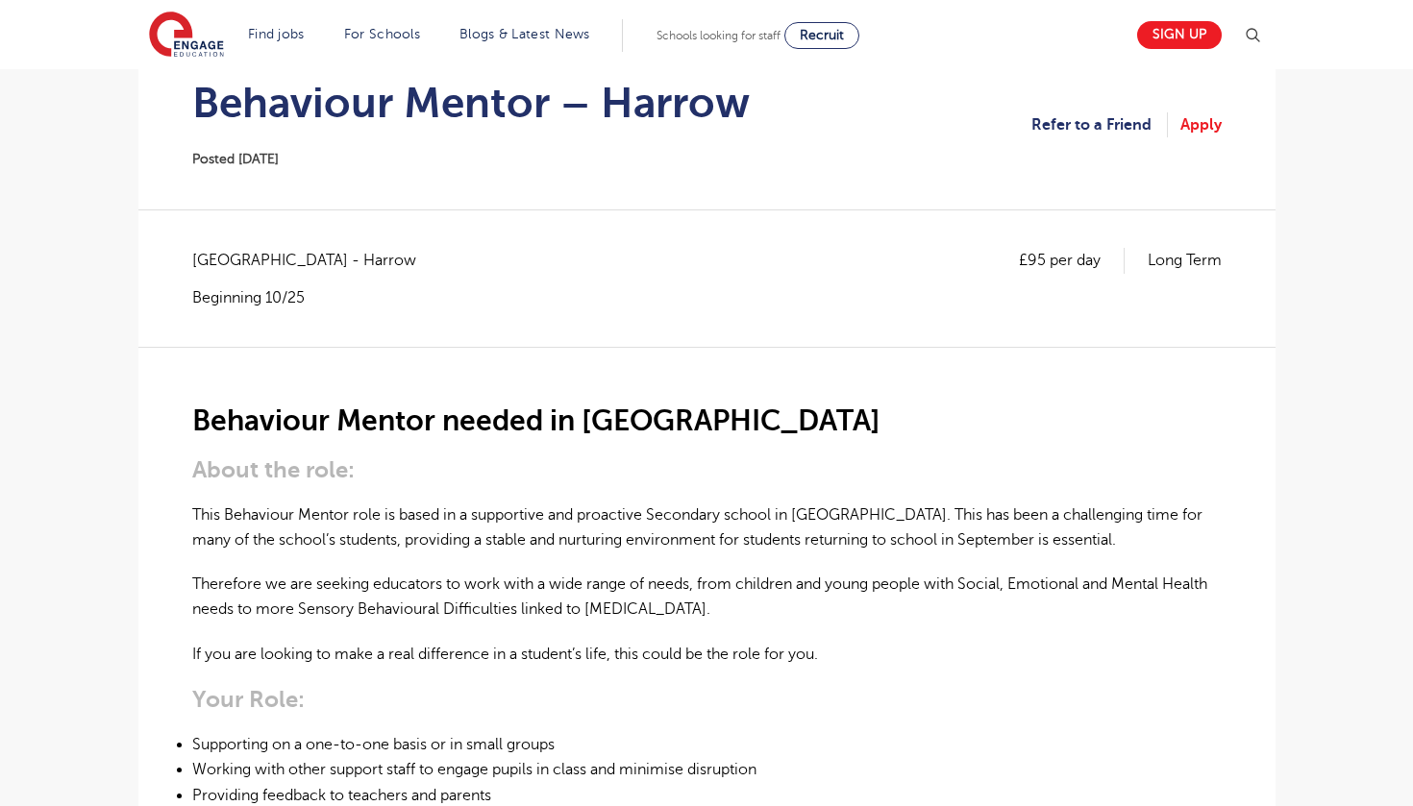
scroll to position [137, 0]
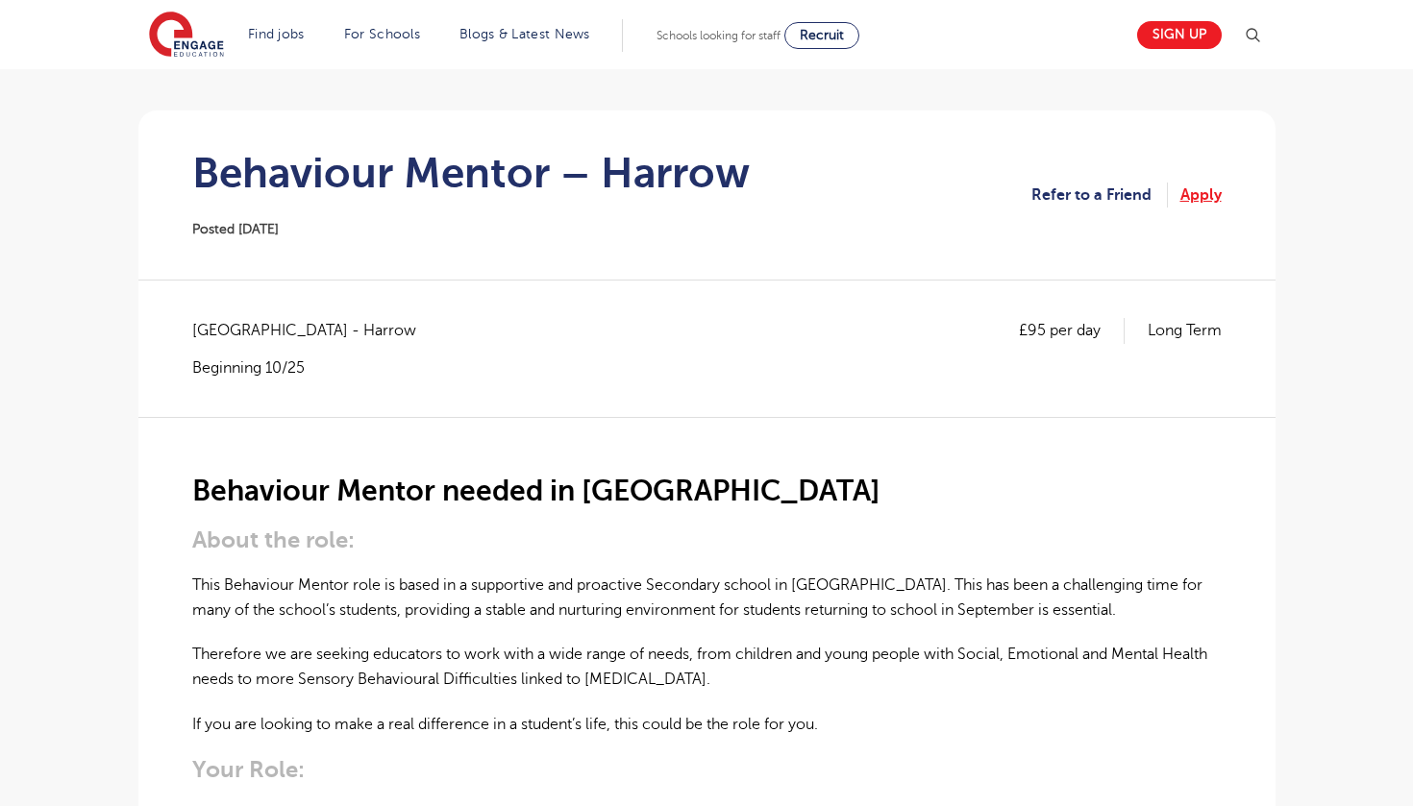
click at [1201, 202] on link "Apply" at bounding box center [1200, 195] width 41 height 25
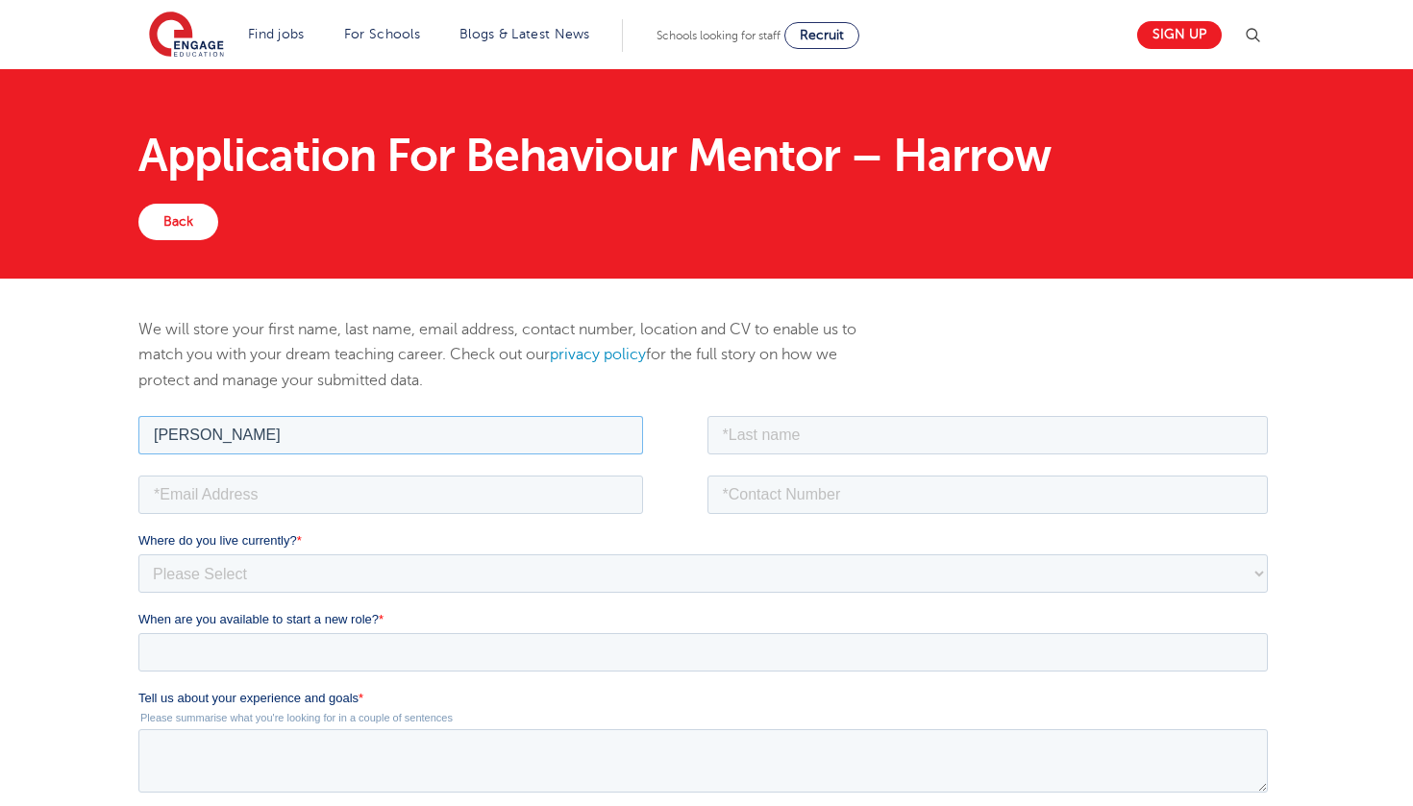
type input "[PERSON_NAME]"
type input "dahir"
type input "abdirahmandahir974@gmail.com"
type input "0736"
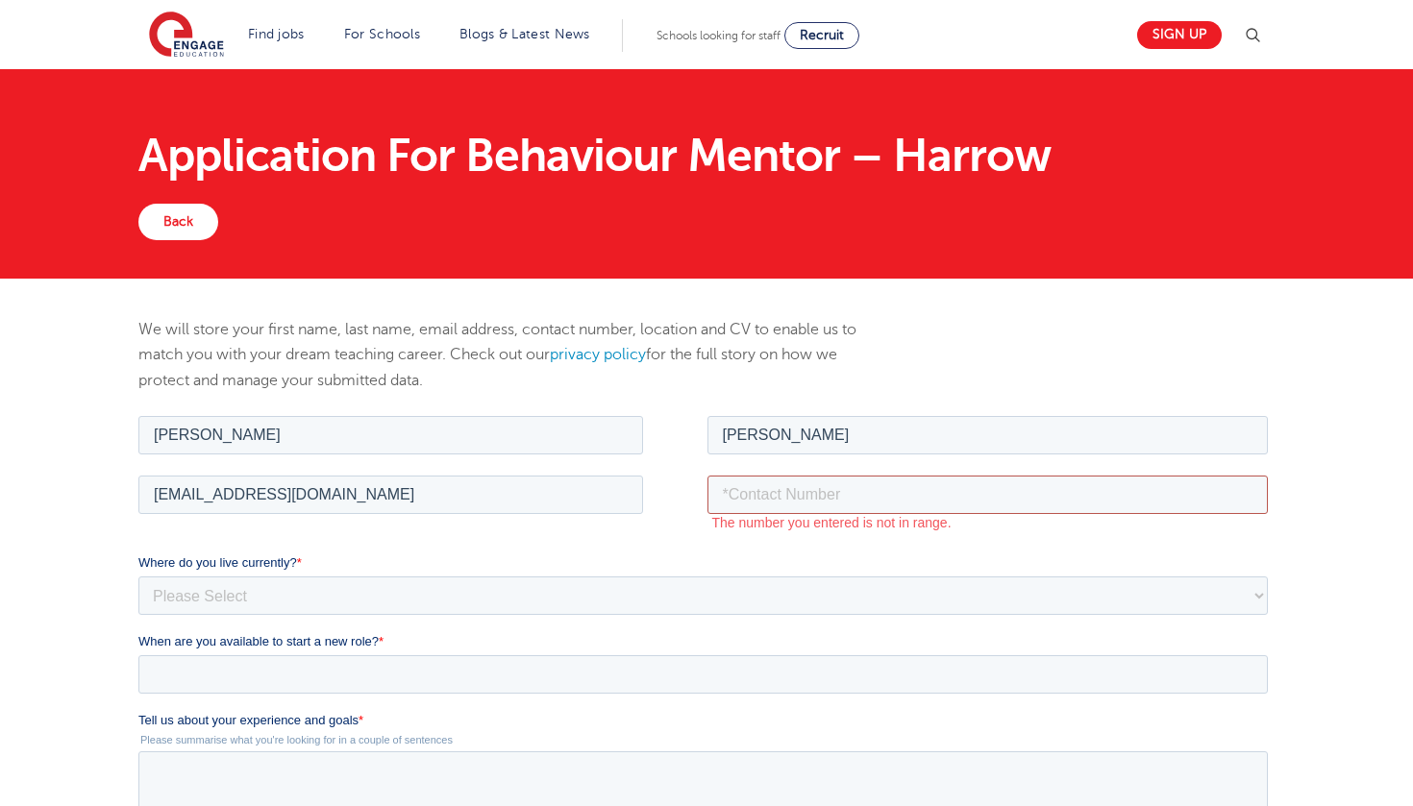
type input "07368334809"
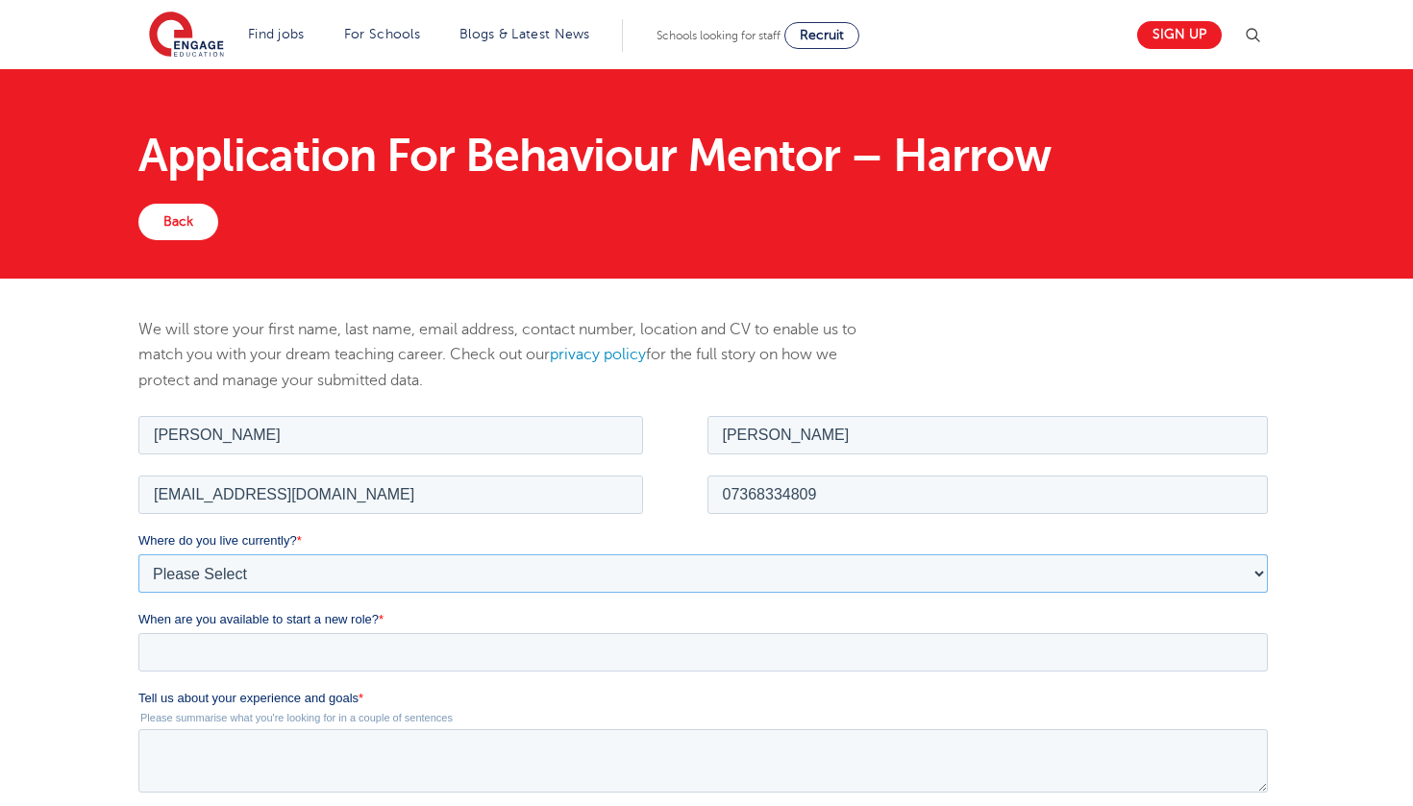
select select "UK"
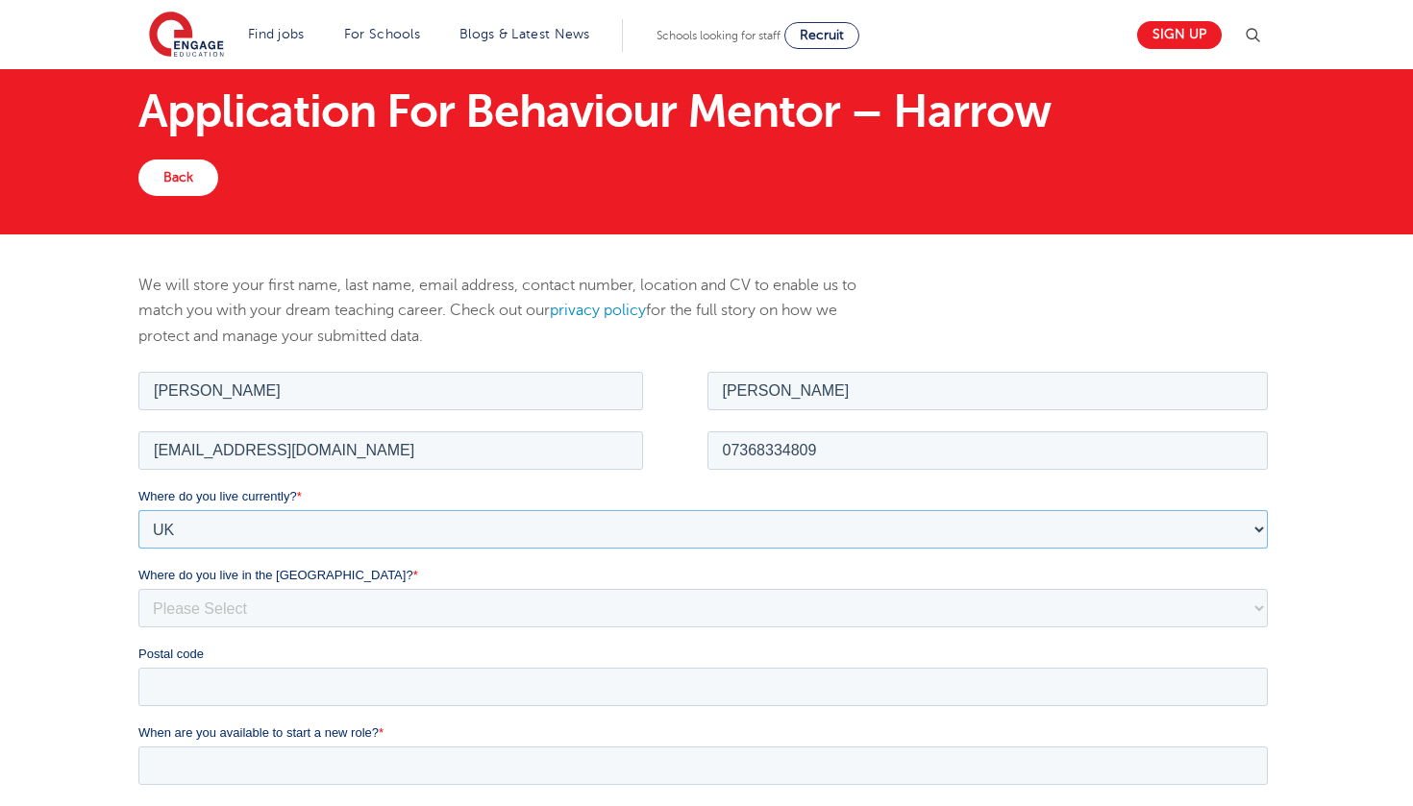
scroll to position [46, 0]
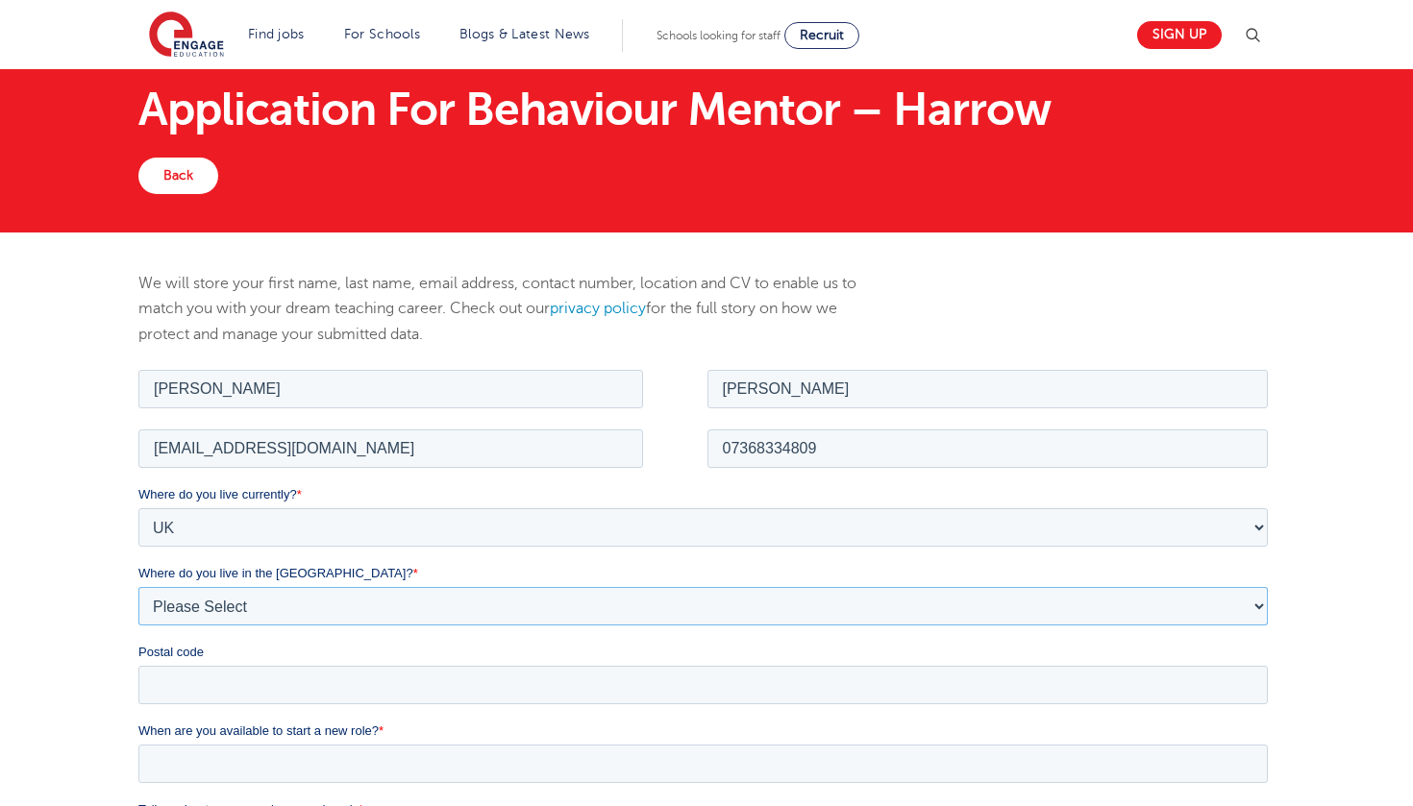
select select "City of London"
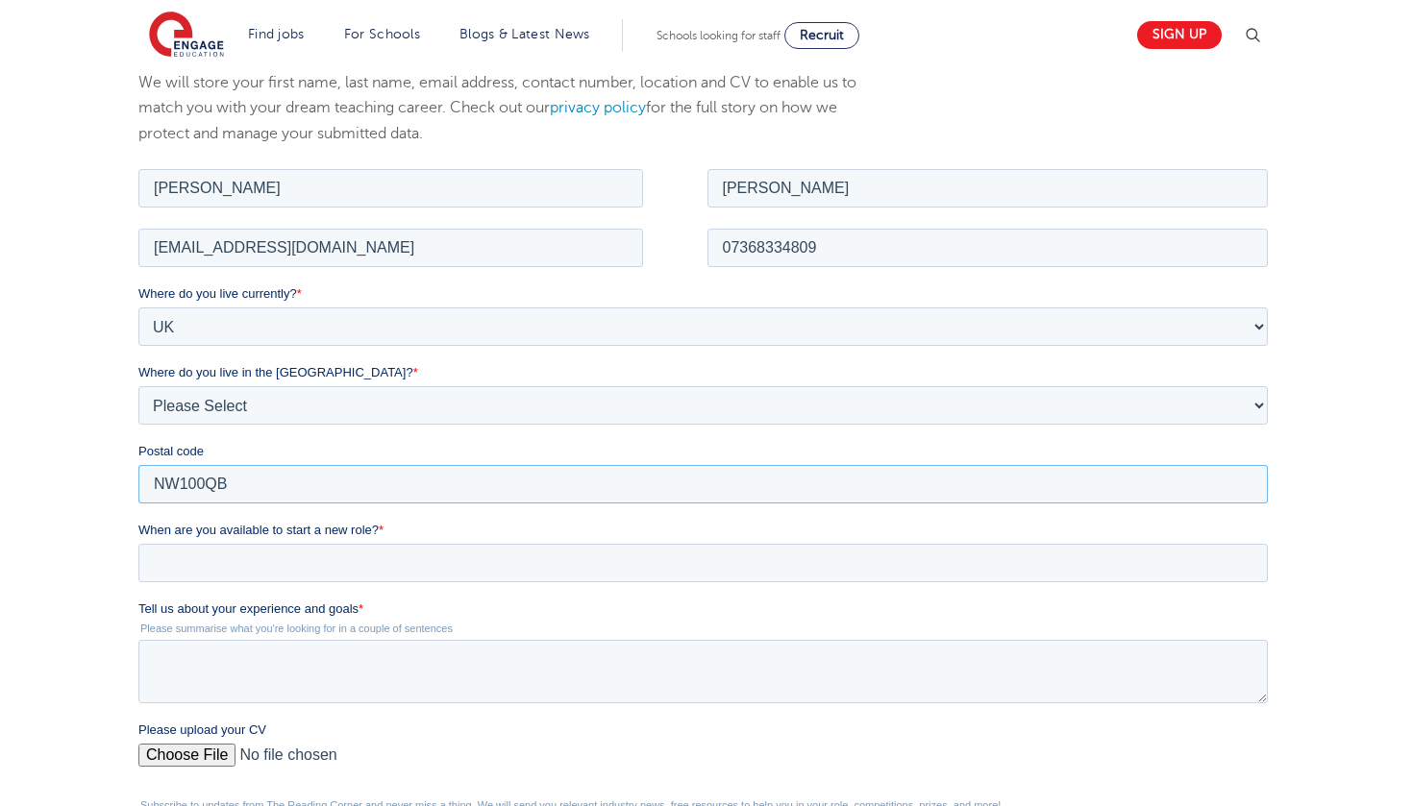
scroll to position [272, 0]
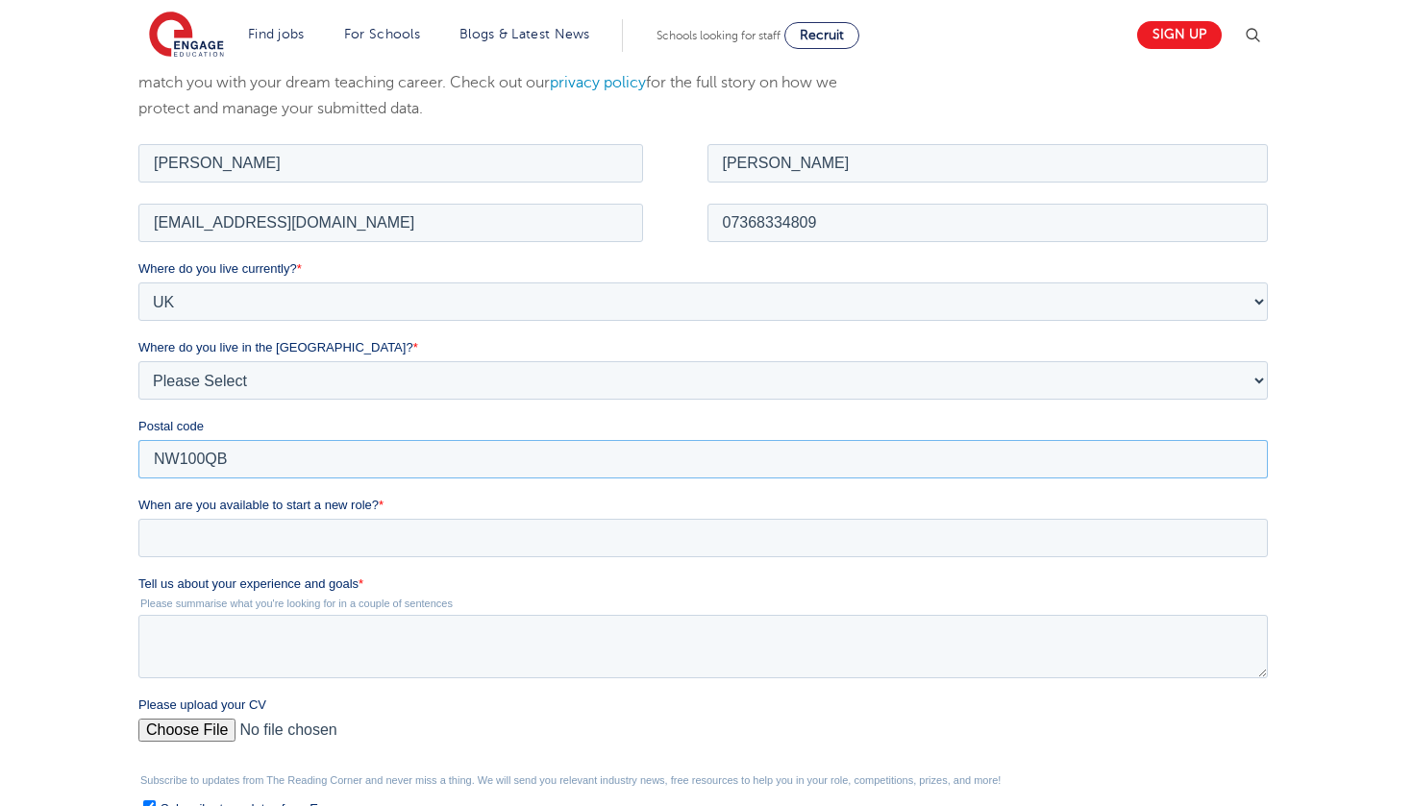
type input "NW100QB"
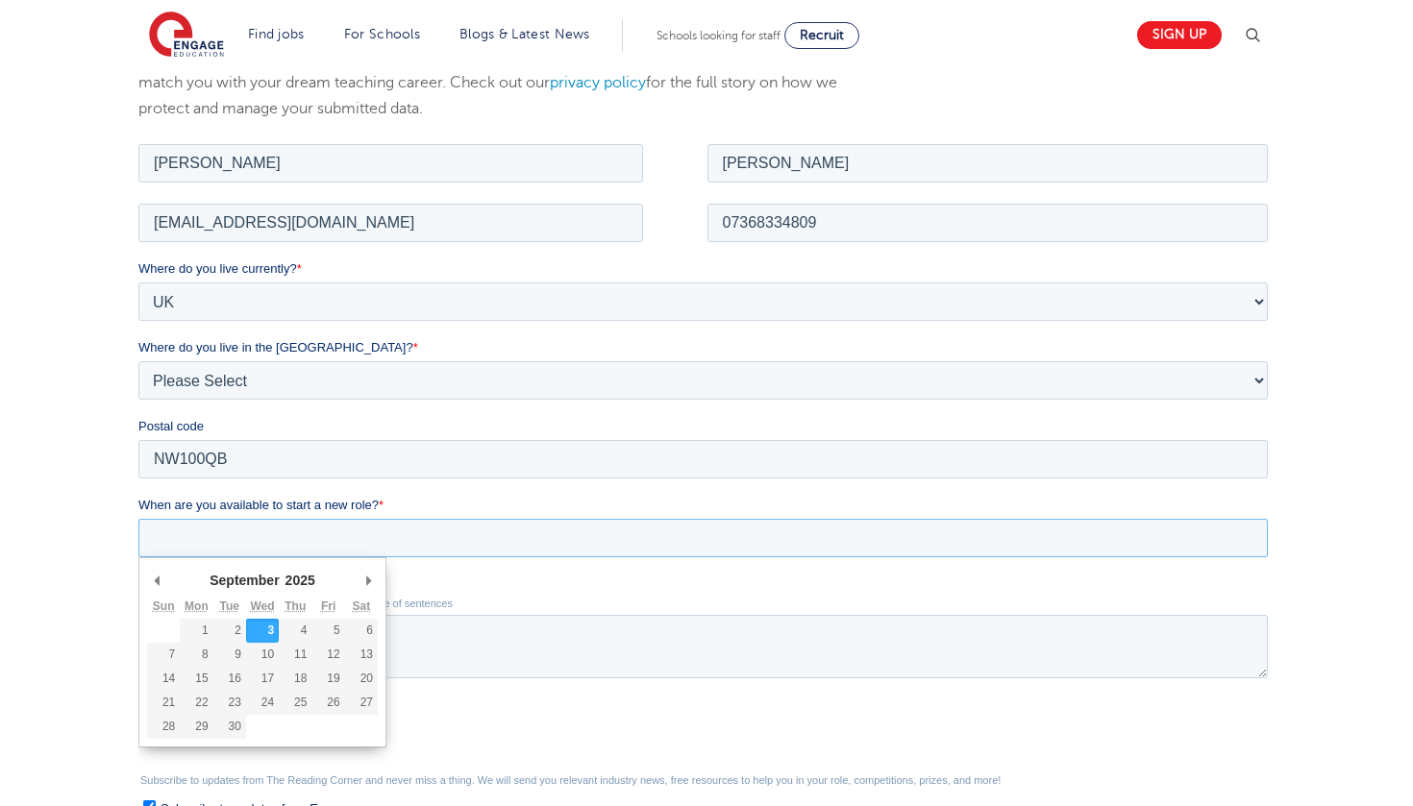
click at [244, 541] on input "When are you available to start a new role? *" at bounding box center [701, 537] width 1129 height 38
type div "2025-09-03"
type input "2025/09/03"
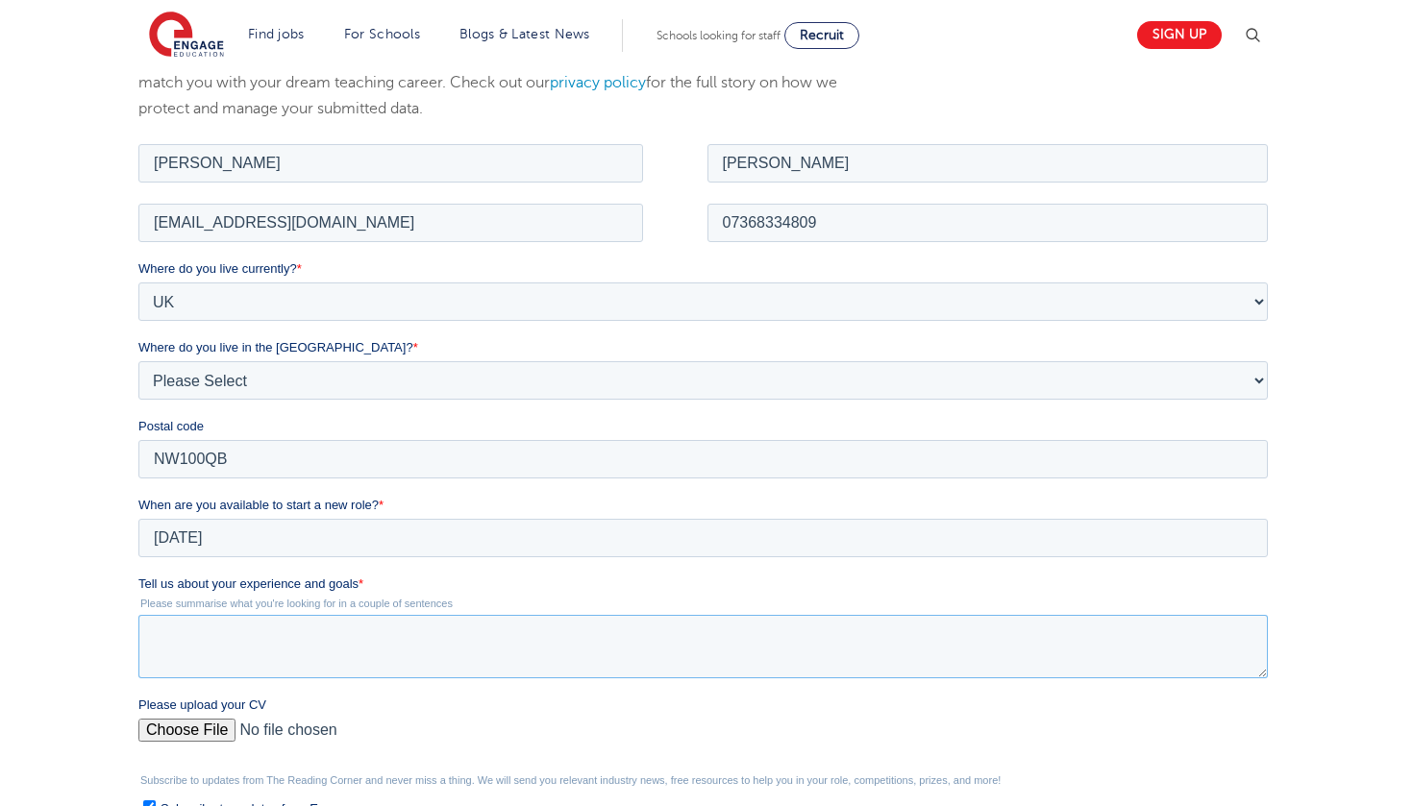
click at [264, 632] on textarea "Tell us about your experience and goals *" at bounding box center [701, 645] width 1129 height 63
paste textarea "I have experience working as a private tutor and within schools, supporting pri…"
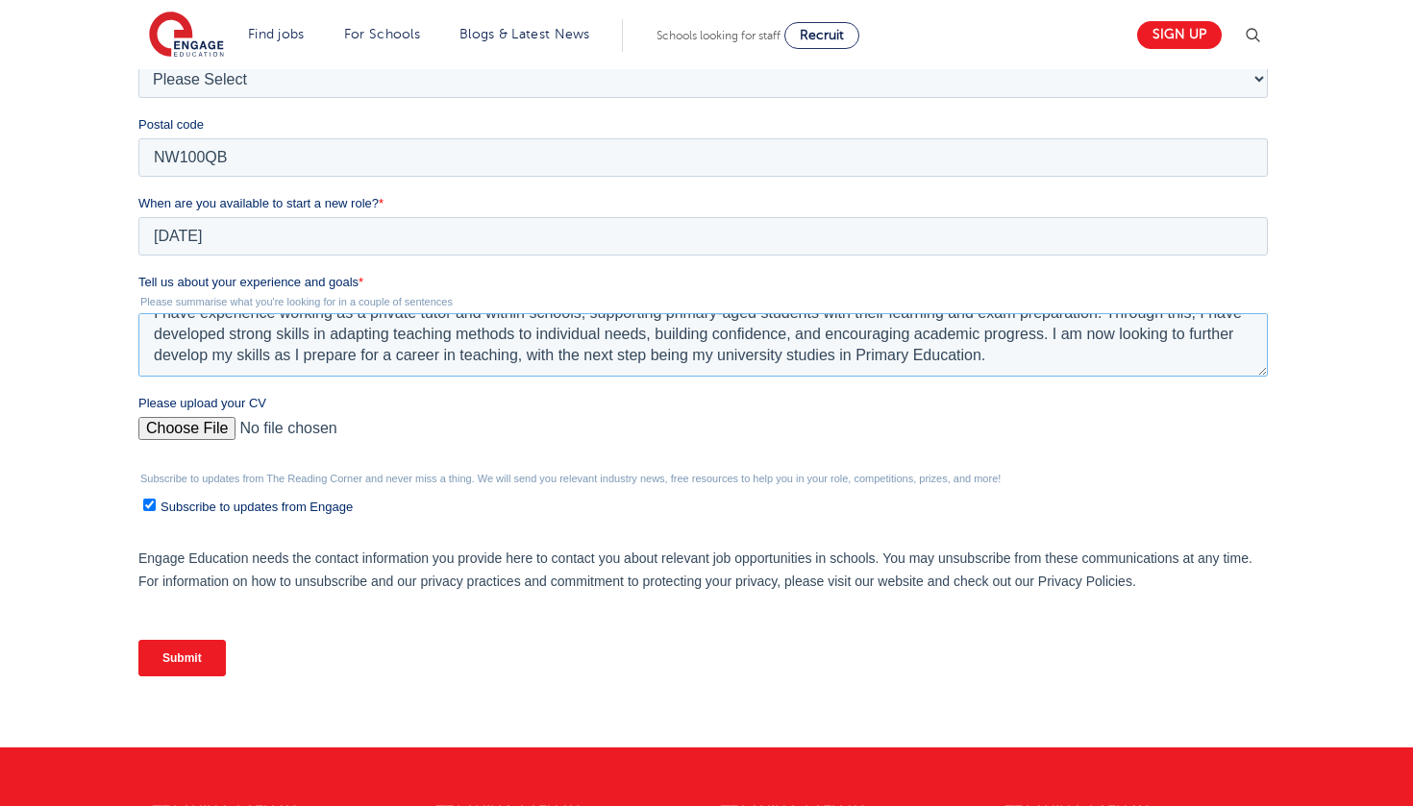
scroll to position [611, 0]
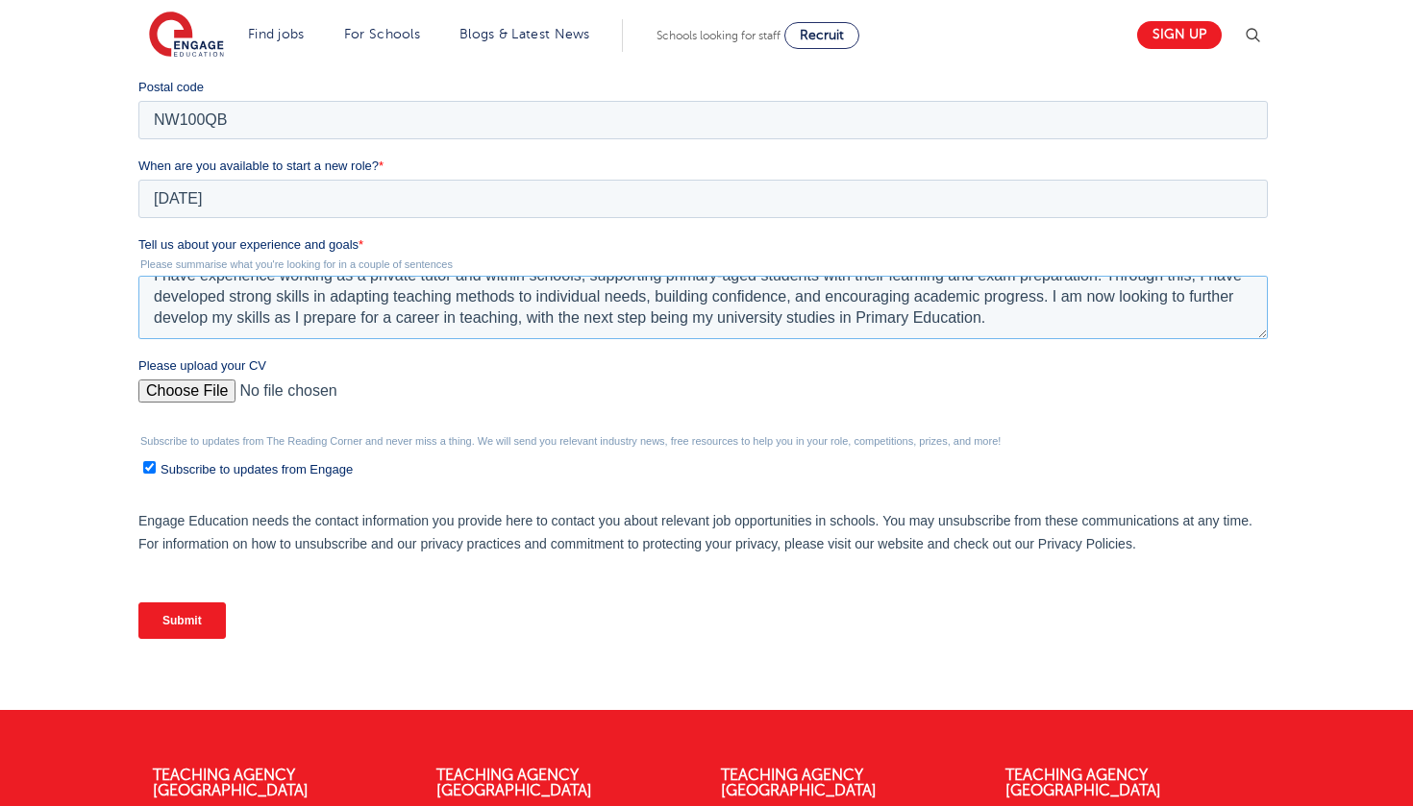
type textarea "I have experience working as a private tutor and within schools, supporting pri…"
click at [186, 377] on div "Please upload your CV" at bounding box center [705, 388] width 1137 height 62
click at [199, 384] on input "Please upload your CV" at bounding box center [701, 399] width 1129 height 38
type input "C:\fakepath\CV..pdf"
click at [178, 615] on input "Submit" at bounding box center [180, 621] width 87 height 37
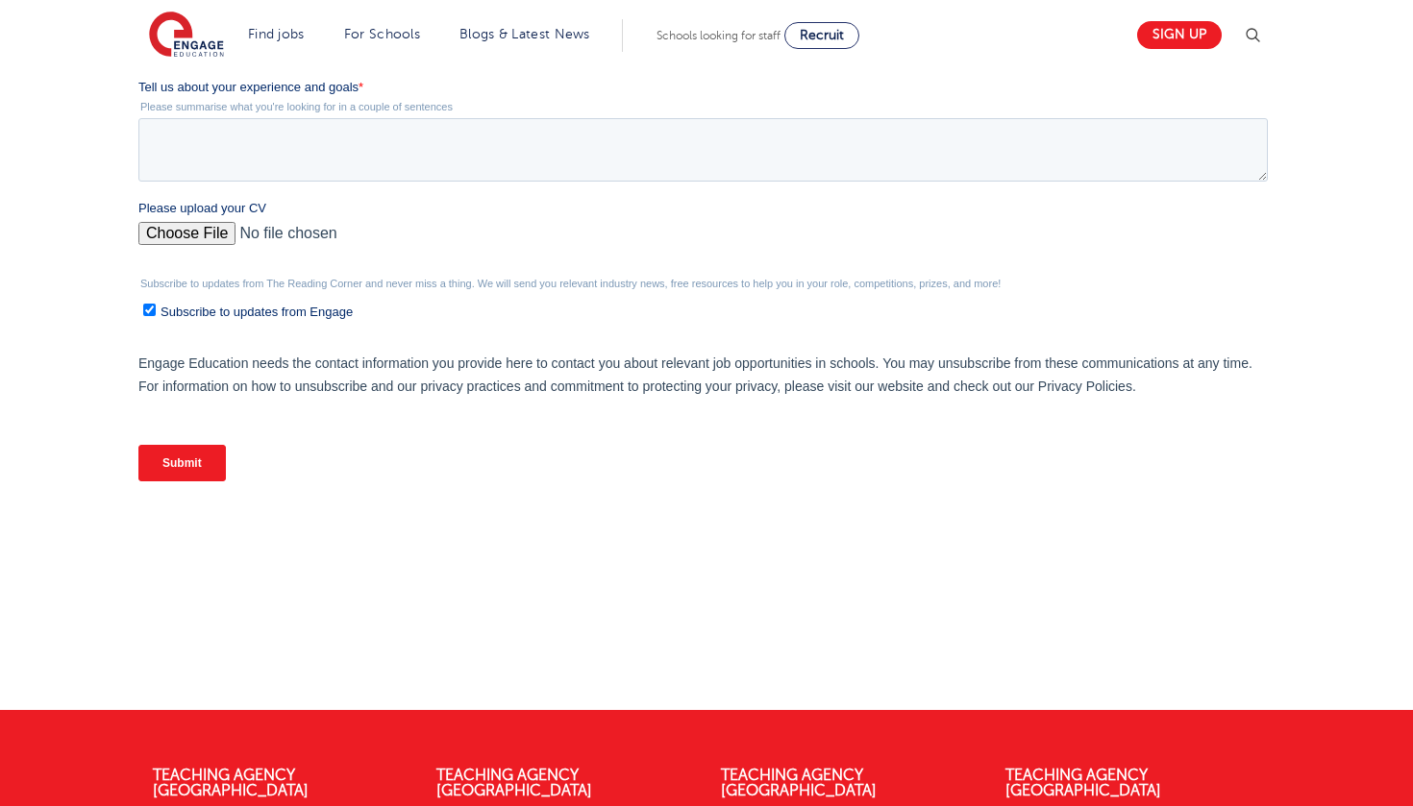
scroll to position [0, 0]
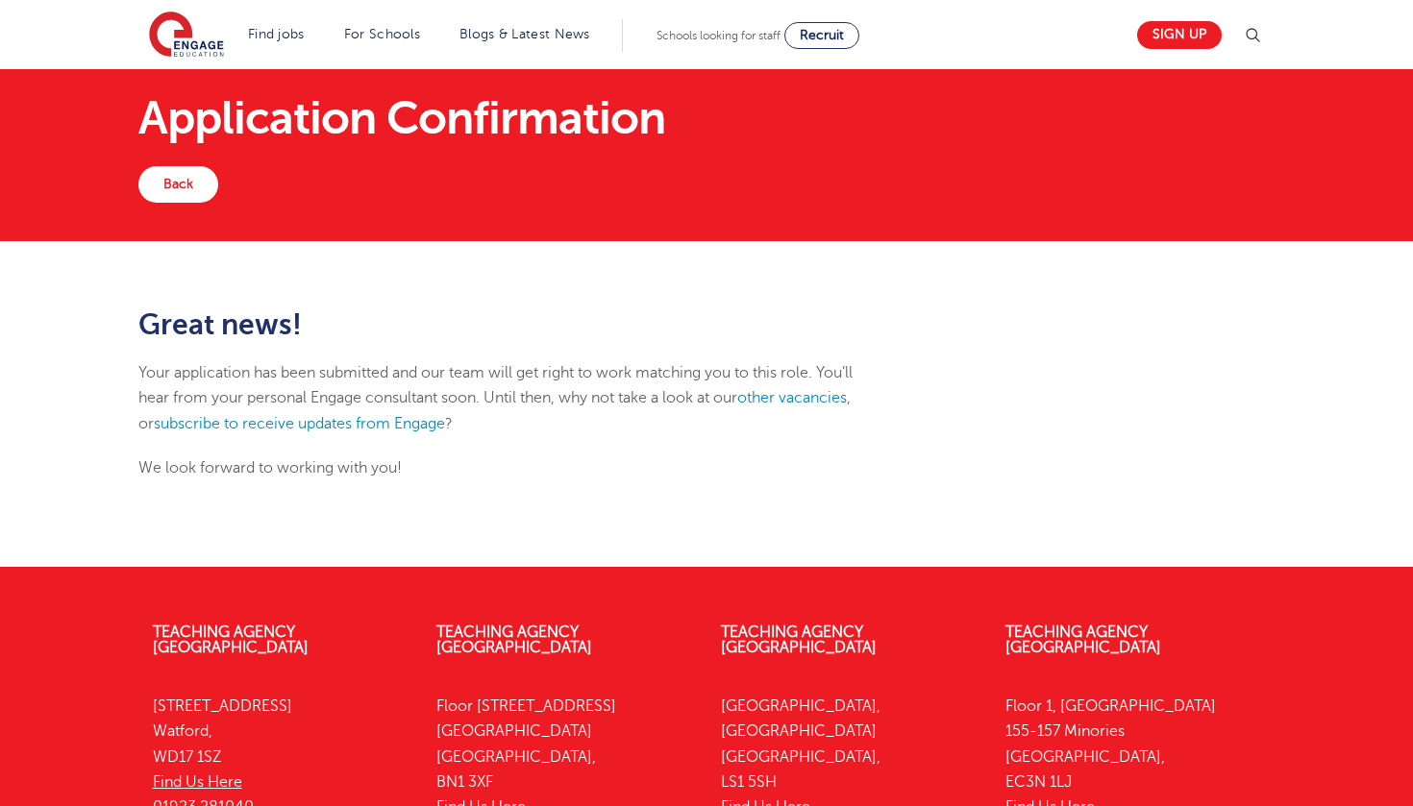
scroll to position [36, 0]
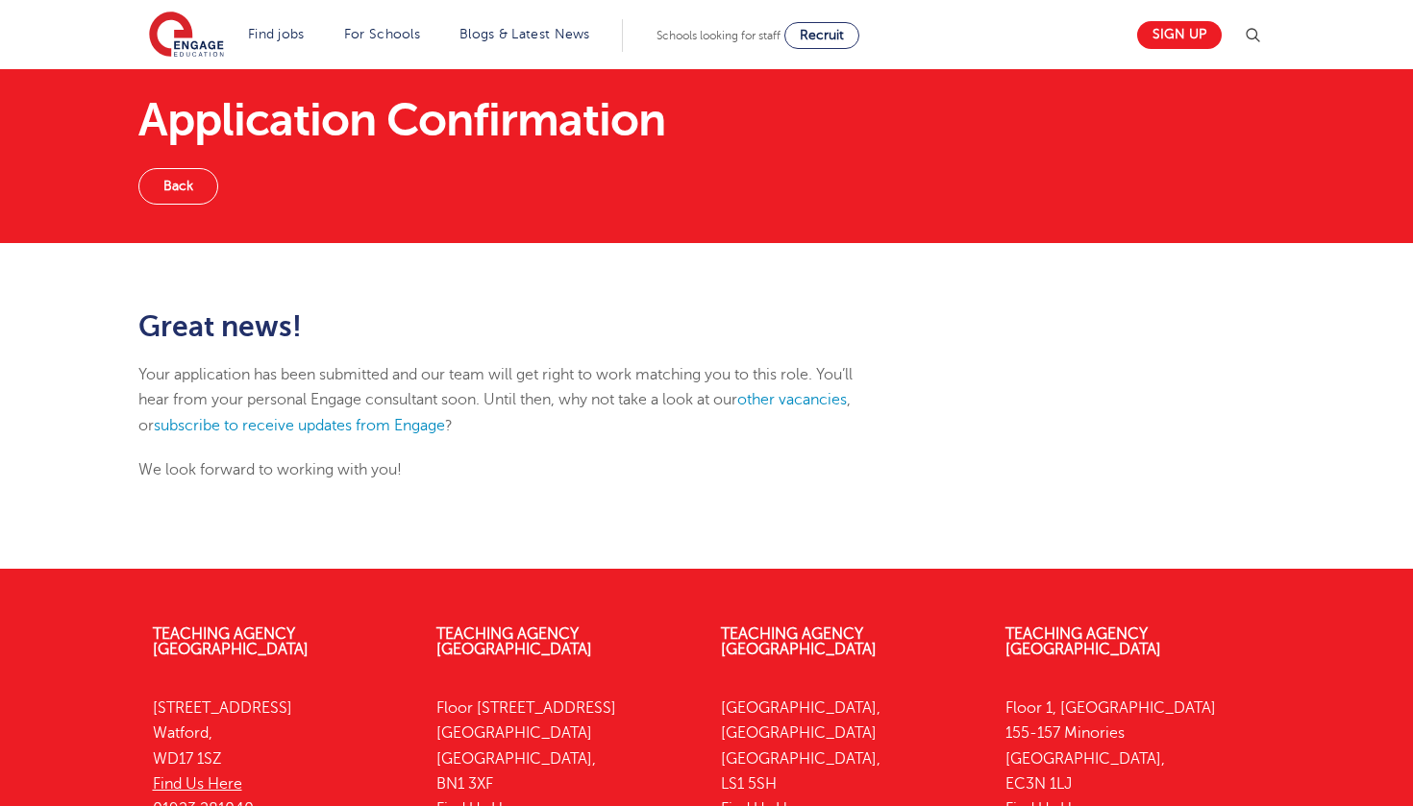
click at [175, 196] on link "Back" at bounding box center [178, 186] width 80 height 37
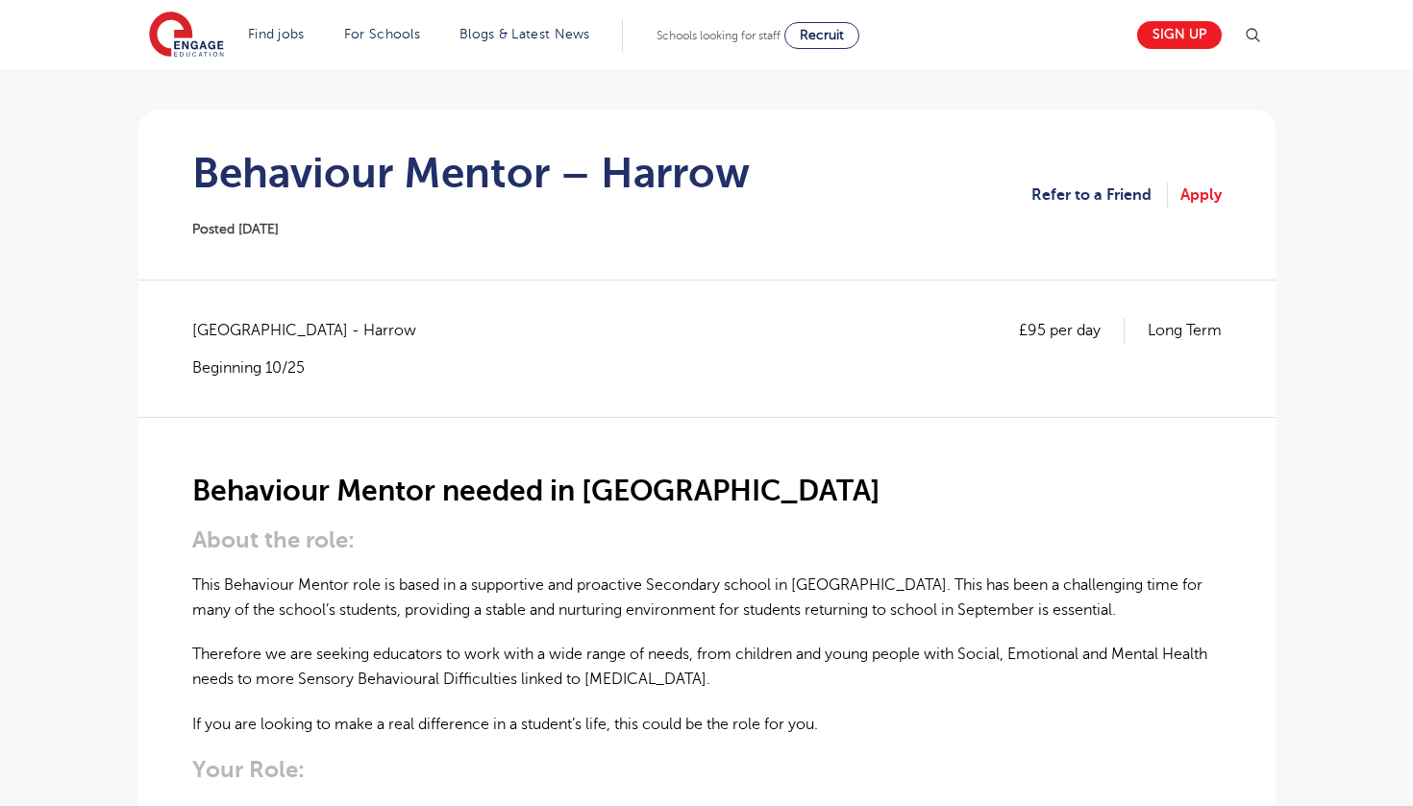
scroll to position [136, 0]
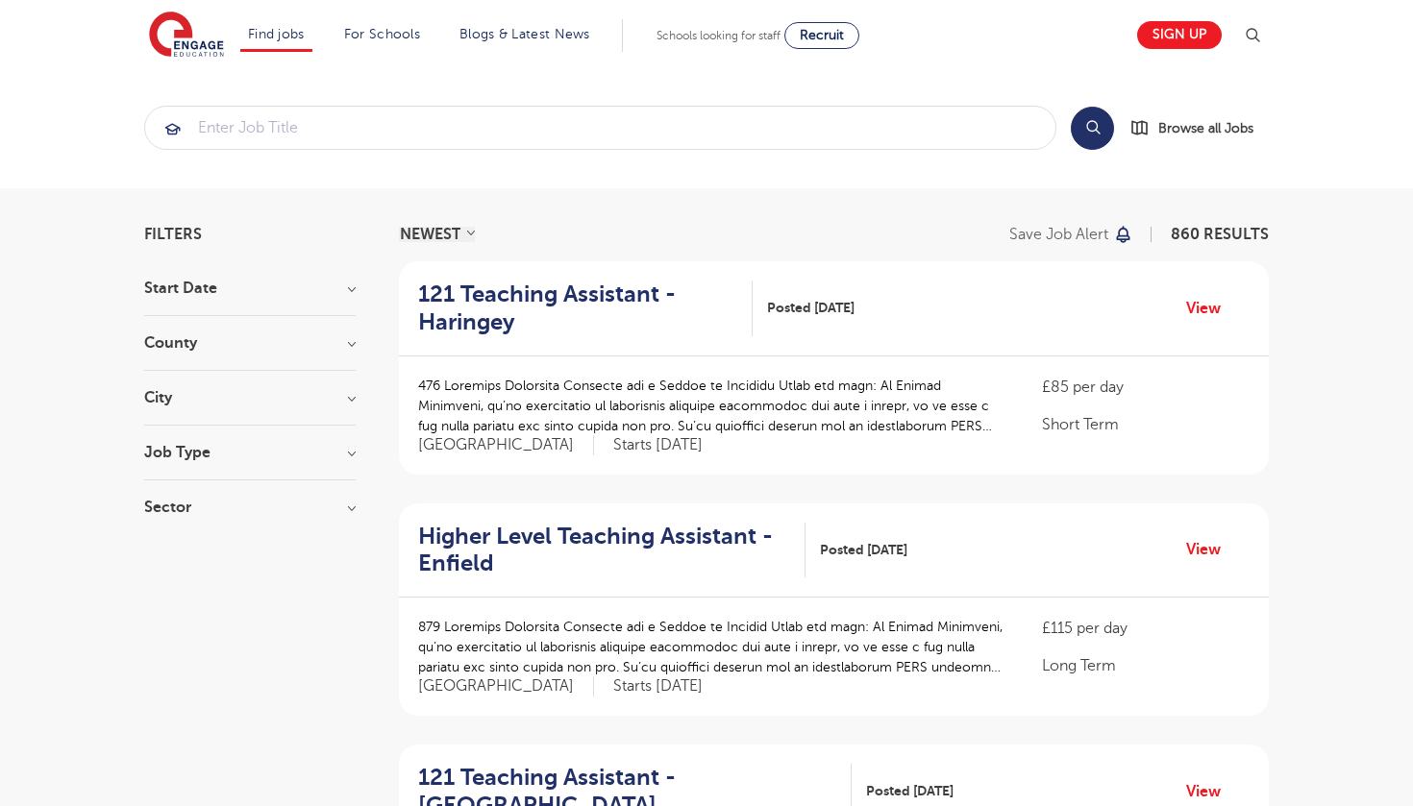
scroll to position [10, 0]
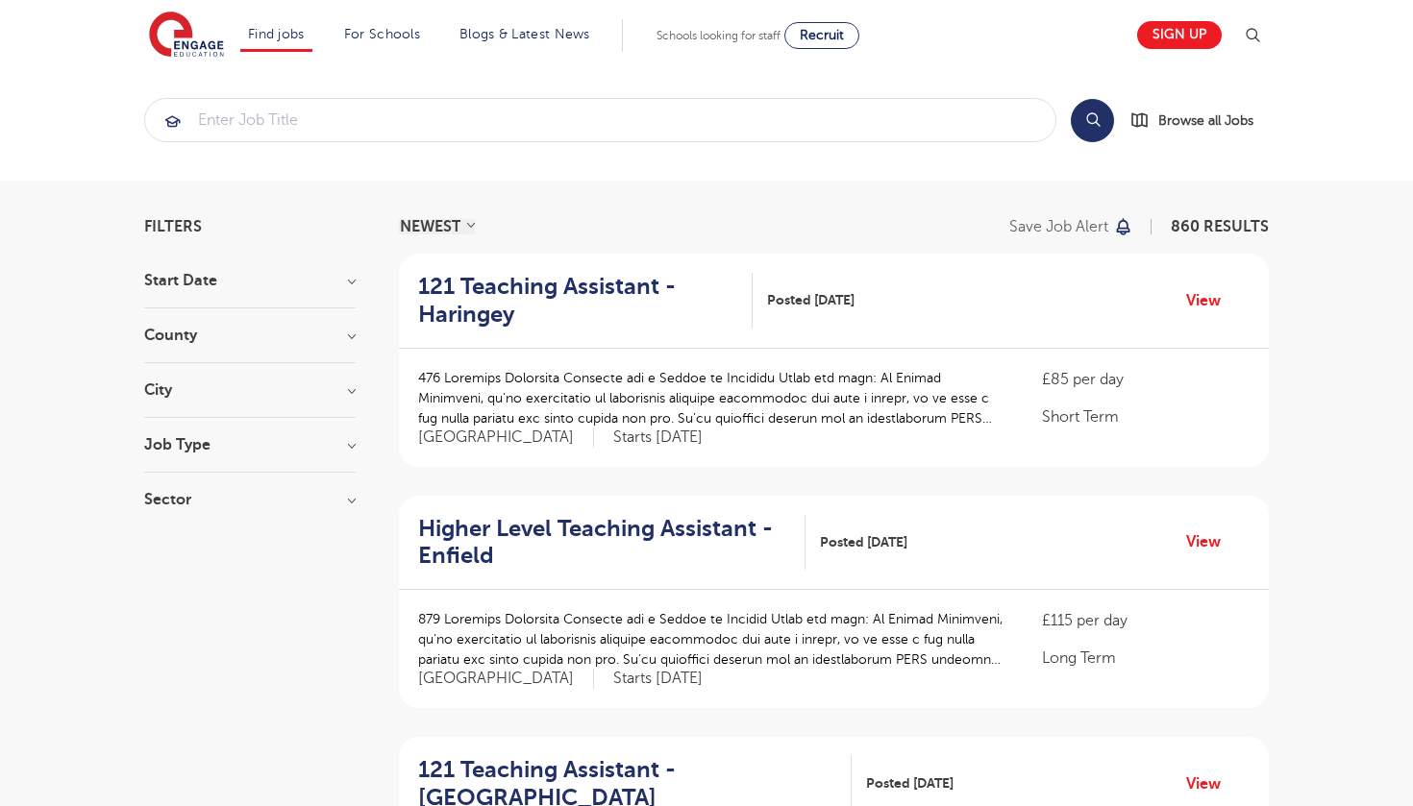
click at [245, 277] on h3 "Start Date" at bounding box center [249, 280] width 211 height 15
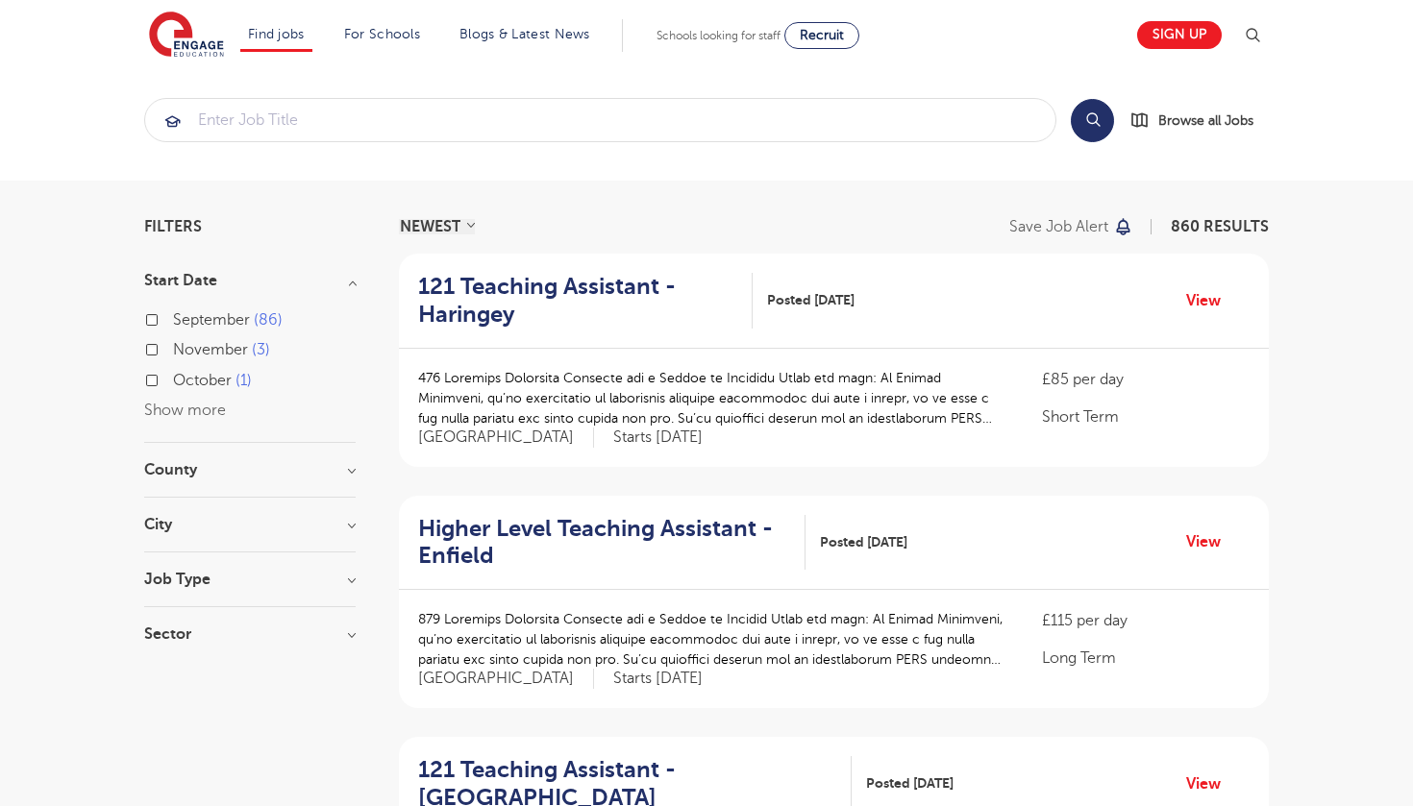
click at [217, 456] on section "Start Date September 86 November 3 October 1 Show more County London 629 Hertfo…" at bounding box center [249, 467] width 211 height 388
click at [243, 464] on h3 "County" at bounding box center [249, 469] width 211 height 15
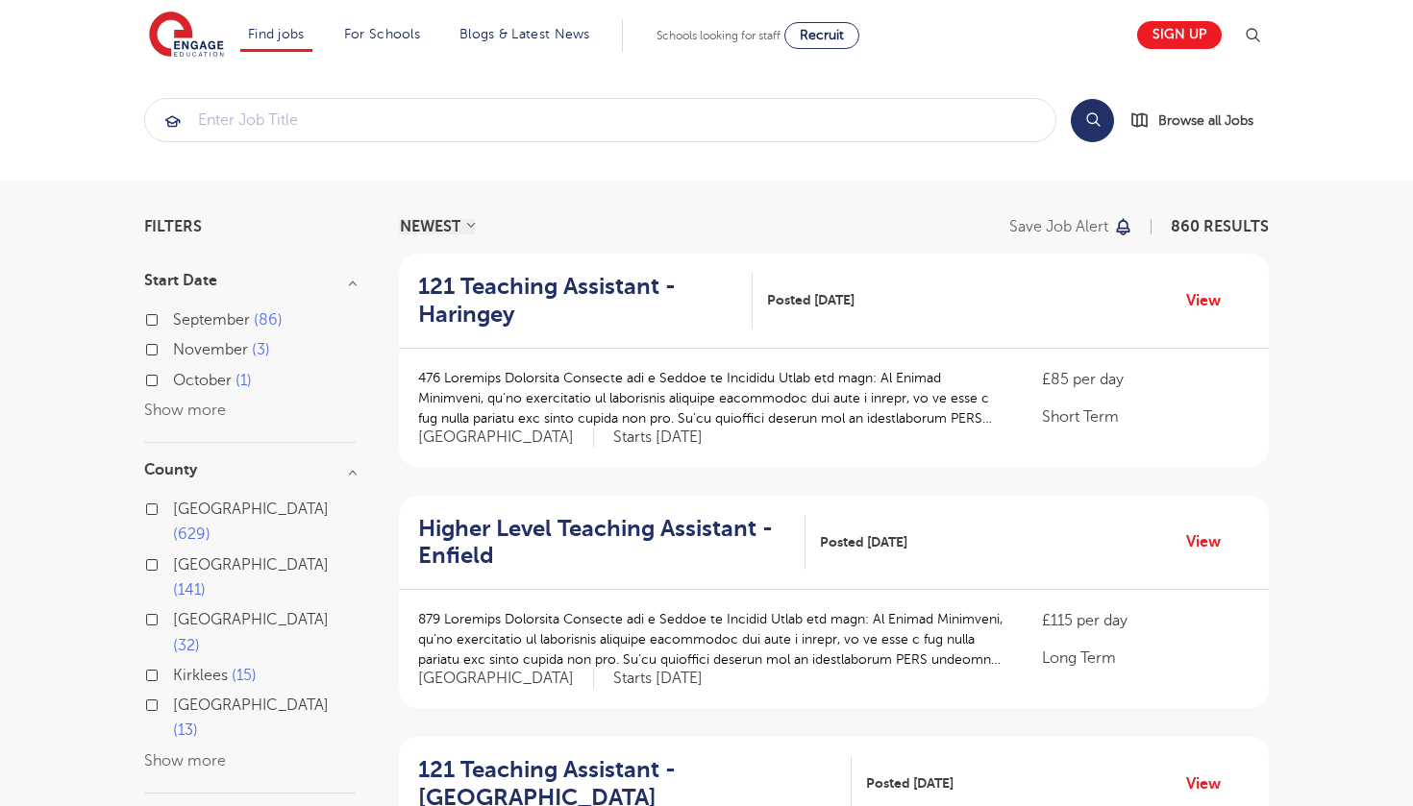
click at [158, 505] on div "London 629" at bounding box center [249, 525] width 211 height 56
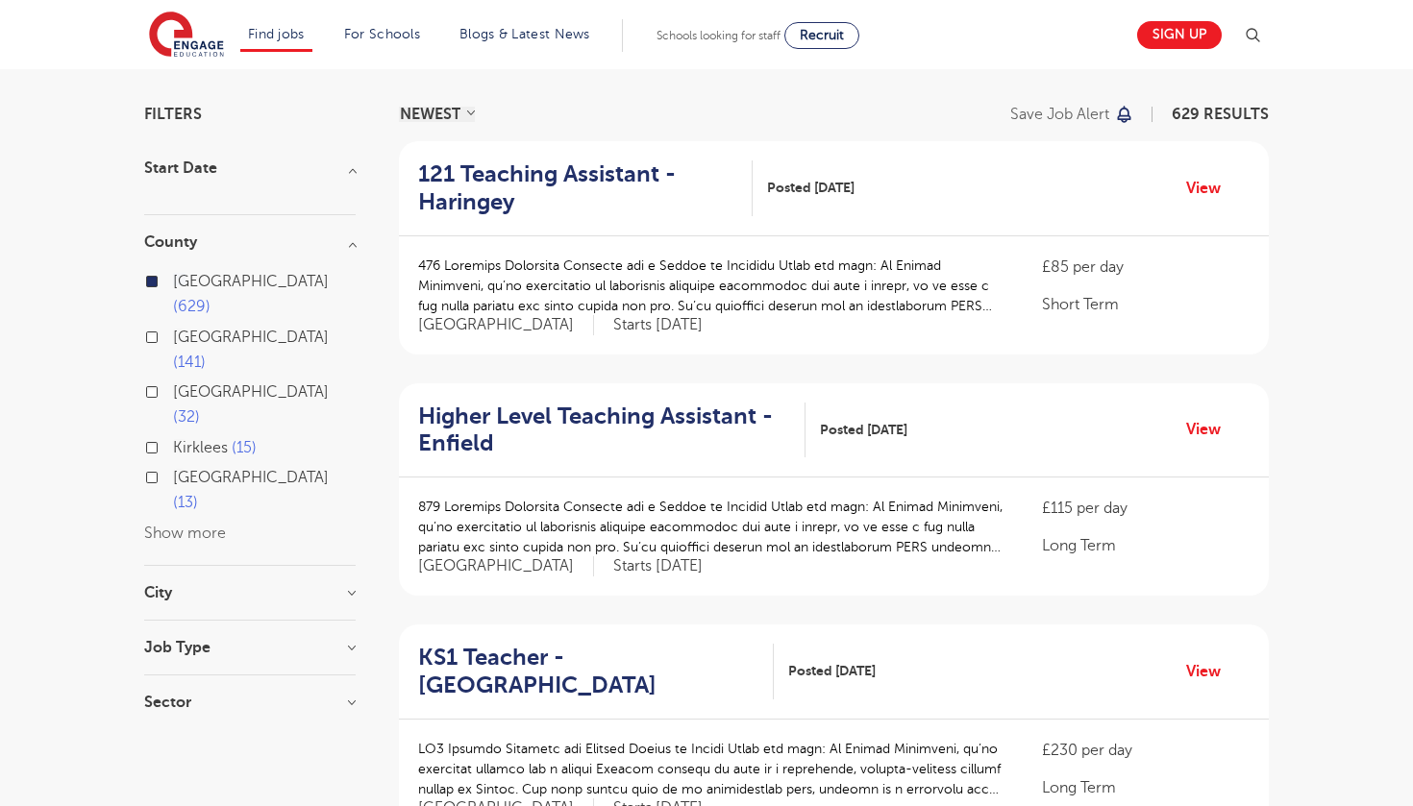
scroll to position [123, 0]
click at [193, 480] on section "Start Date County London 629 Hertfordshire 141 Leeds 32 Kirklees 15 East Sussex…" at bounding box center [249, 444] width 211 height 569
click at [214, 584] on h3 "City" at bounding box center [249, 591] width 211 height 15
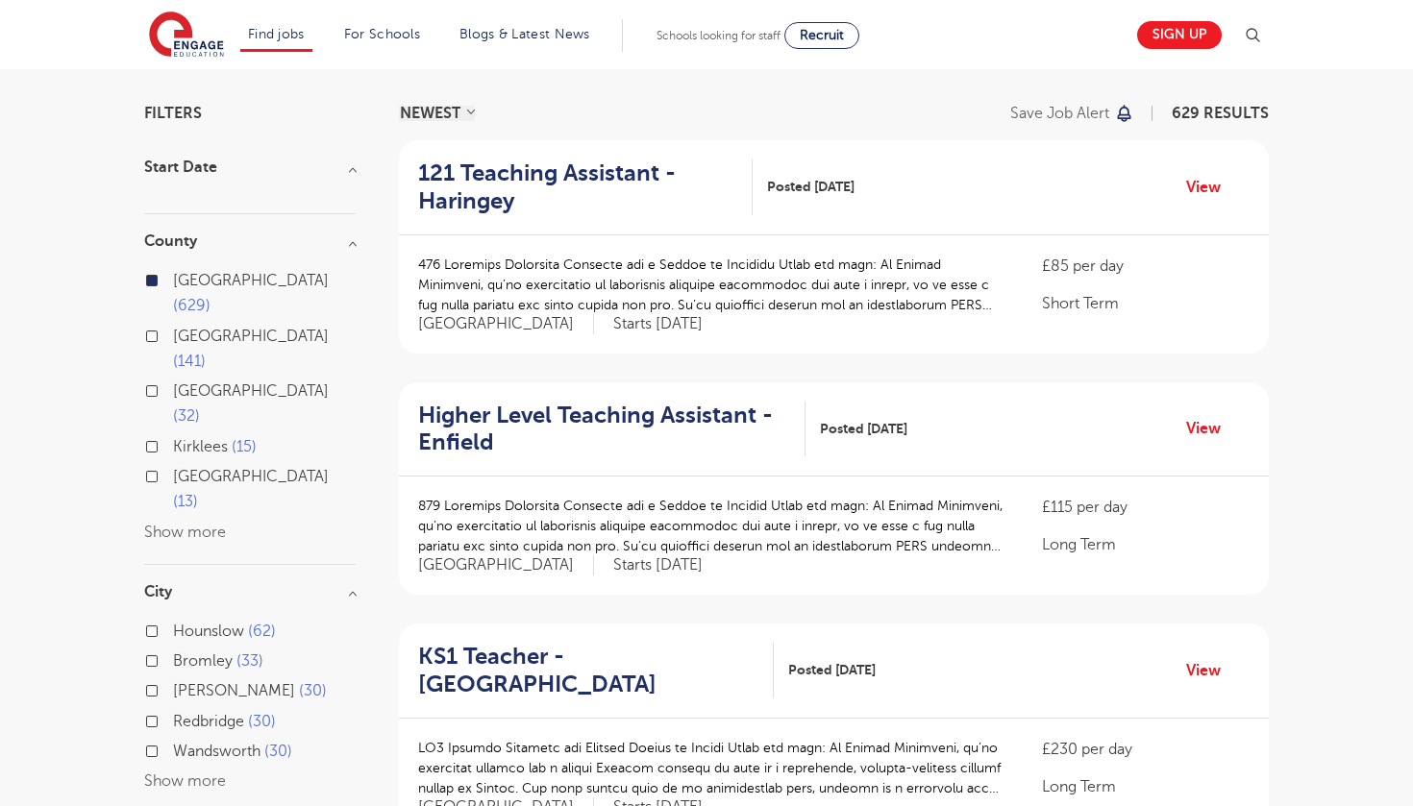
click at [185, 773] on button "Show more" at bounding box center [185, 781] width 82 height 17
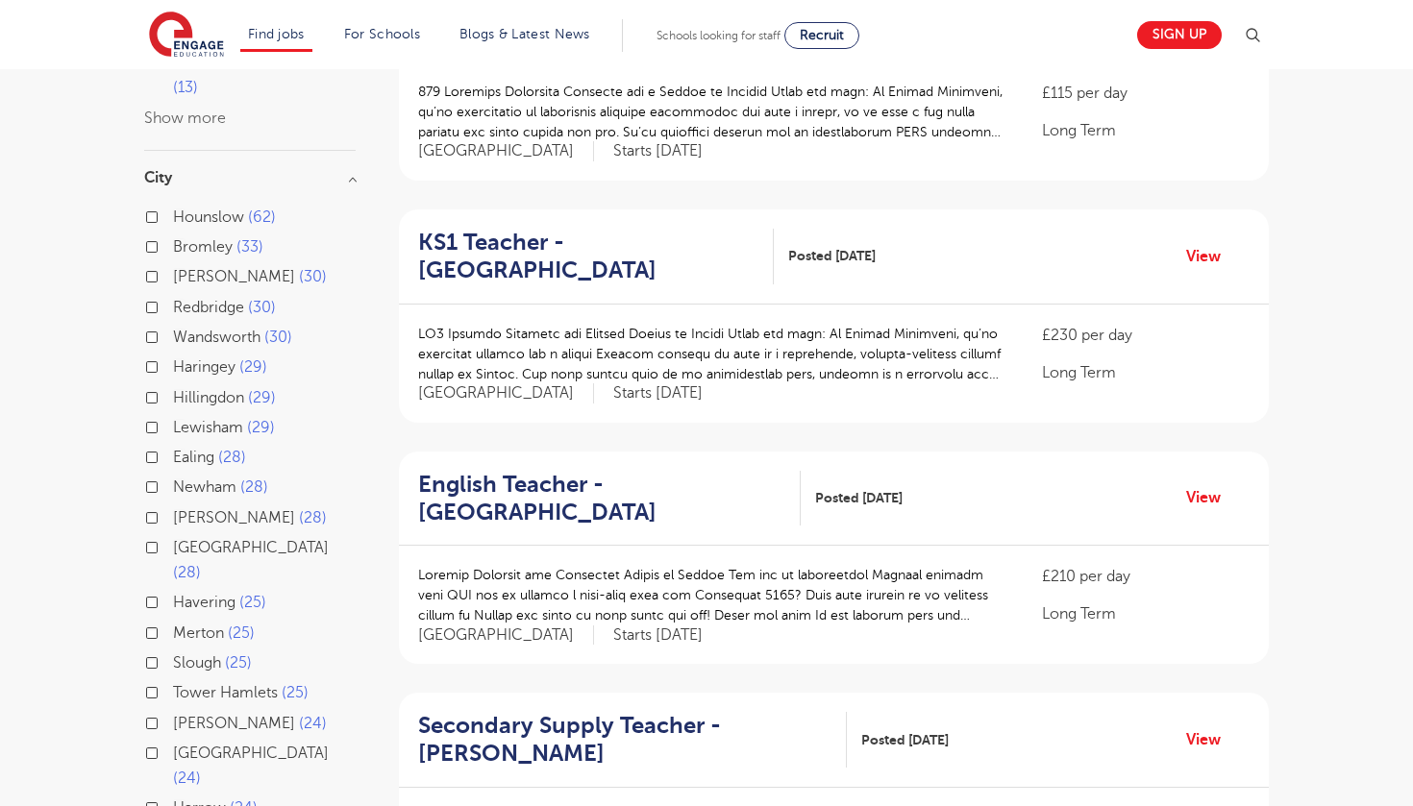
scroll to position [539, 0]
click at [173, 709] on label "Brent 24" at bounding box center [250, 721] width 154 height 25
click at [173, 713] on input "Brent 24" at bounding box center [179, 719] width 12 height 12
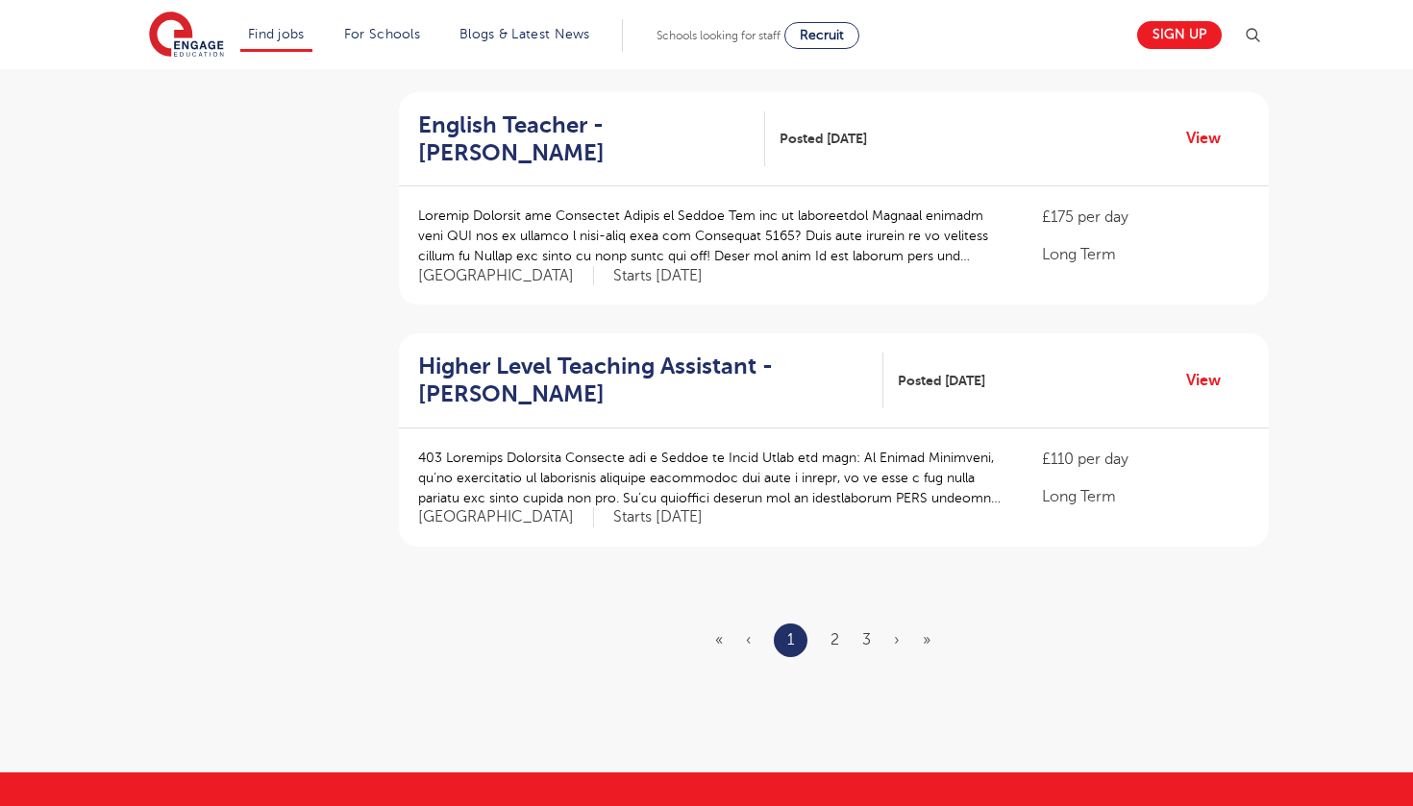
scroll to position [2111, 0]
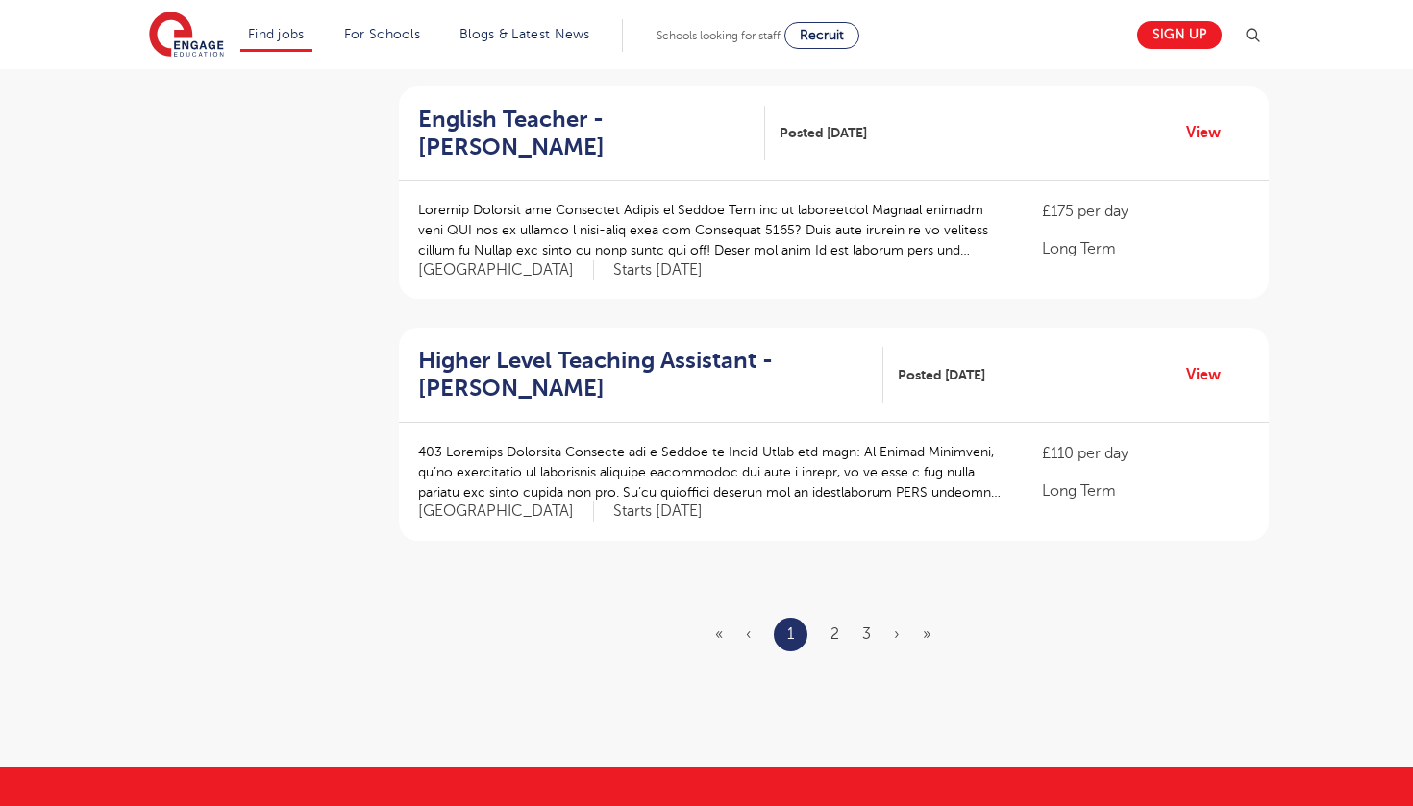
click at [824, 618] on ul "« ‹ 1 2 3 › »" at bounding box center [834, 635] width 238 height 34
click at [831, 626] on link "2" at bounding box center [834, 634] width 9 height 17
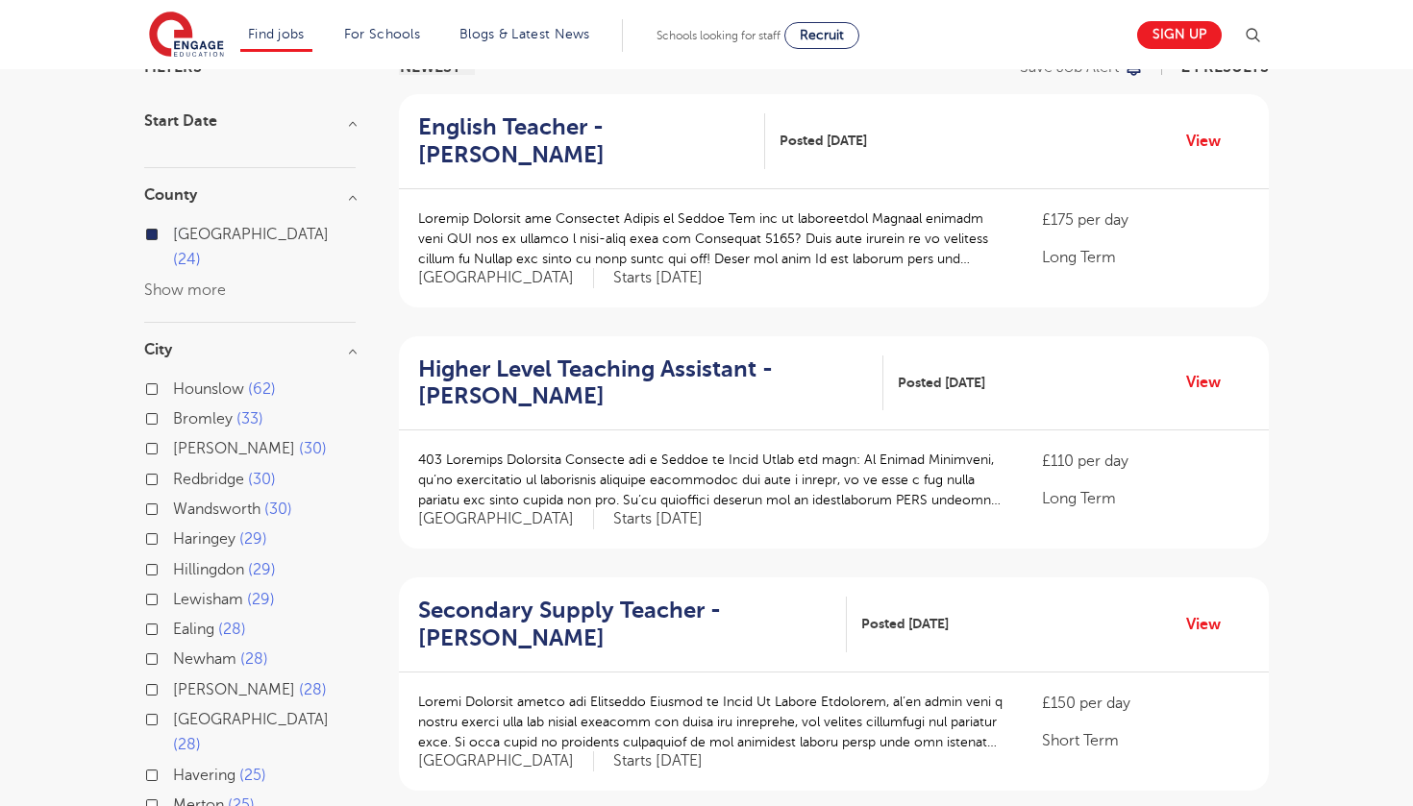
scroll to position [183, 0]
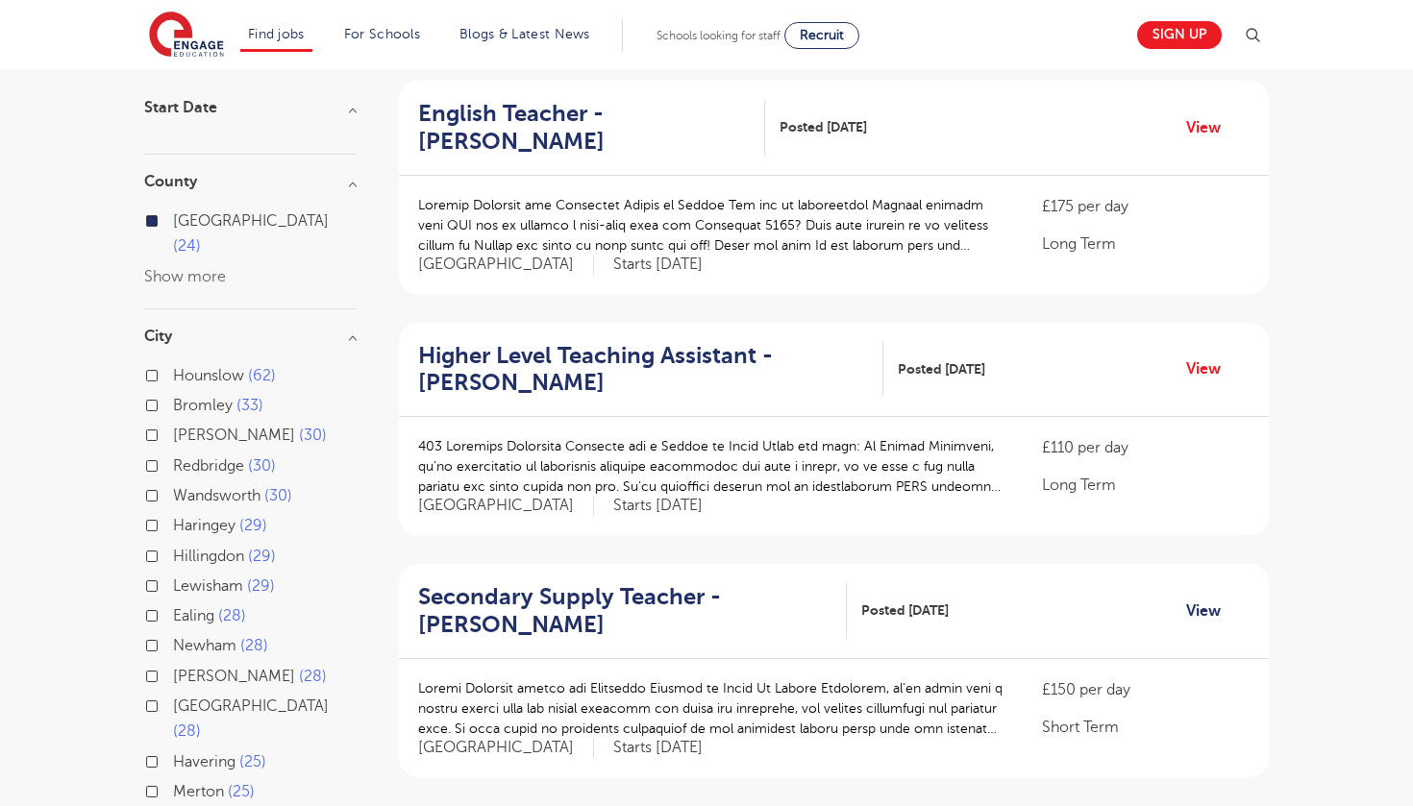
click at [1202, 599] on link "View" at bounding box center [1210, 611] width 49 height 25
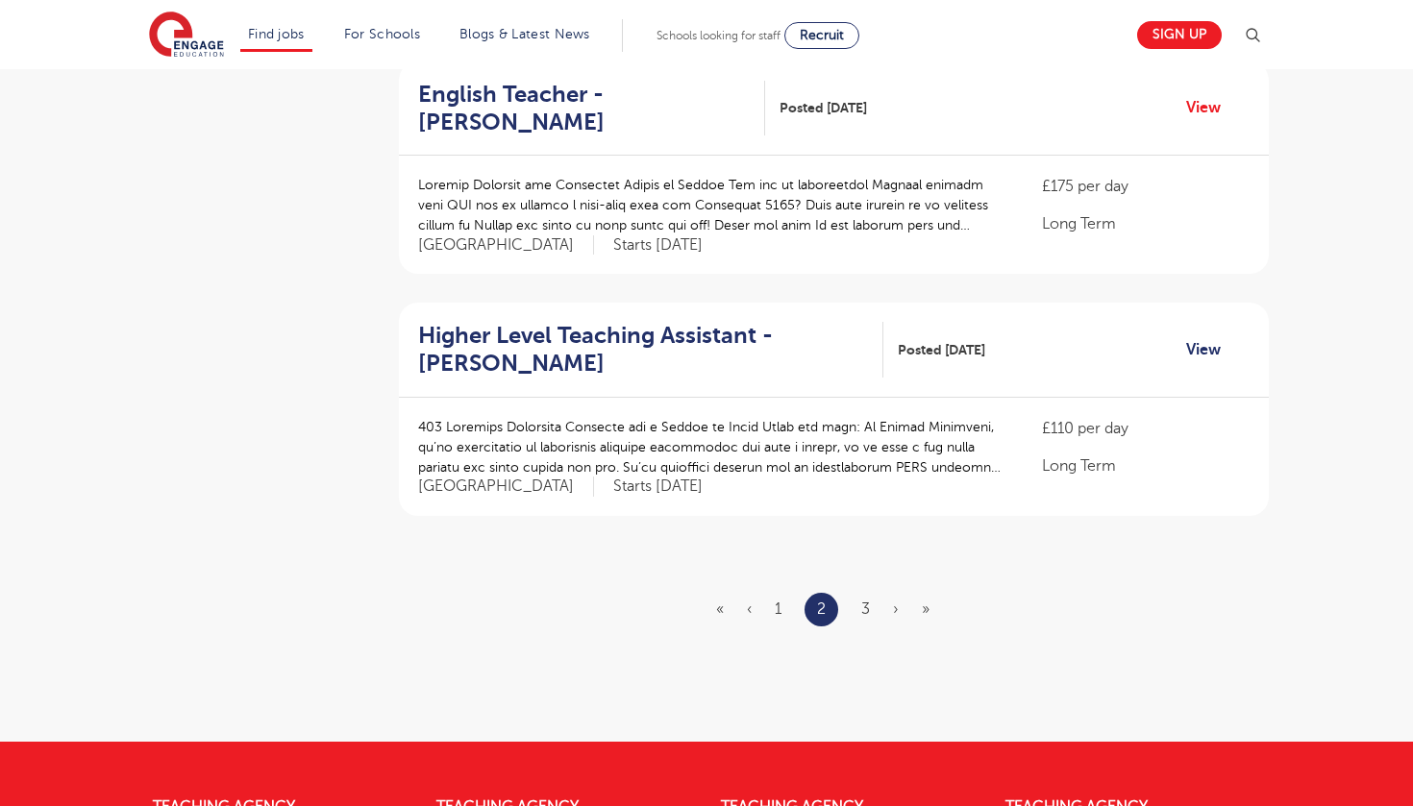
scroll to position [2169, 0]
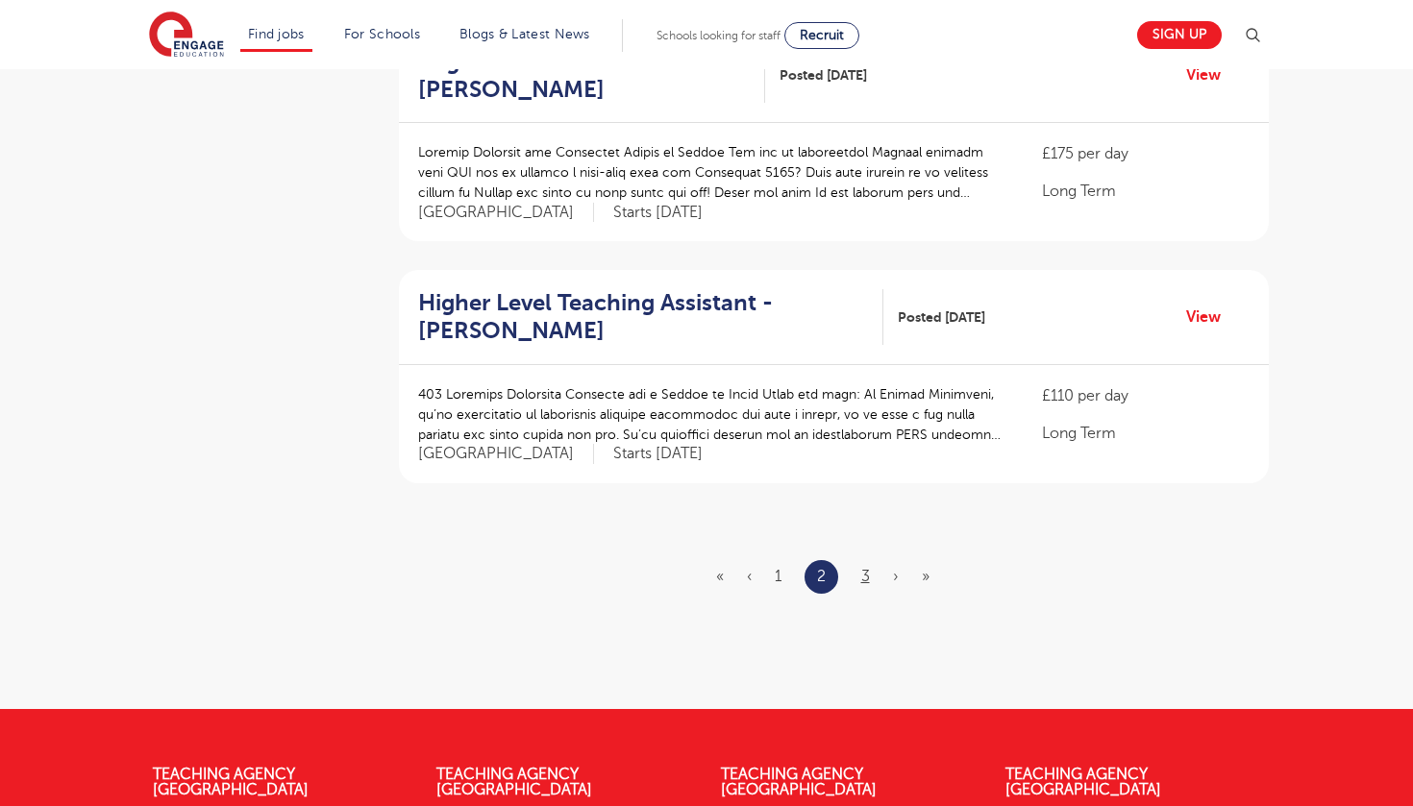
click at [863, 568] on link "3" at bounding box center [865, 576] width 9 height 17
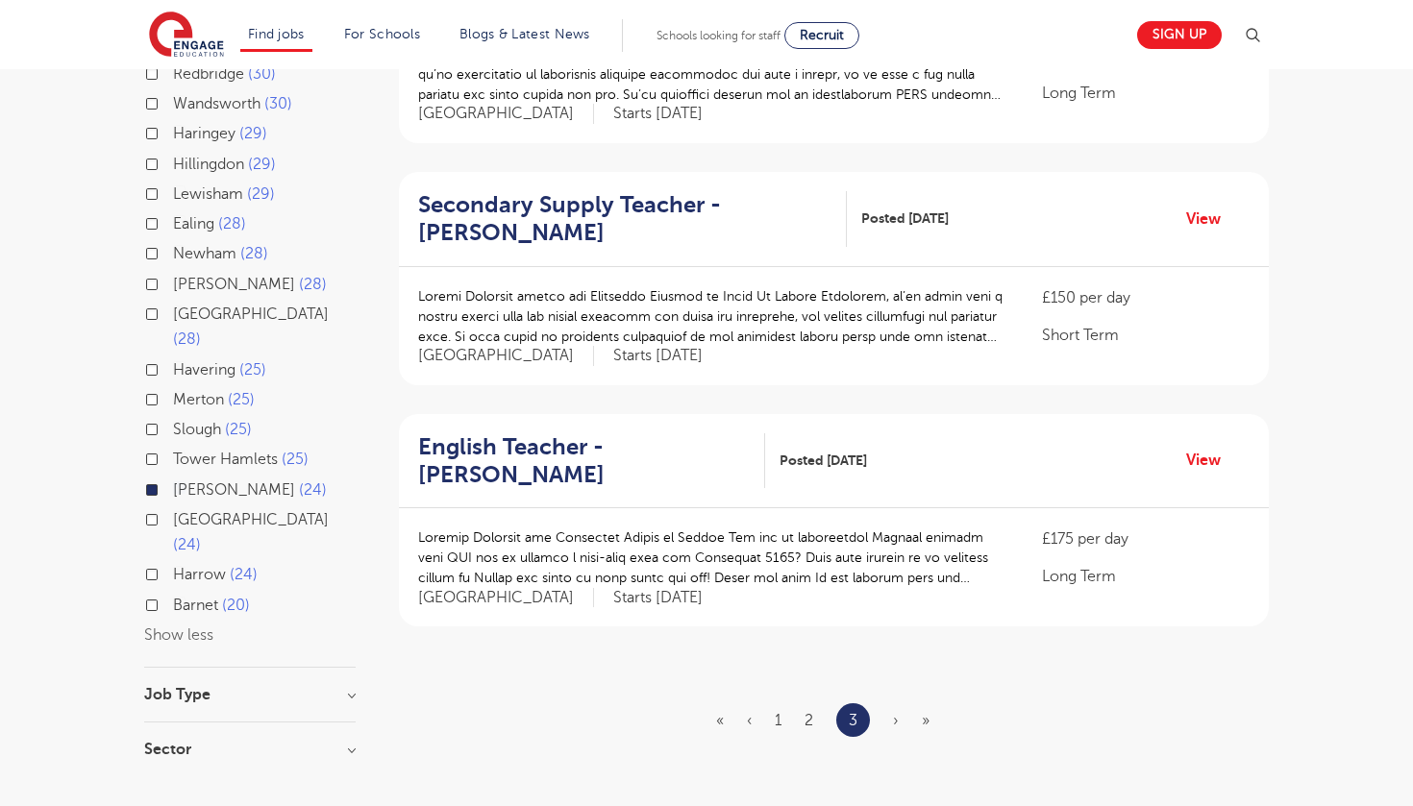
scroll to position [559, 0]
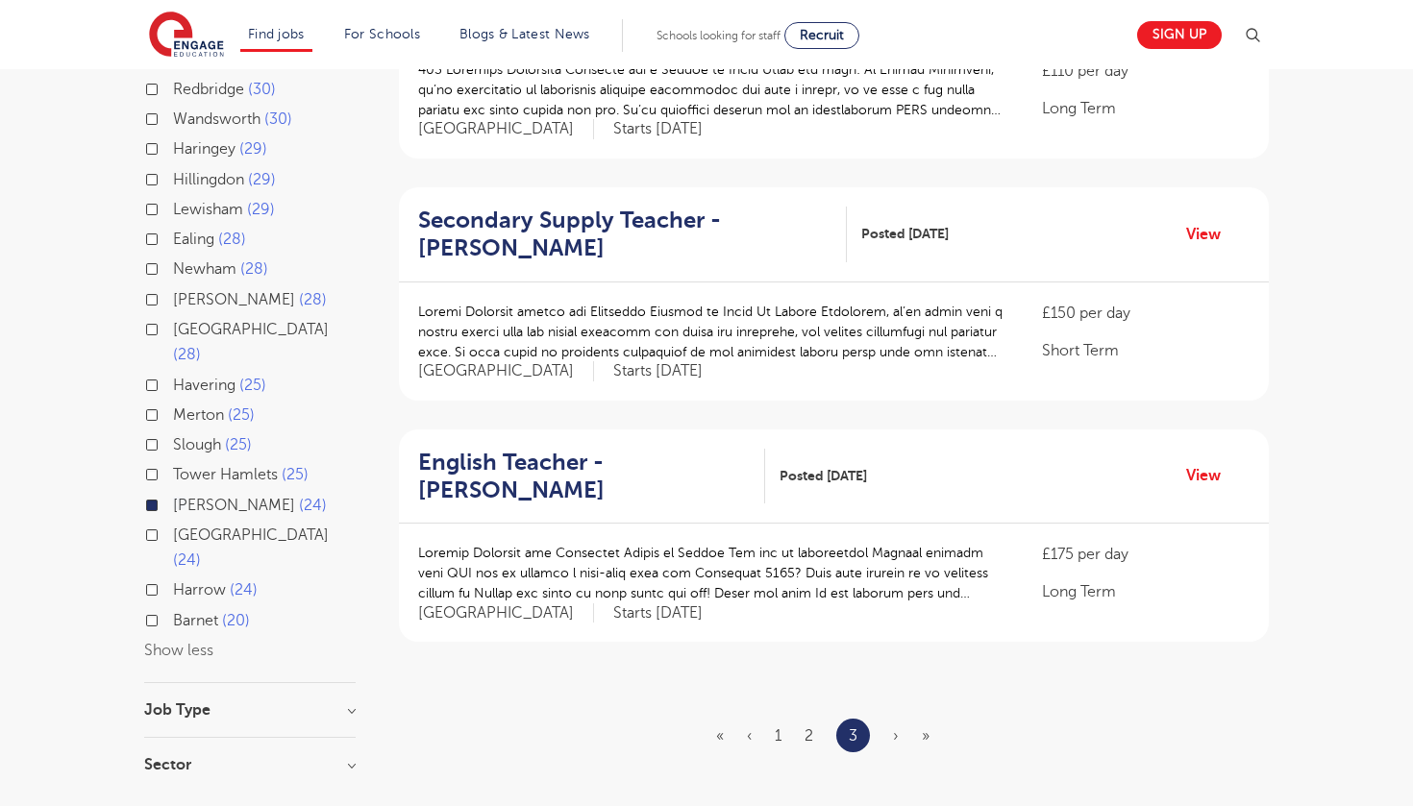
click at [173, 493] on label "Brent 24" at bounding box center [250, 505] width 154 height 25
click at [173, 497] on input "Brent 24" at bounding box center [179, 503] width 12 height 12
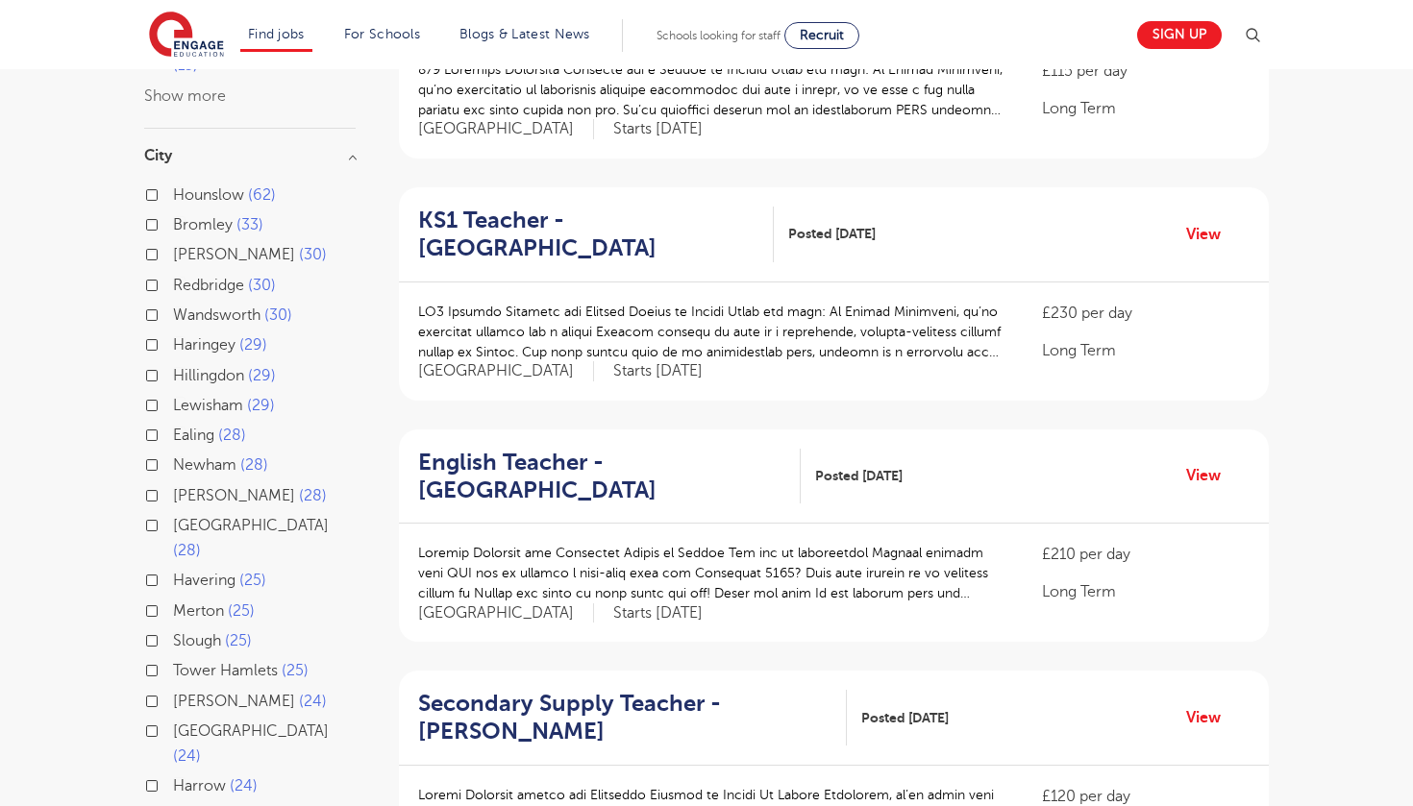
click at [173, 774] on label "Harrow 24" at bounding box center [215, 786] width 85 height 25
click at [173, 777] on input "Harrow 24" at bounding box center [179, 783] width 12 height 12
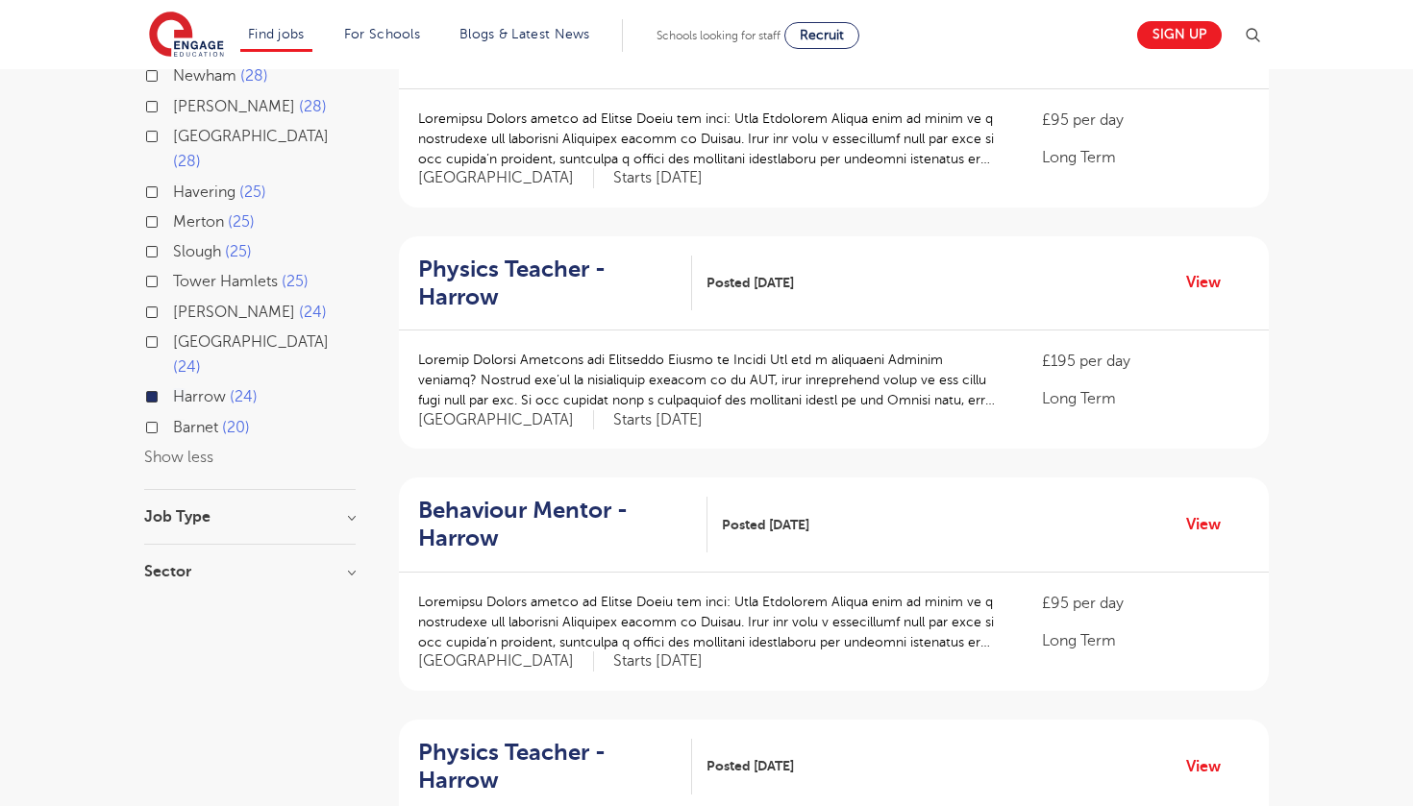
scroll to position [753, 0]
click at [1202, 283] on link "View" at bounding box center [1210, 281] width 49 height 25
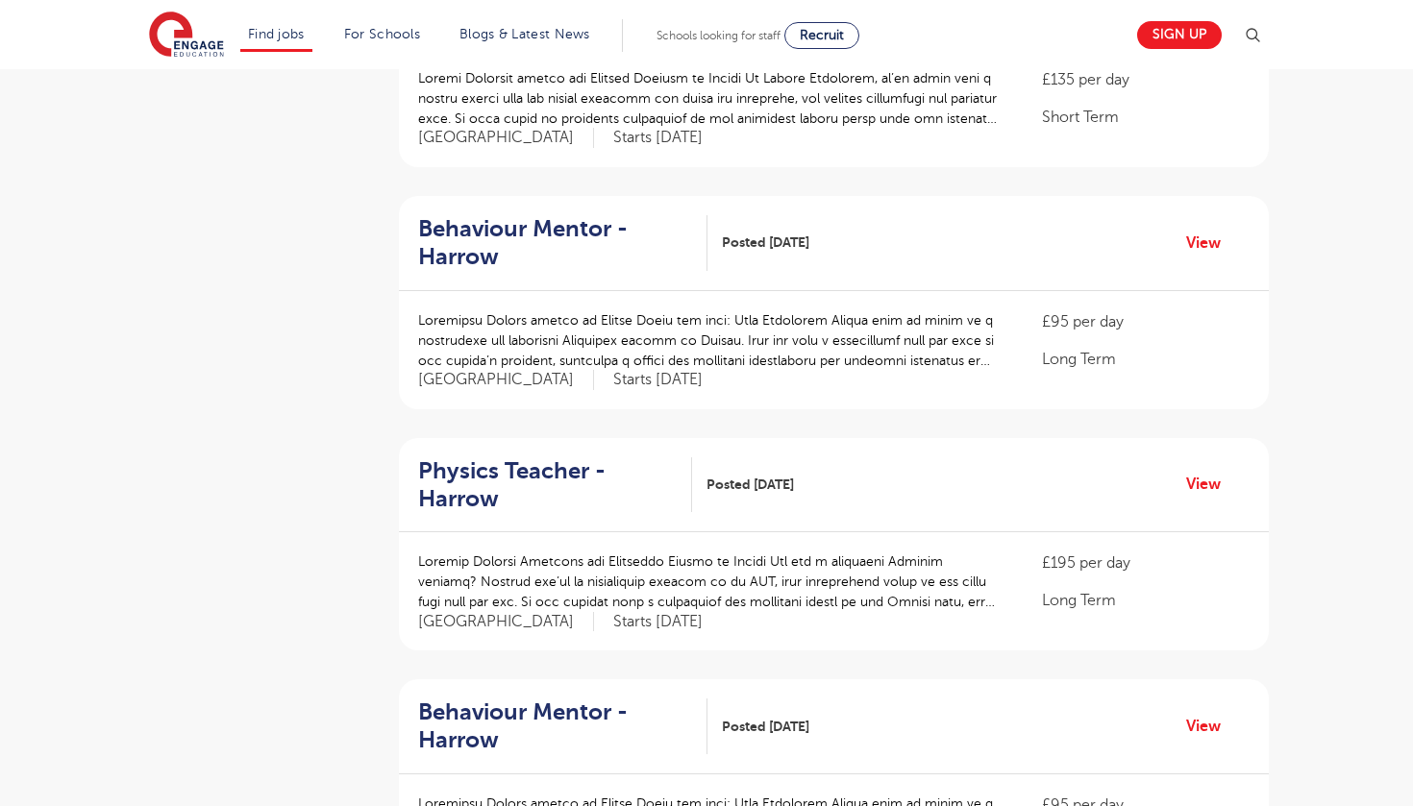
scroll to position [1760, 0]
click at [1194, 230] on link "View" at bounding box center [1210, 242] width 49 height 25
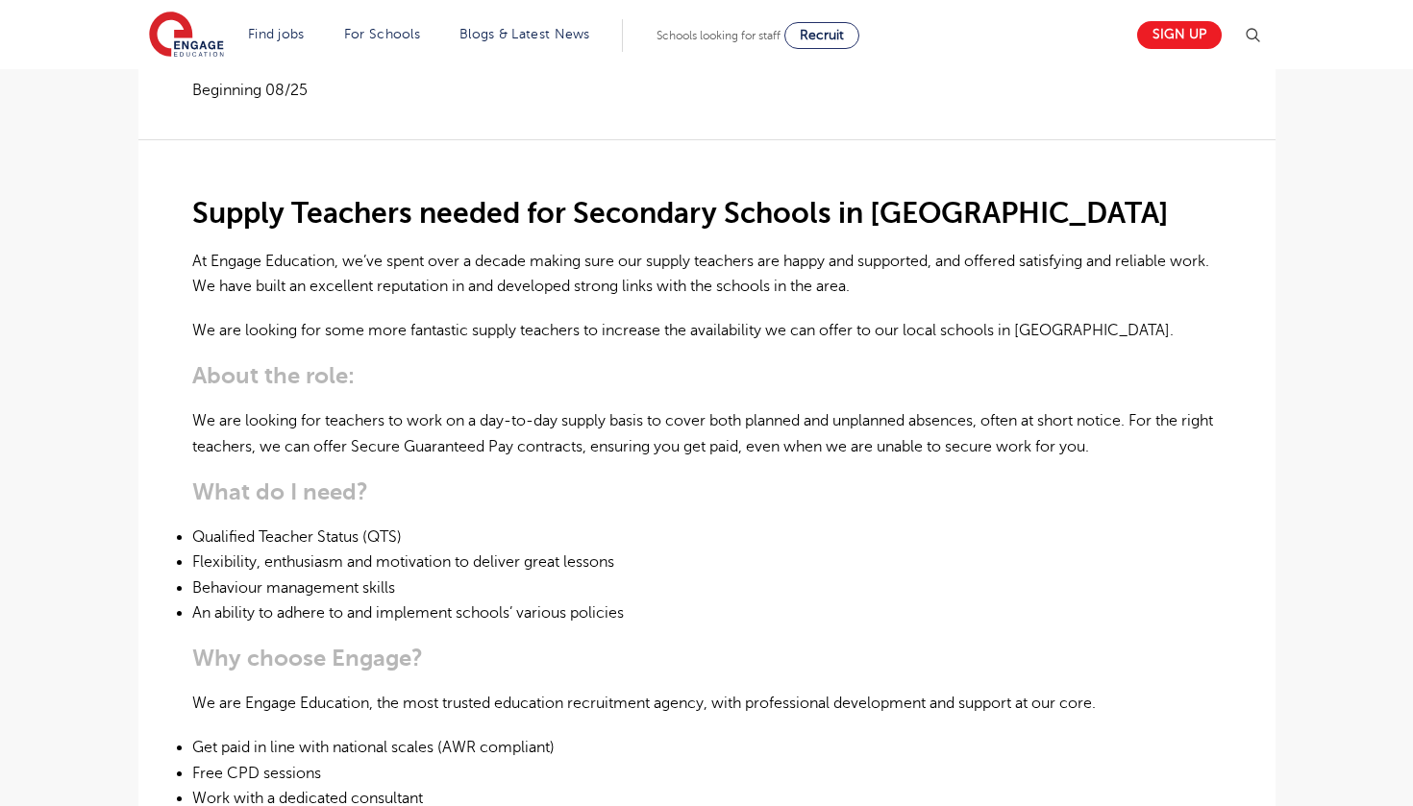
scroll to position [464, 0]
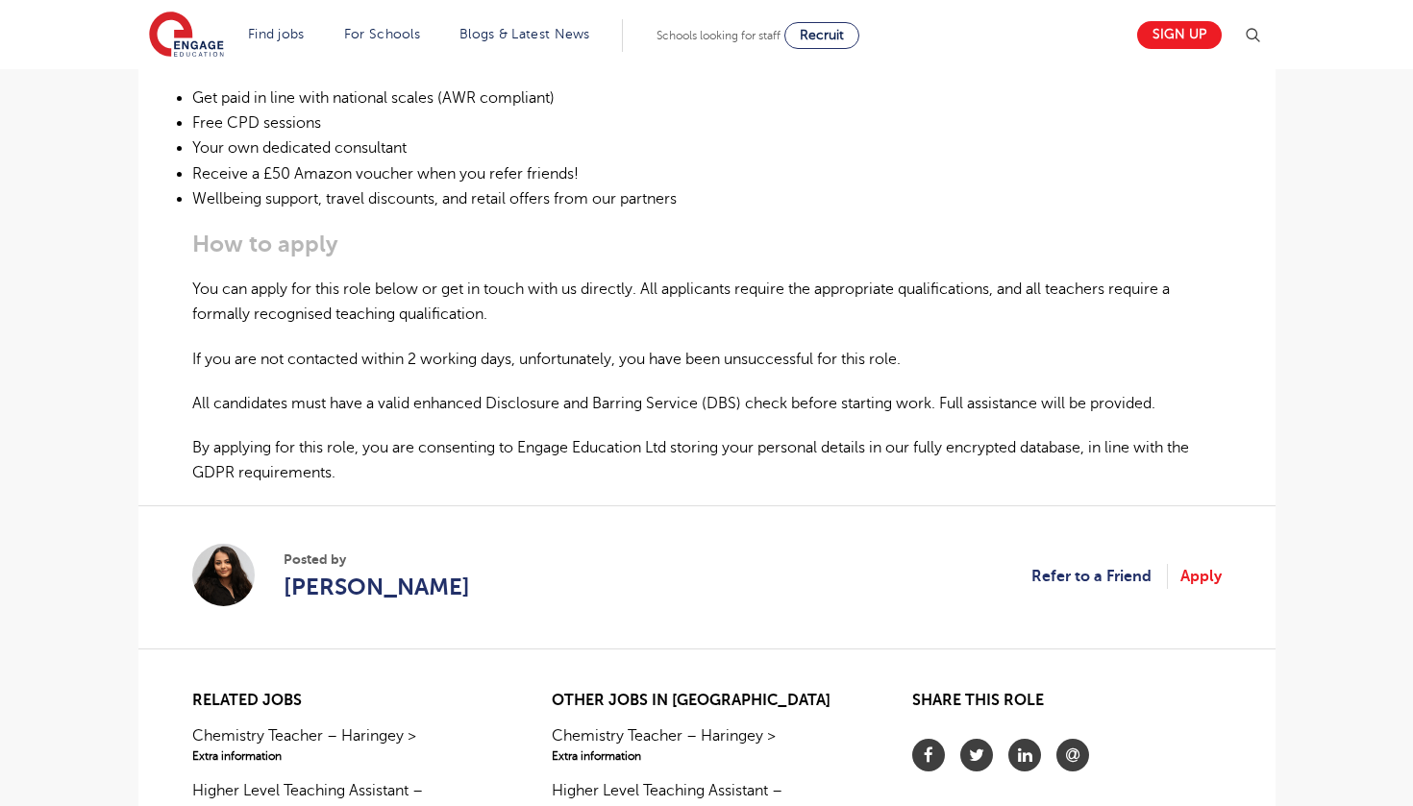
scroll to position [1119, 0]
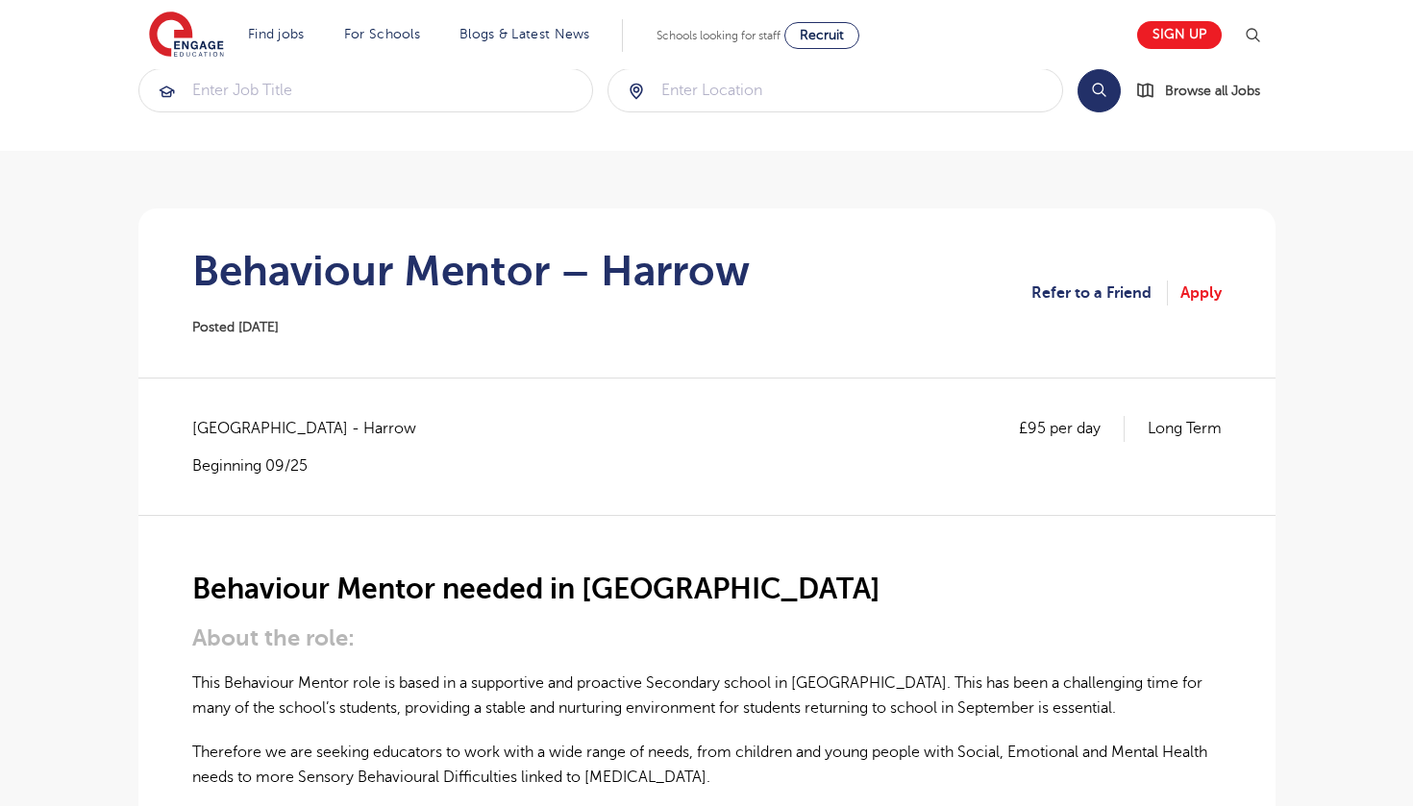
scroll to position [45, 0]
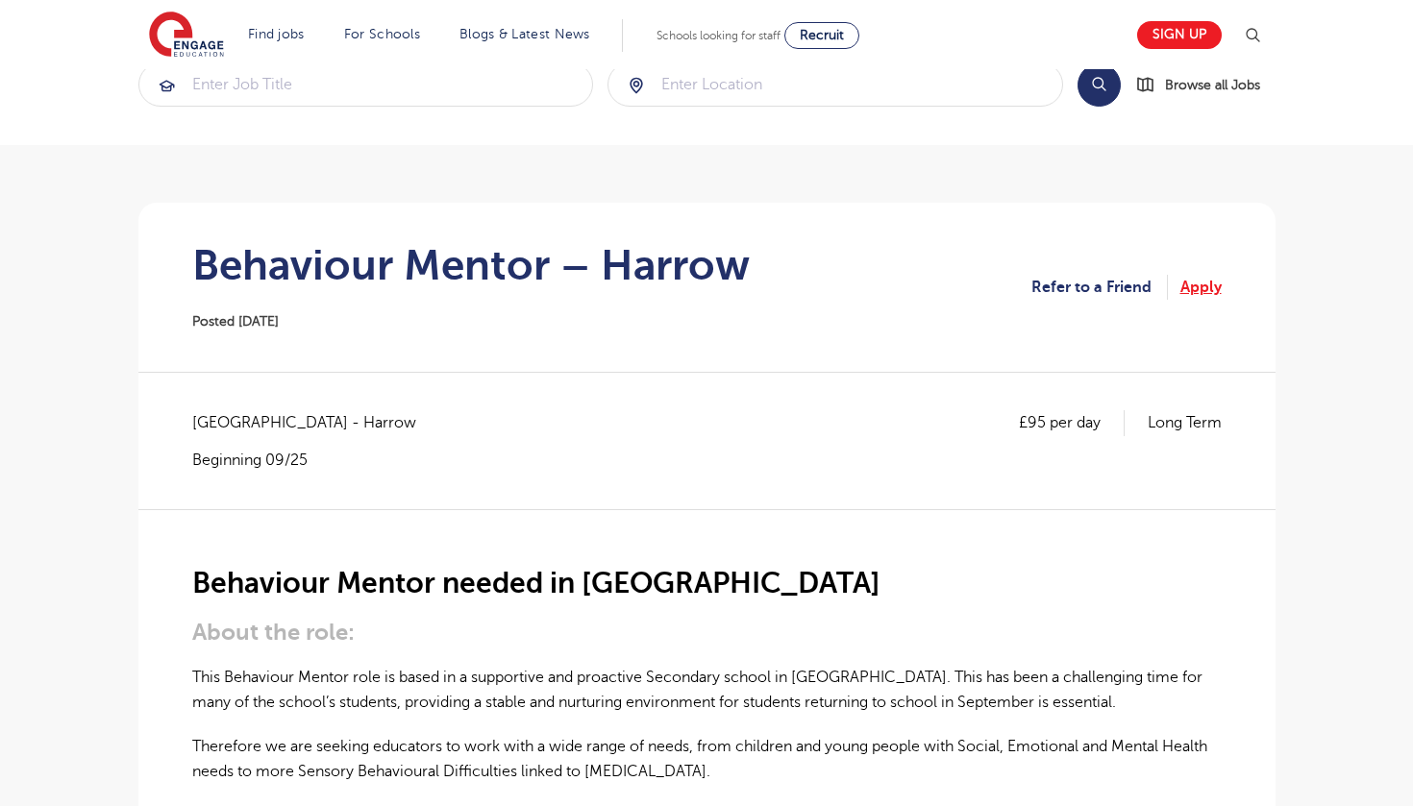
click at [1195, 278] on link "Apply" at bounding box center [1200, 287] width 41 height 25
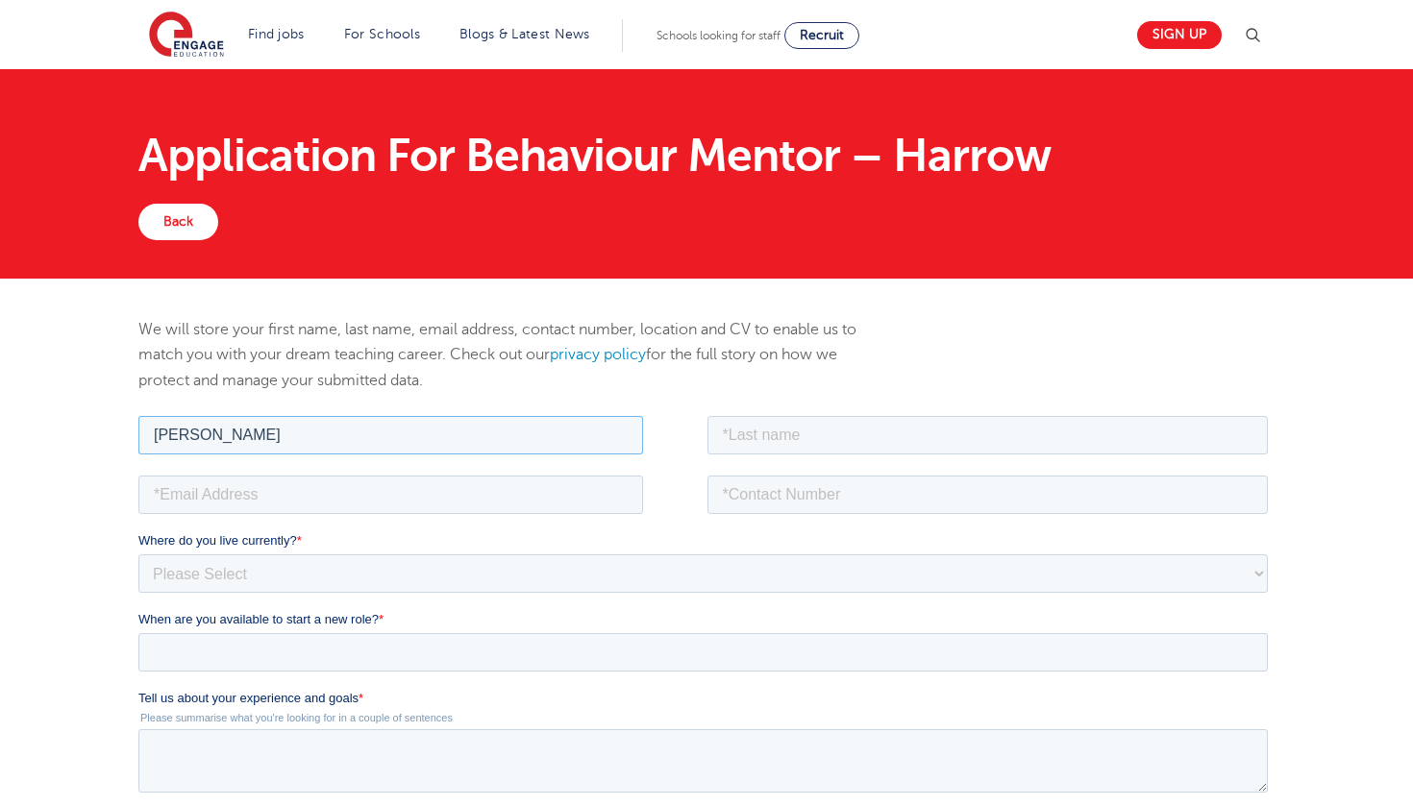
type input "abdirahman"
drag, startPoint x: 764, startPoint y: 425, endPoint x: 854, endPoint y: 813, distance: 398.6
type input "dahir"
type input "abdirahmandahir974@gmail.com"
type input "073"
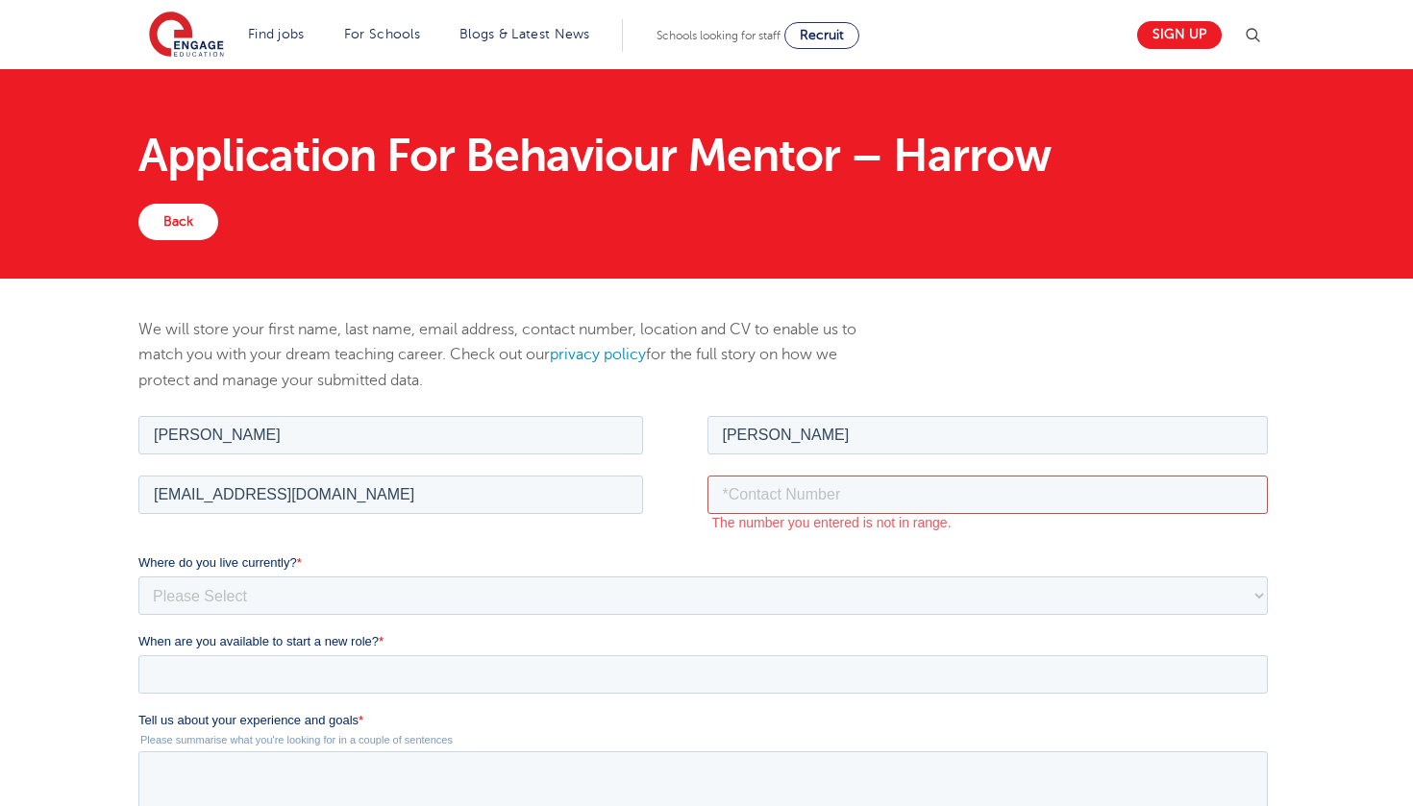
type input "07368334809"
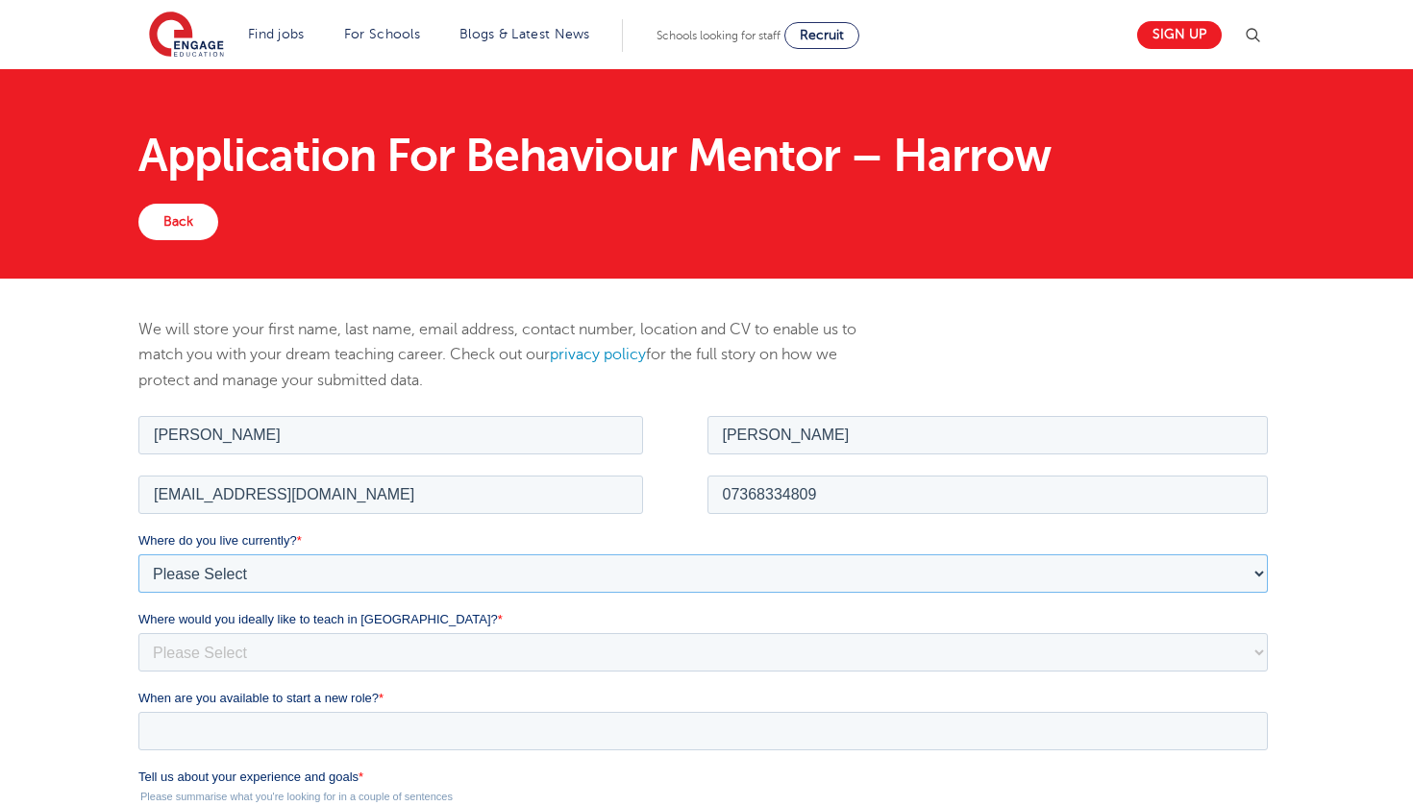
select select "UK"
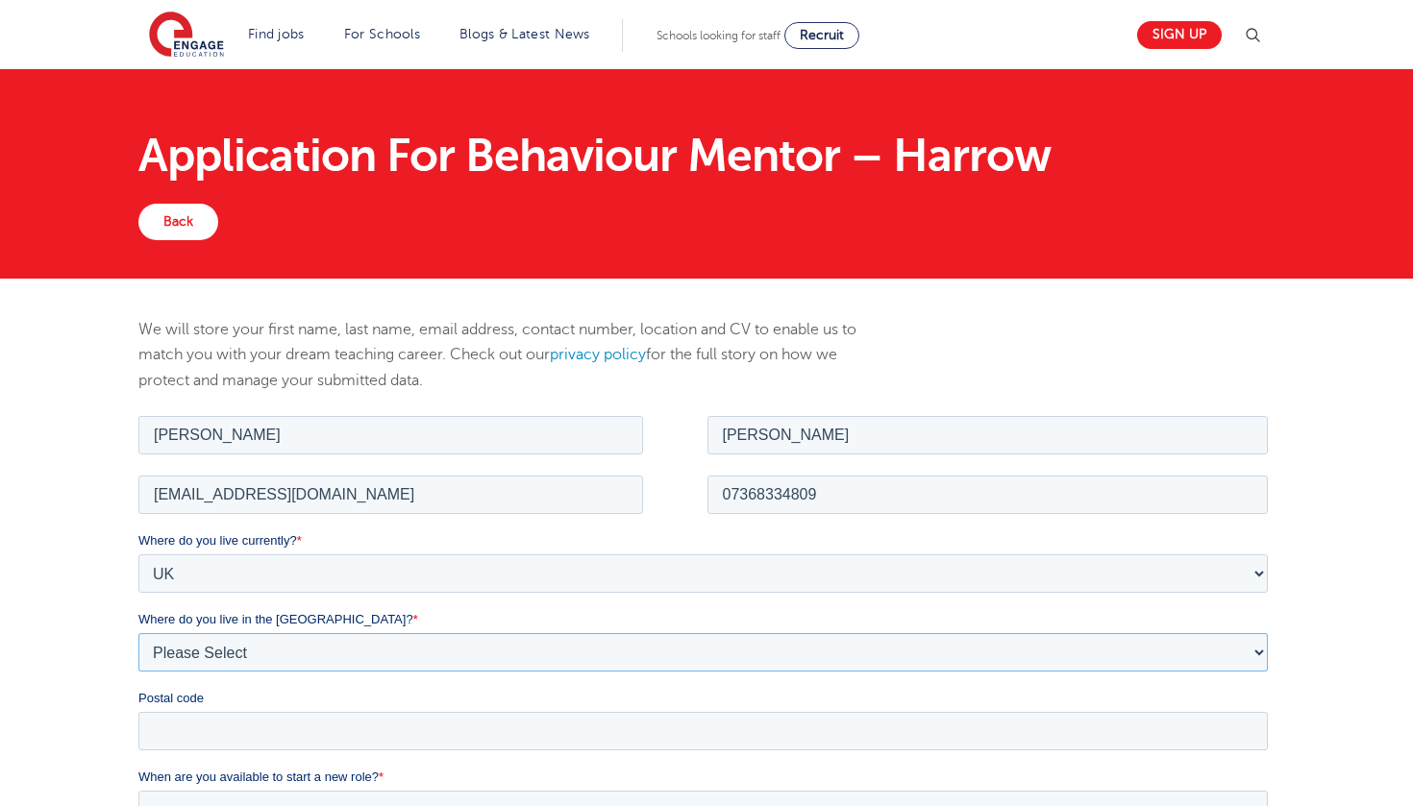
select select "City of London"
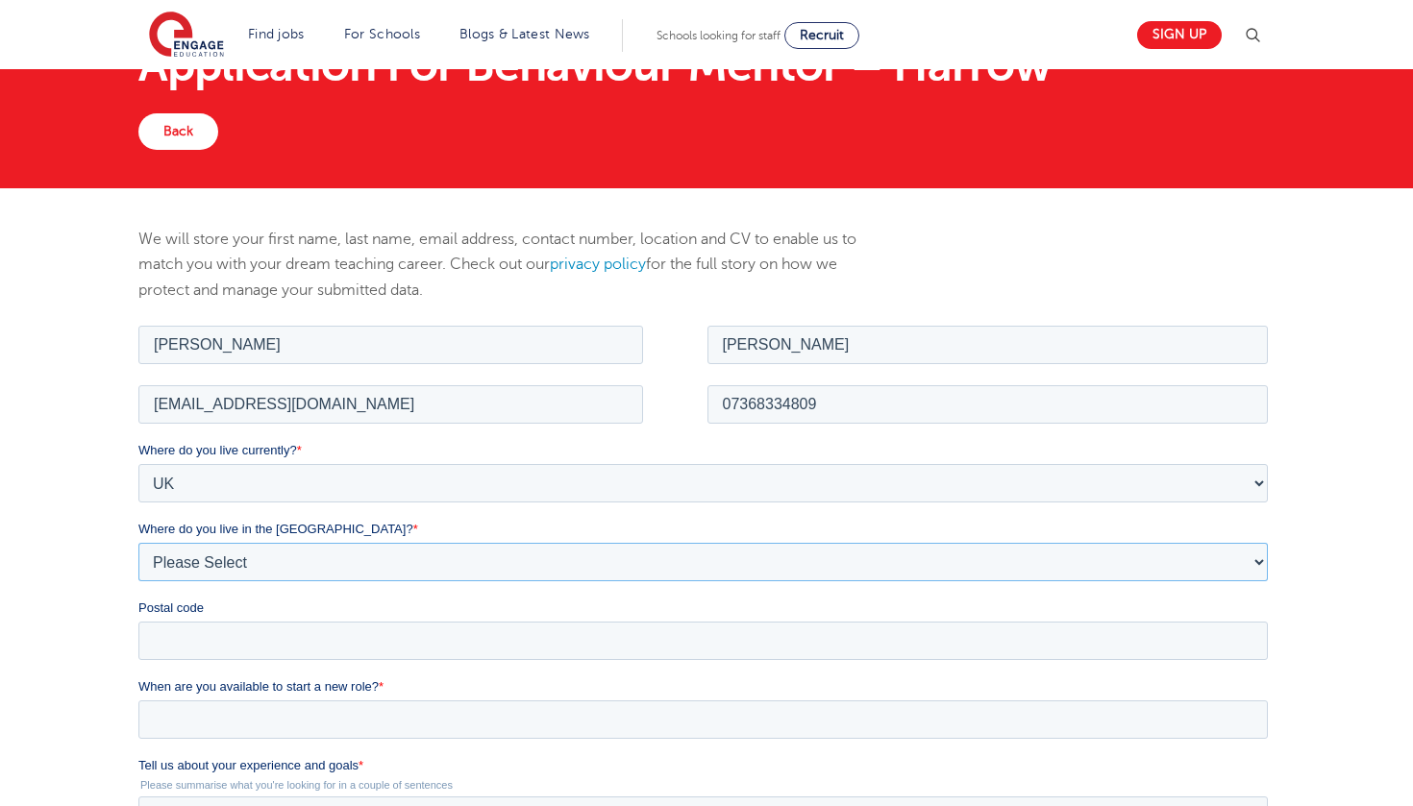
scroll to position [107, 0]
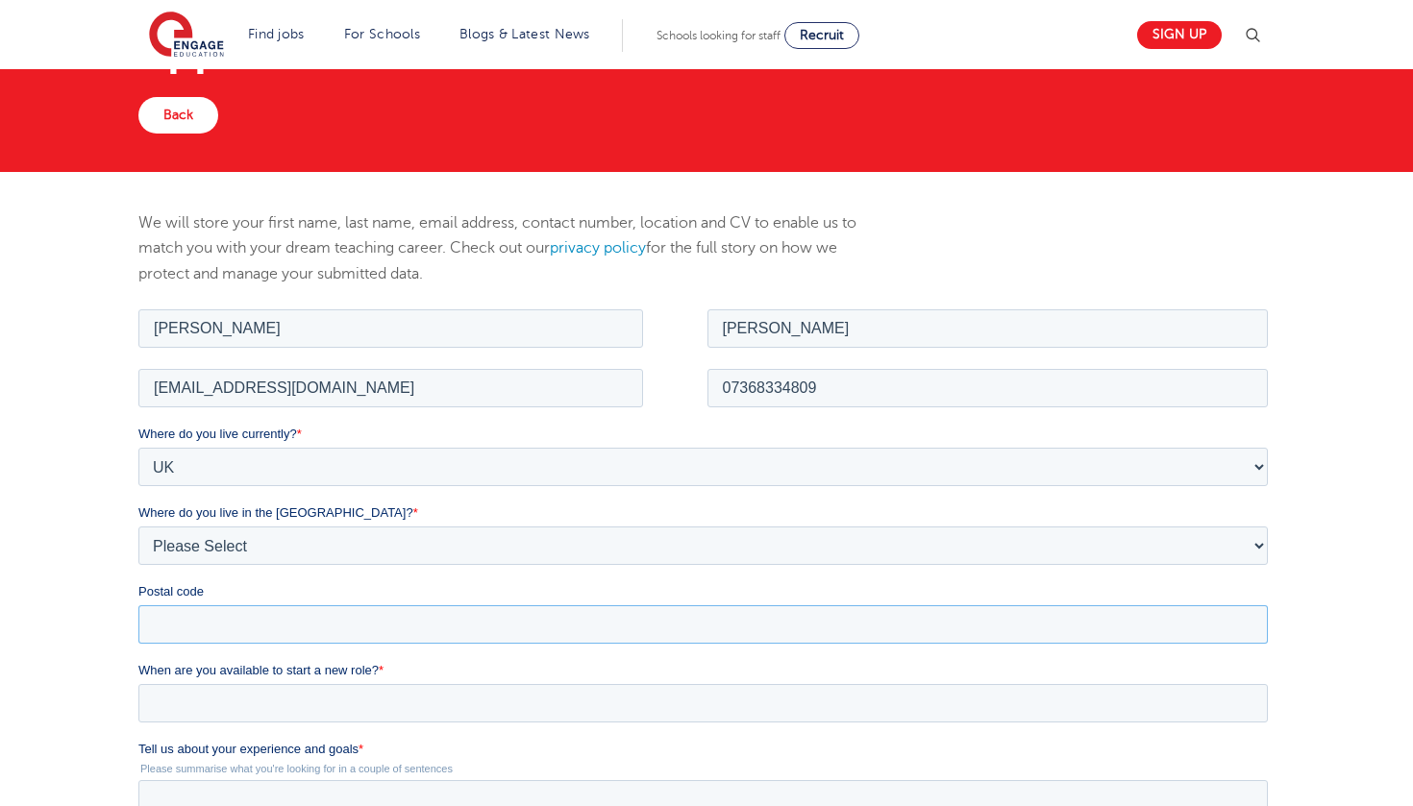
type input "n"
type input "W"
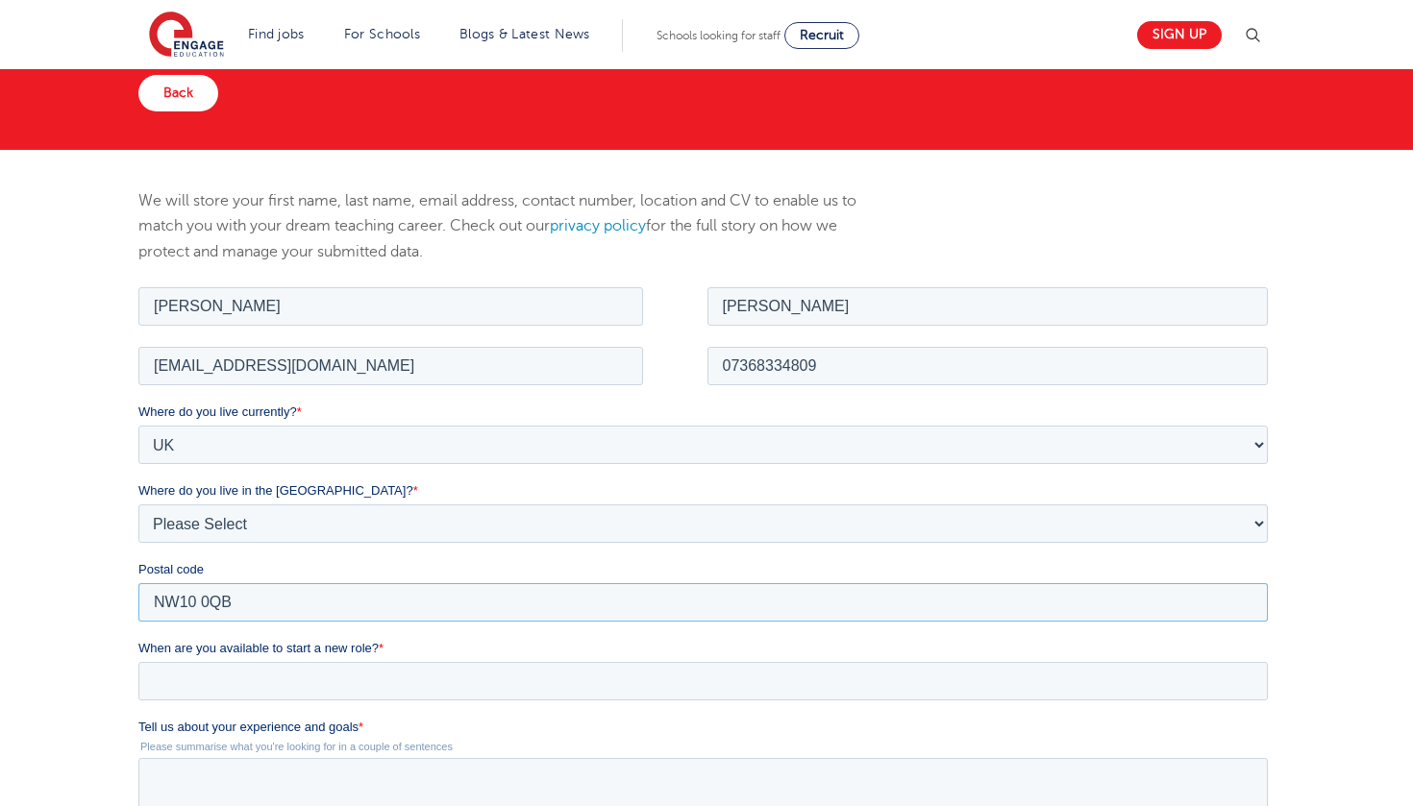
type input "NW10 0QB"
click at [349, 677] on input "When are you available to start a new role? *" at bounding box center [701, 680] width 1129 height 38
type div "2025-09-03"
type input "2025/09/03"
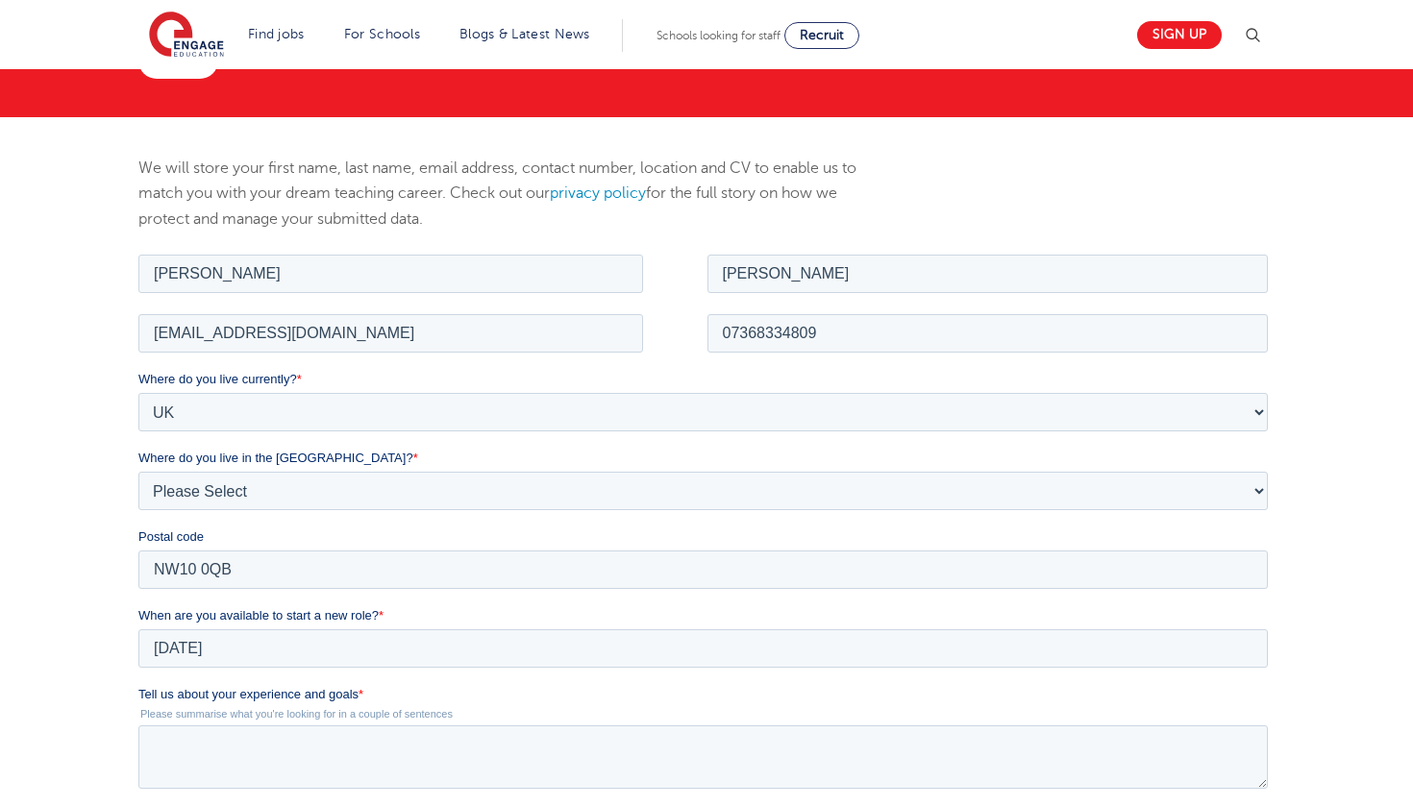
scroll to position [175, 0]
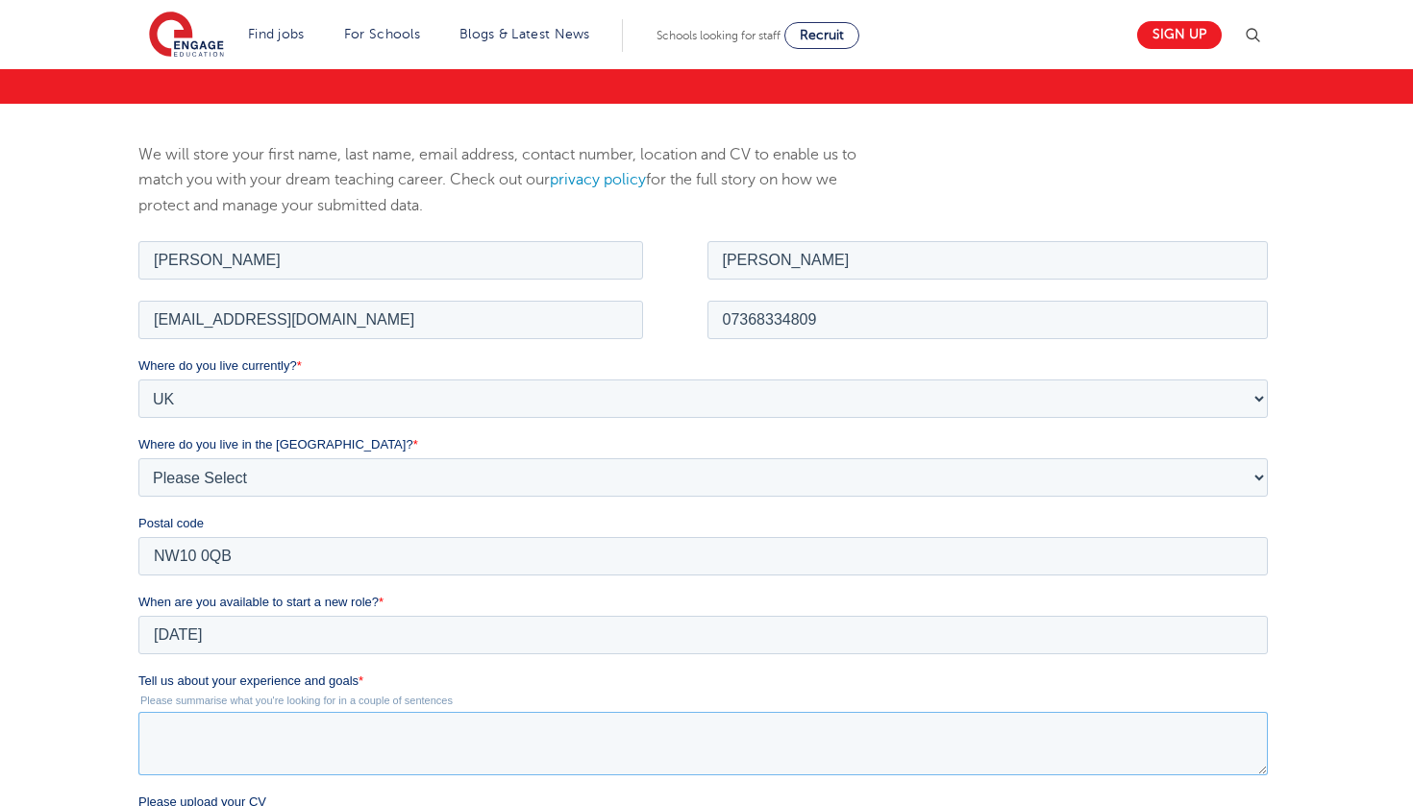
click at [293, 741] on textarea "Tell us about your experience and goals *" at bounding box center [701, 742] width 1129 height 63
paste textarea "I have experience working as a private tutor and within schools, supporting pri…"
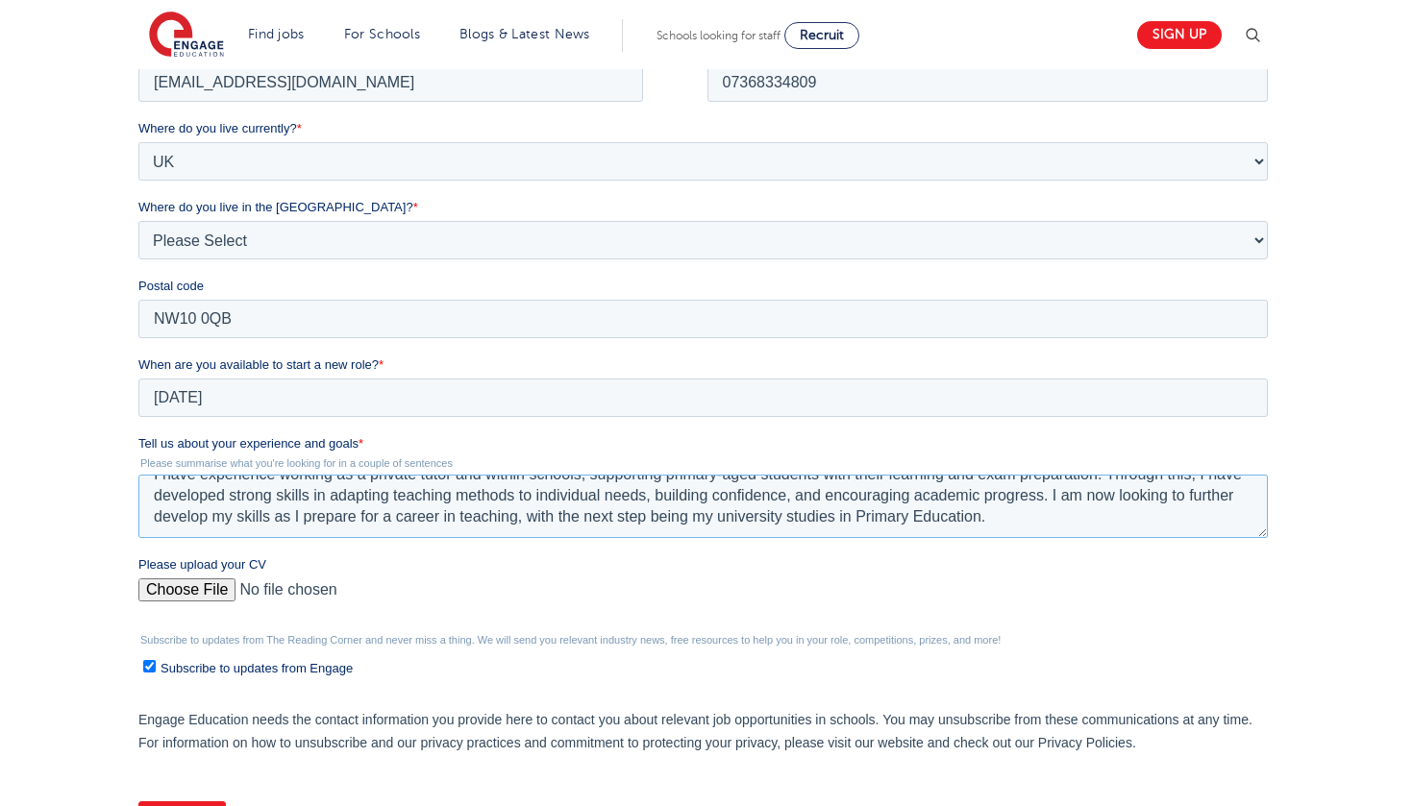
scroll to position [637, 0]
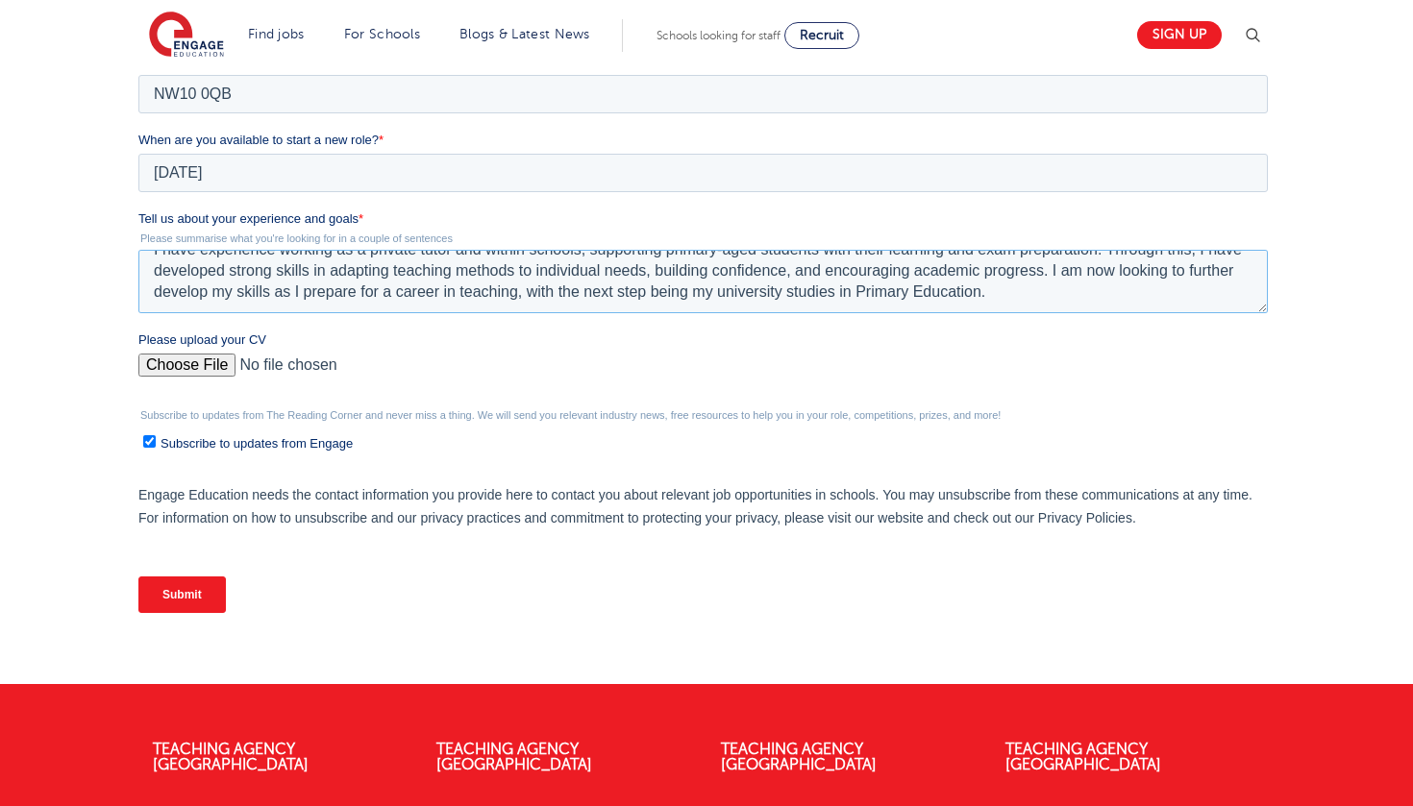
type textarea "I have experience working as a private tutor and within schools, supporting pri…"
click at [216, 369] on input "Please upload your CV" at bounding box center [701, 373] width 1129 height 38
type input "C:\fakepath\CV..pdf"
click at [182, 602] on input "Submit" at bounding box center [180, 595] width 87 height 37
